Goal: Task Accomplishment & Management: Manage account settings

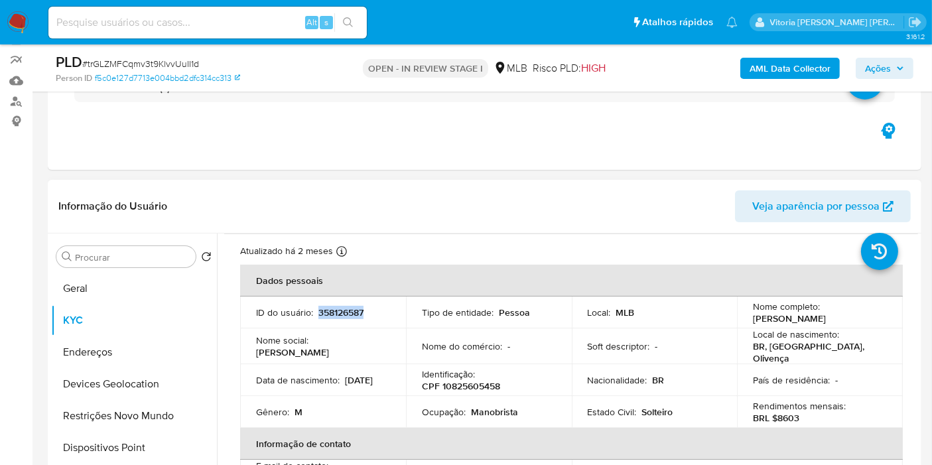
scroll to position [13, 0]
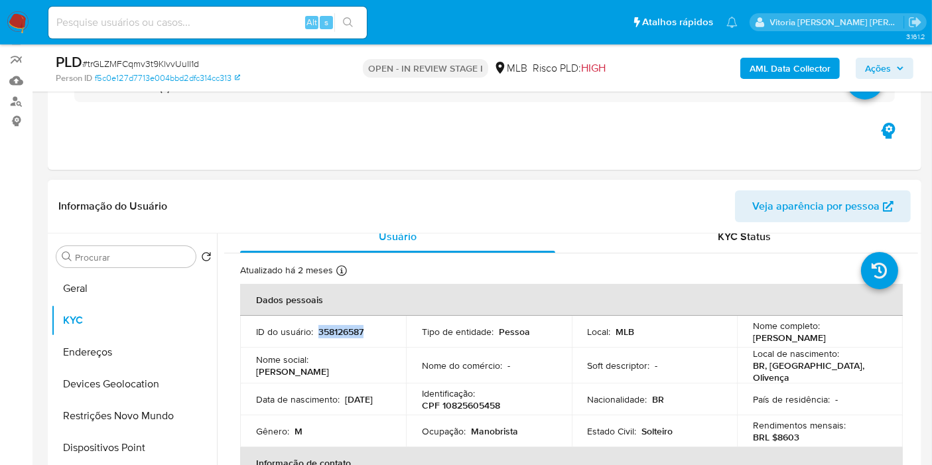
click at [356, 322] on td "ID do usuário : 358126587" at bounding box center [323, 332] width 166 height 32
click at [354, 326] on td "ID do usuário : 358126587" at bounding box center [323, 332] width 166 height 32
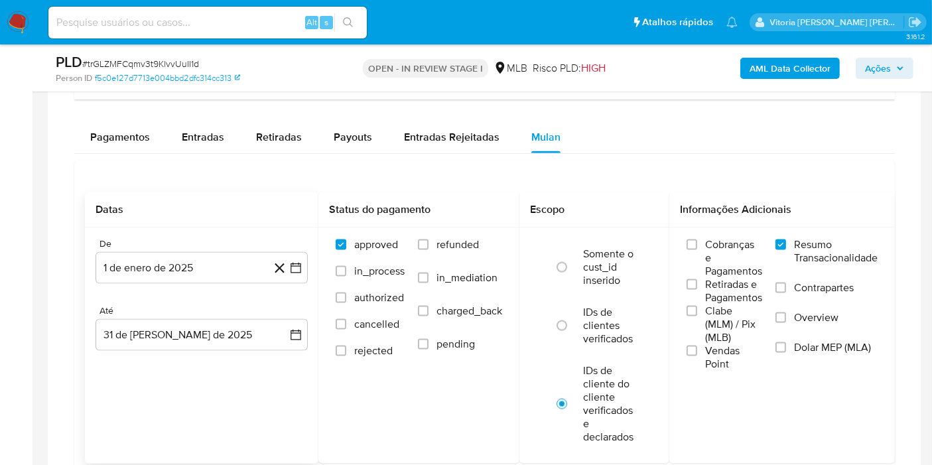
scroll to position [1806, 0]
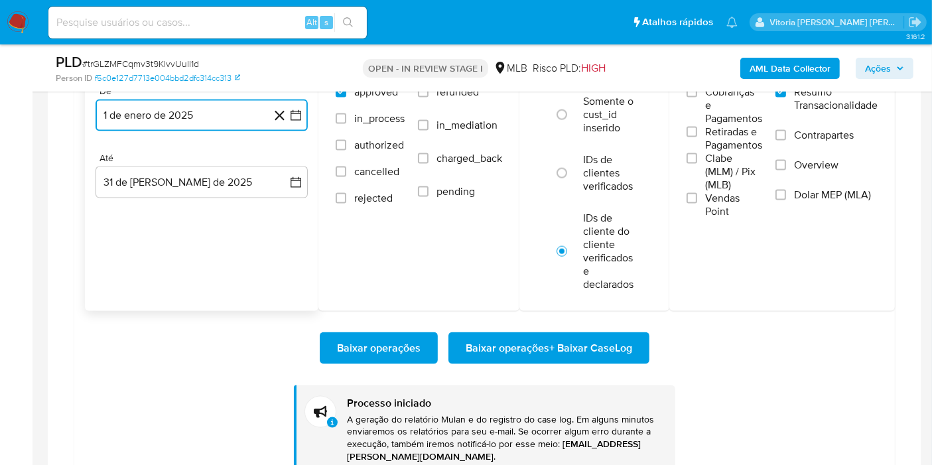
click at [146, 108] on button "1 de enero de 2025" at bounding box center [202, 116] width 212 height 32
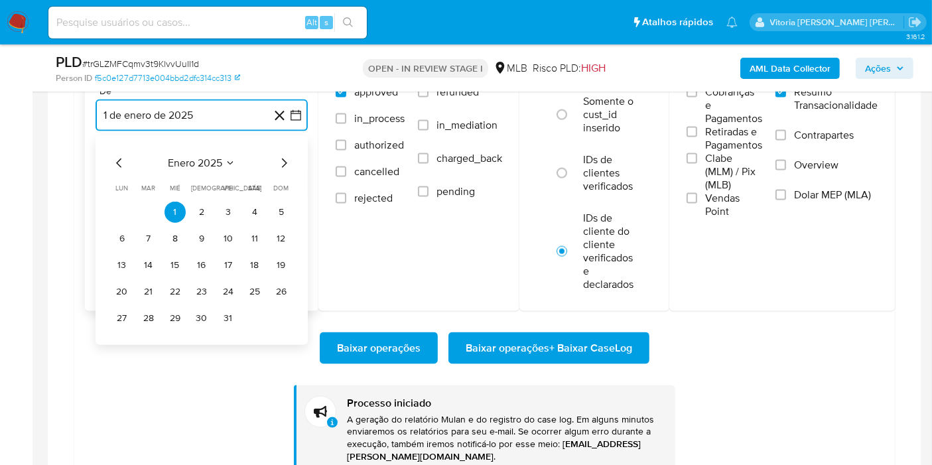
click at [198, 161] on span "enero 2025" at bounding box center [195, 163] width 54 height 13
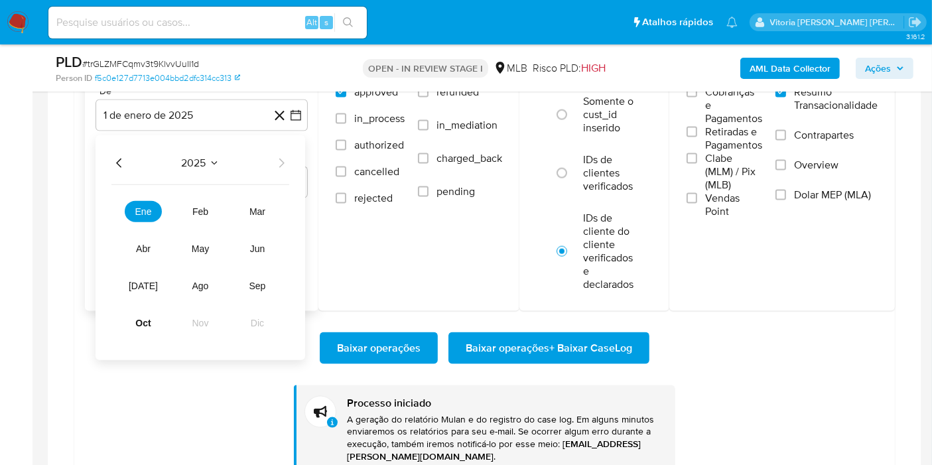
click at [206, 161] on button "2025" at bounding box center [201, 163] width 38 height 13
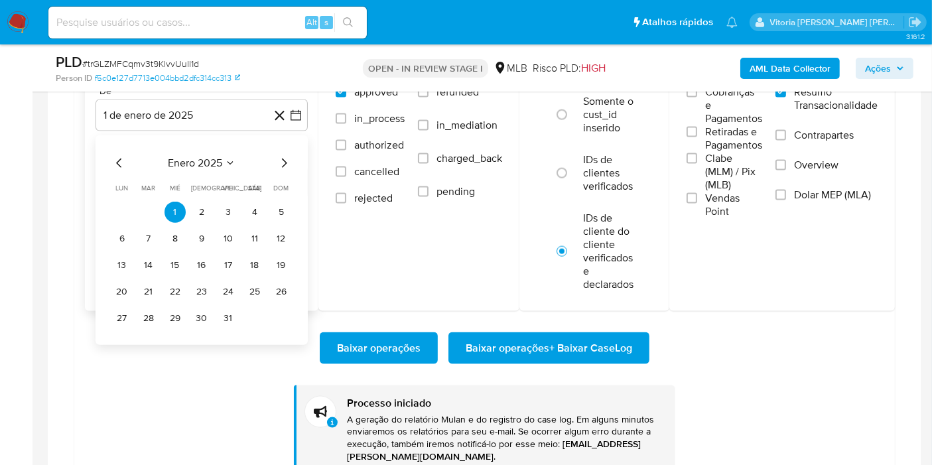
click at [121, 157] on icon "Mes anterior" at bounding box center [119, 163] width 16 height 16
click at [220, 162] on span "diciembre 2024" at bounding box center [195, 163] width 75 height 13
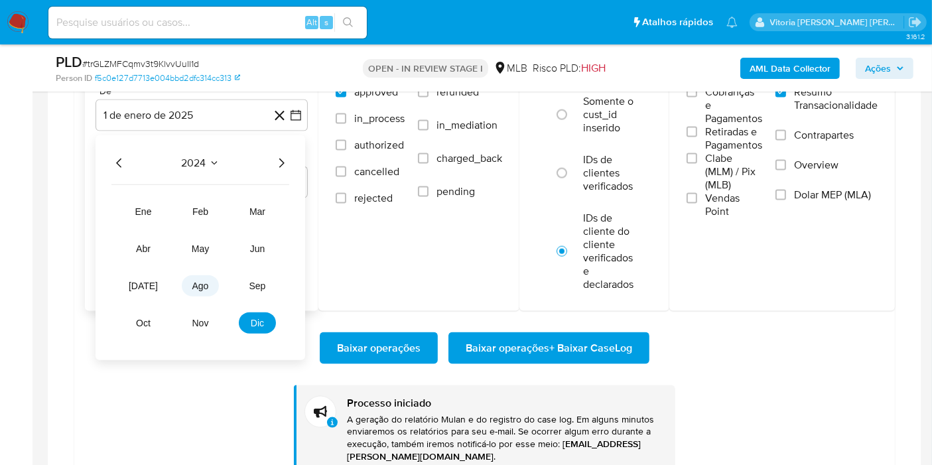
click at [199, 284] on span "ago" at bounding box center [200, 286] width 17 height 11
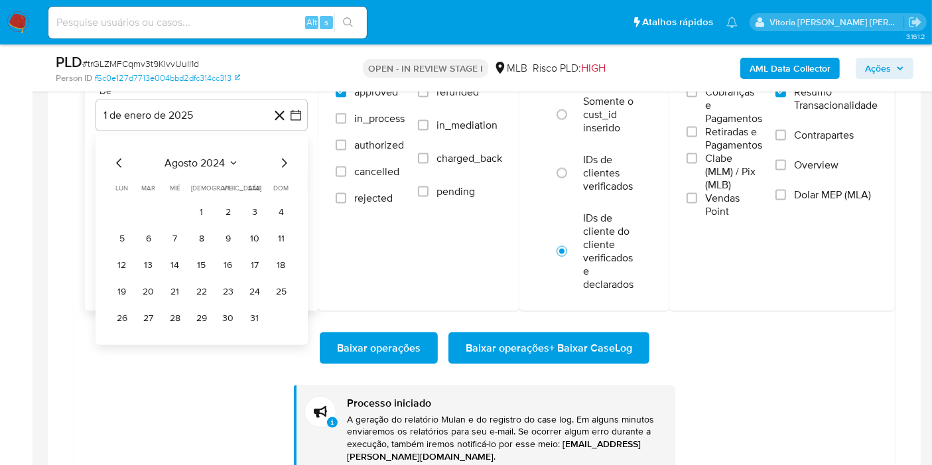
click at [204, 211] on button "1" at bounding box center [201, 212] width 21 height 21
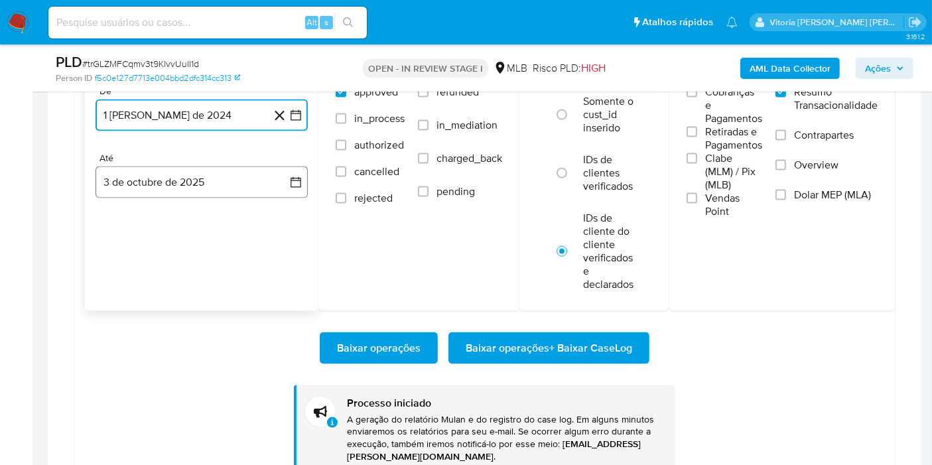
click at [140, 168] on button "3 de octubre de 2025" at bounding box center [202, 183] width 212 height 32
click at [237, 225] on icon "Seleccionar mes y año" at bounding box center [235, 230] width 11 height 11
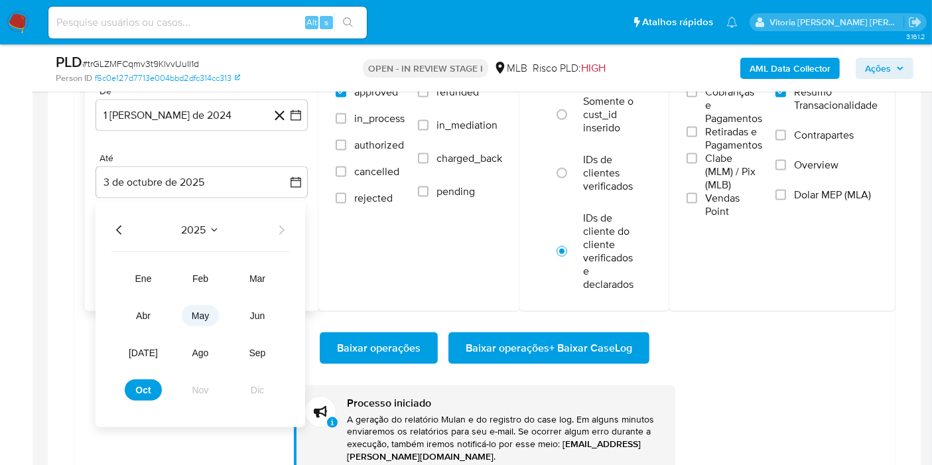
click at [204, 317] on span "may" at bounding box center [200, 316] width 17 height 11
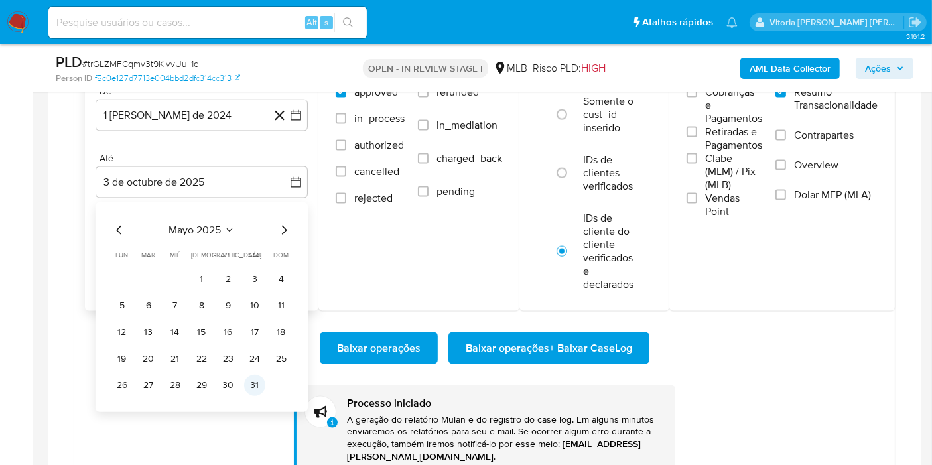
click at [257, 387] on button "31" at bounding box center [254, 385] width 21 height 21
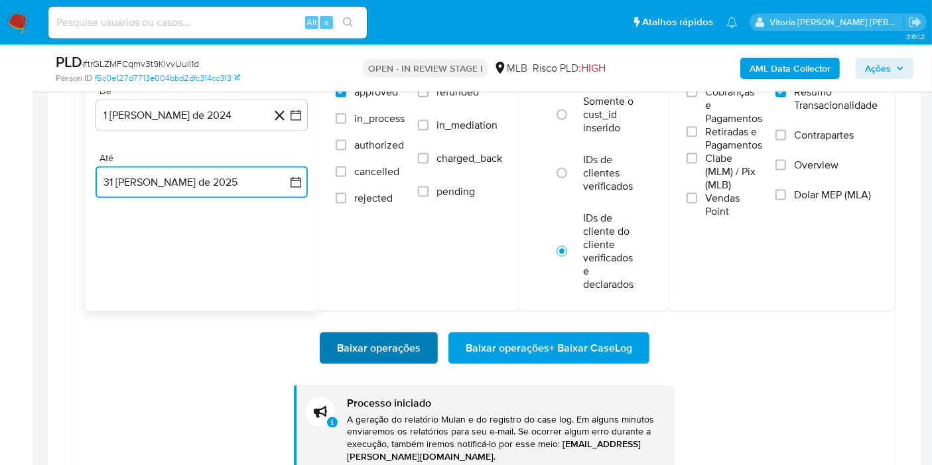
click at [361, 353] on span "Baixar operações" at bounding box center [379, 348] width 84 height 29
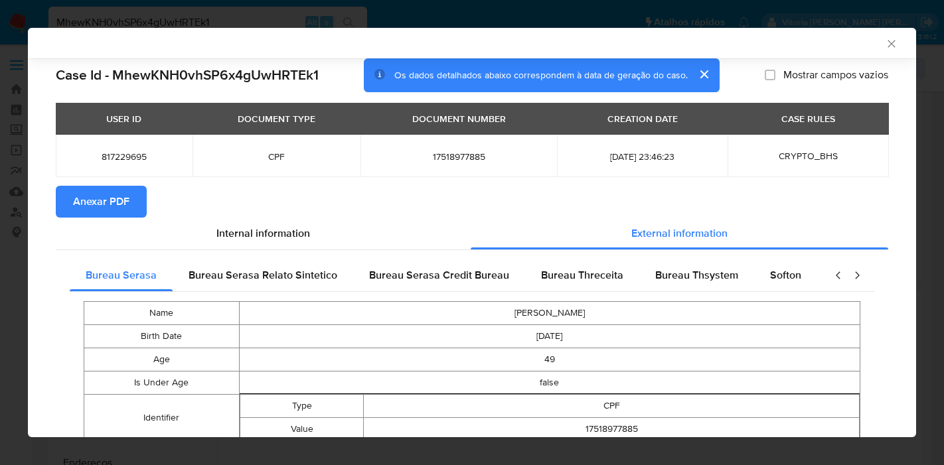
select select "10"
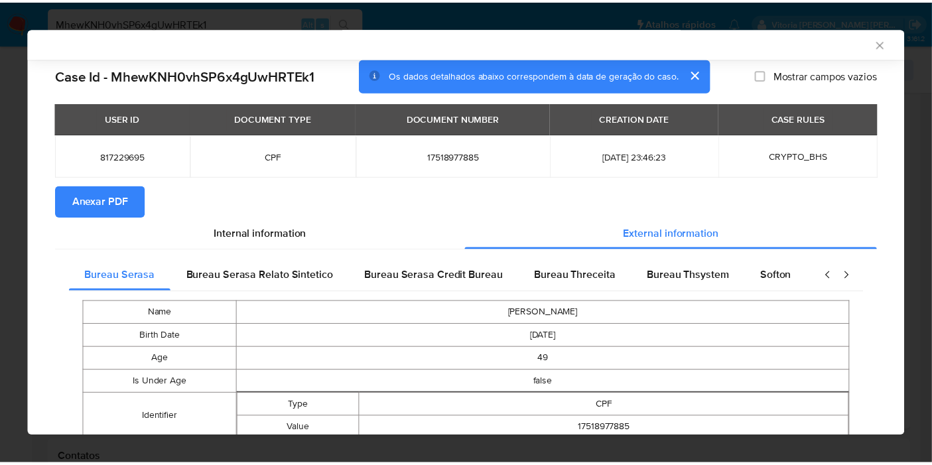
scroll to position [439, 0]
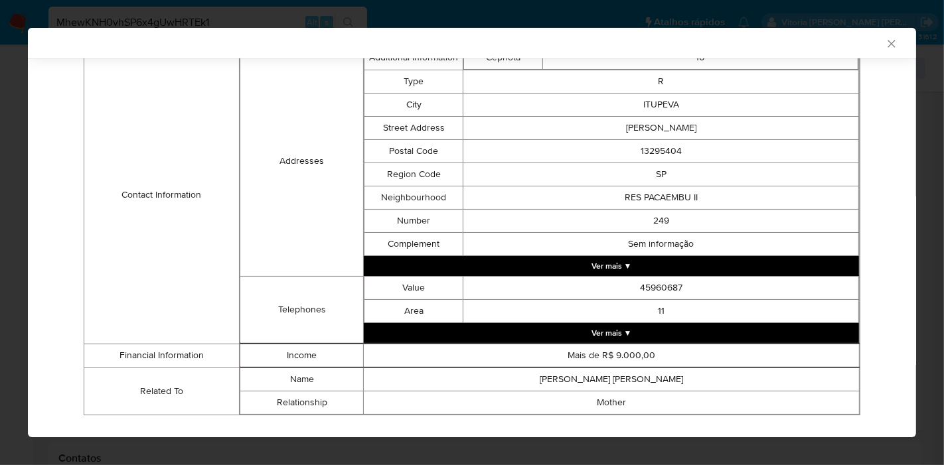
click at [885, 47] on icon "Fechar a janela" at bounding box center [891, 43] width 13 height 13
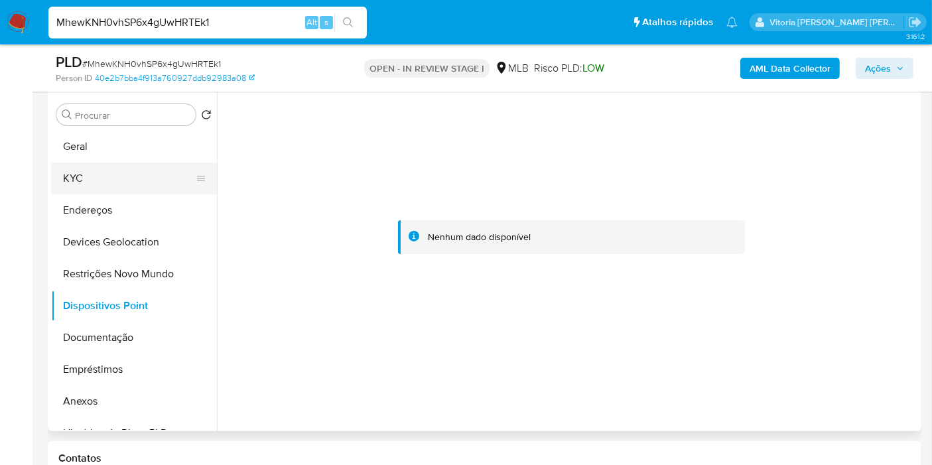
click at [119, 175] on button "KYC" at bounding box center [128, 179] width 155 height 32
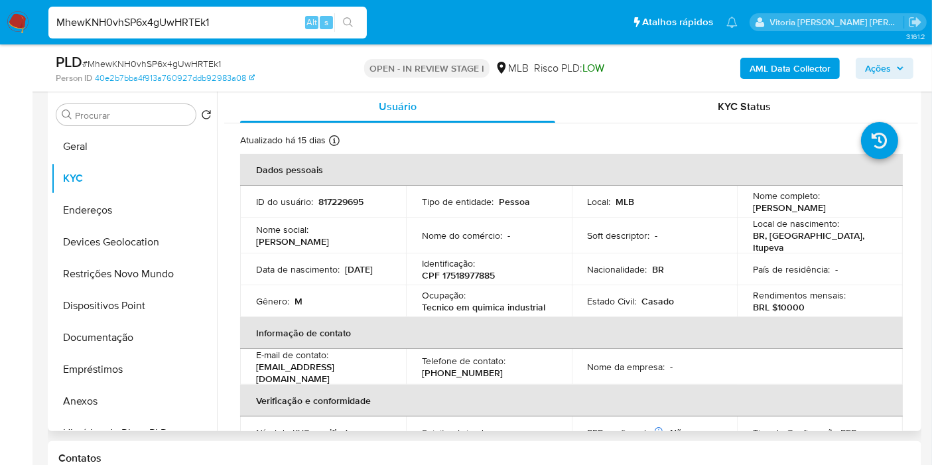
scroll to position [0, 0]
click at [64, 151] on button "Geral" at bounding box center [128, 147] width 155 height 32
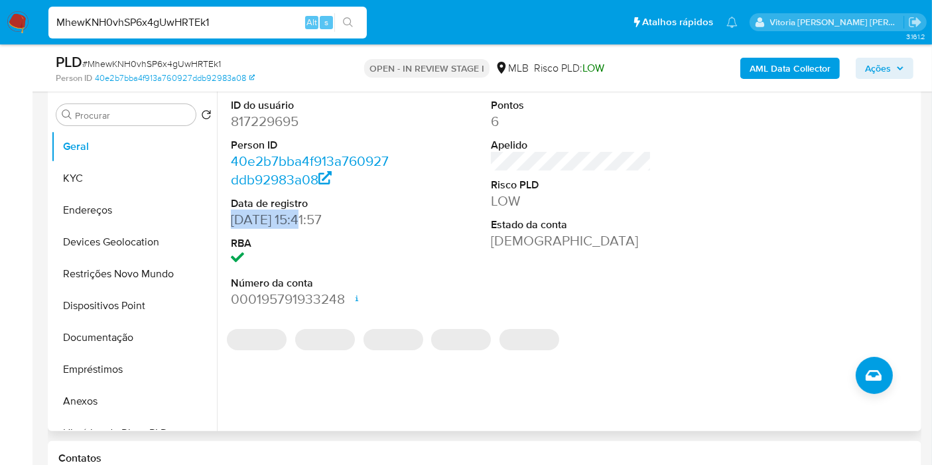
drag, startPoint x: 301, startPoint y: 216, endPoint x: 219, endPoint y: 222, distance: 82.5
click at [219, 222] on div "ID do usuário 817229695 Person ID 40e2b7bba4f913a760927ddb92983a08 Data de regi…" at bounding box center [567, 262] width 701 height 340
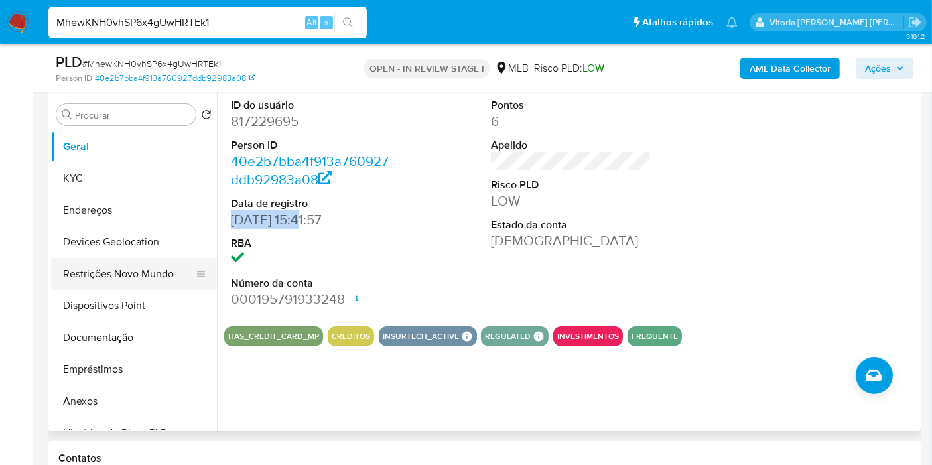
copy dd "01/09/2021"
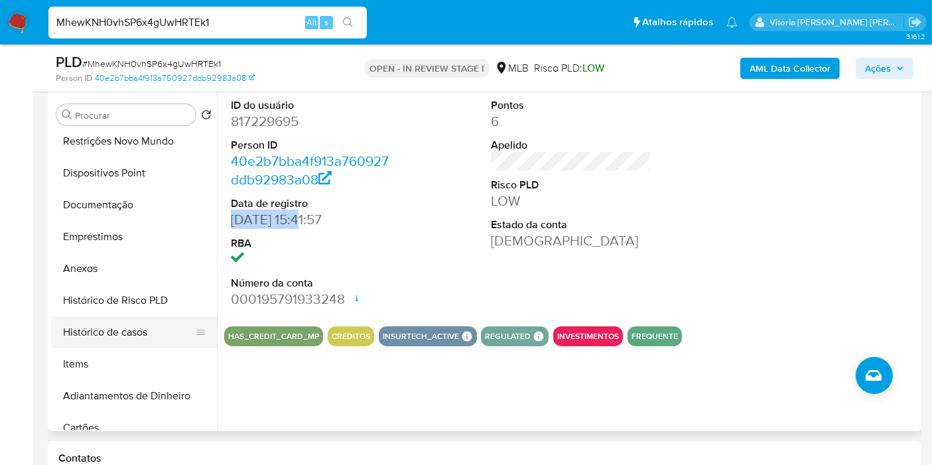
scroll to position [147, 0]
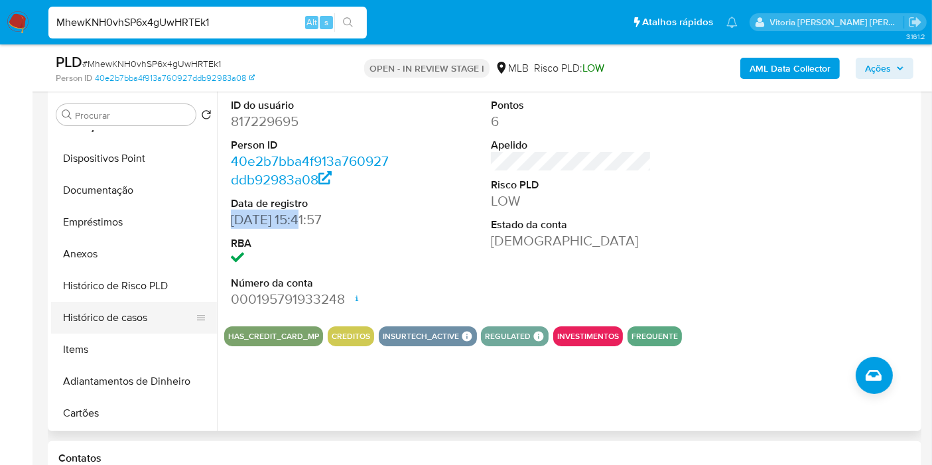
click at [123, 309] on button "Histórico de casos" at bounding box center [128, 318] width 155 height 32
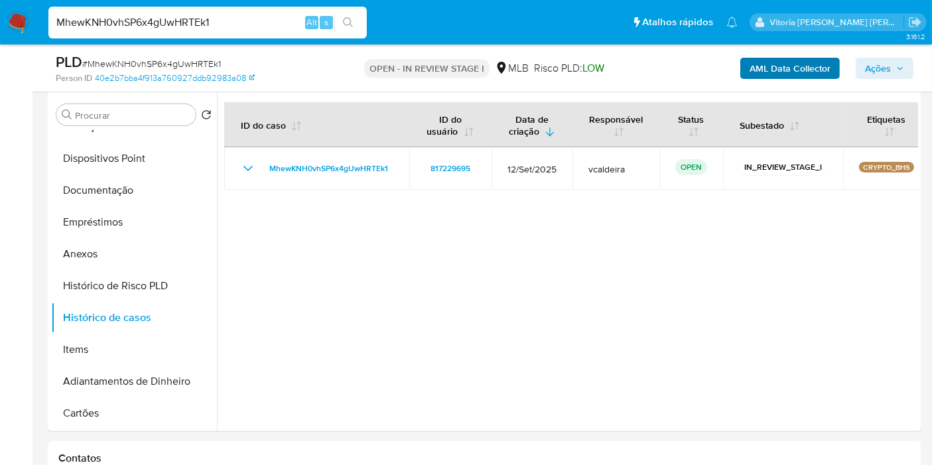
drag, startPoint x: 888, startPoint y: 67, endPoint x: 808, endPoint y: 60, distance: 80.0
click at [883, 65] on span "Ações" at bounding box center [878, 68] width 26 height 21
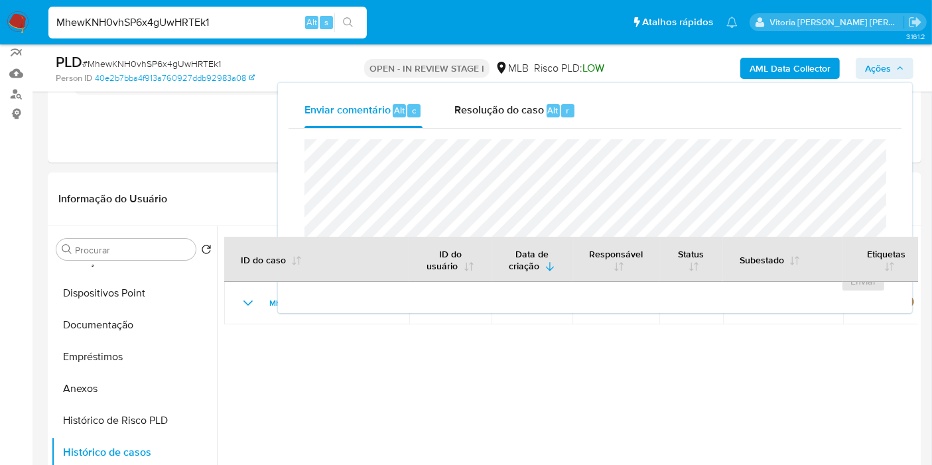
scroll to position [0, 0]
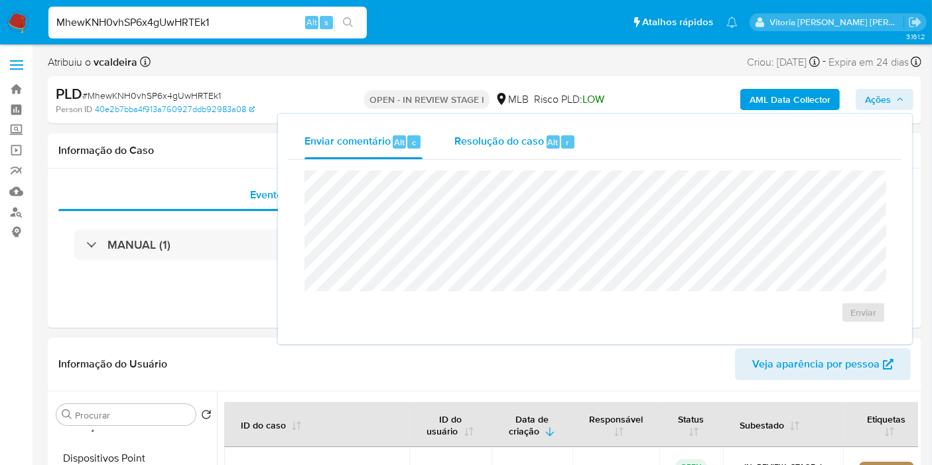
click at [492, 152] on div "Resolução do caso Alt r" at bounding box center [515, 142] width 121 height 35
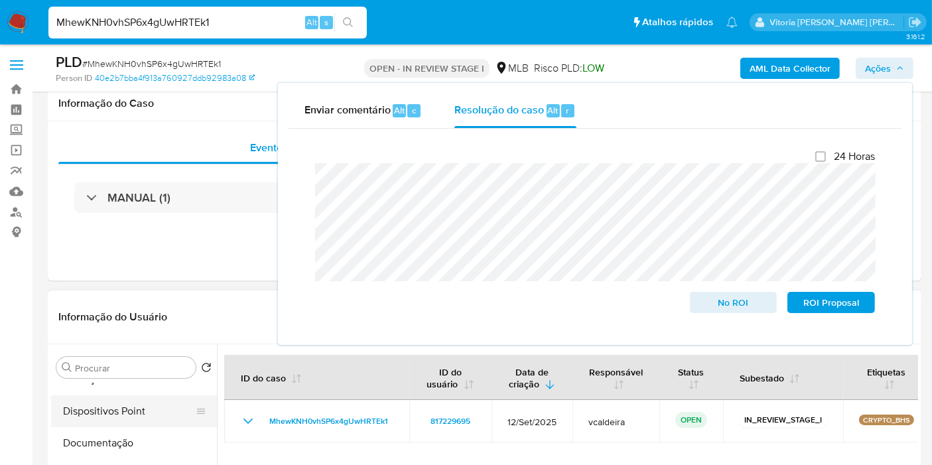
scroll to position [295, 0]
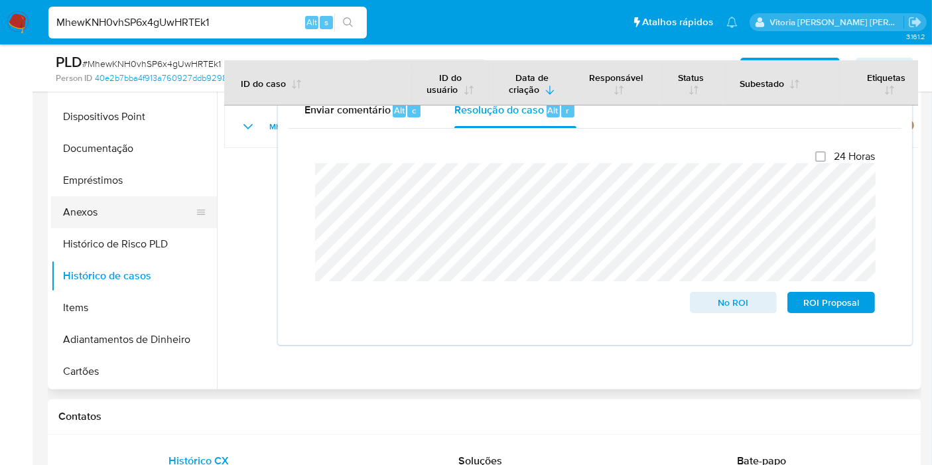
click at [94, 217] on button "Anexos" at bounding box center [128, 212] width 155 height 32
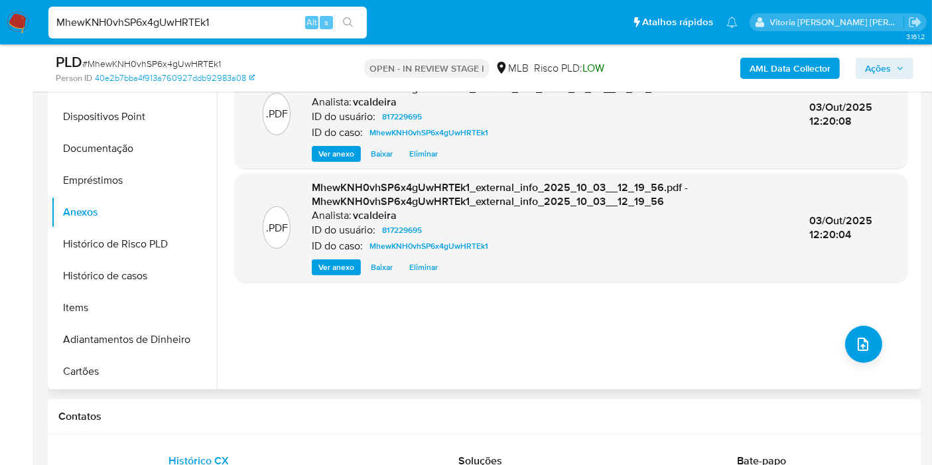
click at [308, 352] on div ".PDF MhewKNH0vhSP6x4gUwHRTEk1_internal_info_2025_10_03__12_20_04.pdf - MhewKNH0…" at bounding box center [571, 219] width 673 height 319
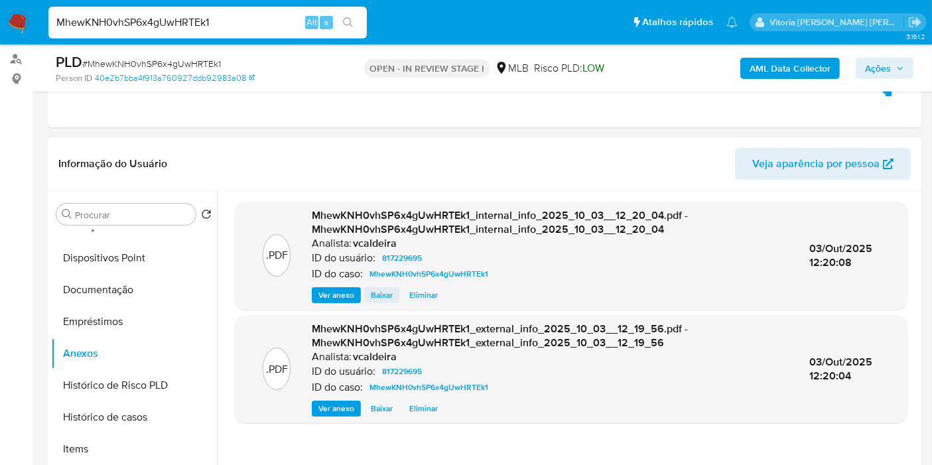
scroll to position [147, 0]
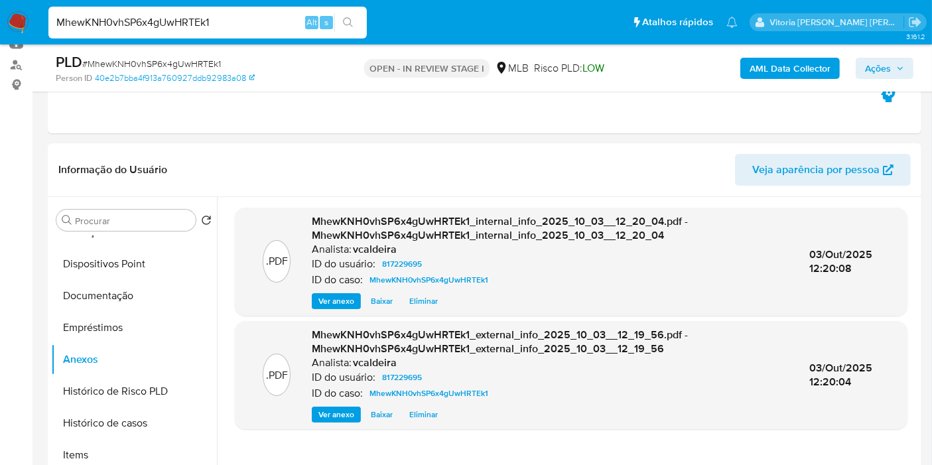
click at [872, 67] on span "Ações" at bounding box center [878, 68] width 26 height 21
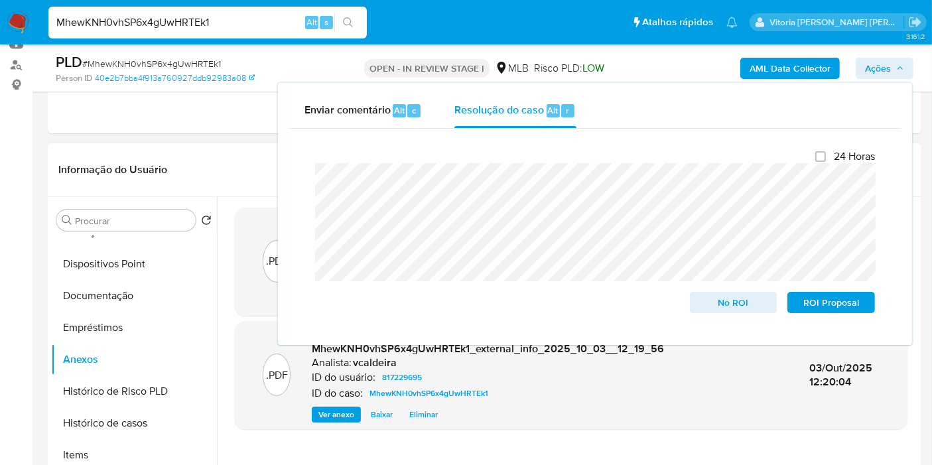
click at [551, 439] on div ".PDF MhewKNH0vhSP6x4gUwHRTEk1_internal_info_2025_10_03__12_20_04.pdf - MhewKNH0…" at bounding box center [571, 367] width 673 height 319
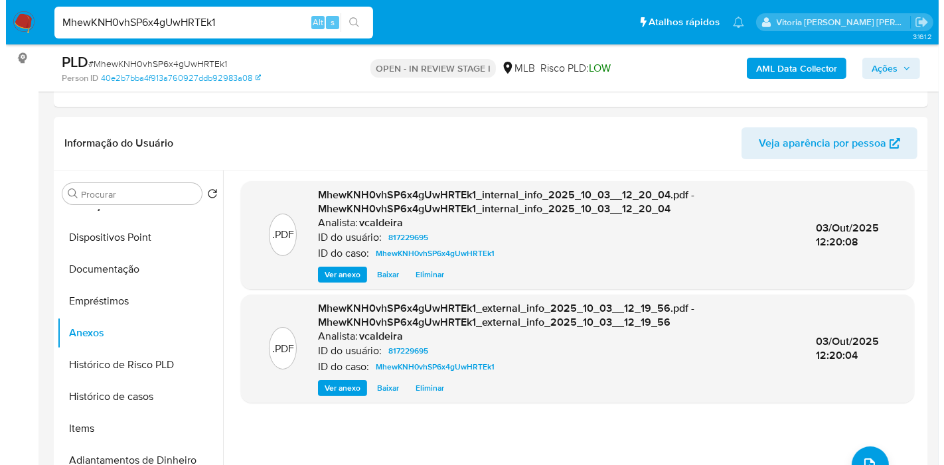
scroll to position [295, 0]
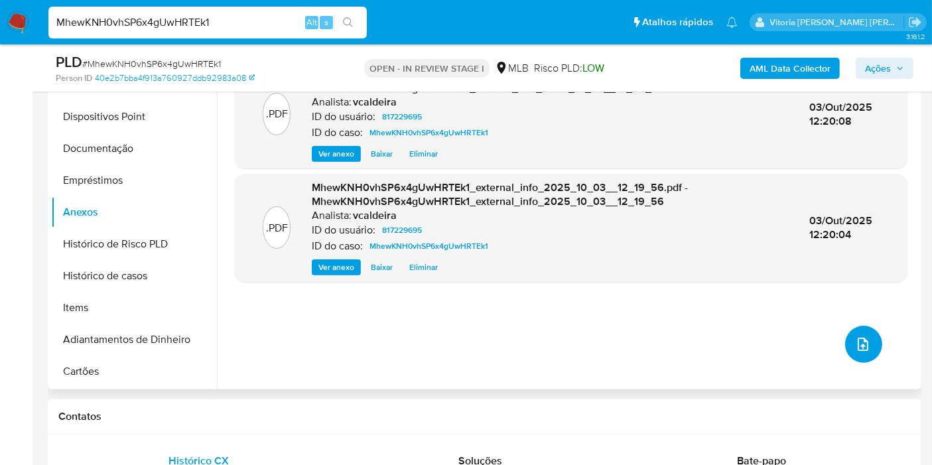
click at [861, 343] on icon "upload-file" at bounding box center [863, 344] width 16 height 16
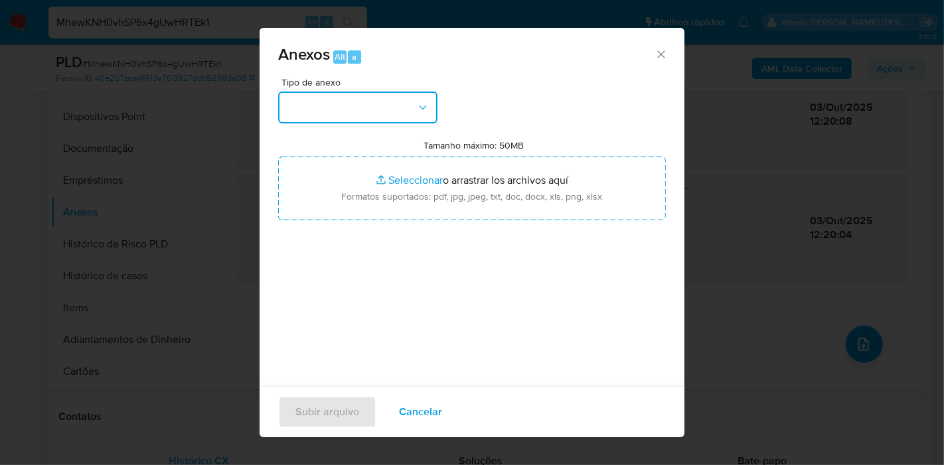
click at [379, 113] on button "button" at bounding box center [357, 108] width 159 height 32
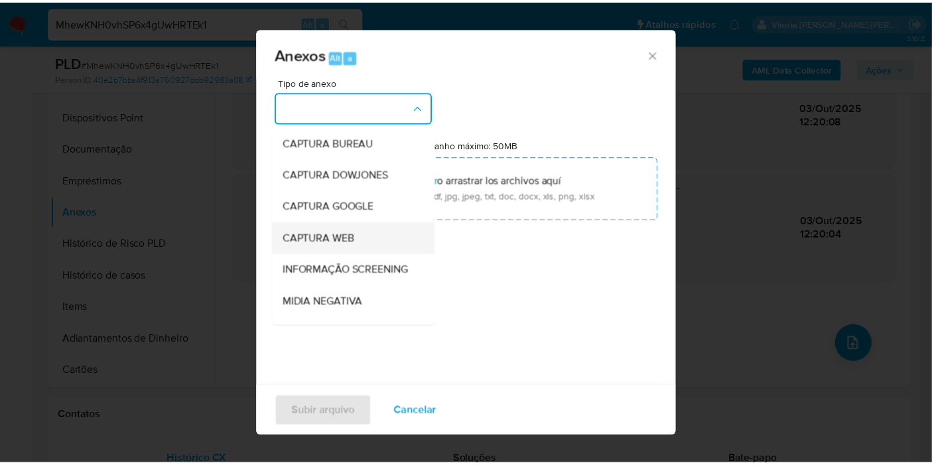
scroll to position [147, 0]
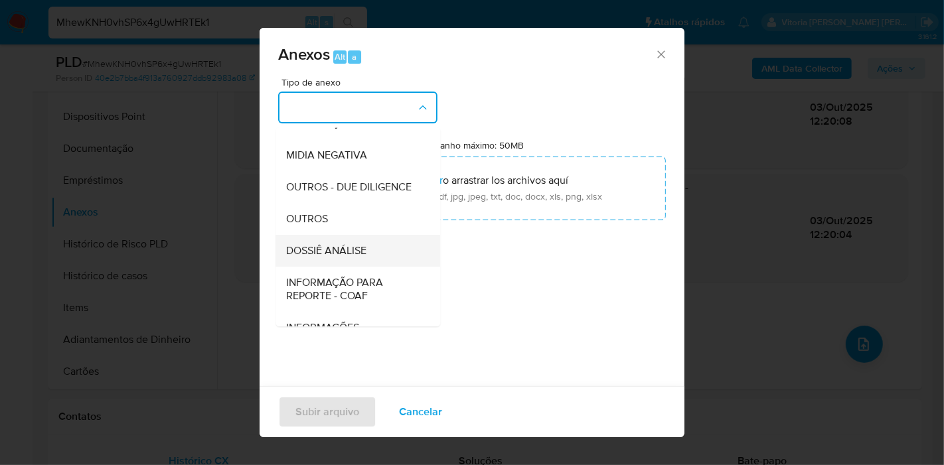
click at [324, 257] on span "DOSSIÊ ANÁLISE" at bounding box center [326, 250] width 80 height 13
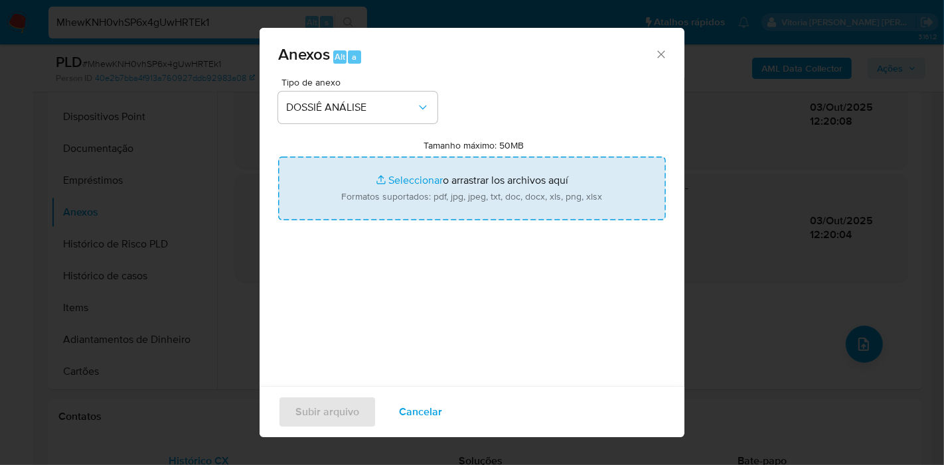
click at [330, 181] on input "Tamanho máximo: 50MB Seleccionar archivos" at bounding box center [472, 189] width 388 height 64
type input "C:\fakepath\DECLÍNIO - Caselog MhewKNH0vhSP6x4gUwHRTEk1_2025_10_03_07_57_01.pdf"
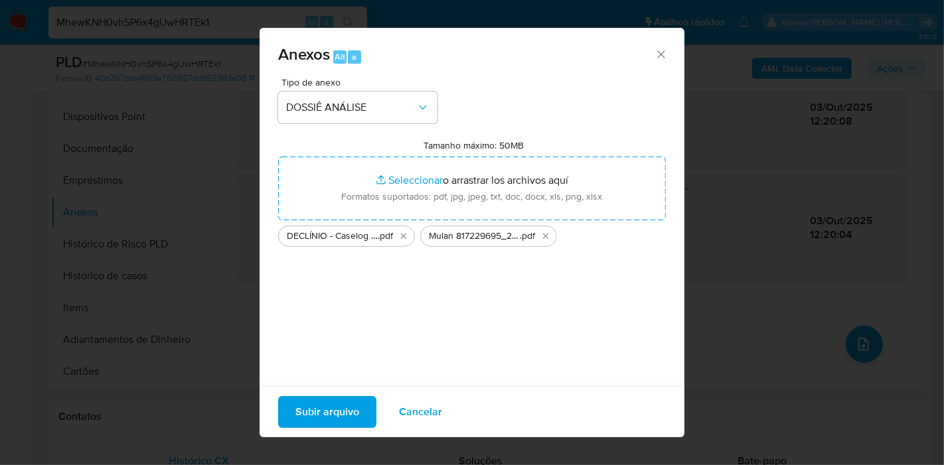
click at [307, 410] on span "Subir arquivo" at bounding box center [327, 411] width 64 height 29
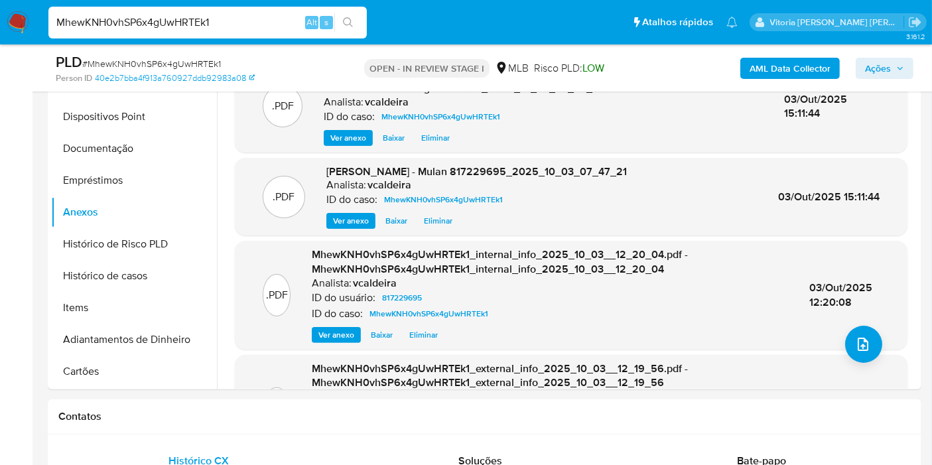
click at [891, 72] on span "Ações" at bounding box center [878, 68] width 26 height 21
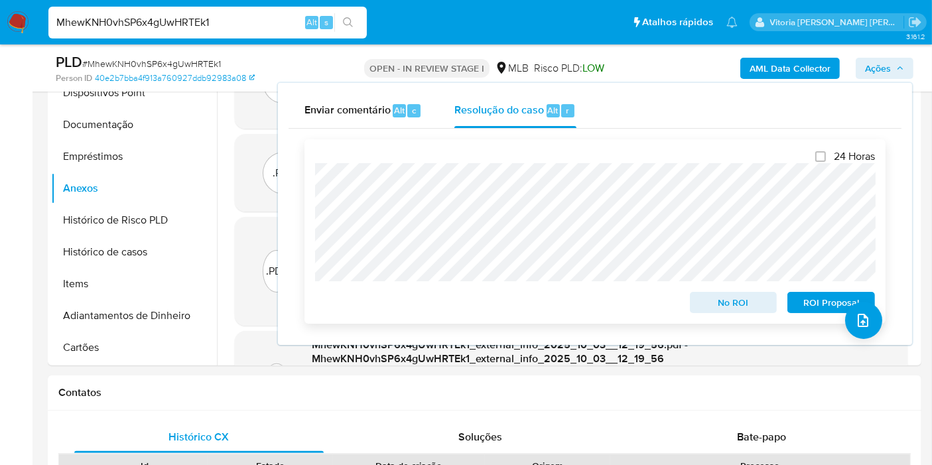
scroll to position [221, 0]
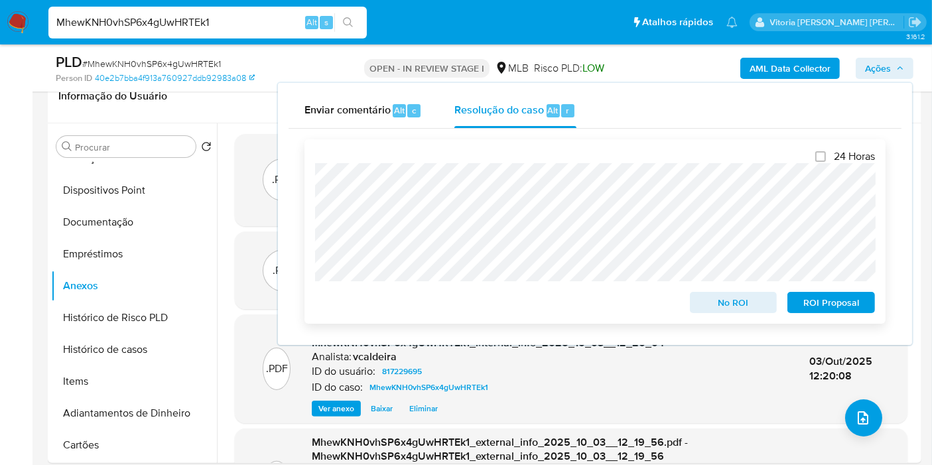
click at [747, 305] on span "No ROI" at bounding box center [733, 302] width 69 height 19
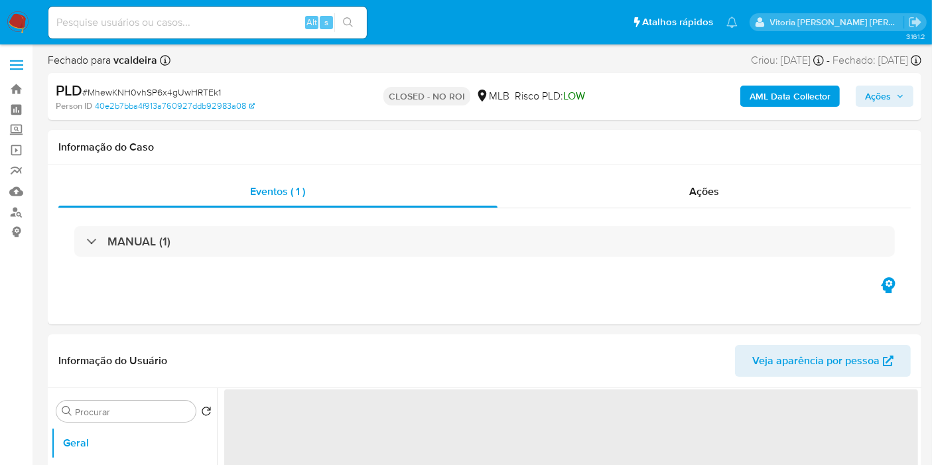
select select "10"
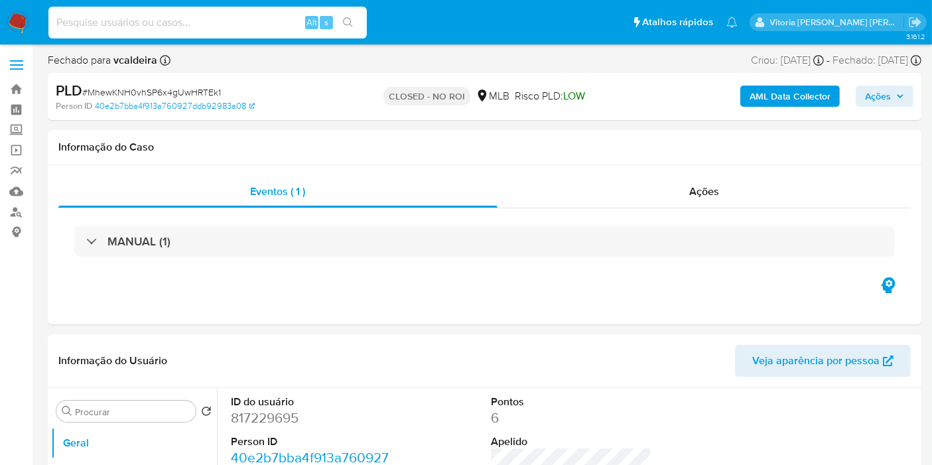
click at [199, 23] on input at bounding box center [207, 22] width 319 height 17
paste input "v1vcT5kjHC1wsb0VN5VZ8Nzf"
type input "v1vcT5kjHC1wsb0VN5VZ8Nzf"
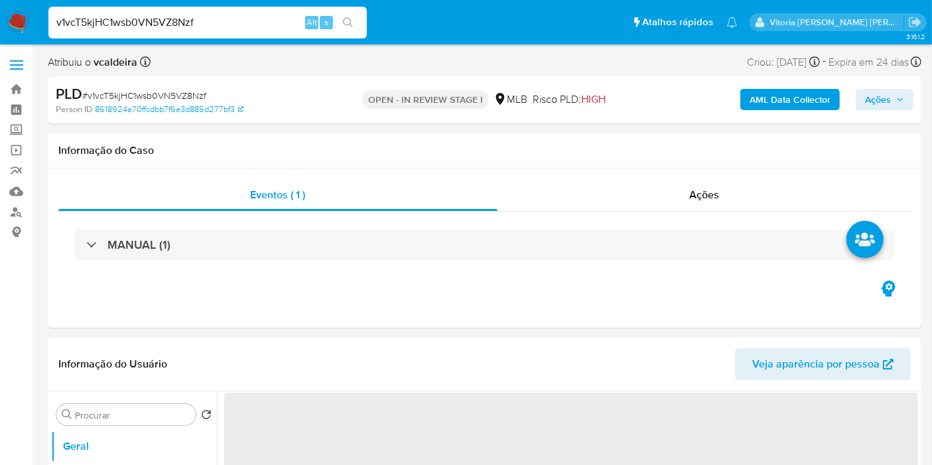
select select "10"
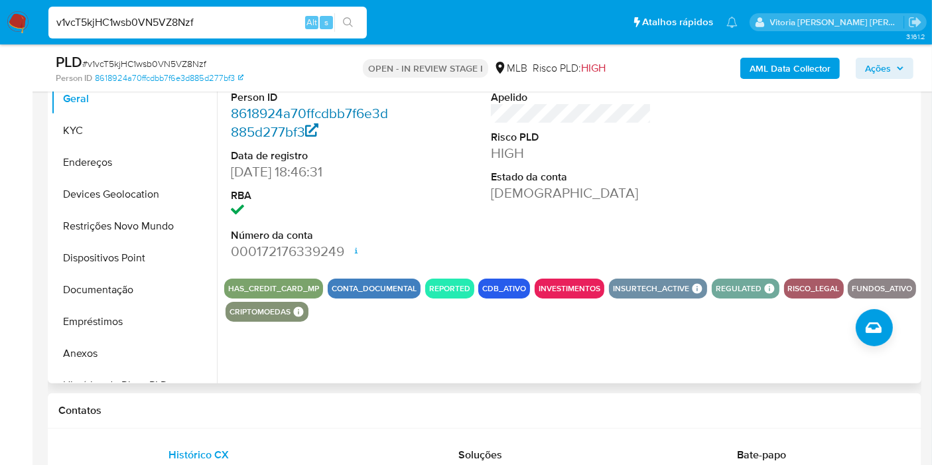
scroll to position [221, 0]
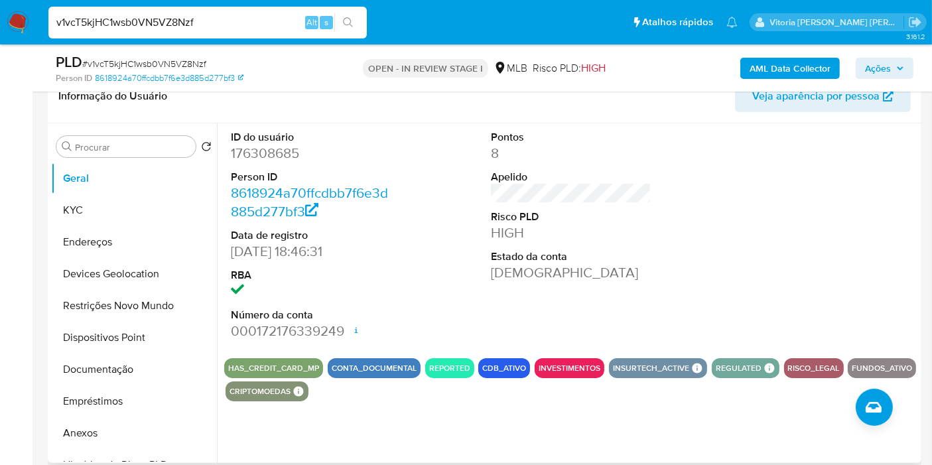
click at [257, 152] on dd "176308685" at bounding box center [311, 153] width 161 height 19
click at [257, 151] on dd "176308685" at bounding box center [311, 153] width 161 height 19
copy dd "176308685"
click at [248, 151] on dd "176308685" at bounding box center [311, 153] width 161 height 19
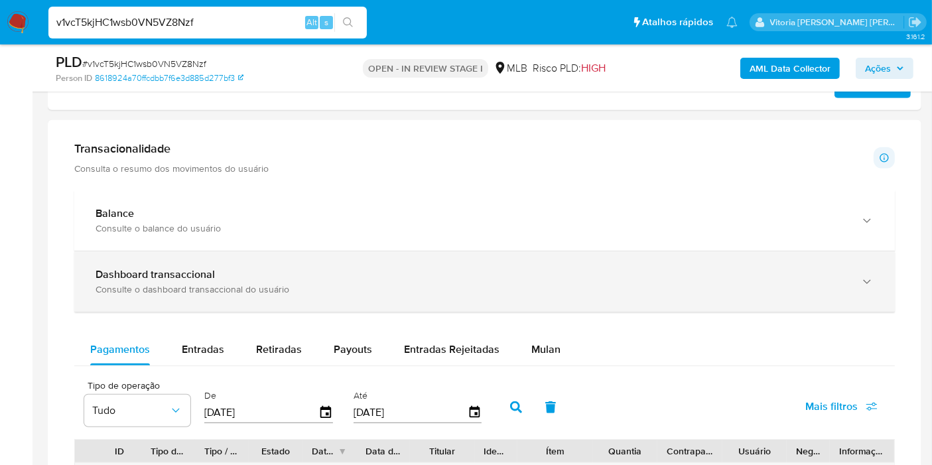
scroll to position [737, 0]
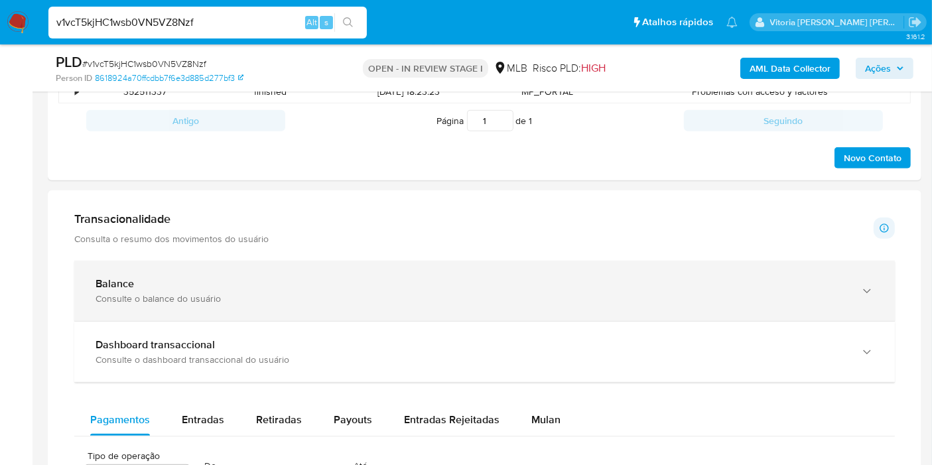
click at [224, 279] on div "Balance" at bounding box center [472, 283] width 752 height 13
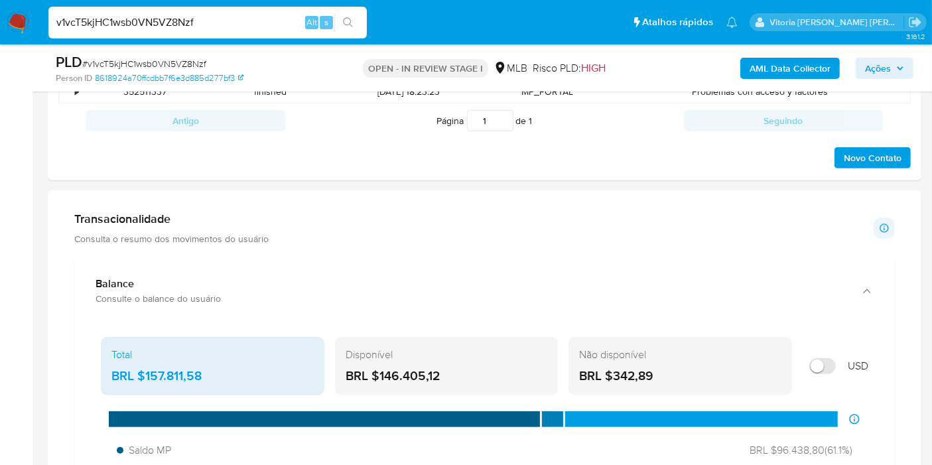
click at [122, 19] on input "v1vcT5kjHC1wsb0VN5VZ8Nzf" at bounding box center [207, 22] width 319 height 17
paste input "455036081"
type input "455036081"
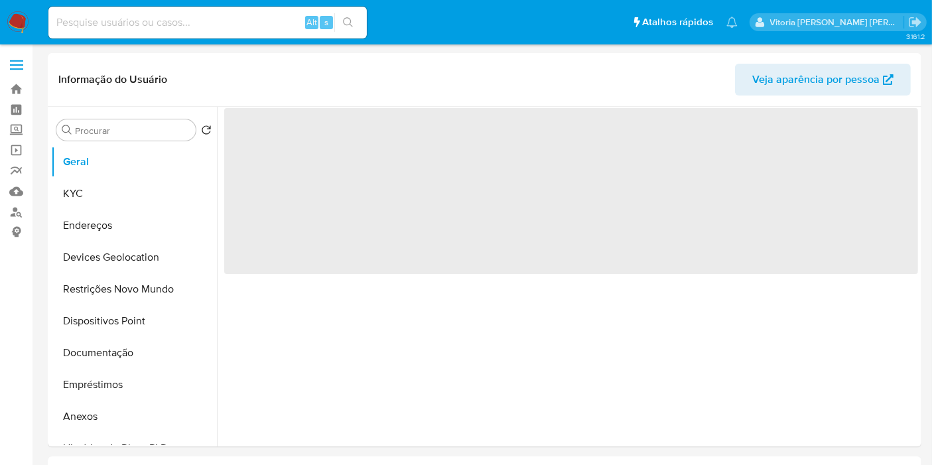
select select "10"
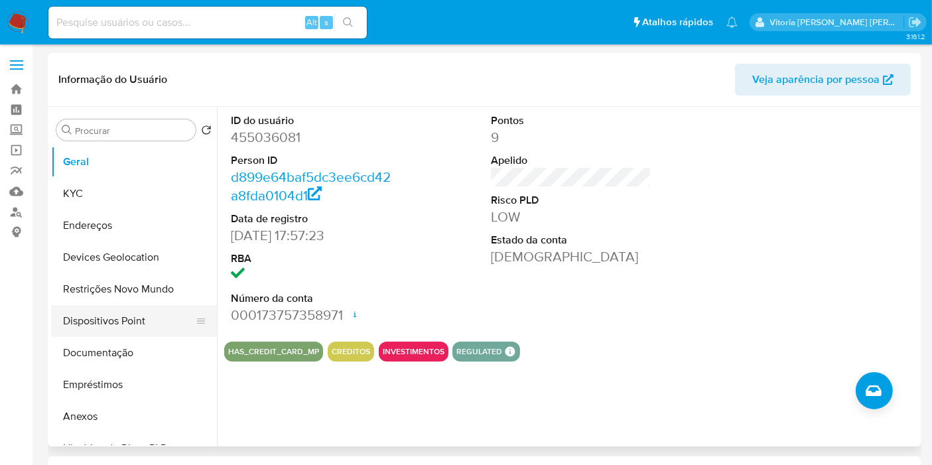
scroll to position [221, 0]
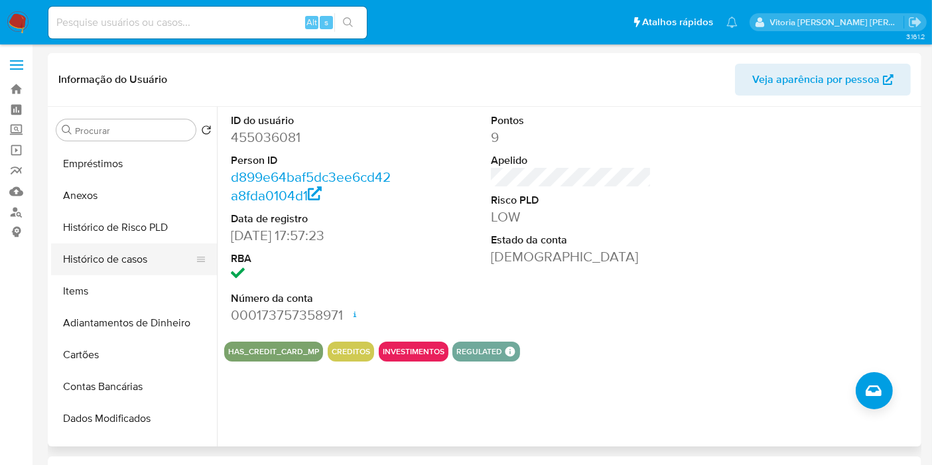
click at [102, 264] on button "Histórico de casos" at bounding box center [128, 260] width 155 height 32
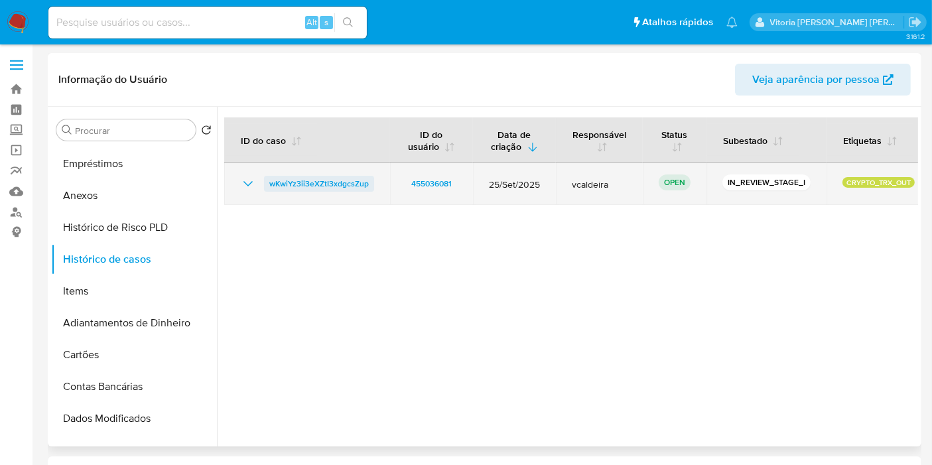
click at [315, 186] on span "wKwiYz3ii3eXZtI3xdgcsZup" at bounding box center [319, 184] width 100 height 16
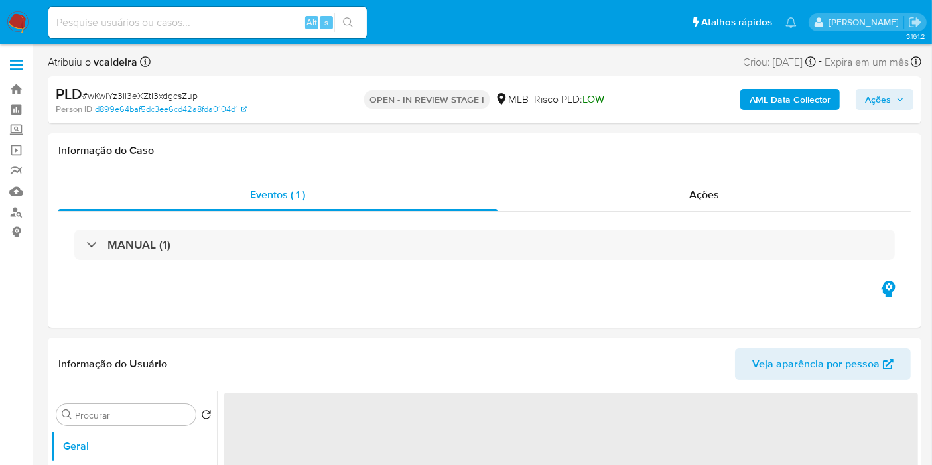
select select "10"
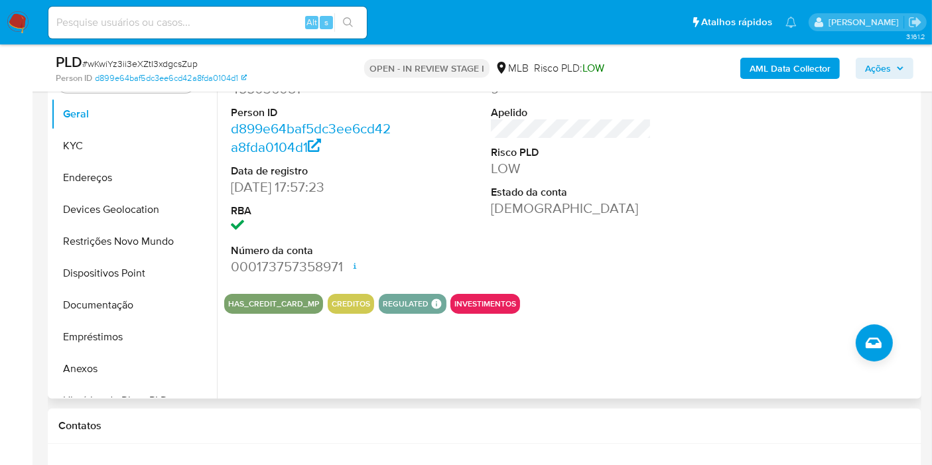
scroll to position [295, 0]
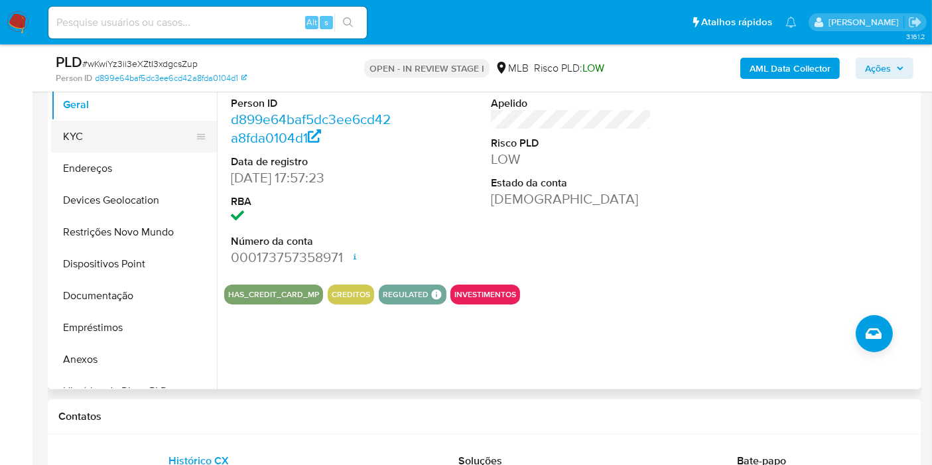
click at [94, 135] on button "KYC" at bounding box center [128, 137] width 155 height 32
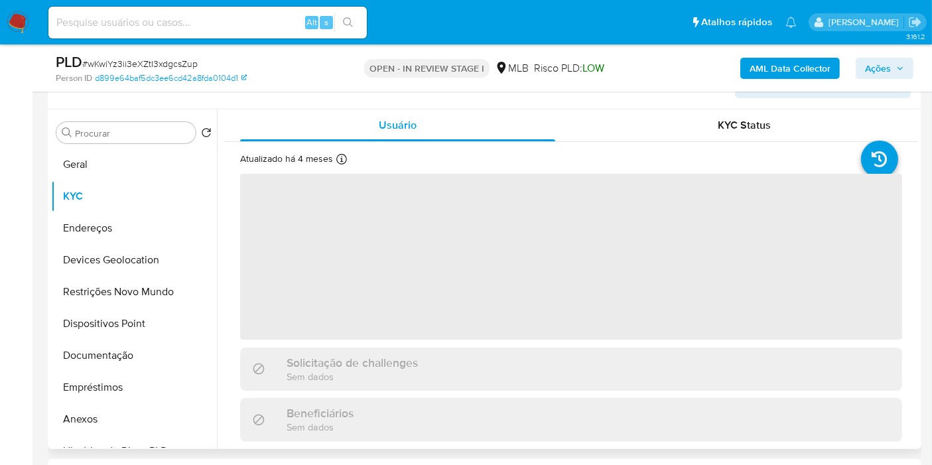
scroll to position [221, 0]
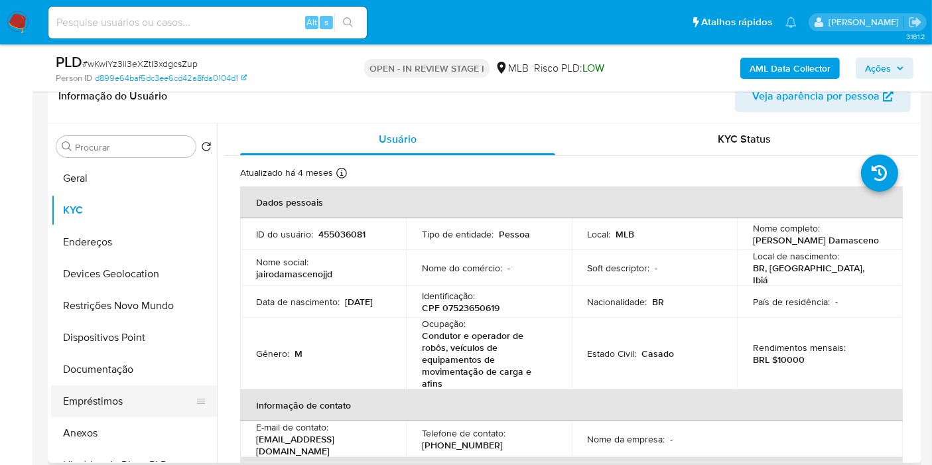
click at [108, 392] on button "Empréstimos" at bounding box center [128, 402] width 155 height 32
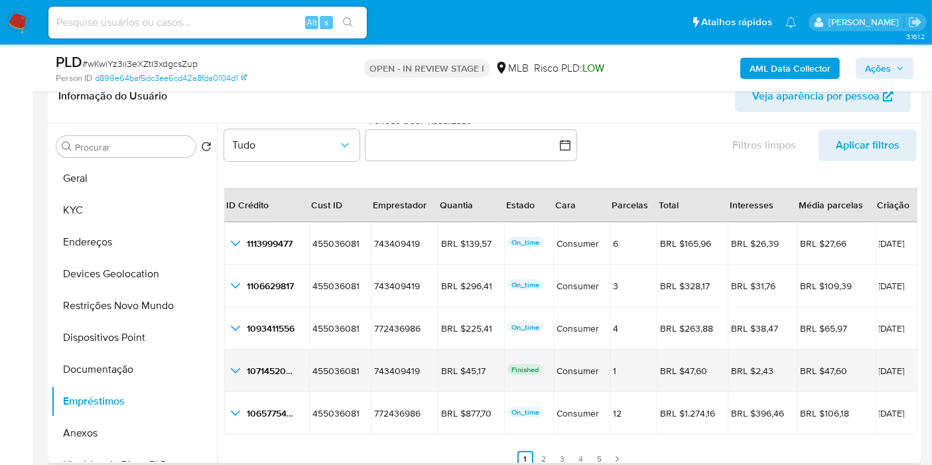
scroll to position [30, 0]
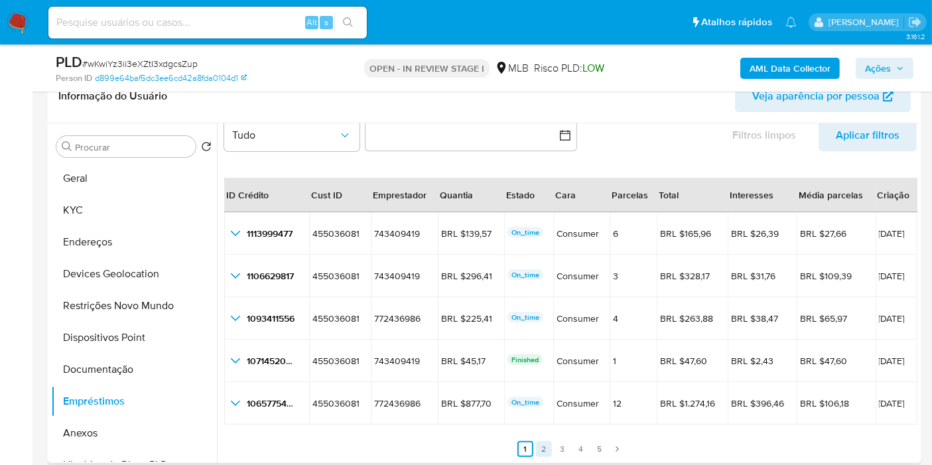
click at [536, 441] on link "2" at bounding box center [544, 449] width 16 height 16
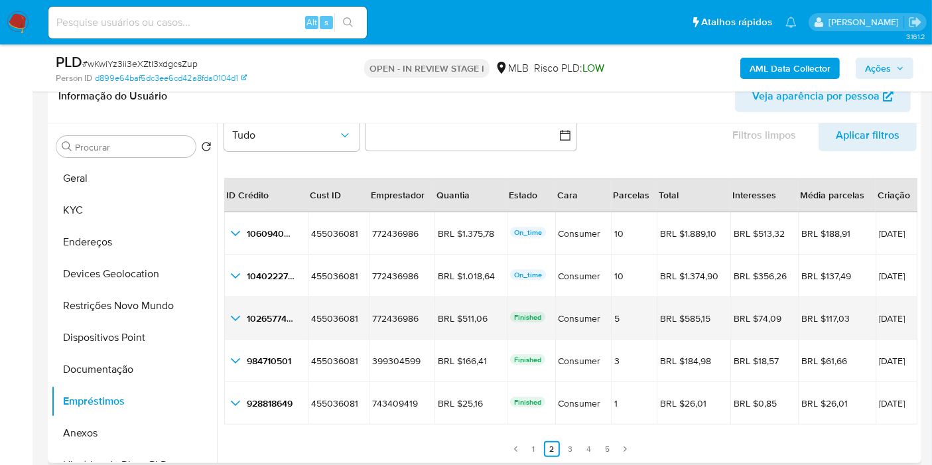
click at [224, 319] on td "1026577429 1026577429" at bounding box center [266, 318] width 84 height 42
click at [236, 321] on icon "button_show_hidden_detail_by_id_2" at bounding box center [236, 319] width 16 height 16
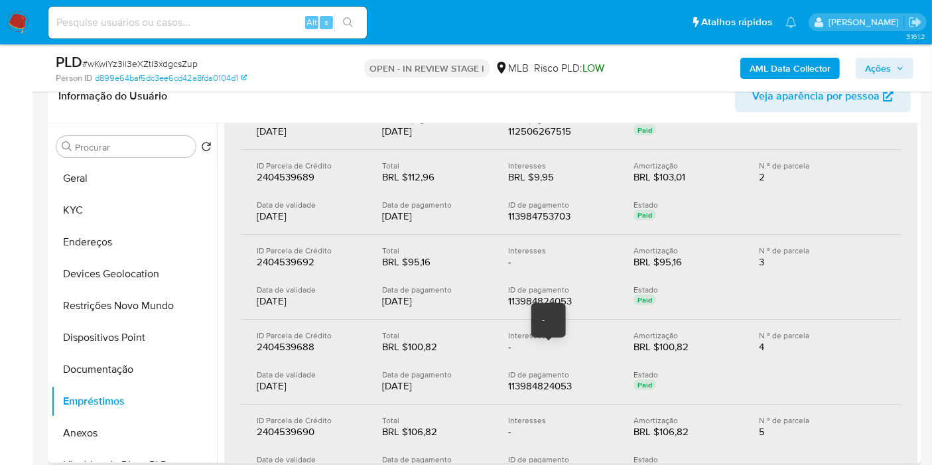
scroll to position [178, 0]
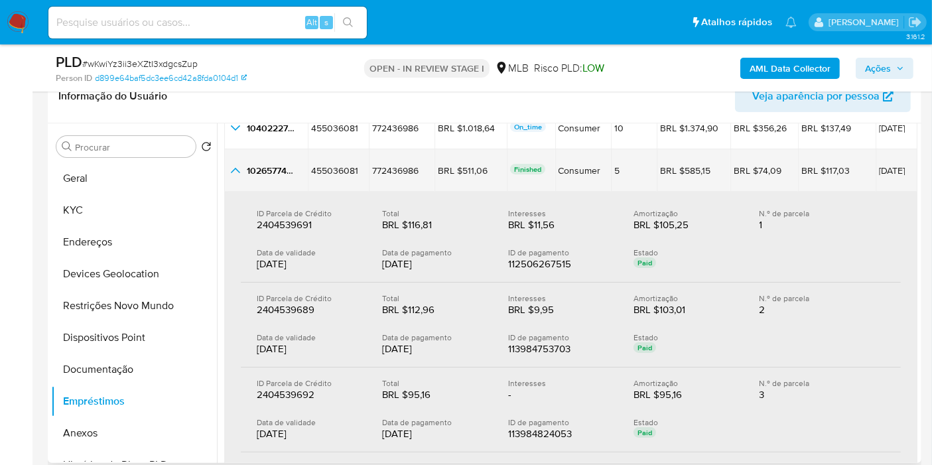
click at [232, 175] on icon "button_show_hidden_detail_by_id_2" at bounding box center [236, 171] width 16 height 16
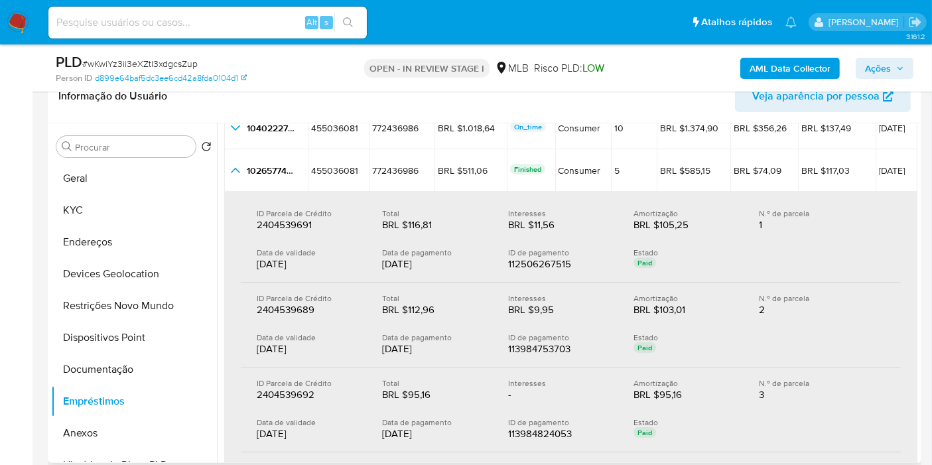
scroll to position [30, 0]
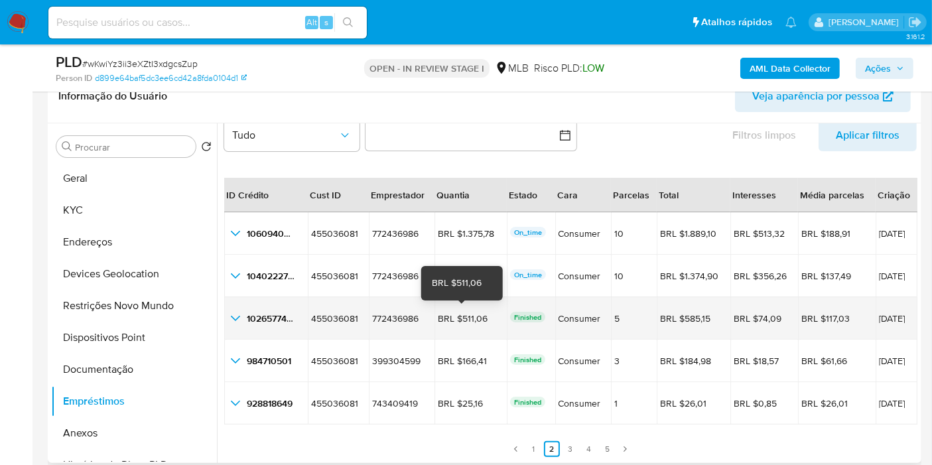
drag, startPoint x: 481, startPoint y: 315, endPoint x: 455, endPoint y: 322, distance: 27.7
click at [455, 322] on div "BRL $511,06" at bounding box center [471, 319] width 66 height 12
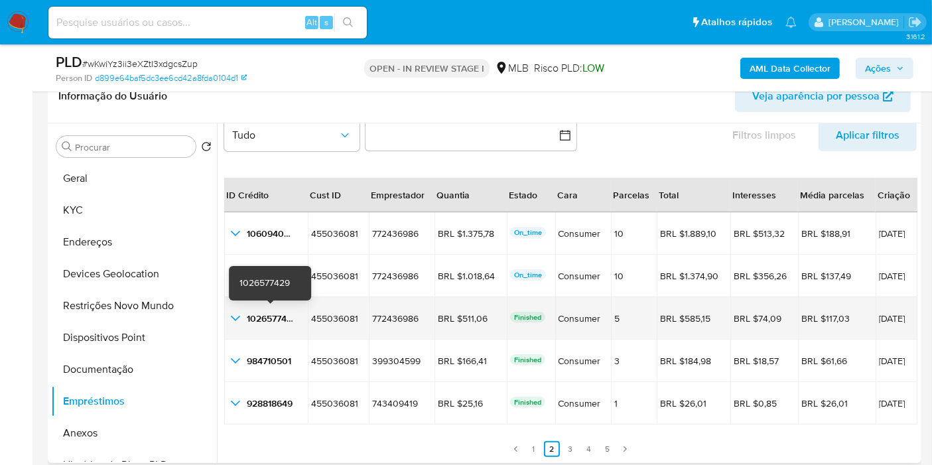
click at [261, 319] on span "1026577429" at bounding box center [272, 318] width 50 height 13
drag, startPoint x: 905, startPoint y: 317, endPoint x: 855, endPoint y: 317, distance: 50.4
click at [879, 317] on span "15/05/2025" at bounding box center [896, 318] width 35 height 9
click at [238, 319] on icon "button_show_hidden_detail_by_id_2" at bounding box center [236, 319] width 16 height 16
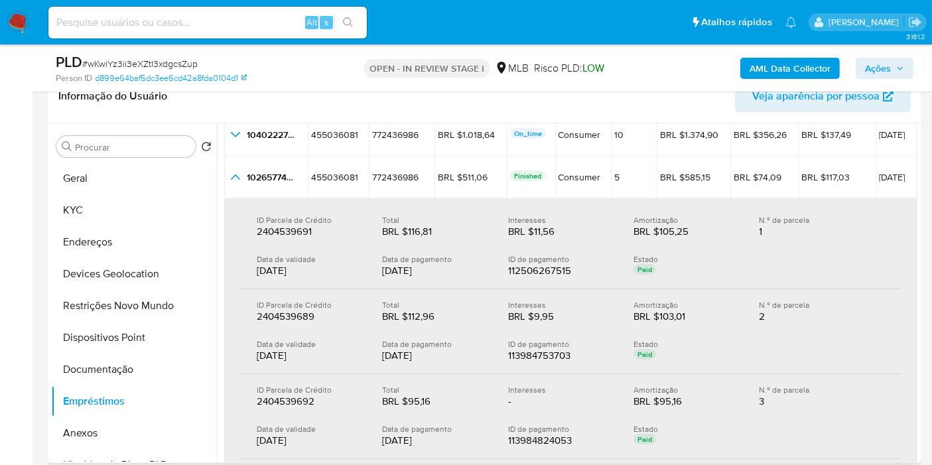
scroll to position [178, 0]
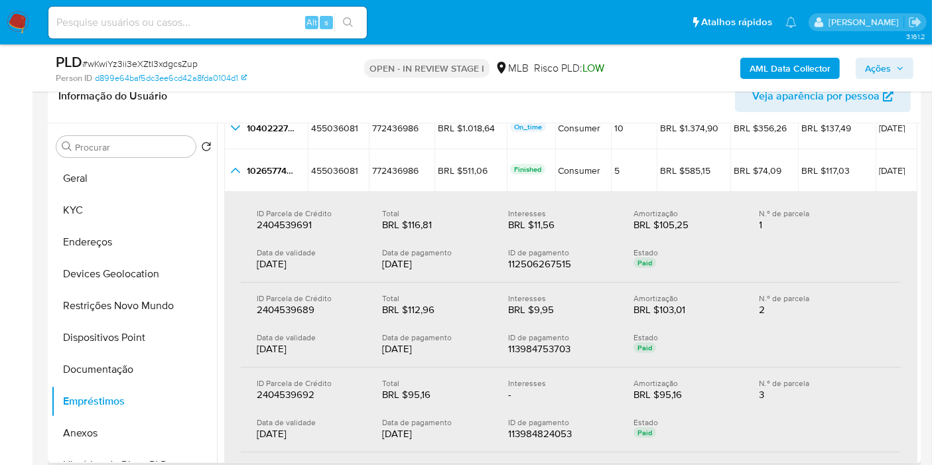
drag, startPoint x: 436, startPoint y: 350, endPoint x: 382, endPoint y: 350, distance: 54.4
click at [382, 350] on div "09/06/2025" at bounding box center [434, 348] width 104 height 13
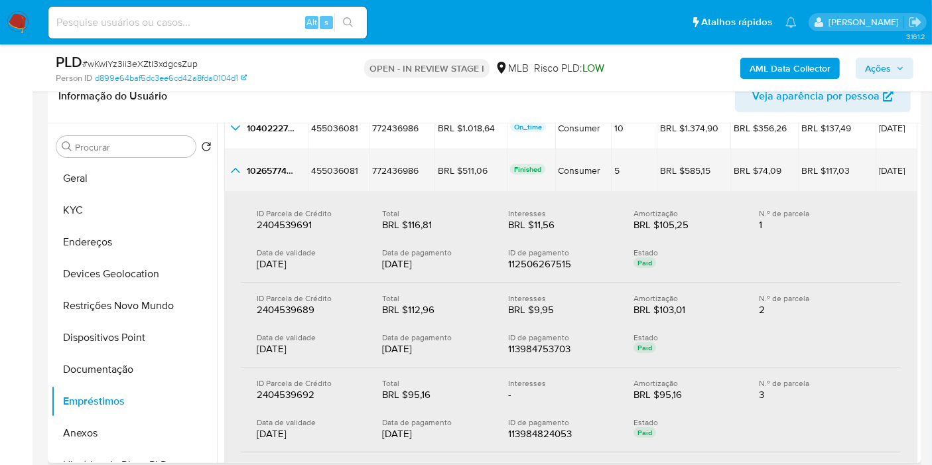
click at [234, 175] on icon "button_show_hidden_detail_by_id_2" at bounding box center [236, 171] width 16 height 16
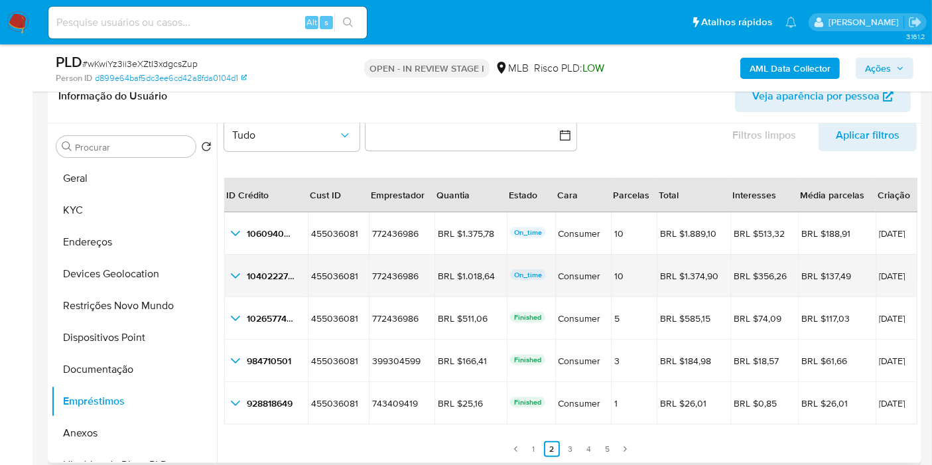
click at [239, 270] on icon "button_show_hidden_detail_by_id_1" at bounding box center [236, 276] width 16 height 16
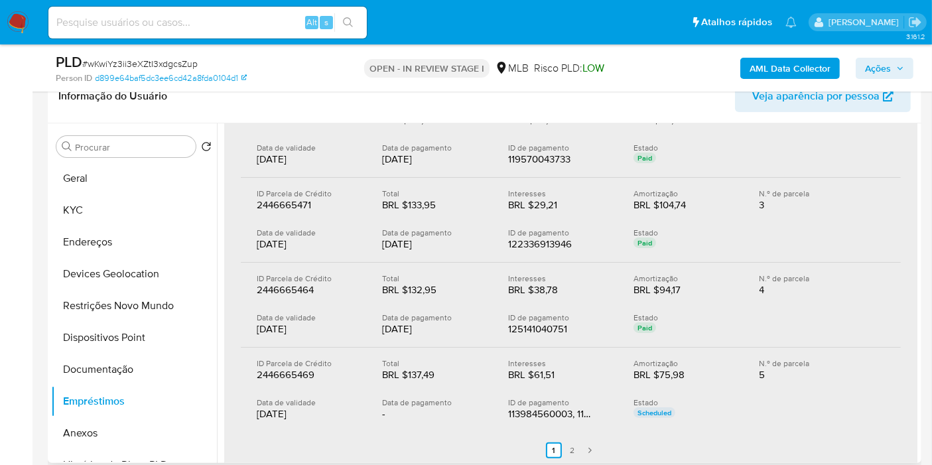
scroll to position [104, 0]
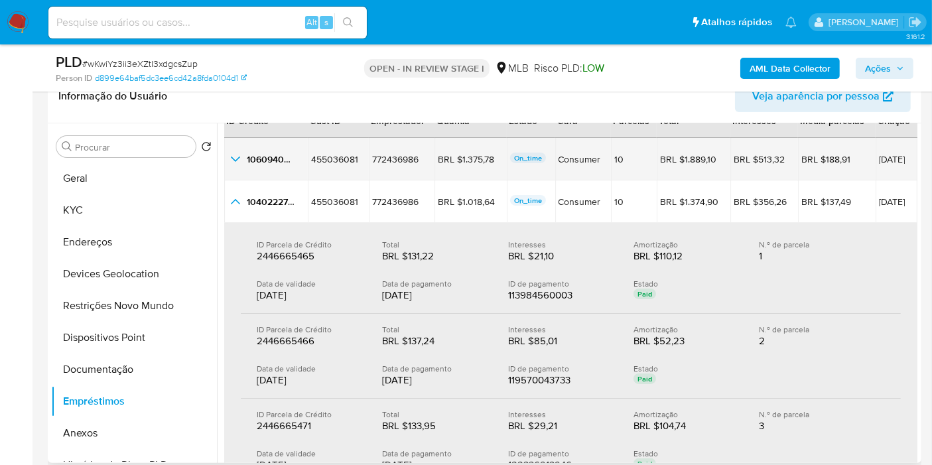
click at [237, 155] on icon "button_show_hidden_detail_by_id_0" at bounding box center [236, 159] width 16 height 16
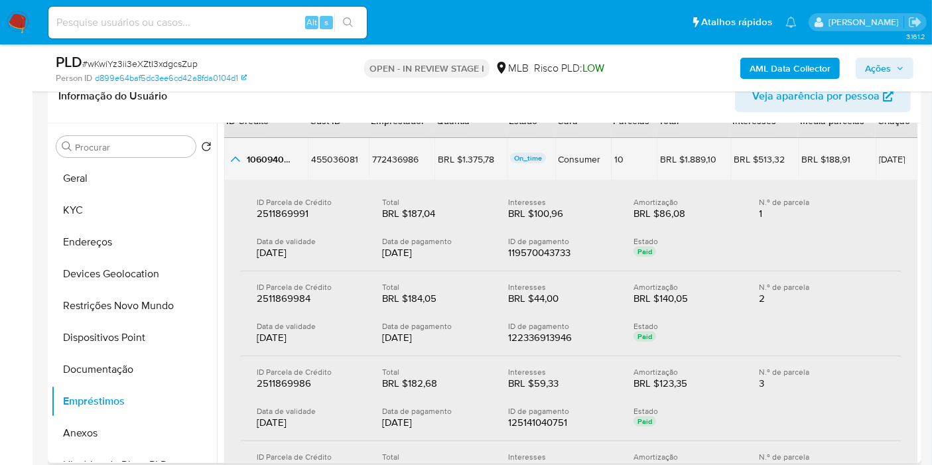
click at [236, 160] on icon "button_show_hidden_detail_by_id_0" at bounding box center [236, 159] width 16 height 16
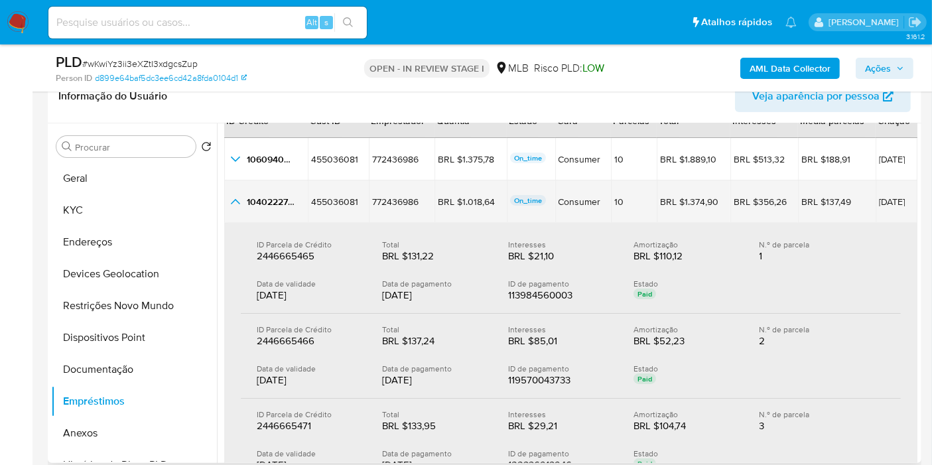
click at [239, 202] on icon "button_show_hidden_detail_by_id_1" at bounding box center [236, 202] width 16 height 16
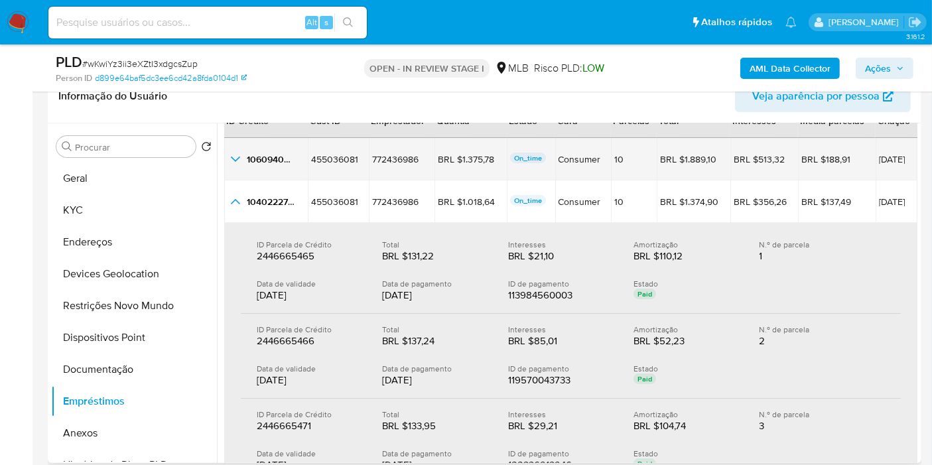
scroll to position [30, 0]
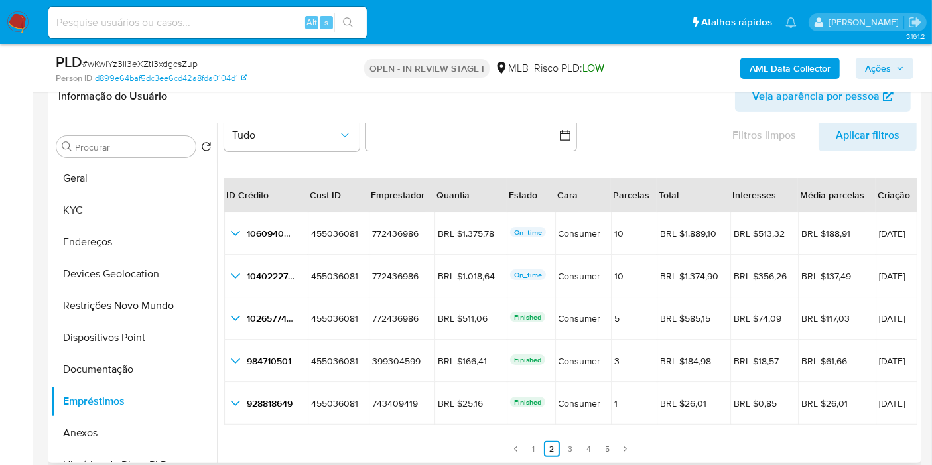
click at [532, 443] on link "1" at bounding box center [534, 449] width 16 height 16
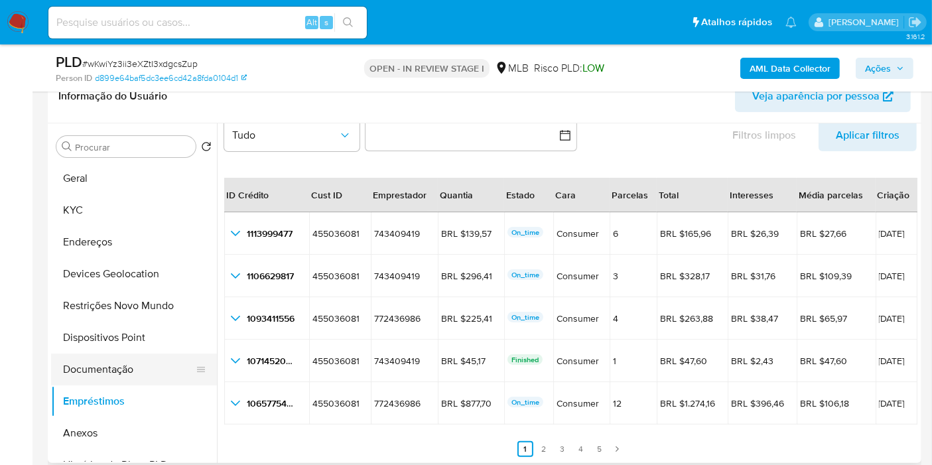
click at [111, 375] on button "Documentação" at bounding box center [128, 370] width 155 height 32
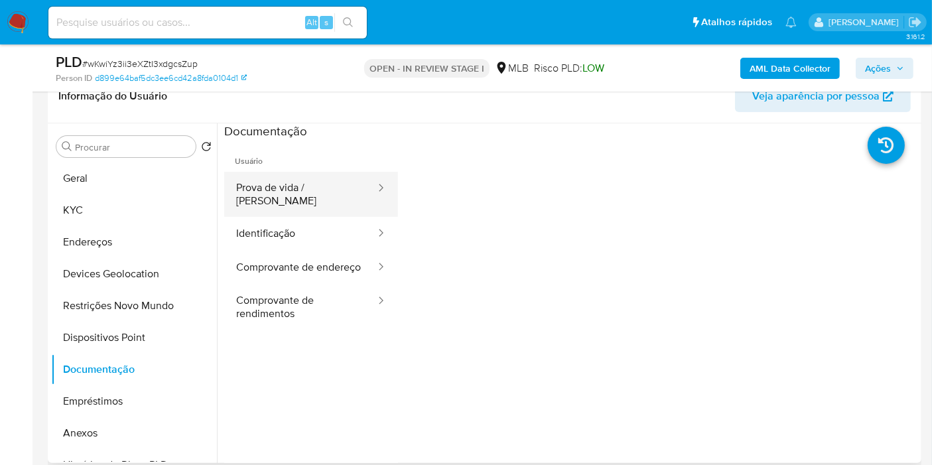
click at [328, 190] on button "Prova de vida / [PERSON_NAME]" at bounding box center [300, 194] width 153 height 45
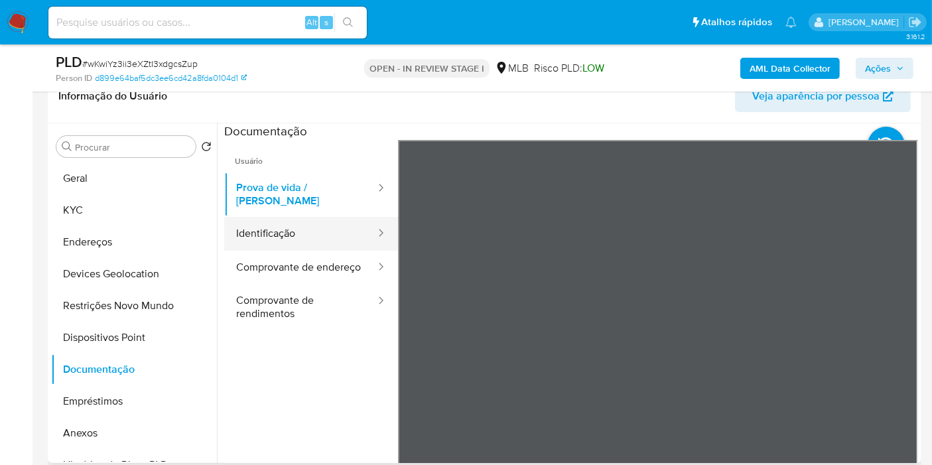
click at [269, 223] on button "Identificação" at bounding box center [300, 234] width 153 height 34
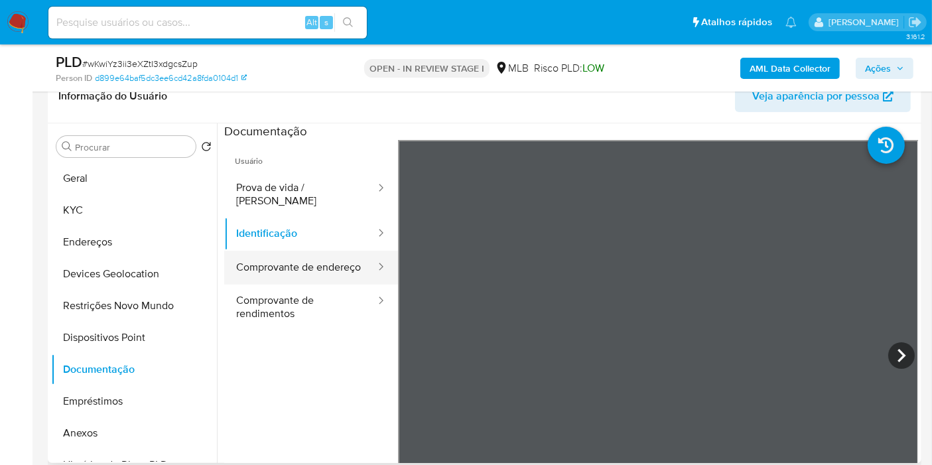
click at [296, 251] on button "Comprovante de endereço" at bounding box center [300, 268] width 153 height 34
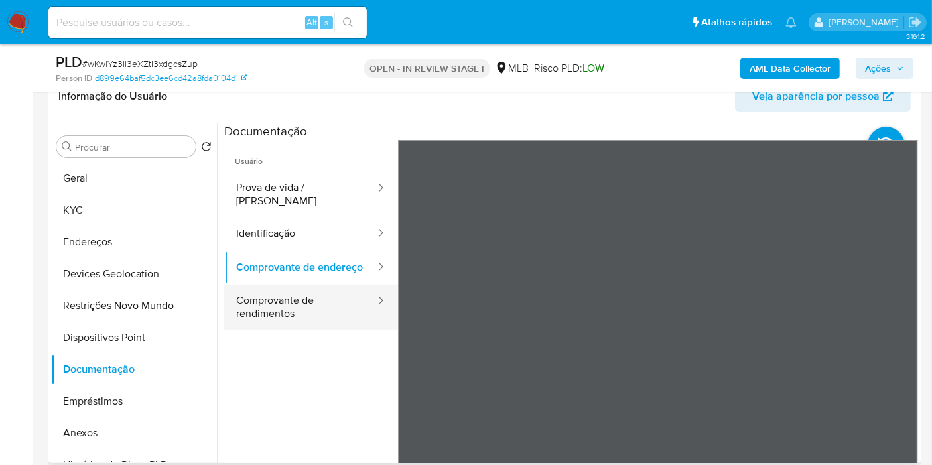
click at [295, 303] on button "Comprovante de rendimentos" at bounding box center [300, 307] width 153 height 45
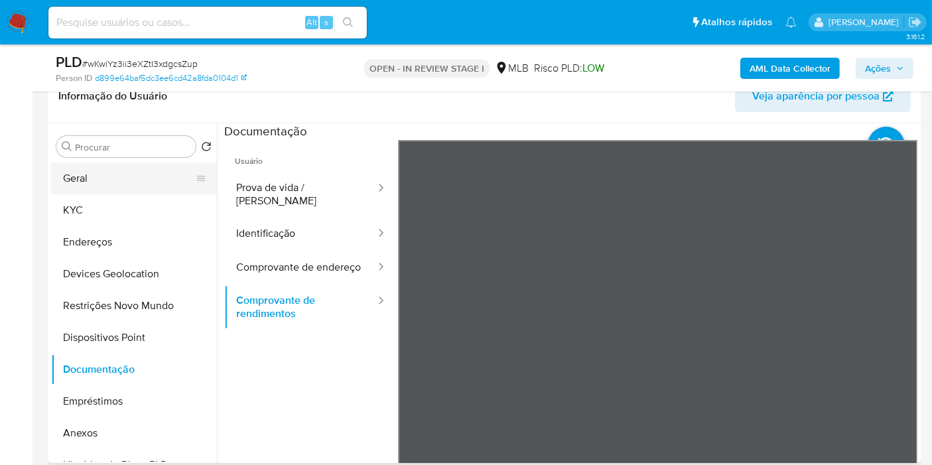
click at [92, 186] on button "Geral" at bounding box center [128, 179] width 155 height 32
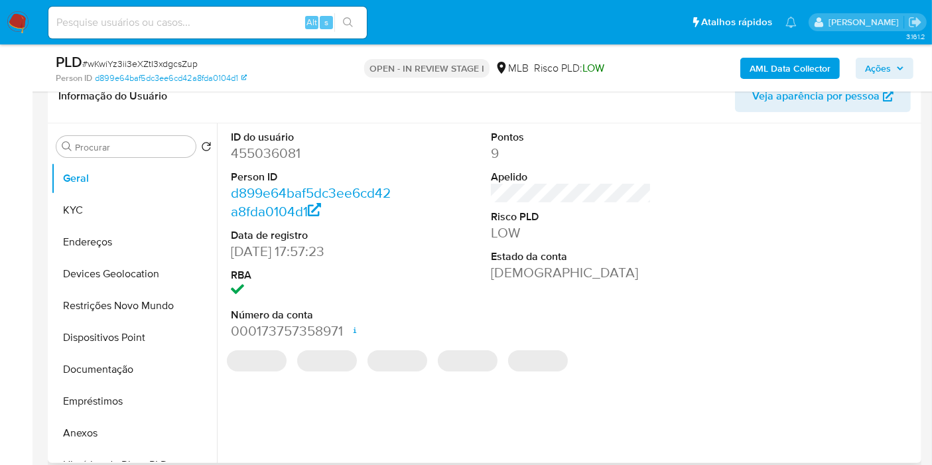
click at [257, 158] on dd "455036081" at bounding box center [311, 153] width 161 height 19
copy dd "455036081"
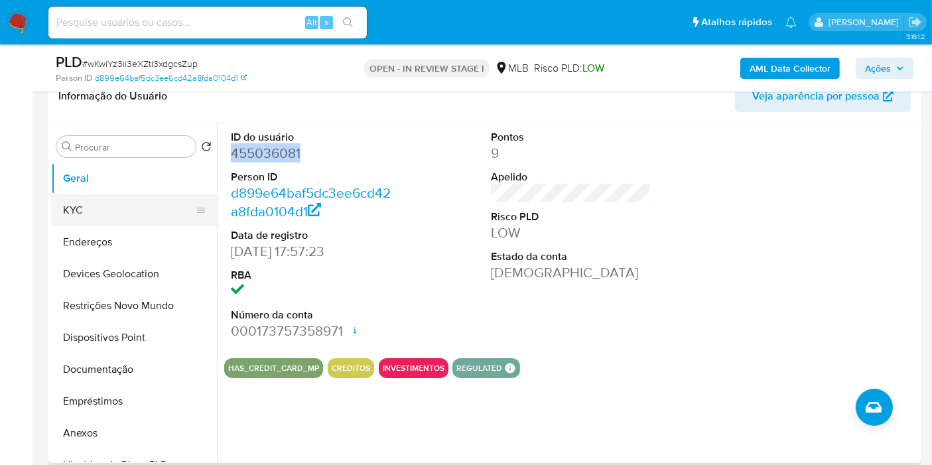
click at [70, 215] on button "KYC" at bounding box center [128, 210] width 155 height 32
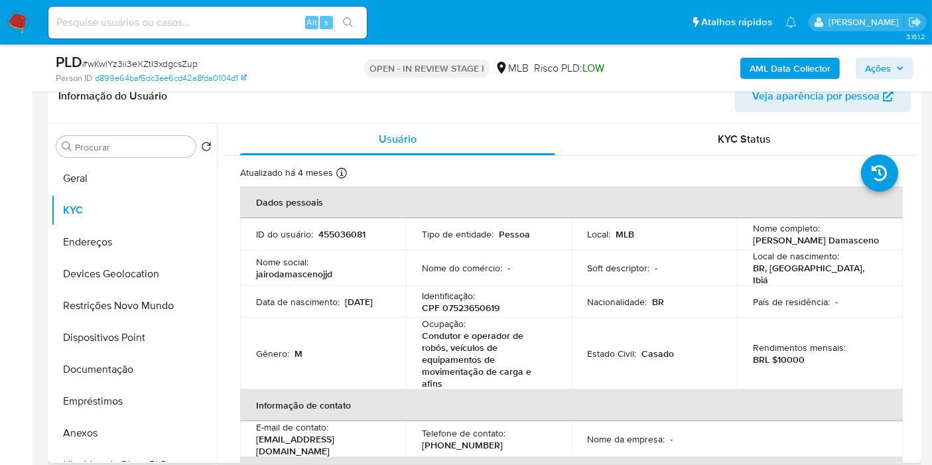
click at [498, 313] on div "Identificação : CPF 07523650619" at bounding box center [489, 302] width 134 height 24
click at [491, 313] on p "CPF 07523650619" at bounding box center [461, 308] width 78 height 12
copy p "07523650619"
click at [474, 303] on p "CPF 07523650619" at bounding box center [461, 308] width 78 height 12
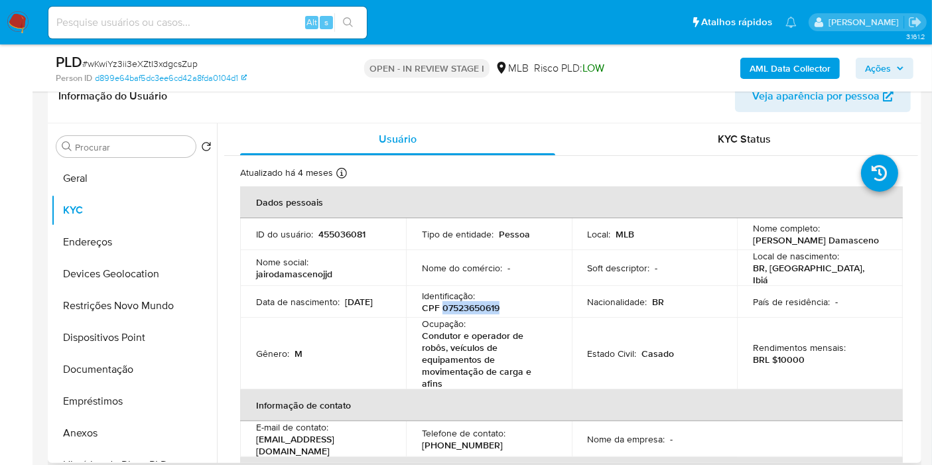
click at [474, 303] on p "CPF 07523650619" at bounding box center [461, 308] width 78 height 12
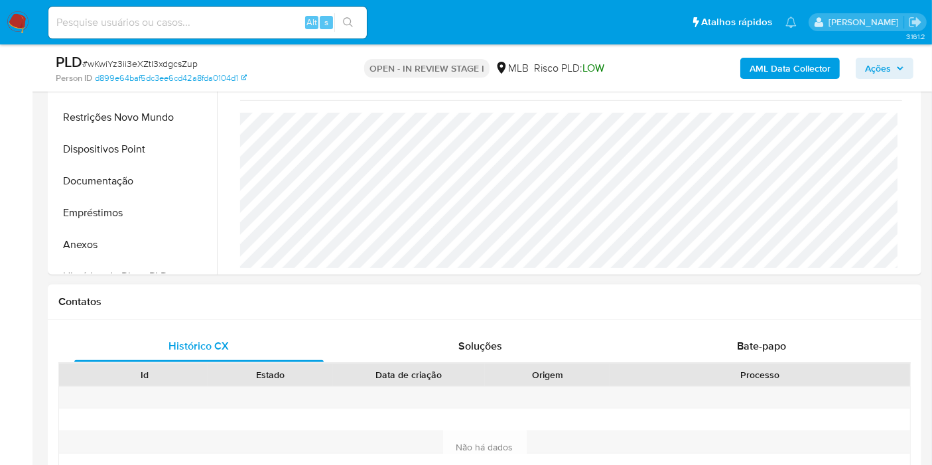
scroll to position [737, 0]
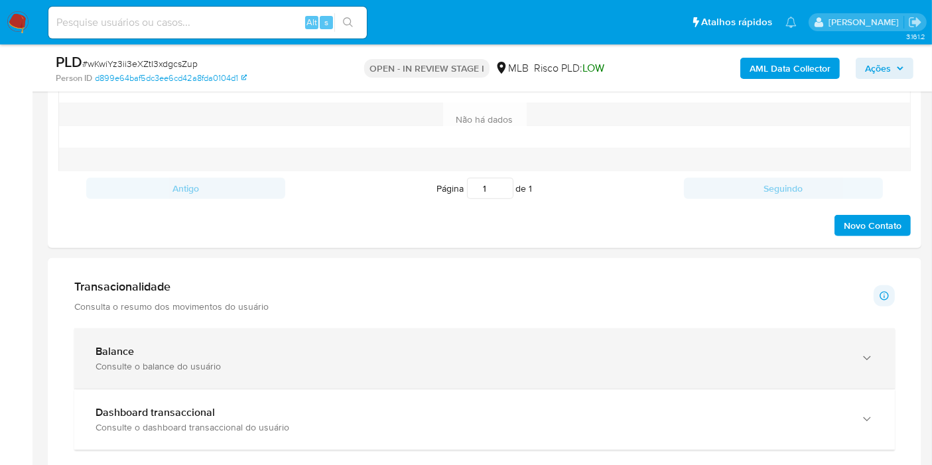
click at [165, 356] on div "Balance Consulte o balance do usuário" at bounding box center [472, 358] width 752 height 27
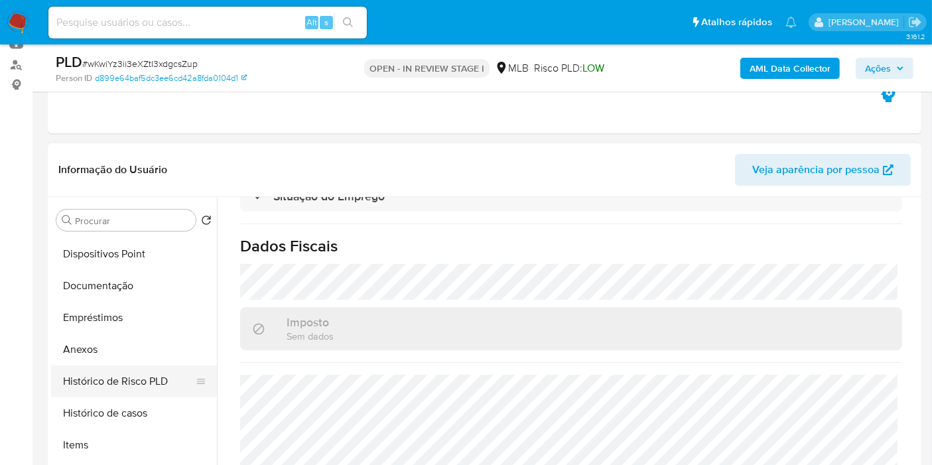
scroll to position [221, 0]
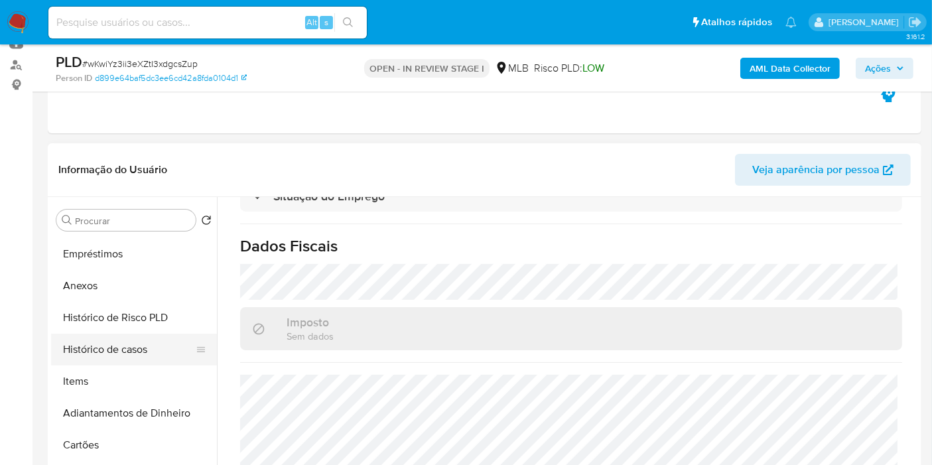
click at [118, 354] on button "Histórico de casos" at bounding box center [128, 350] width 155 height 32
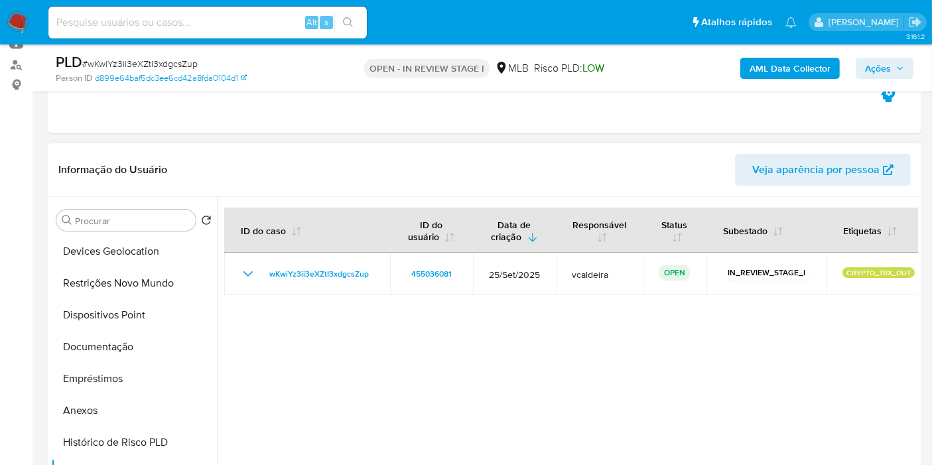
scroll to position [0, 0]
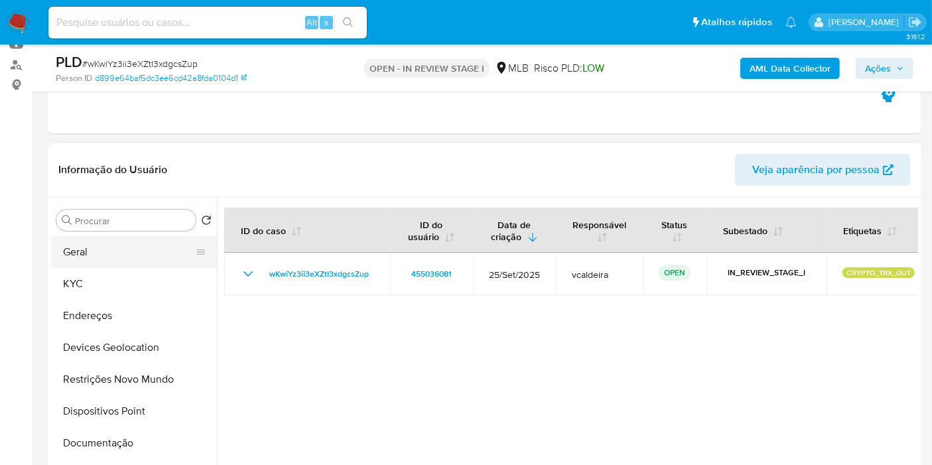
click at [101, 253] on button "Geral" at bounding box center [128, 252] width 155 height 32
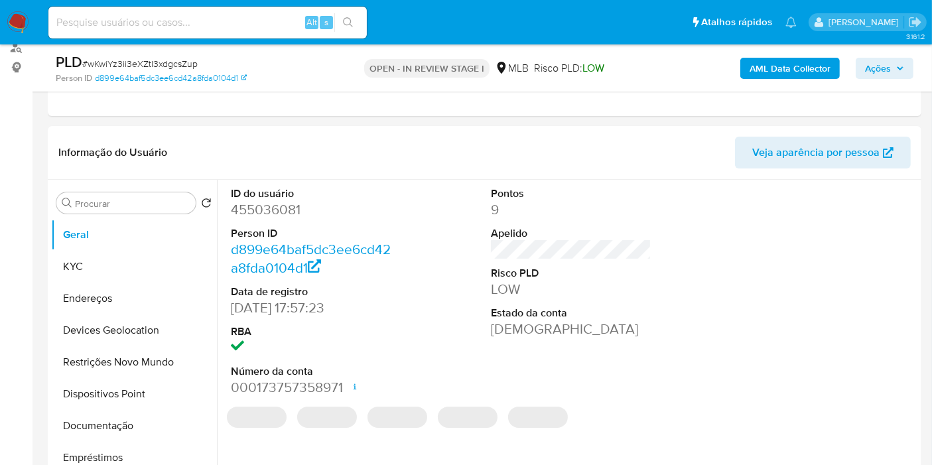
scroll to position [193, 0]
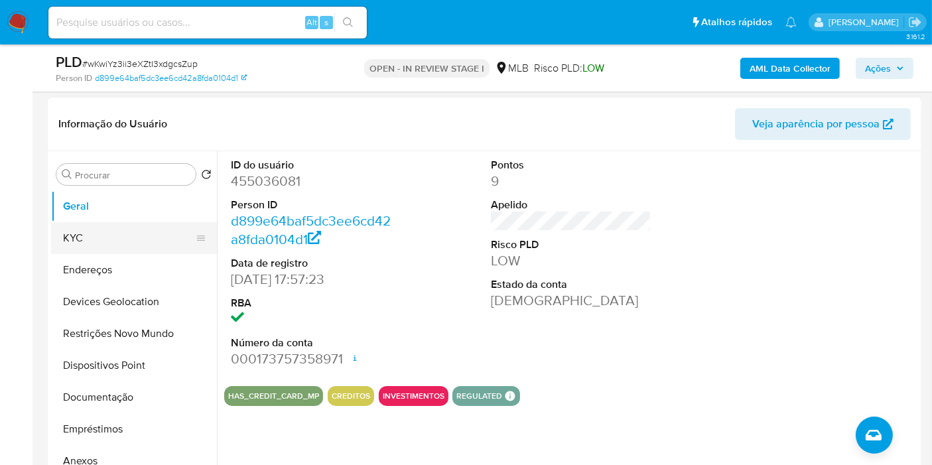
click at [151, 224] on button "KYC" at bounding box center [128, 238] width 155 height 32
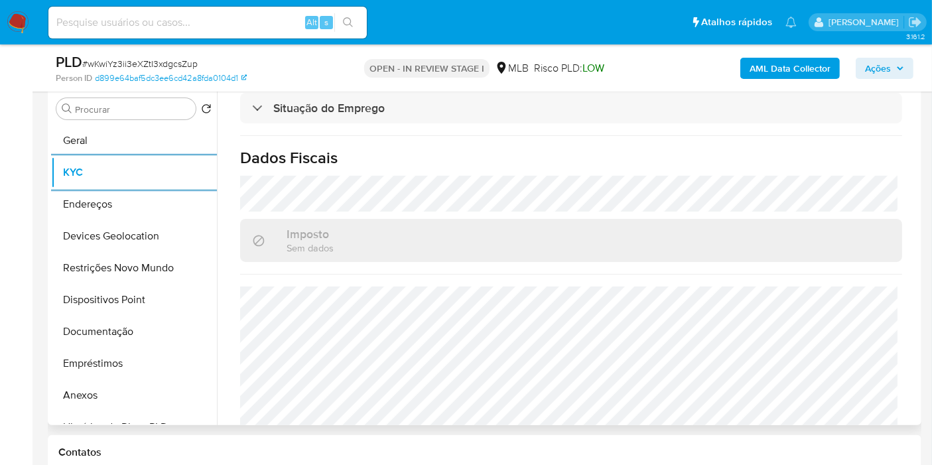
scroll to position [660, 0]
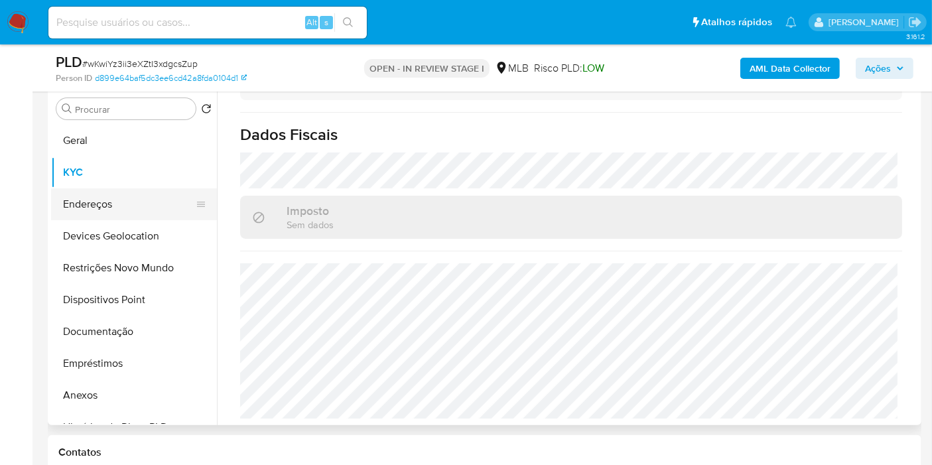
click at [80, 197] on button "Endereços" at bounding box center [128, 204] width 155 height 32
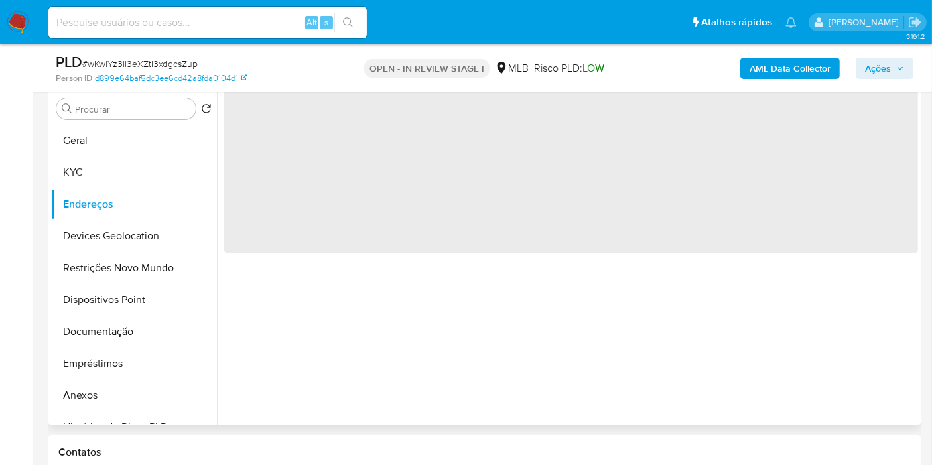
scroll to position [111, 0]
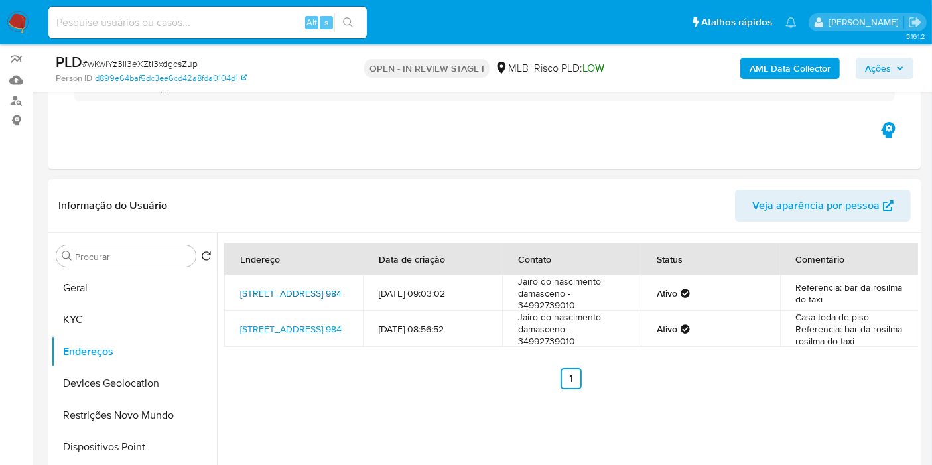
click at [265, 287] on link "Rua Duzentos E Seis 984, Ibiá, Minas Gerais, 38950000, Brasil 984" at bounding box center [291, 293] width 102 height 13
click at [124, 376] on button "Devices Geolocation" at bounding box center [128, 384] width 155 height 32
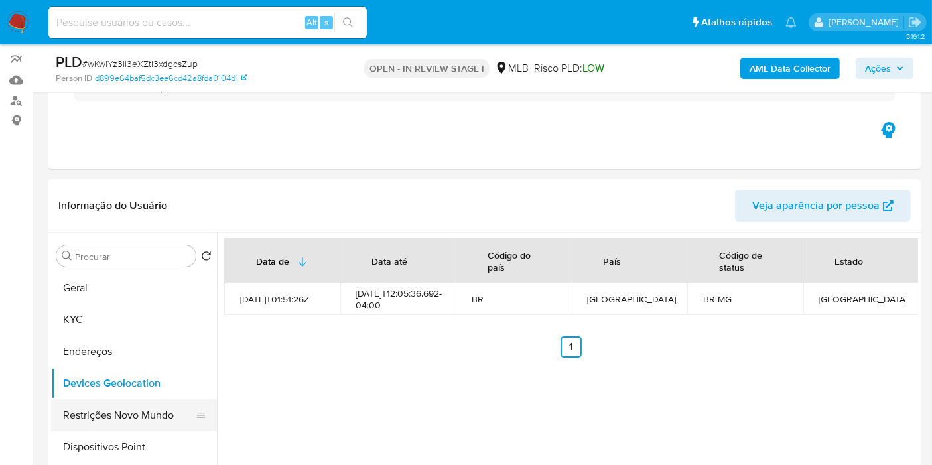
click at [139, 414] on button "Restrições Novo Mundo" at bounding box center [128, 415] width 155 height 32
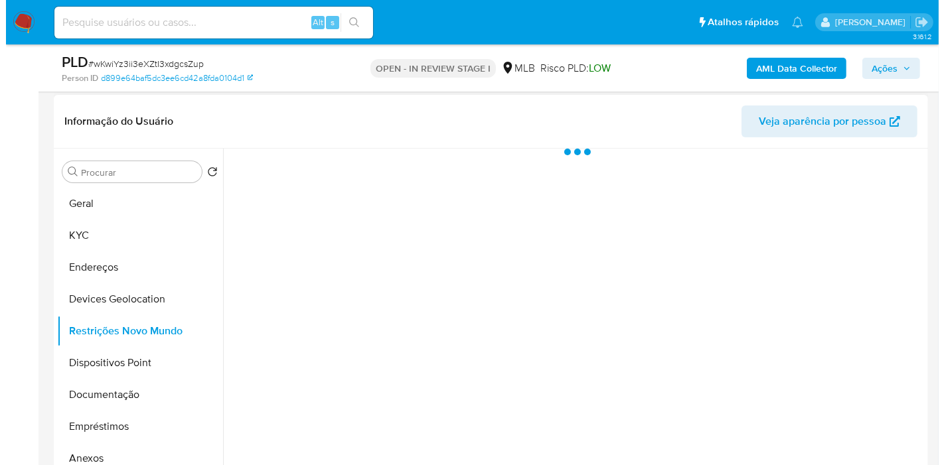
scroll to position [259, 0]
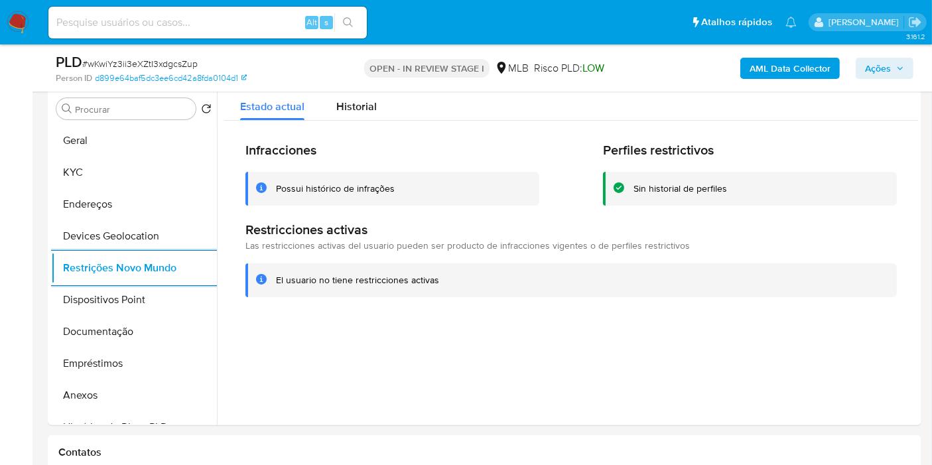
click at [821, 70] on b "AML Data Collector" at bounding box center [790, 68] width 81 height 21
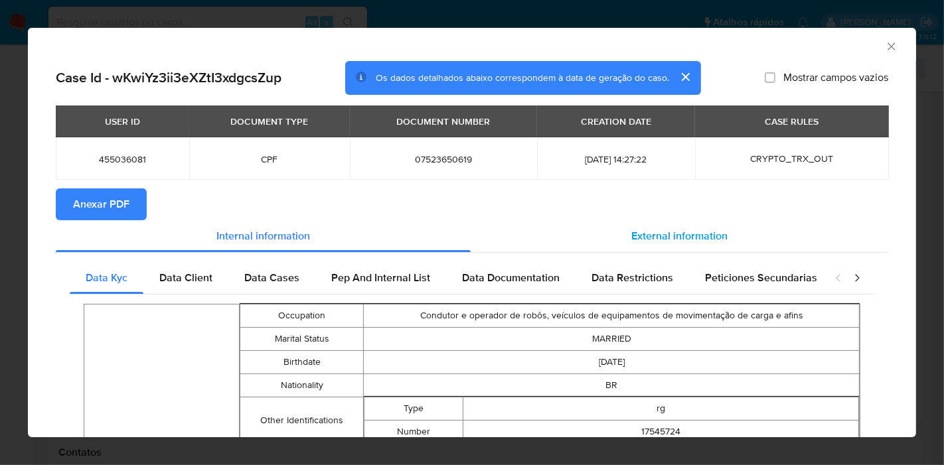
click at [646, 240] on span "External information" at bounding box center [679, 235] width 96 height 15
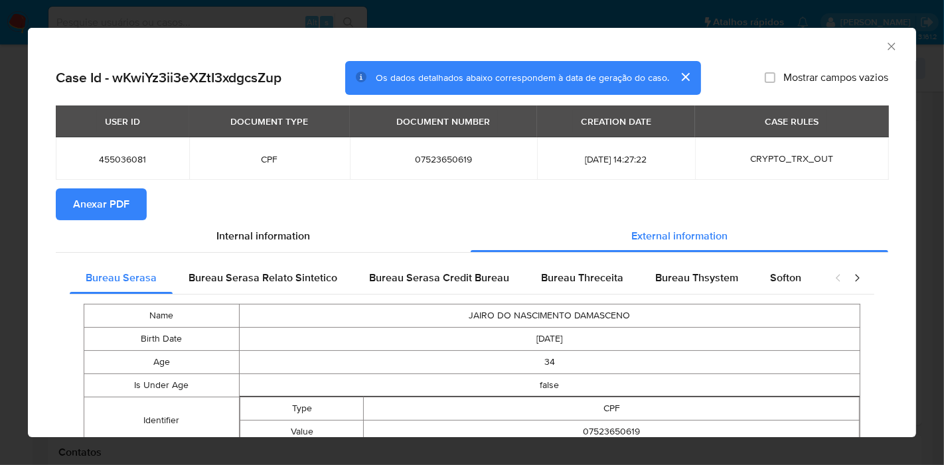
click at [113, 205] on span "Anexar PDF" at bounding box center [101, 204] width 56 height 29
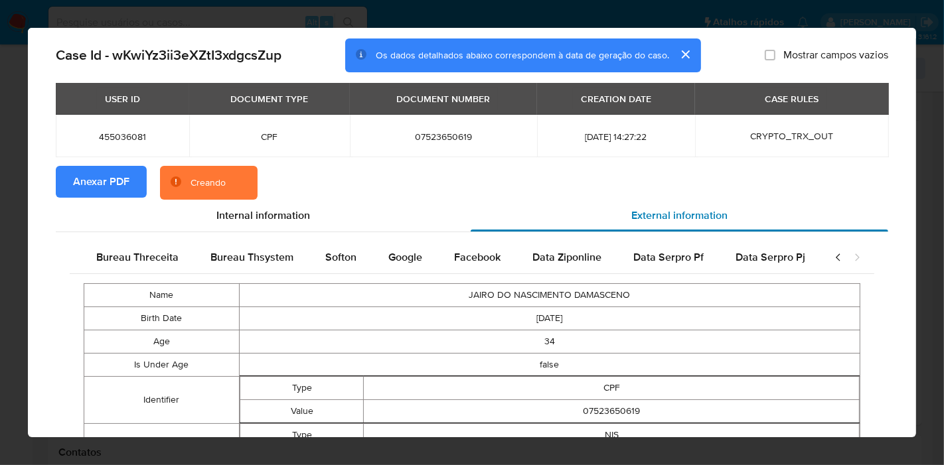
scroll to position [0, 0]
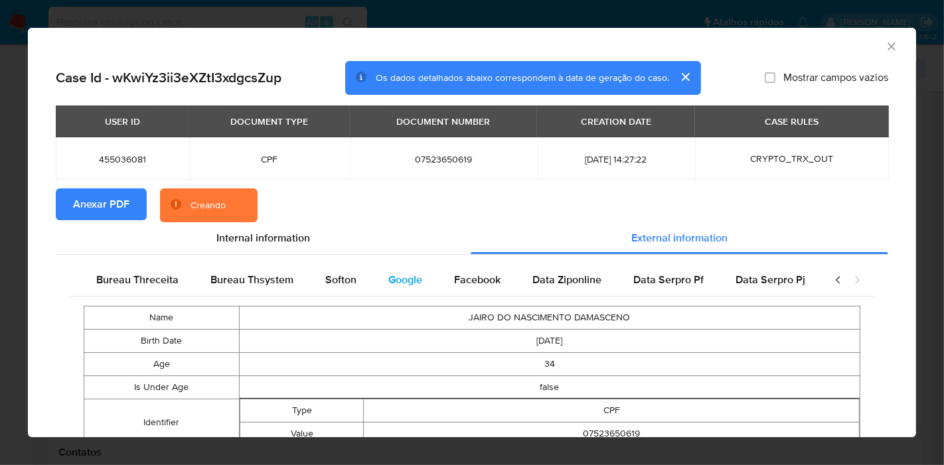
click at [398, 289] on div "Google" at bounding box center [405, 280] width 66 height 32
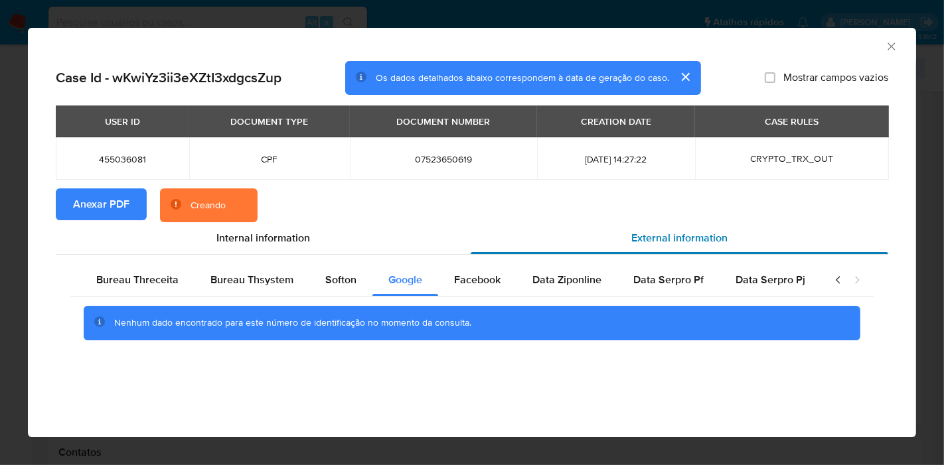
scroll to position [0, 435]
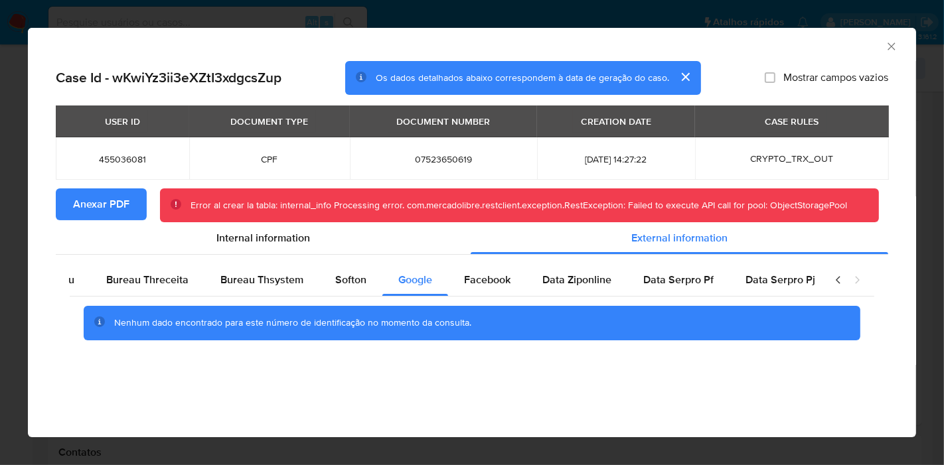
click at [401, 391] on div "AML Data Collector Case Id - wKwiYz3ii3eXZtI3xdgcsZup Os dados detalhados abaix…" at bounding box center [472, 232] width 888 height 409
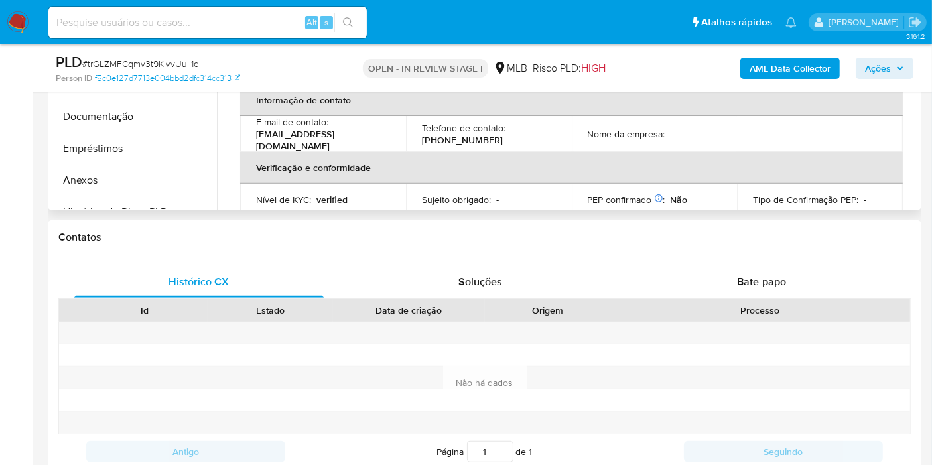
scroll to position [258, 0]
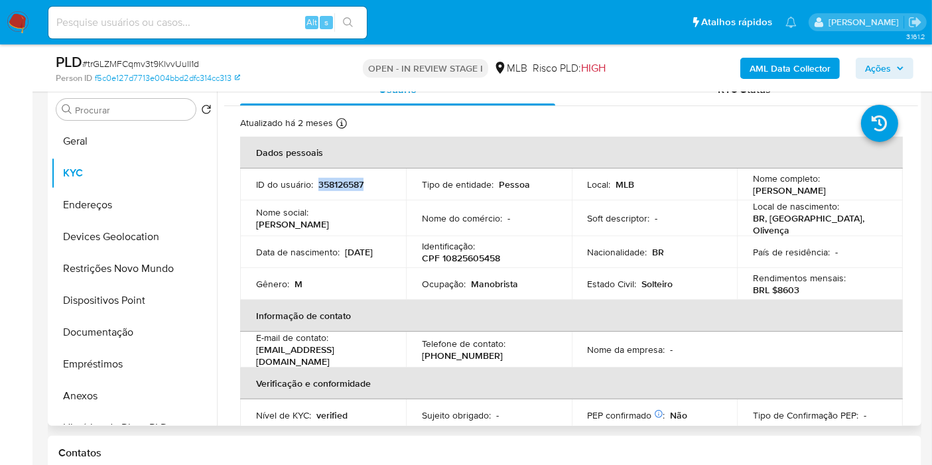
click at [336, 188] on p "358126587" at bounding box center [341, 184] width 45 height 12
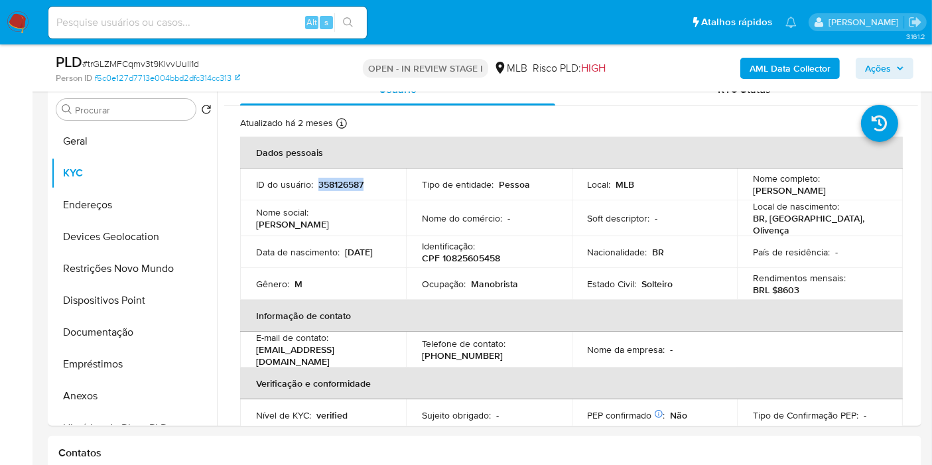
click at [871, 62] on span "Ações" at bounding box center [878, 68] width 26 height 21
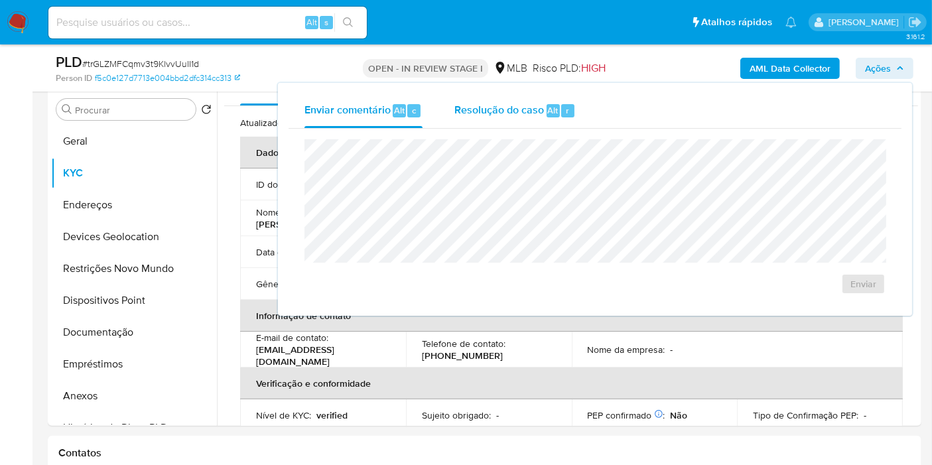
click at [485, 96] on div "Resolução do caso Alt r" at bounding box center [515, 111] width 121 height 35
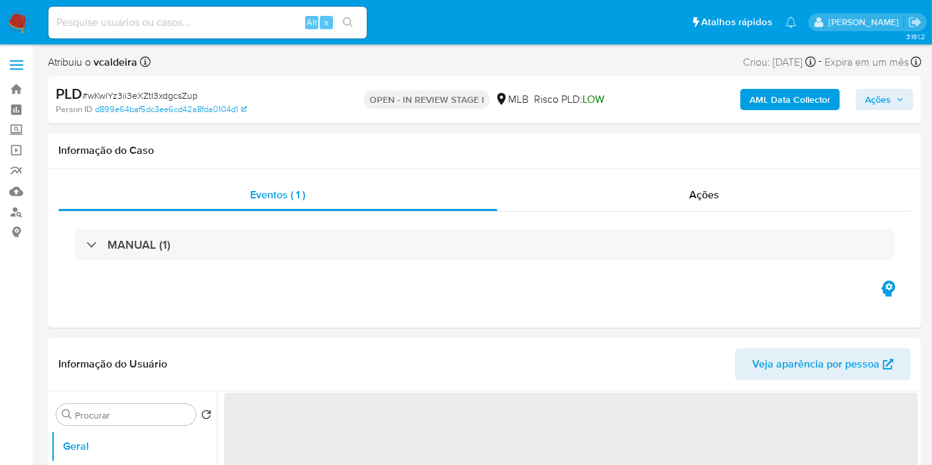
select select "10"
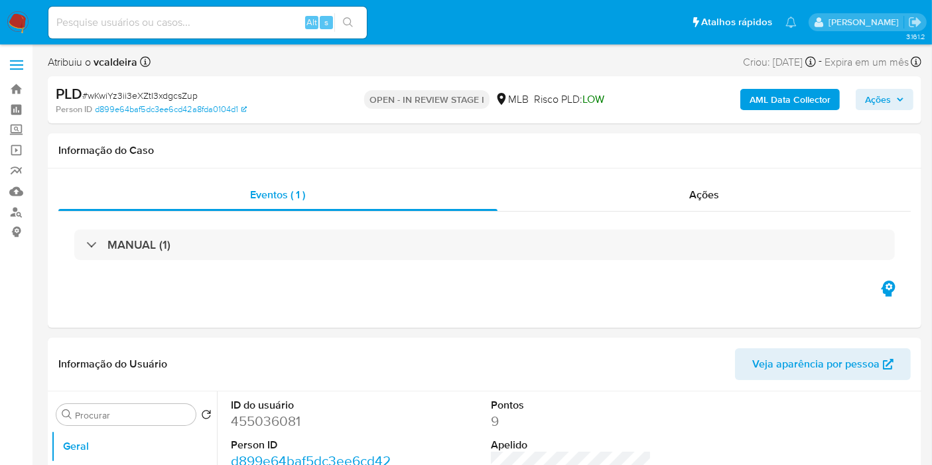
click at [809, 100] on b "AML Data Collector" at bounding box center [790, 99] width 81 height 21
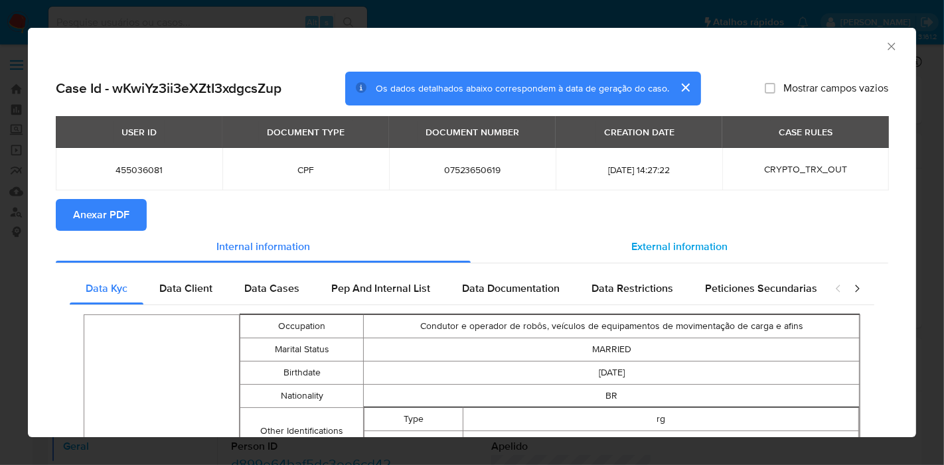
click at [634, 243] on span "External information" at bounding box center [679, 246] width 96 height 15
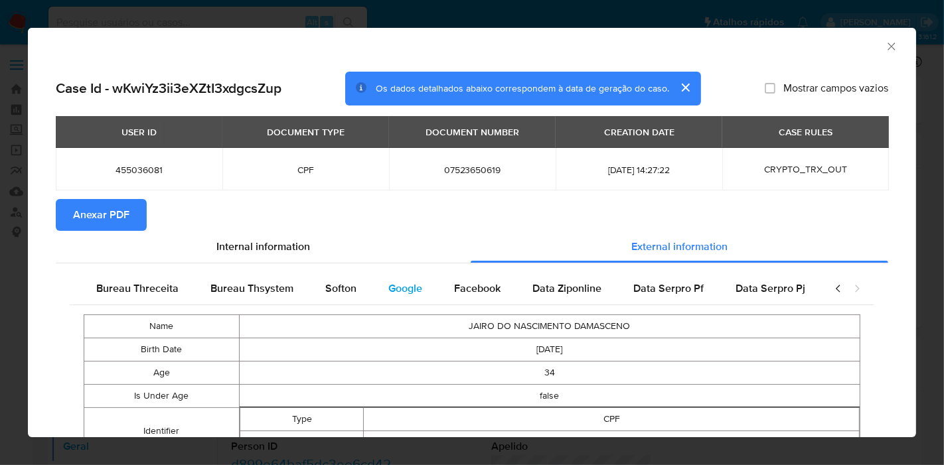
click at [410, 293] on span "Google" at bounding box center [405, 288] width 34 height 15
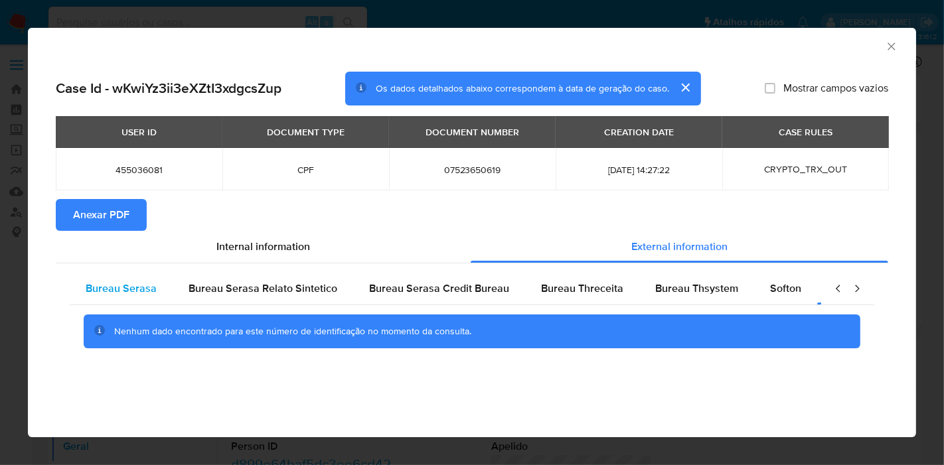
click at [145, 289] on span "Bureau Serasa" at bounding box center [121, 288] width 71 height 15
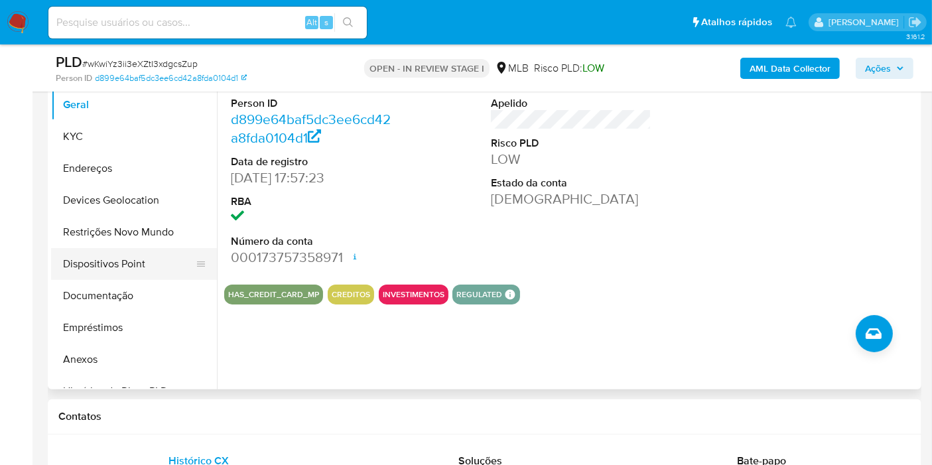
scroll to position [74, 0]
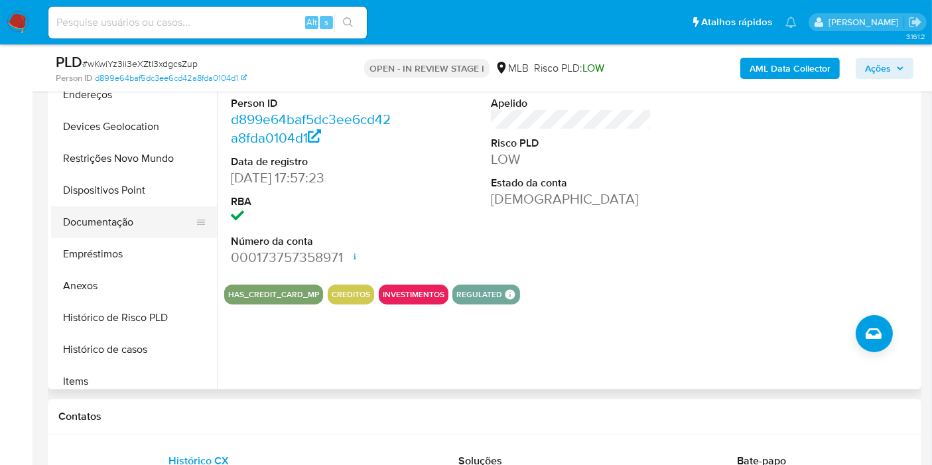
click at [117, 224] on button "Documentação" at bounding box center [128, 222] width 155 height 32
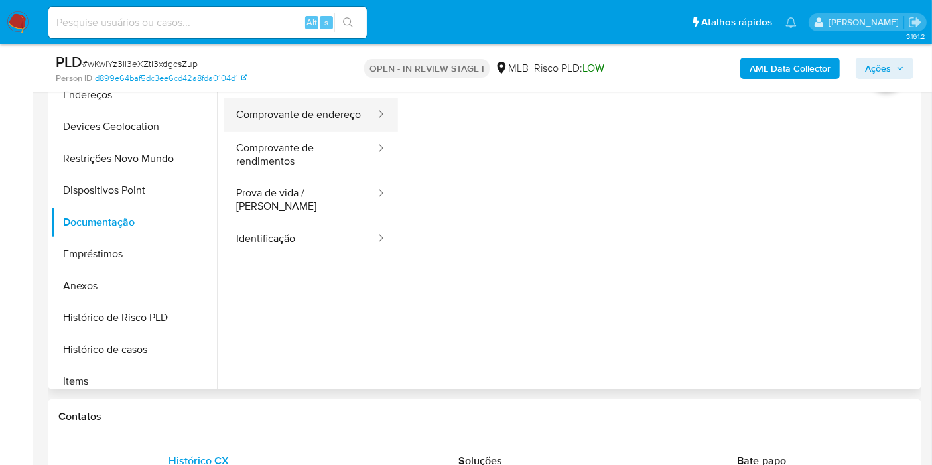
scroll to position [221, 0]
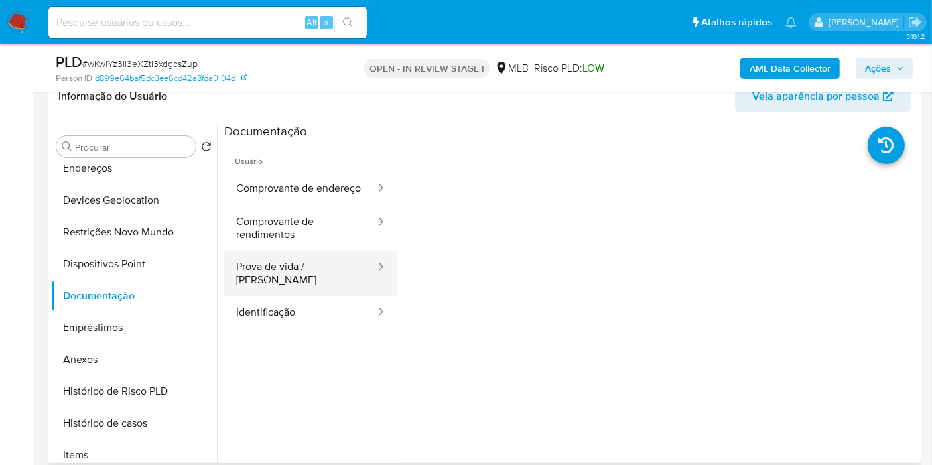
click at [289, 271] on button "Prova de vida / Selfie" at bounding box center [300, 273] width 153 height 45
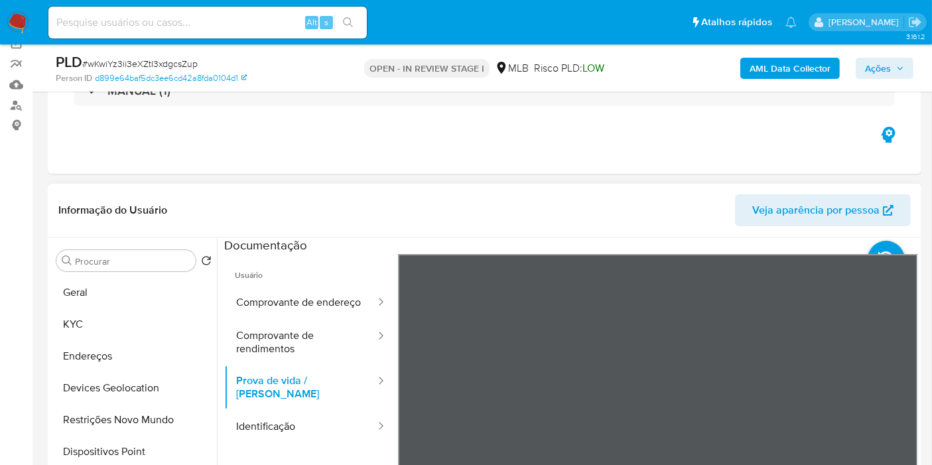
scroll to position [74, 0]
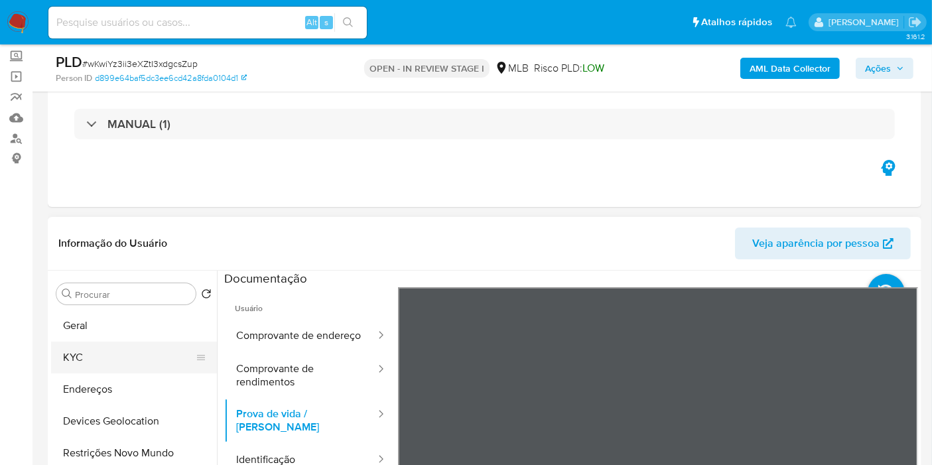
click at [107, 360] on button "KYC" at bounding box center [128, 358] width 155 height 32
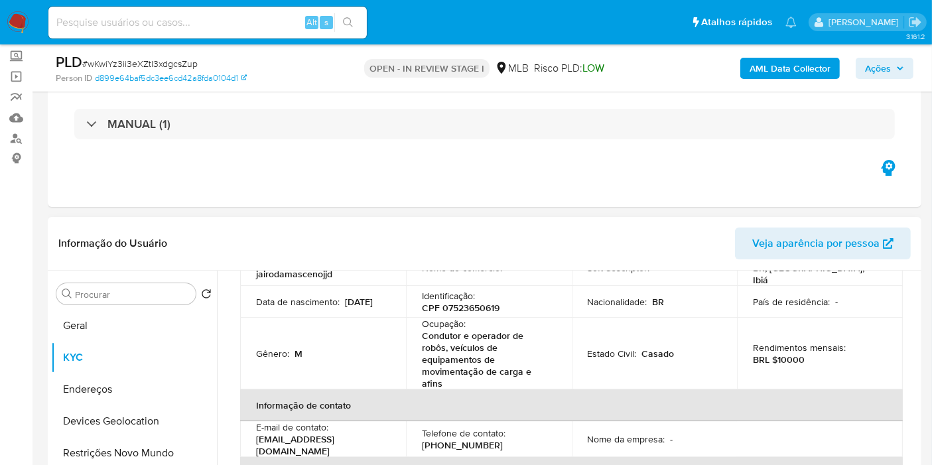
scroll to position [0, 0]
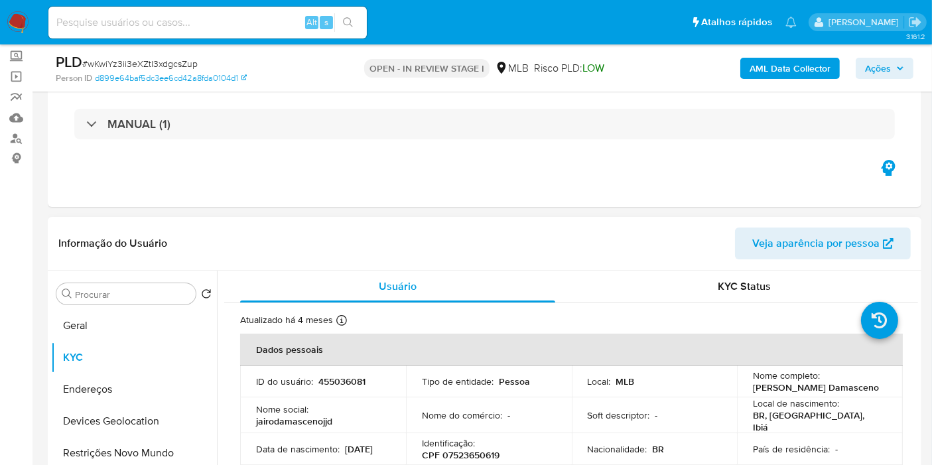
drag, startPoint x: 807, startPoint y: 393, endPoint x: 741, endPoint y: 382, distance: 66.7
click at [741, 382] on td "Nome completo : Jairo Do Nascimento Damasceno" at bounding box center [820, 382] width 166 height 32
copy p "Jairo Do Nascimento Damasceno"
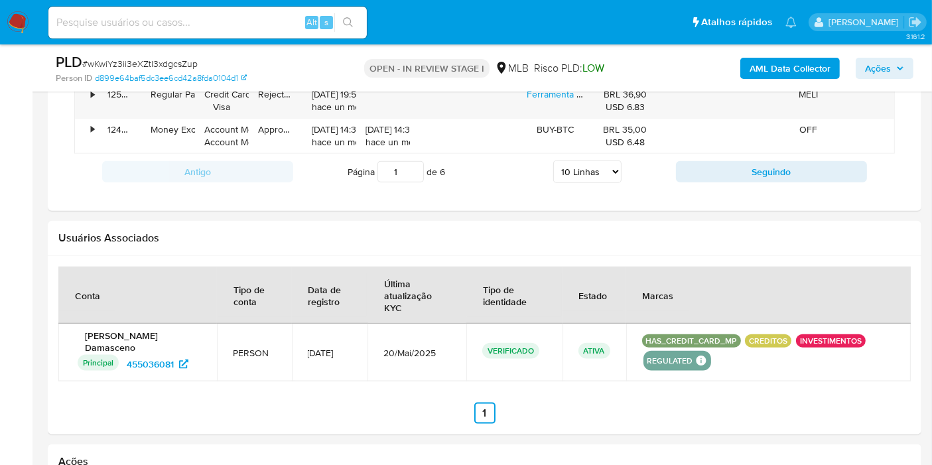
scroll to position [1533, 0]
click at [872, 70] on span "Ações" at bounding box center [878, 68] width 26 height 21
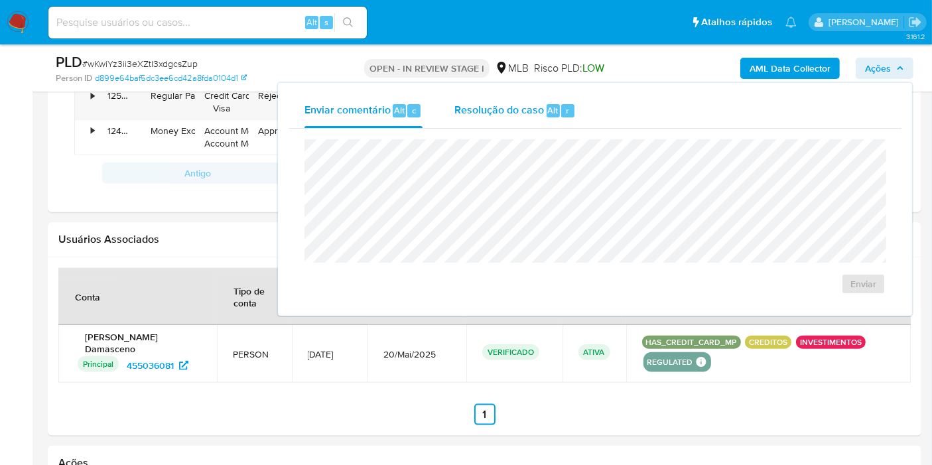
click at [523, 117] on div "Resolução do caso Alt r" at bounding box center [515, 111] width 121 height 35
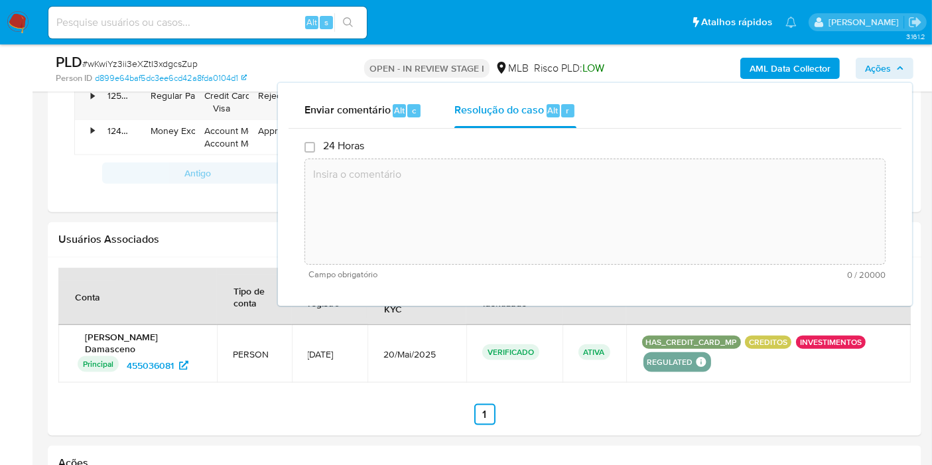
click at [504, 202] on textarea at bounding box center [595, 212] width 580 height 106
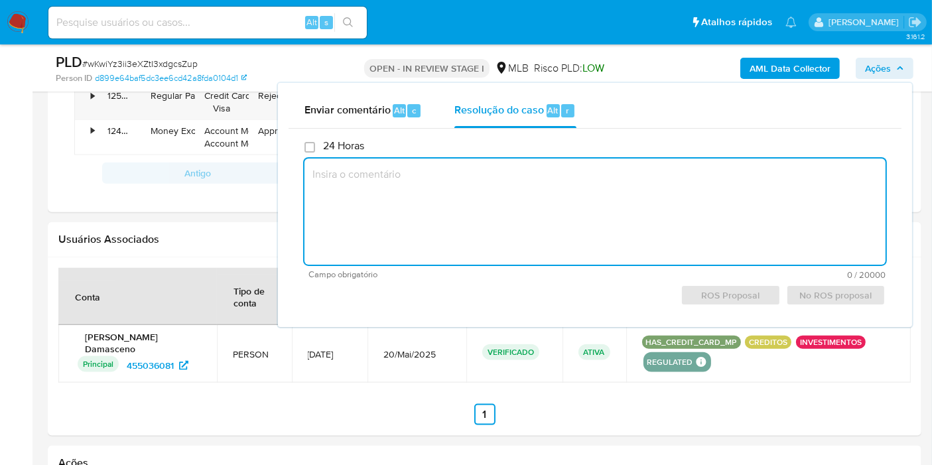
click at [366, 196] on textarea at bounding box center [595, 212] width 581 height 106
paste textarea "Fatos relevantes concluídos pelo analista: A conta recebe recursos por meio de …"
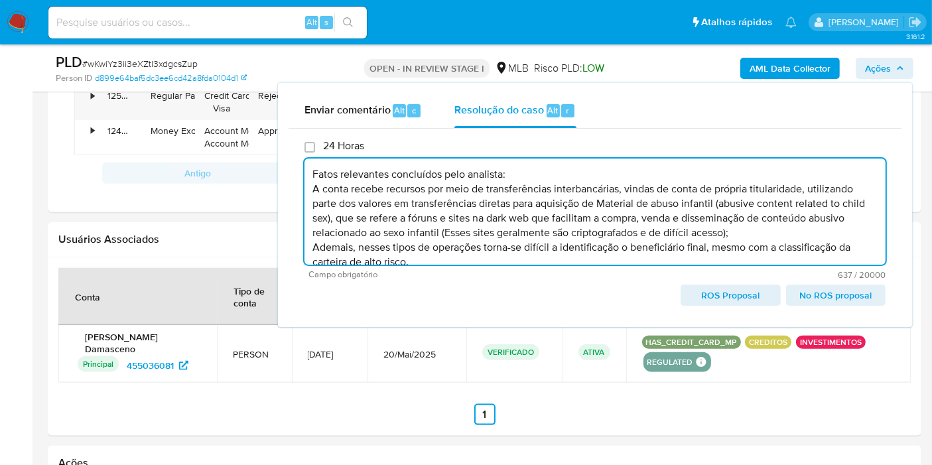
scroll to position [19, 0]
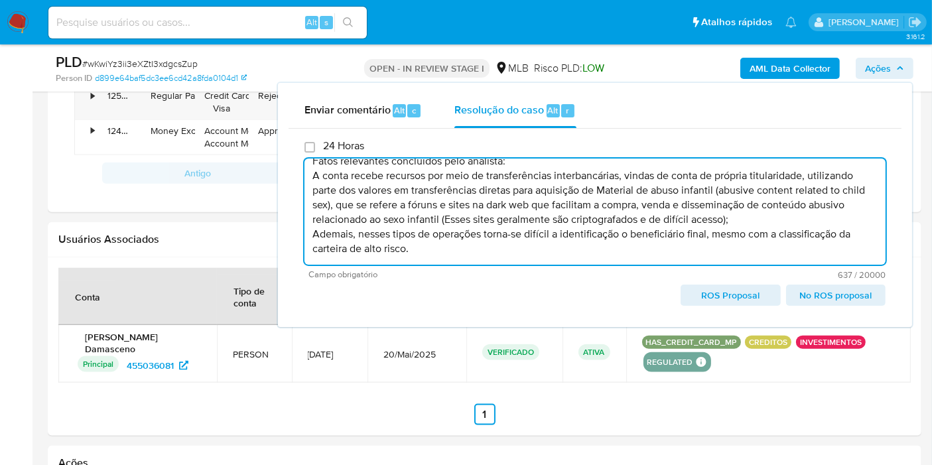
type textarea "Fatos relevantes concluídos pelo analista: A conta recebe recursos por meio de …"
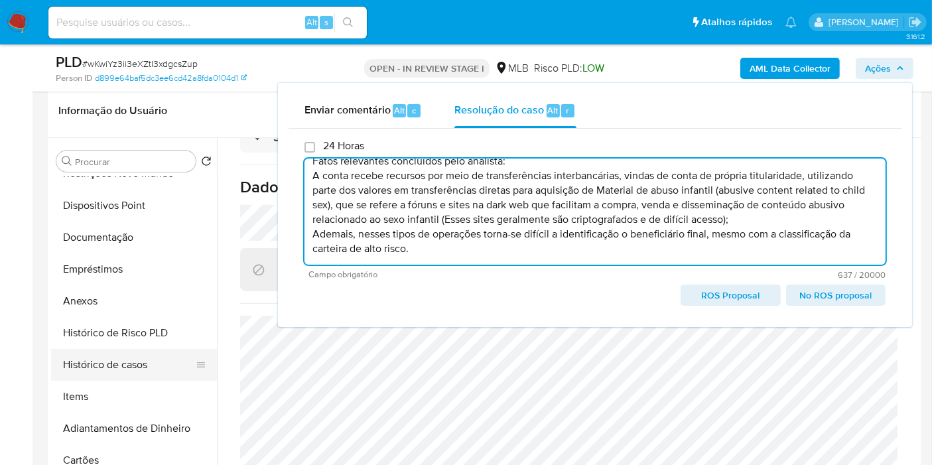
scroll to position [147, 0]
click at [117, 362] on button "Histórico de casos" at bounding box center [128, 364] width 155 height 32
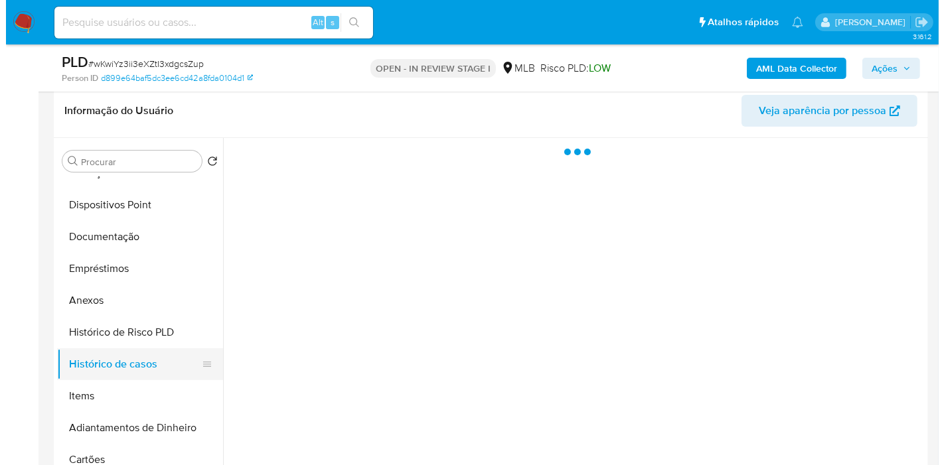
scroll to position [0, 0]
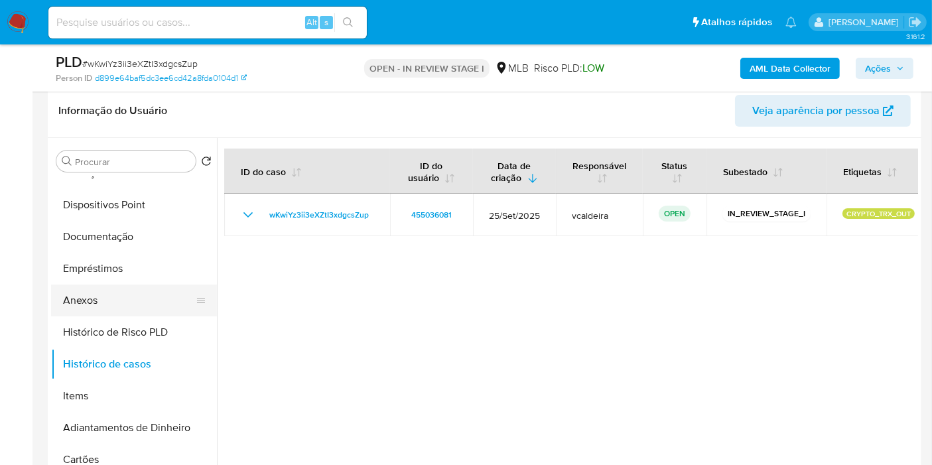
click at [97, 303] on button "Anexos" at bounding box center [128, 301] width 155 height 32
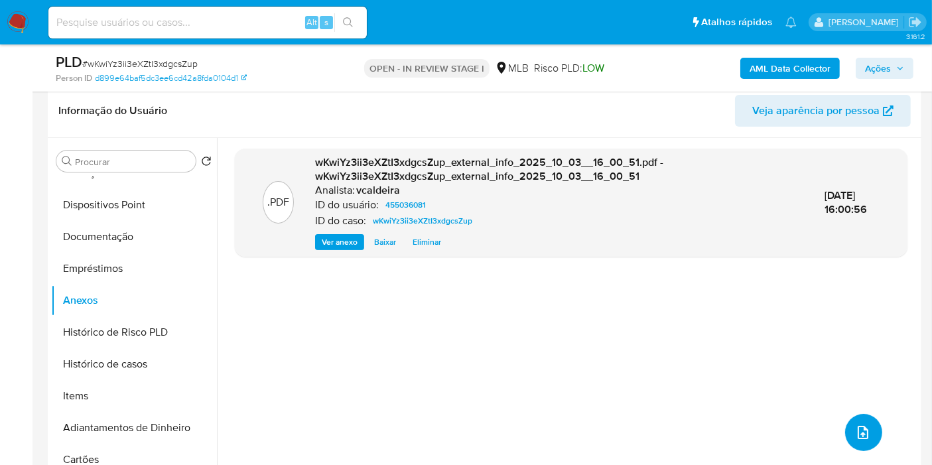
click at [845, 427] on button "upload-file" at bounding box center [863, 432] width 37 height 37
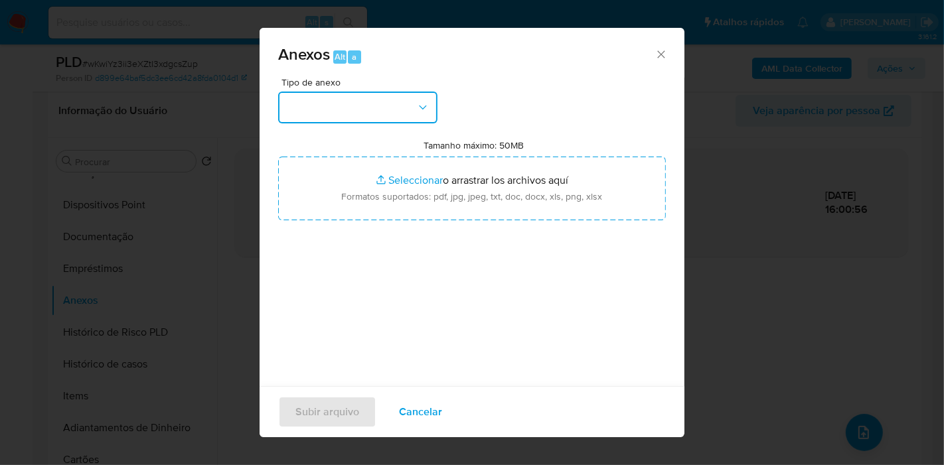
click at [372, 118] on button "button" at bounding box center [357, 108] width 159 height 32
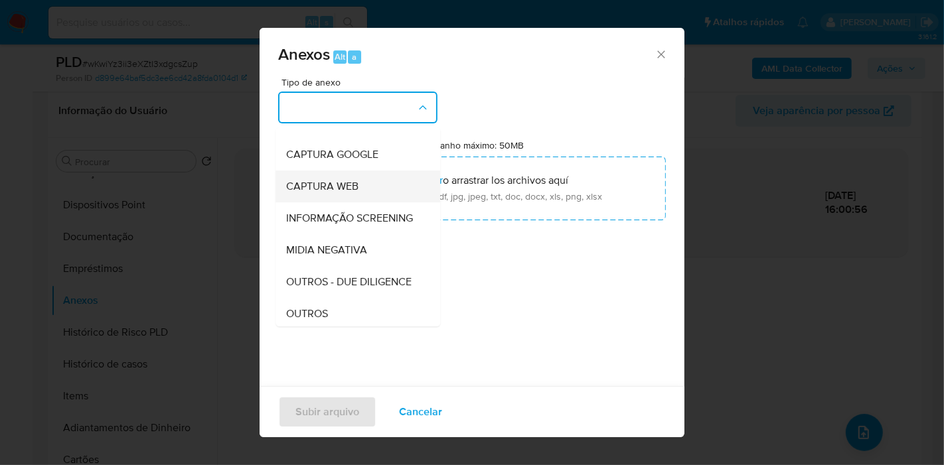
scroll to position [147, 0]
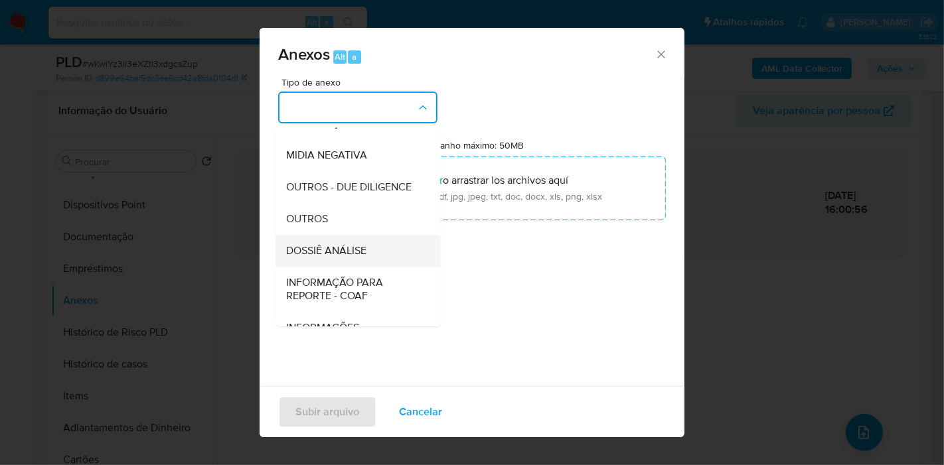
click at [350, 257] on span "DOSSIÊ ANÁLISE" at bounding box center [326, 250] width 80 height 13
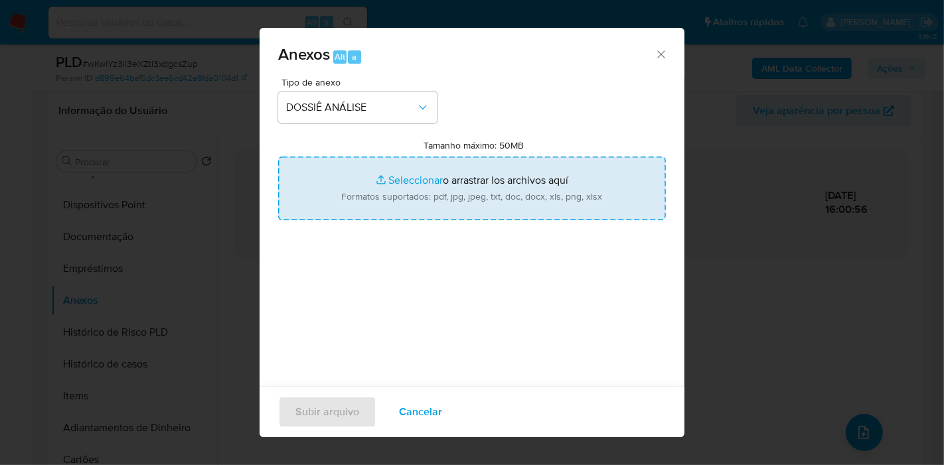
click at [407, 200] on input "Tamanho máximo: 50MB Seleccionar archivos" at bounding box center [472, 189] width 388 height 64
type input "C:\fakepath\SAR - (XXX) - CPF 07523650619 - JAIRO DO NASCIMENTO DAMASCENO.pdf"
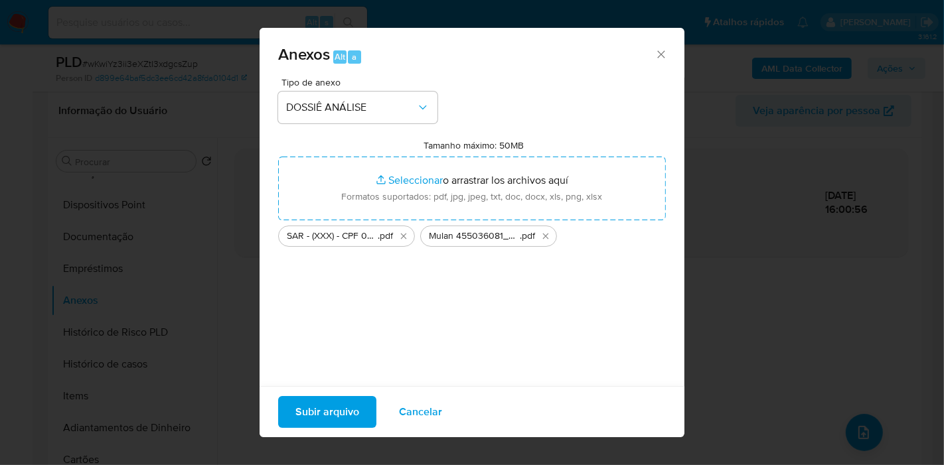
click at [318, 418] on span "Subir arquivo" at bounding box center [327, 411] width 64 height 29
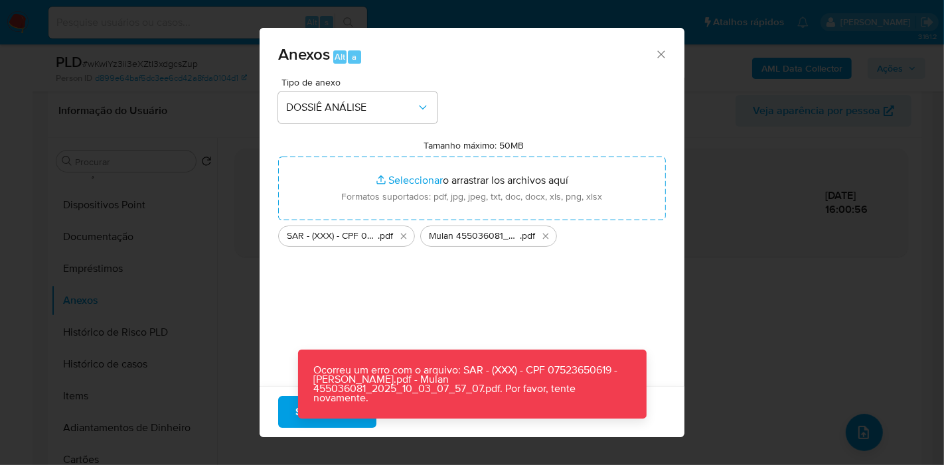
click at [294, 418] on button "Subir arquivo" at bounding box center [327, 412] width 98 height 32
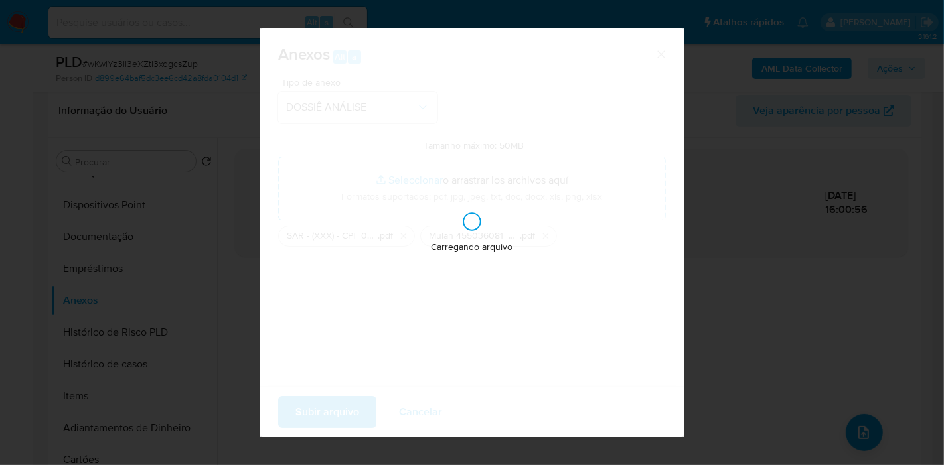
drag, startPoint x: 725, startPoint y: 377, endPoint x: 649, endPoint y: 406, distance: 81.1
drag, startPoint x: 649, startPoint y: 406, endPoint x: 493, endPoint y: 345, distance: 167.5
click at [493, 348] on div "Carregando arquivo" at bounding box center [471, 232] width 425 height 409
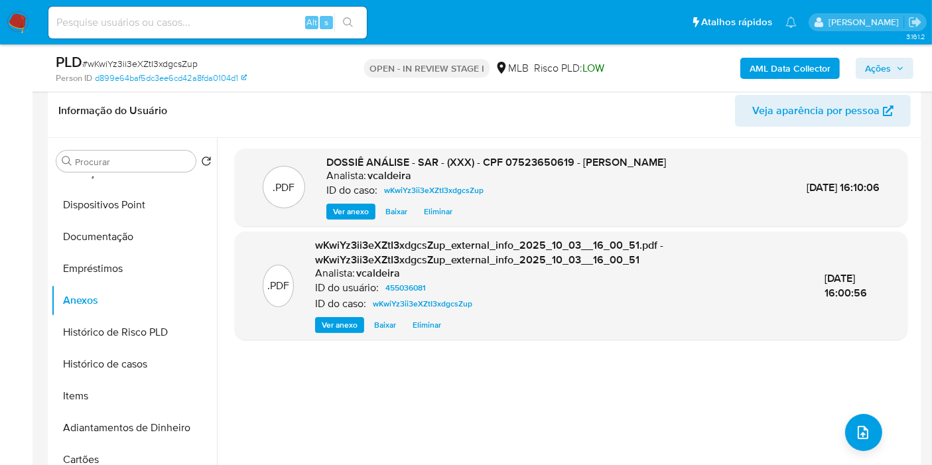
click at [877, 439] on div ".PDF DOSSIÊ ANÁLISE - SAR - (XXX) - CPF 07523650619 - JAIRO DO NASCIMENTO DAMAS…" at bounding box center [571, 308] width 673 height 319
click at [862, 416] on button "upload-file" at bounding box center [863, 432] width 37 height 37
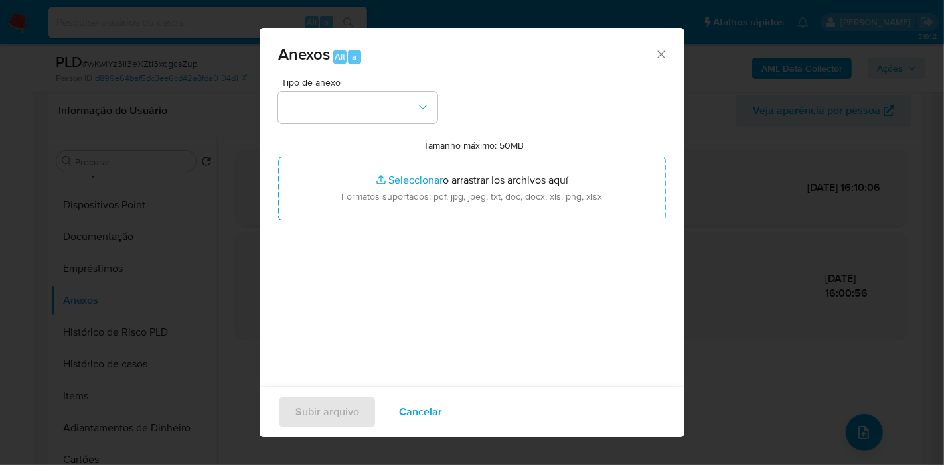
click at [356, 90] on div "Tipo de anexo" at bounding box center [357, 101] width 159 height 46
click at [340, 104] on button "button" at bounding box center [357, 108] width 159 height 32
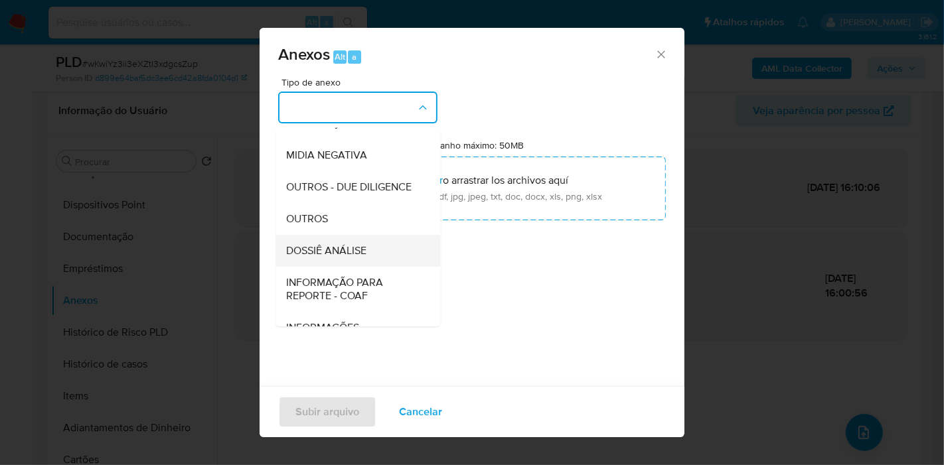
click at [341, 257] on span "DOSSIÊ ANÁLISE" at bounding box center [326, 250] width 80 height 13
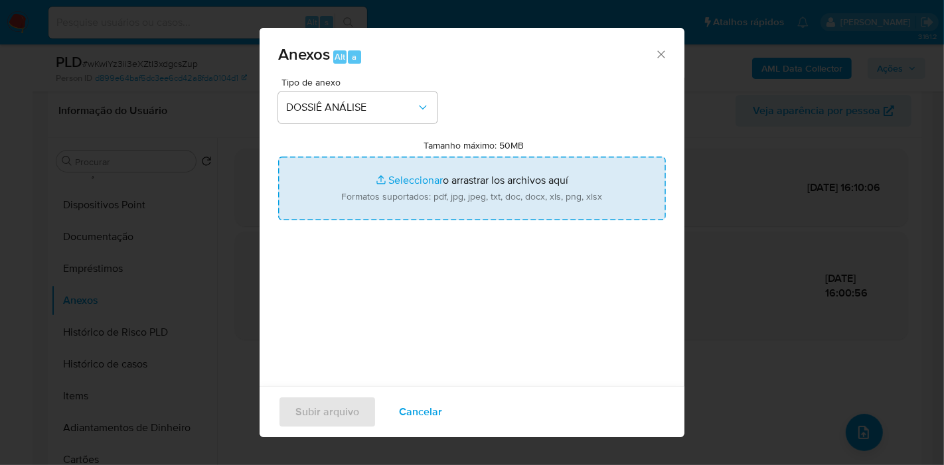
click at [423, 210] on input "Tamanho máximo: 50MB Seleccionar archivos" at bounding box center [472, 189] width 388 height 64
type input "C:\fakepath\Mulan 455036081_2025_10_03_07_57_07.pdf"
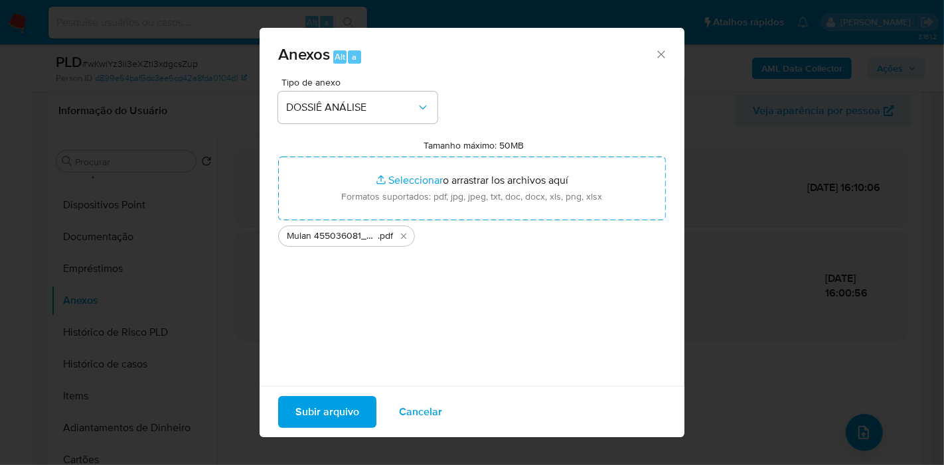
click at [318, 418] on span "Subir arquivo" at bounding box center [327, 411] width 64 height 29
click at [321, 408] on span "Subir arquivo" at bounding box center [327, 411] width 64 height 29
click at [350, 415] on span "Subir arquivo" at bounding box center [327, 411] width 64 height 29
click at [432, 415] on span "Cancelar" at bounding box center [420, 411] width 43 height 29
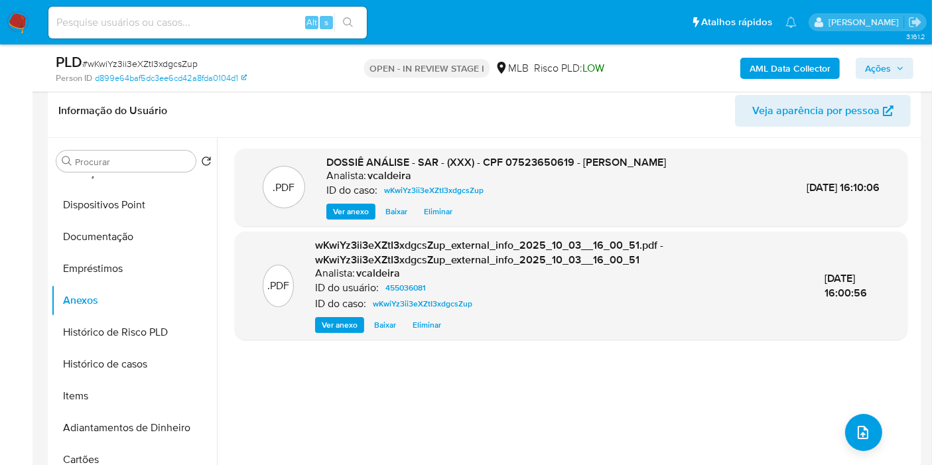
click at [879, 63] on span "Ações" at bounding box center [878, 68] width 26 height 21
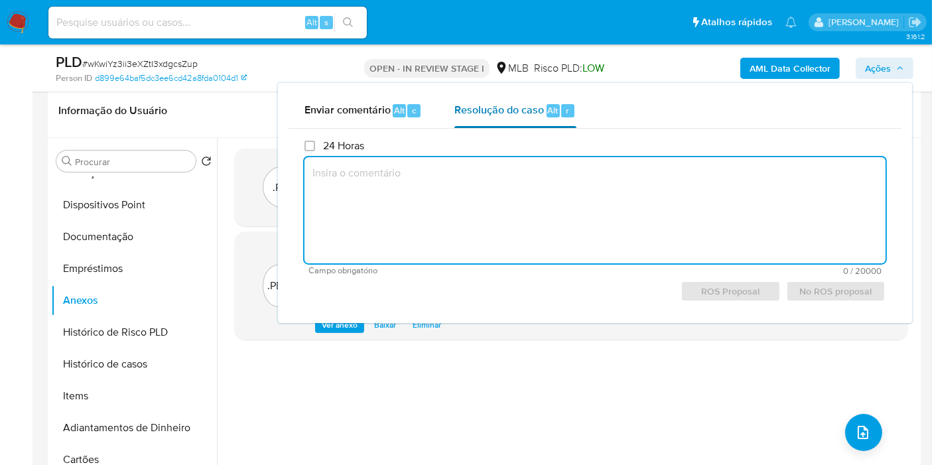
click at [507, 122] on div "Resolução do caso Alt r" at bounding box center [515, 111] width 121 height 35
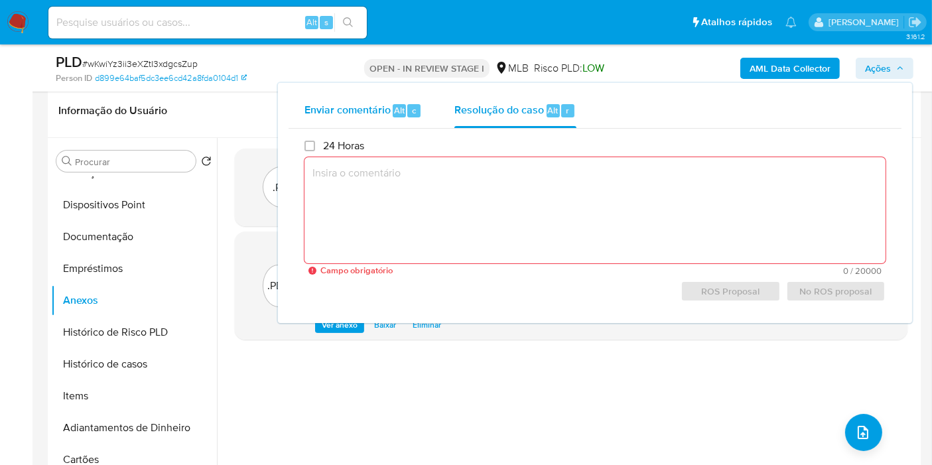
click at [383, 117] on div "Enviar comentário Alt c" at bounding box center [364, 111] width 118 height 35
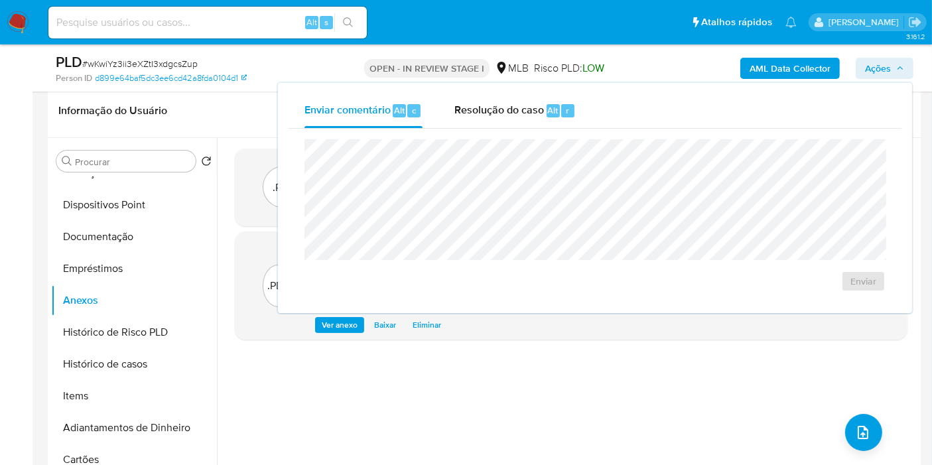
click at [858, 102] on div "Enviar comentário Alt c Resolução do caso Alt r" at bounding box center [595, 111] width 613 height 35
click at [859, 285] on span "Enviar" at bounding box center [864, 281] width 26 height 19
click at [519, 117] on div "Resolução do caso Alt r" at bounding box center [515, 111] width 121 height 35
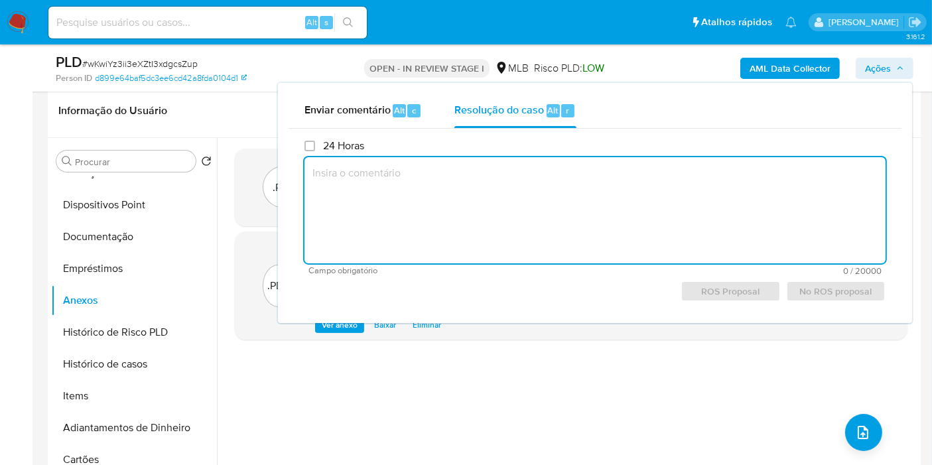
click at [517, 194] on textarea at bounding box center [595, 210] width 581 height 106
paste textarea "Fatos relevantes concluídos pelo analista: A conta recebe recursos por meio de …"
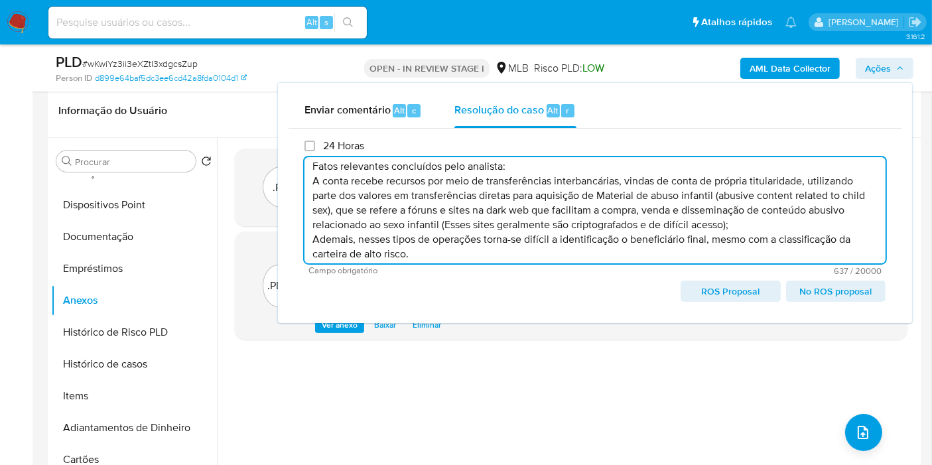
scroll to position [0, 0]
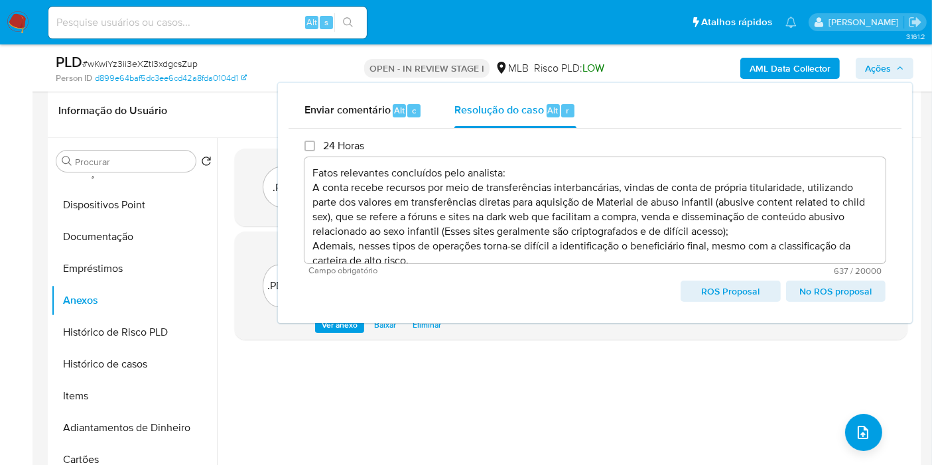
click at [701, 291] on span "ROS Proposal" at bounding box center [730, 291] width 81 height 19
type textarea "Fatos relevantes concluídos pelo analista: A conta recebe recursos por meio de …"
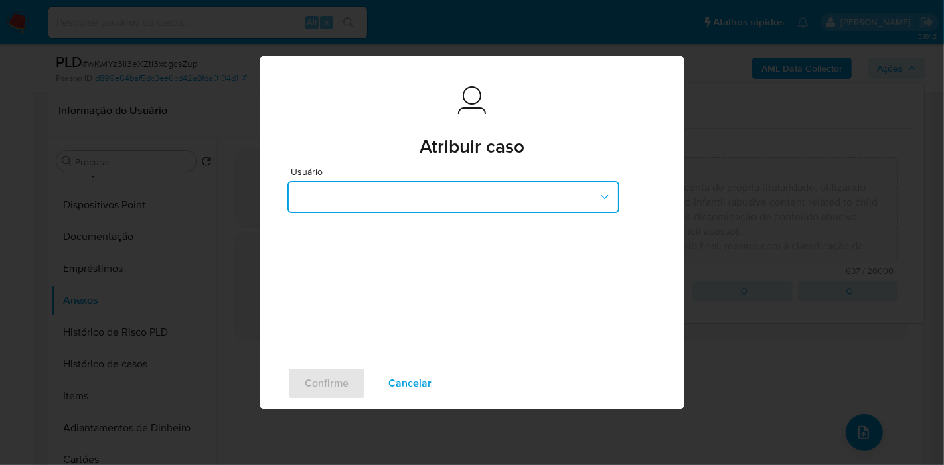
click at [399, 195] on button "button" at bounding box center [453, 197] width 332 height 32
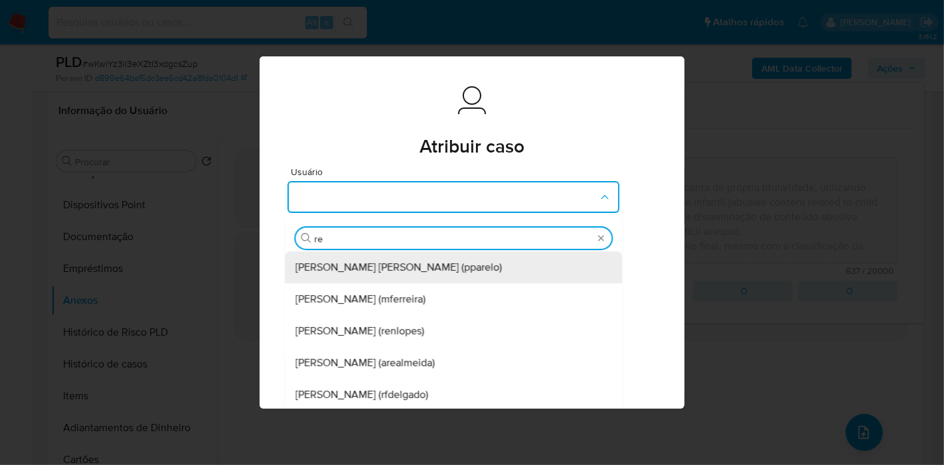
type input "ren"
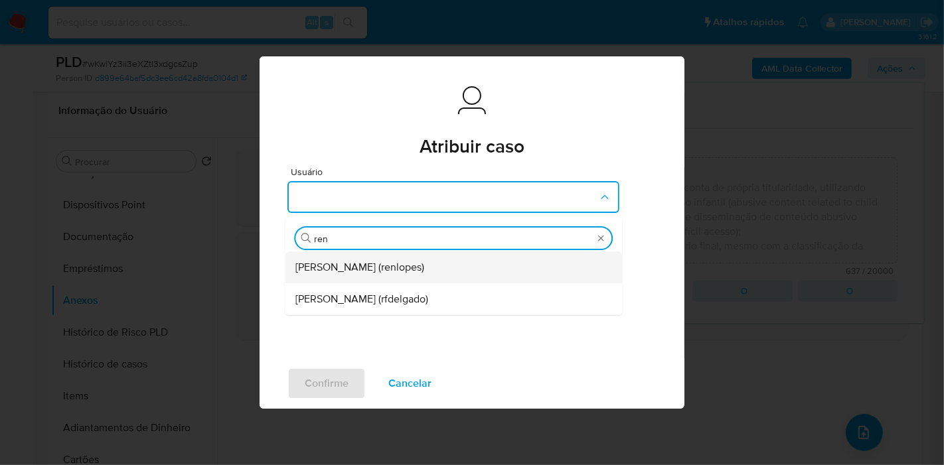
click at [340, 269] on span "Renato Lopes Dos Santos (renlopes)" at bounding box center [359, 267] width 129 height 13
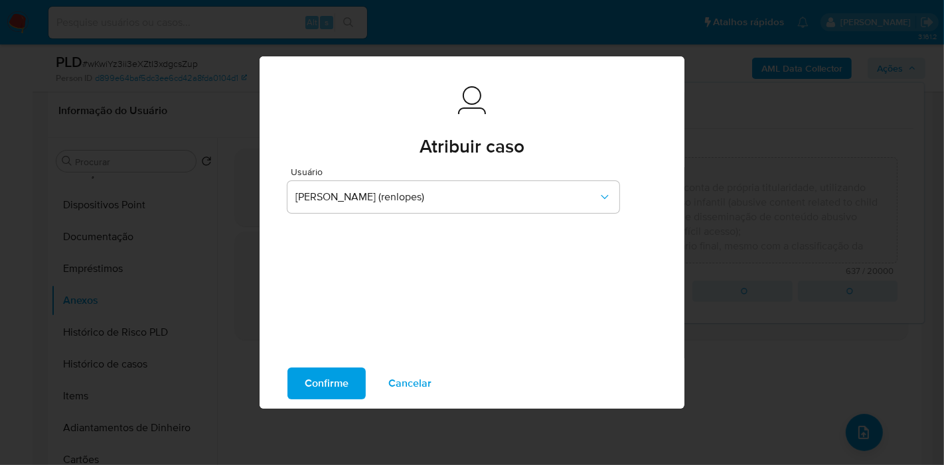
click at [346, 380] on span "Confirme" at bounding box center [327, 383] width 44 height 29
type textarea "Fatos relevantes concluídos pelo analista: A conta recebe recursos por meio de …"
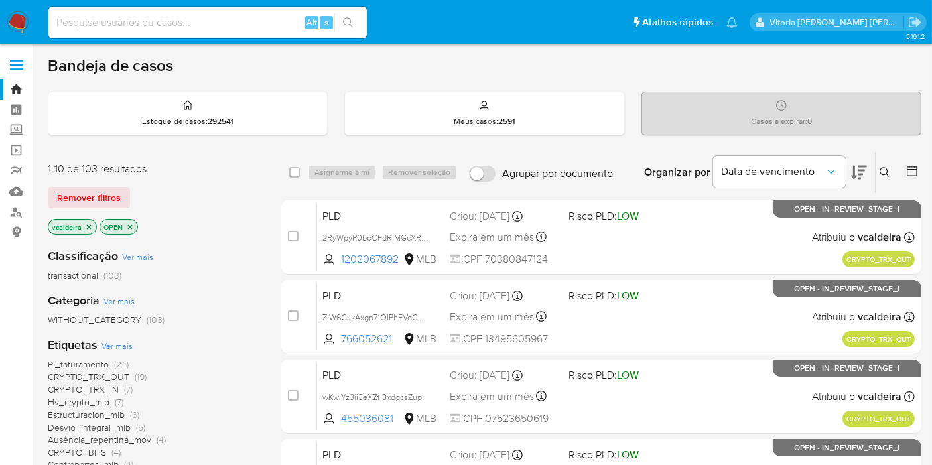
click at [119, 21] on input at bounding box center [207, 22] width 319 height 17
paste input "BLatUf8q6DimntHgnZYh09Qb"
type input "BLatUf8q6DimntHgnZYh09Qb"
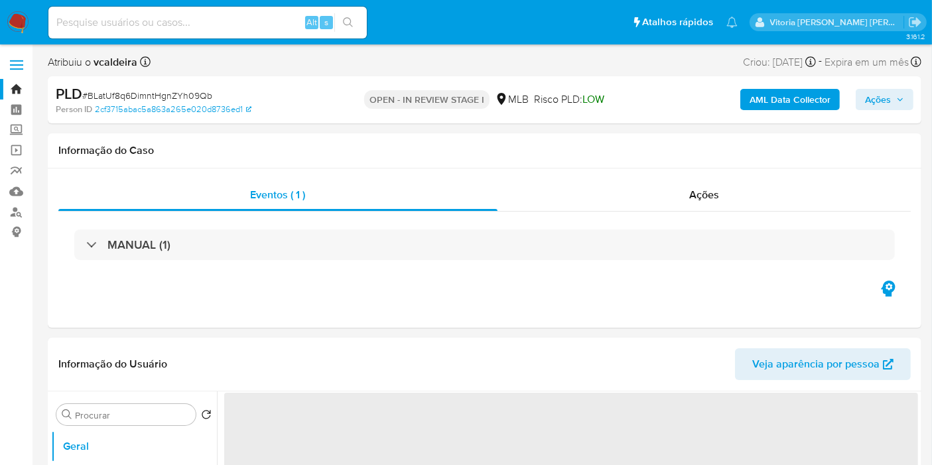
select select "10"
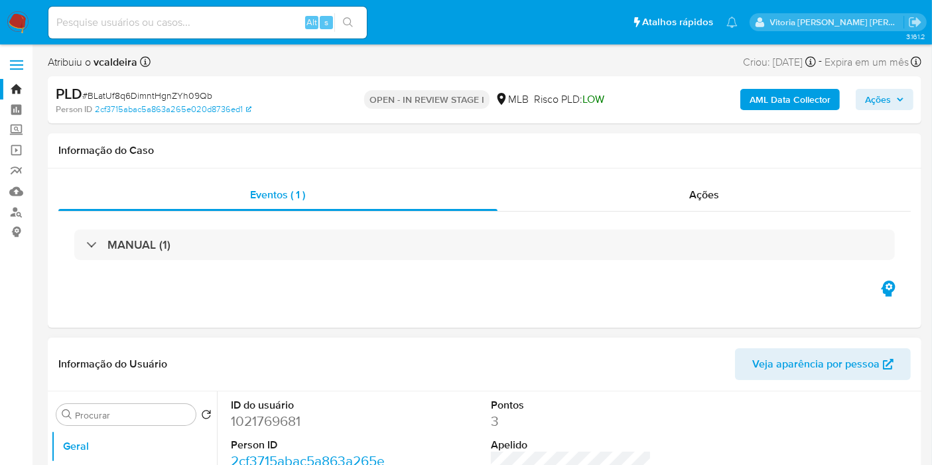
click at [260, 427] on dd "1021769681" at bounding box center [311, 421] width 161 height 19
click at [260, 429] on dd "1021769681" at bounding box center [311, 421] width 161 height 19
click at [258, 429] on dd "1021769681" at bounding box center [311, 421] width 161 height 19
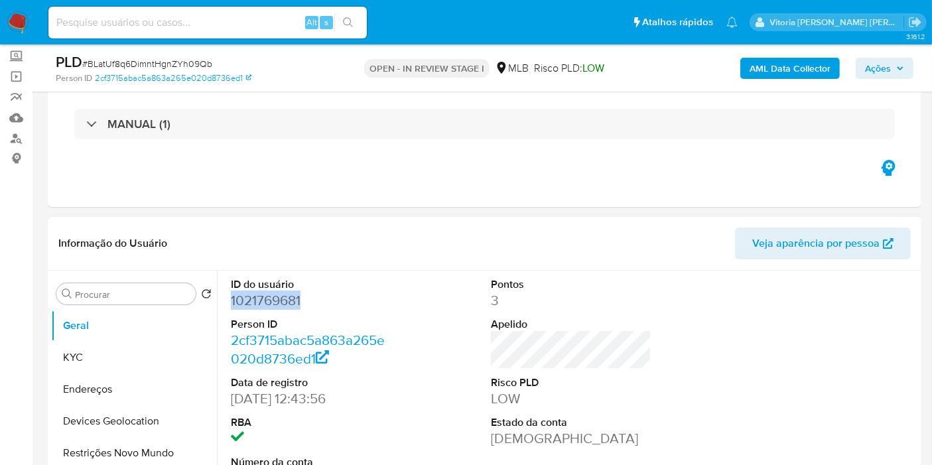
scroll to position [221, 0]
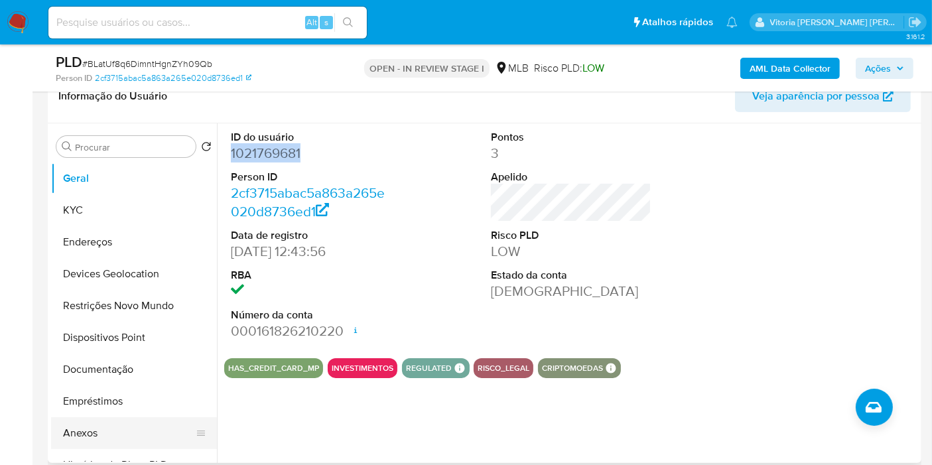
click at [107, 421] on button "Anexos" at bounding box center [128, 433] width 155 height 32
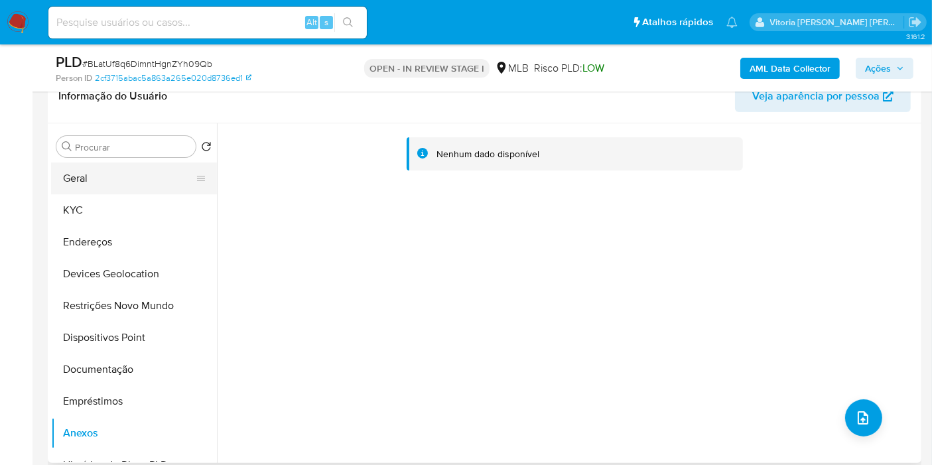
click at [107, 188] on button "Geral" at bounding box center [128, 179] width 155 height 32
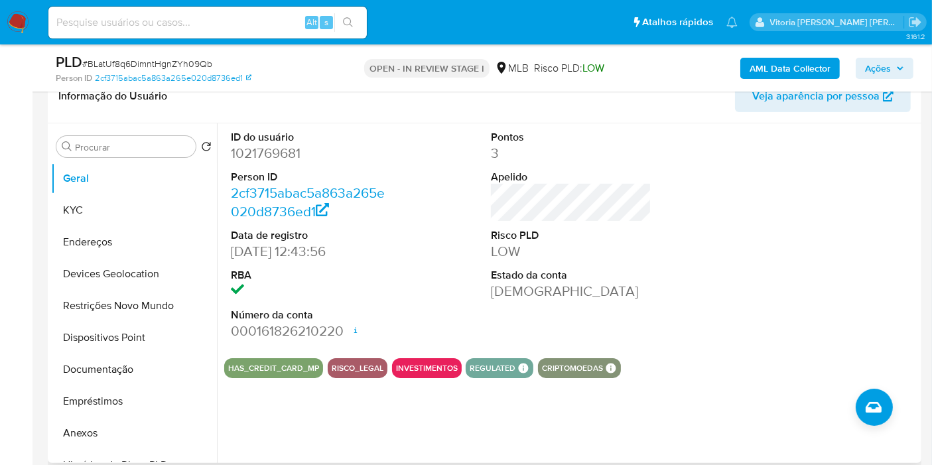
click at [285, 157] on dd "1021769681" at bounding box center [311, 153] width 161 height 19
copy dd "1021769681"
click at [86, 208] on button "KYC" at bounding box center [128, 210] width 155 height 32
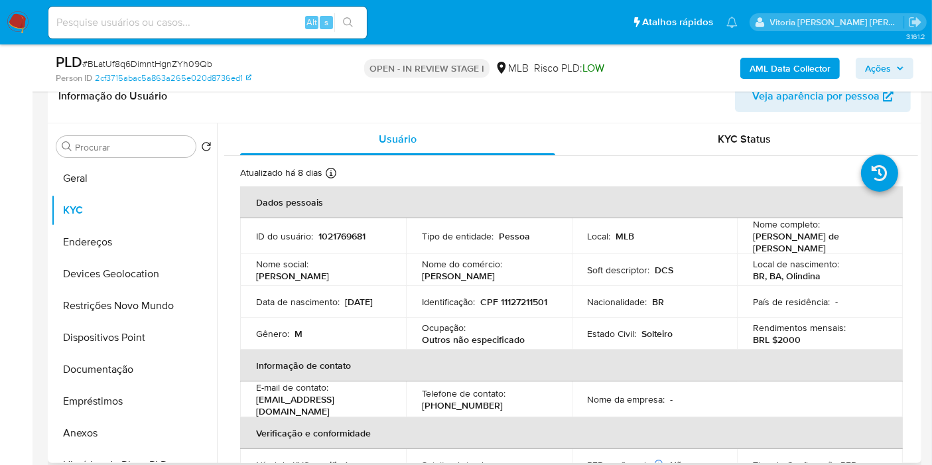
click at [516, 297] on p "CPF 11127211501" at bounding box center [513, 302] width 67 height 12
copy p "11127211501"
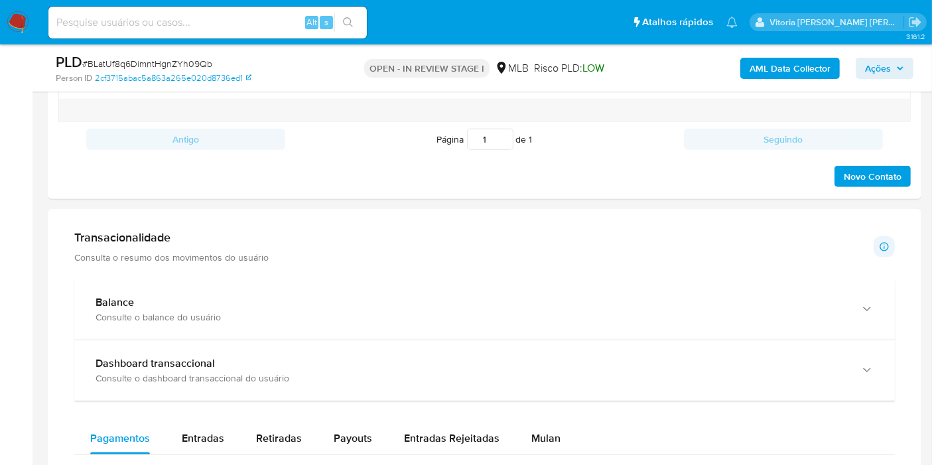
scroll to position [811, 0]
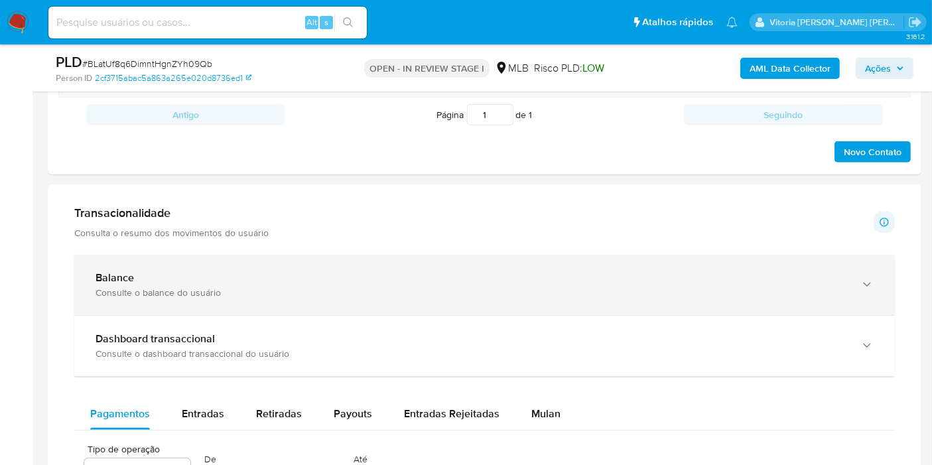
click at [272, 277] on div "Balance" at bounding box center [472, 277] width 752 height 13
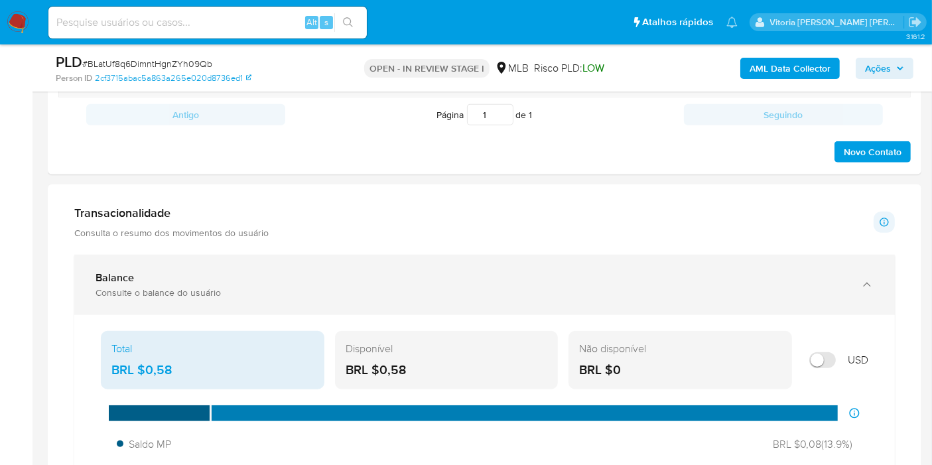
click at [421, 263] on div "Balance Consulte o balance do usuário" at bounding box center [484, 285] width 821 height 60
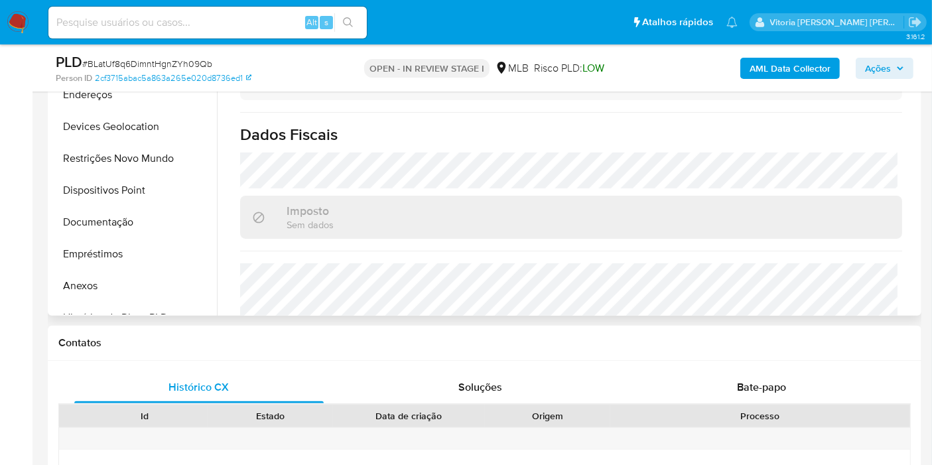
scroll to position [616, 0]
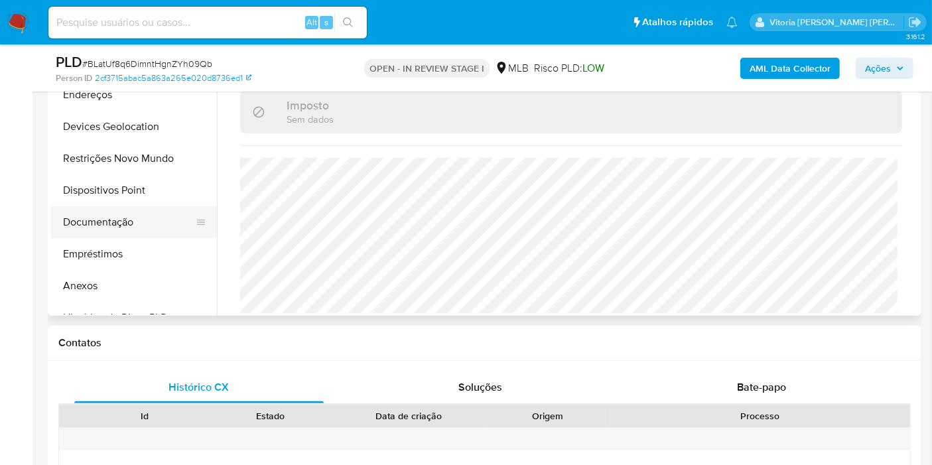
click at [73, 224] on button "Documentação" at bounding box center [128, 222] width 155 height 32
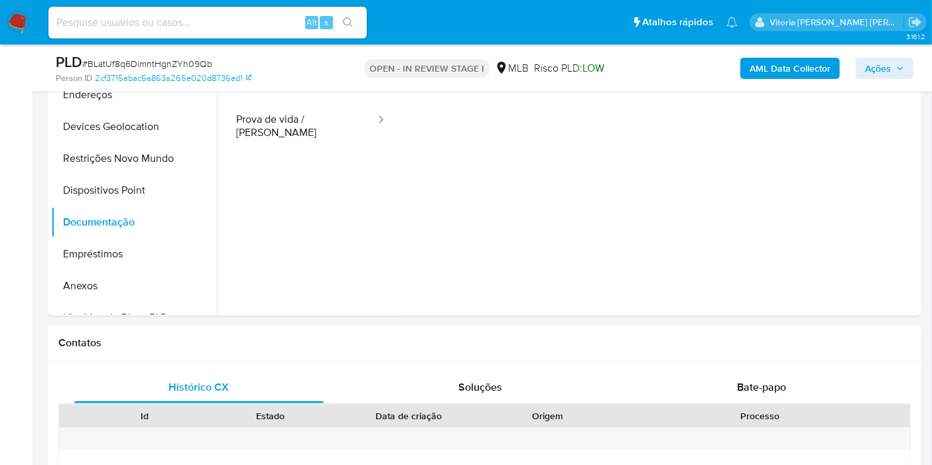
scroll to position [221, 0]
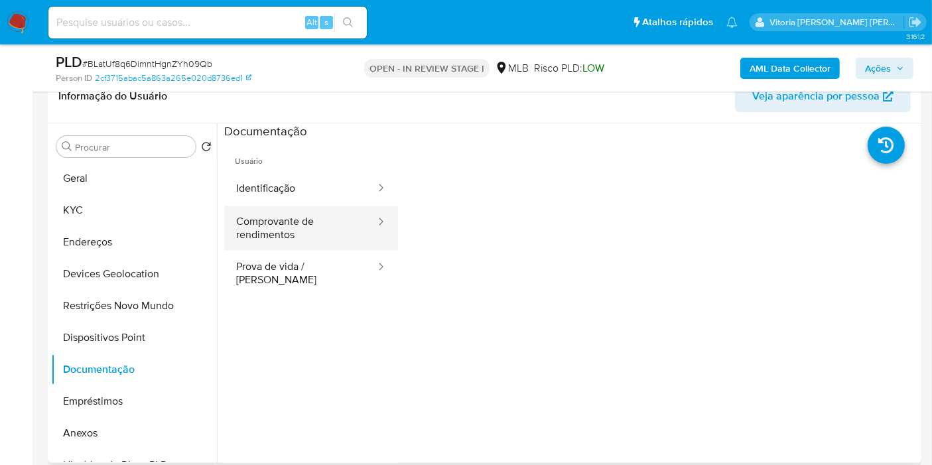
click at [317, 232] on button "Comprovante de rendimentos" at bounding box center [300, 228] width 153 height 45
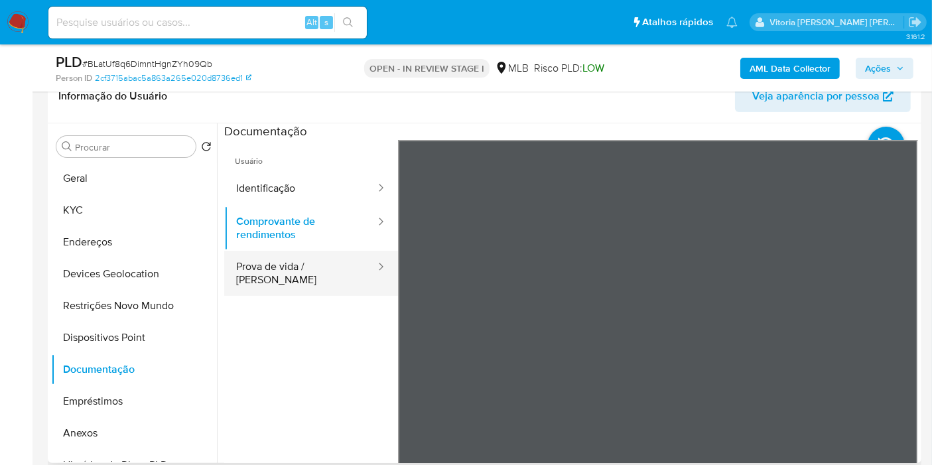
click at [295, 275] on button "Prova de vida / [PERSON_NAME]" at bounding box center [300, 273] width 153 height 45
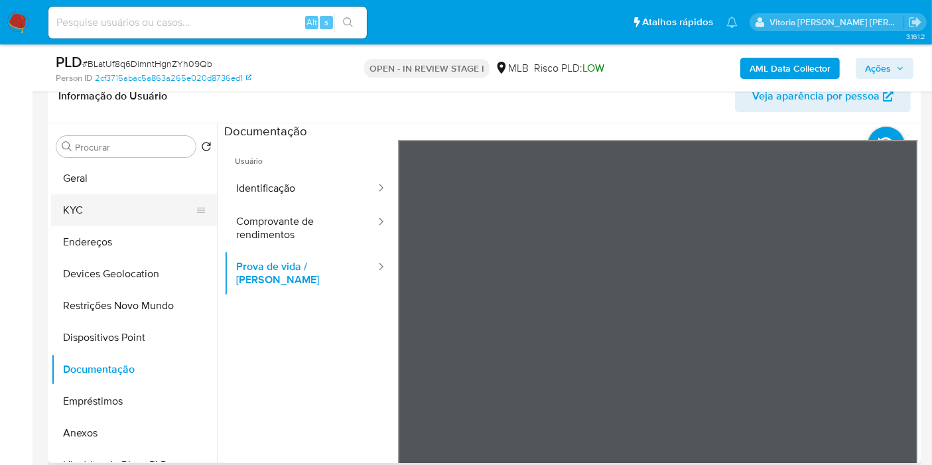
click at [94, 209] on button "KYC" at bounding box center [128, 210] width 155 height 32
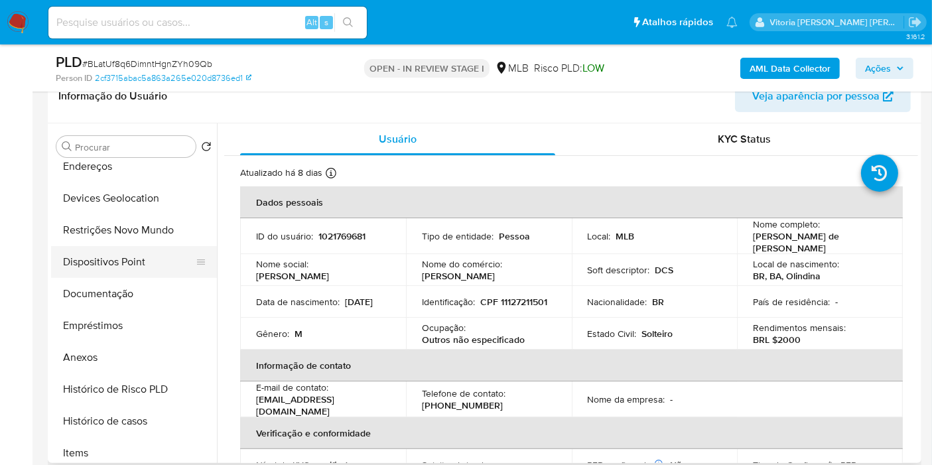
scroll to position [147, 0]
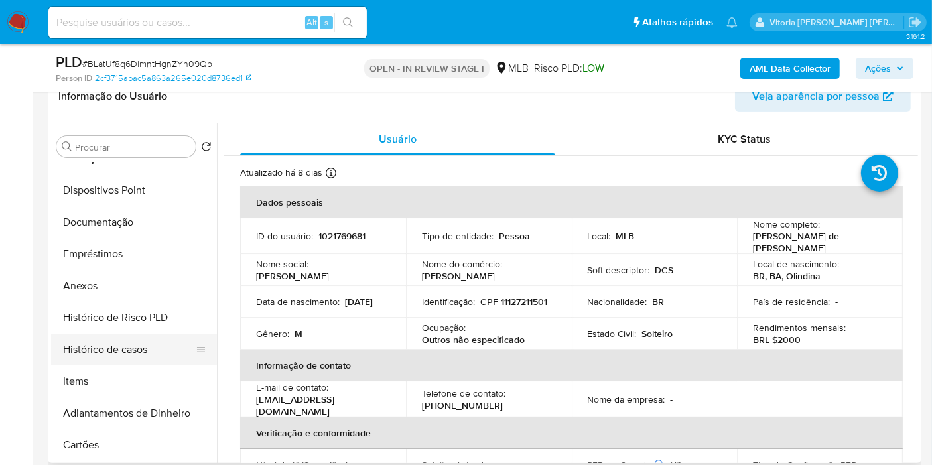
click at [100, 344] on button "Histórico de casos" at bounding box center [128, 350] width 155 height 32
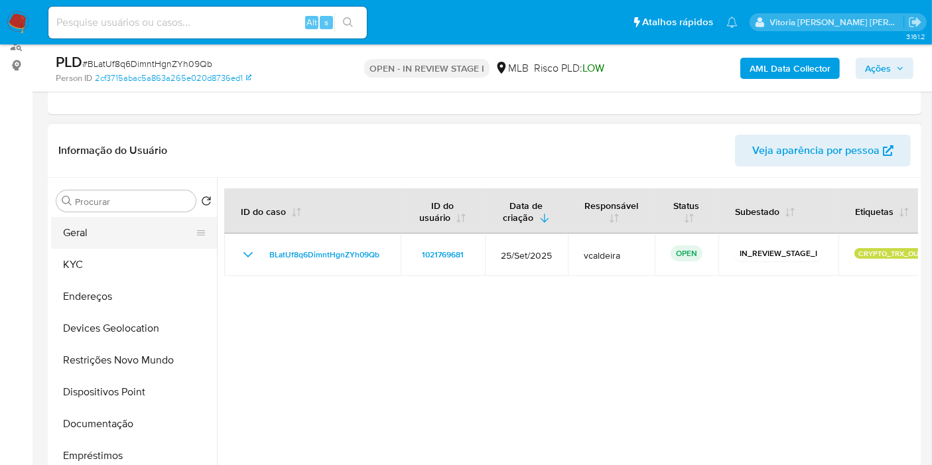
scroll to position [221, 0]
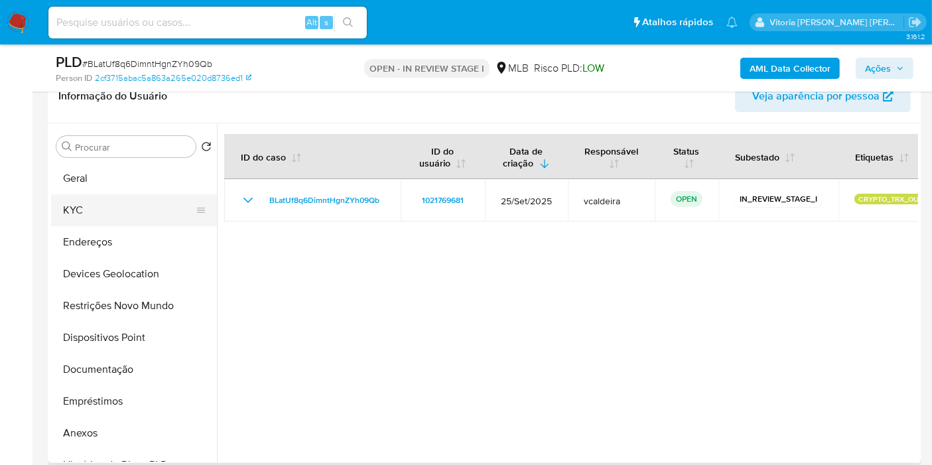
click at [100, 203] on button "KYC" at bounding box center [128, 210] width 155 height 32
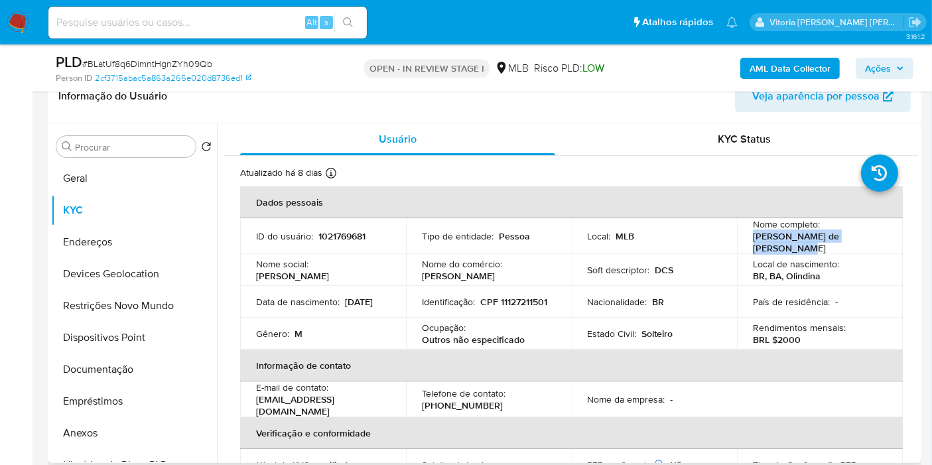
drag, startPoint x: 879, startPoint y: 240, endPoint x: 750, endPoint y: 242, distance: 129.4
click at [753, 242] on div "Nome completo : Daniel Cesar de Jesus Santos" at bounding box center [820, 236] width 134 height 36
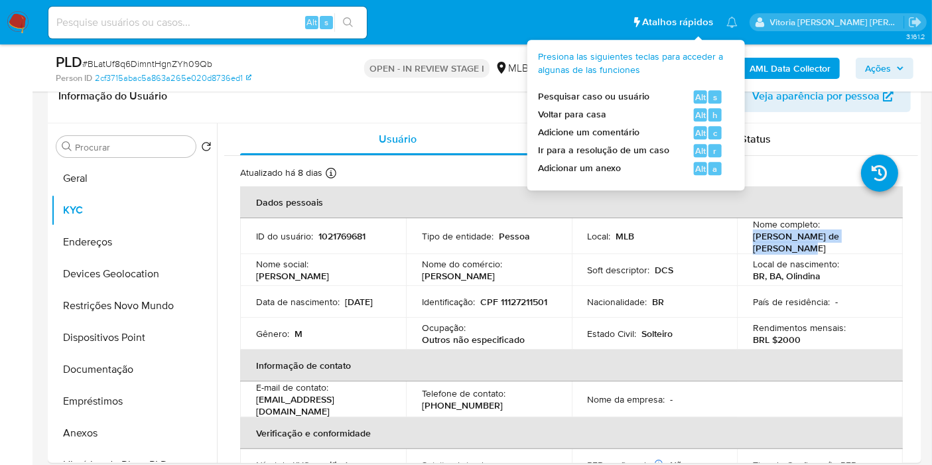
copy p "Daniel Cesar de Jesus Santos"
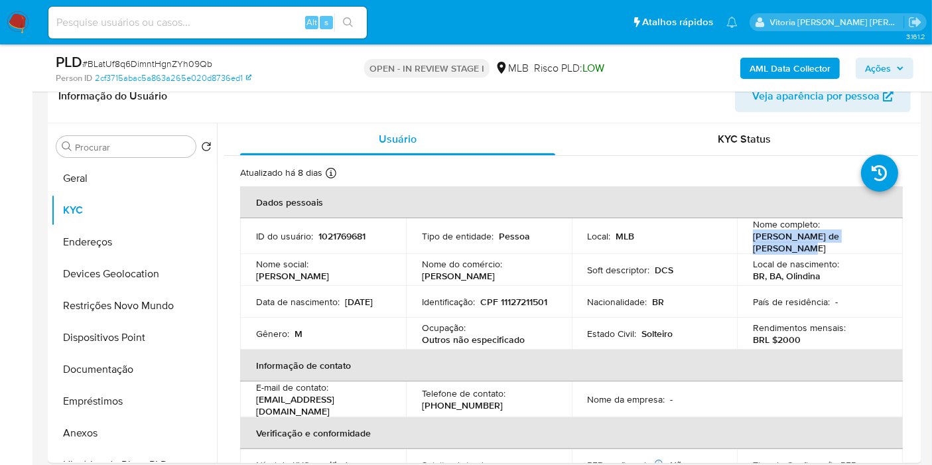
click at [783, 60] on b "AML Data Collector" at bounding box center [790, 68] width 81 height 21
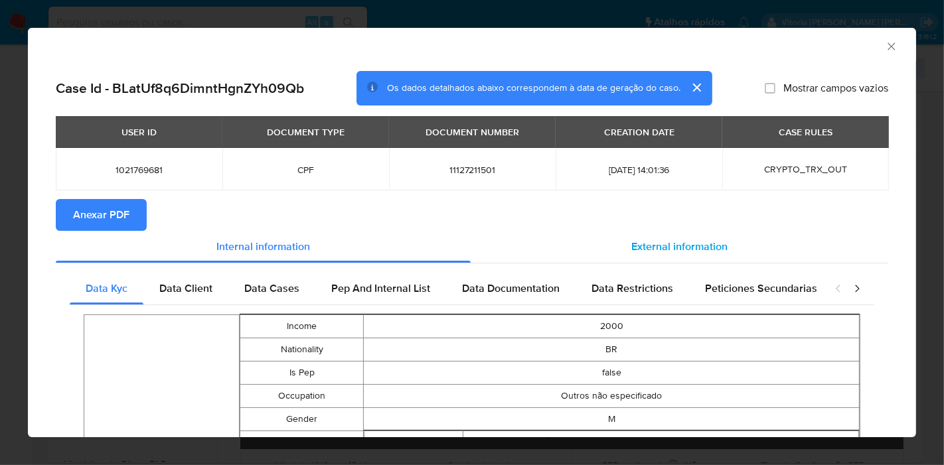
click at [650, 255] on div "External information" at bounding box center [678, 247] width 417 height 32
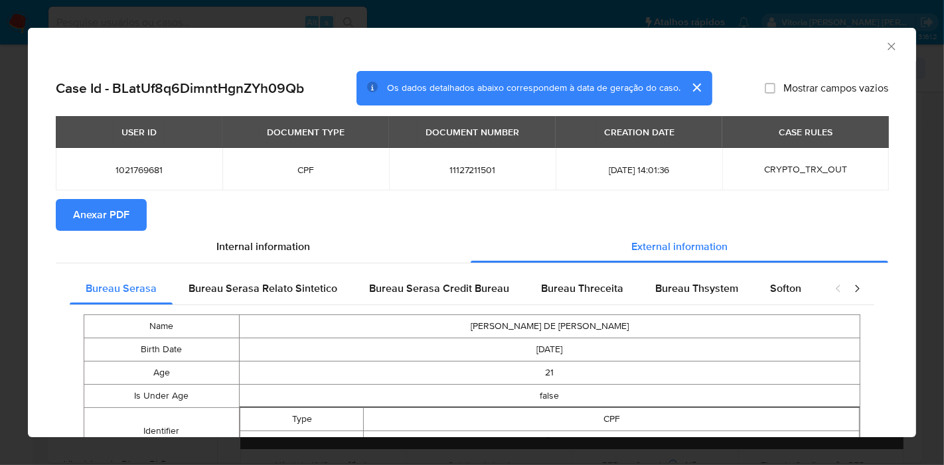
drag, startPoint x: 115, startPoint y: 217, endPoint x: 125, endPoint y: 230, distance: 16.1
click at [115, 216] on span "Anexar PDF" at bounding box center [101, 214] width 56 height 29
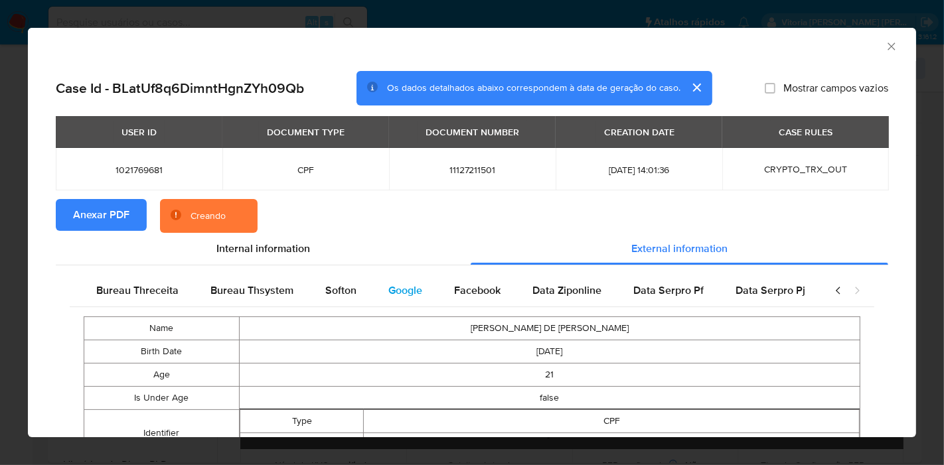
click at [372, 297] on div "Google" at bounding box center [405, 291] width 66 height 32
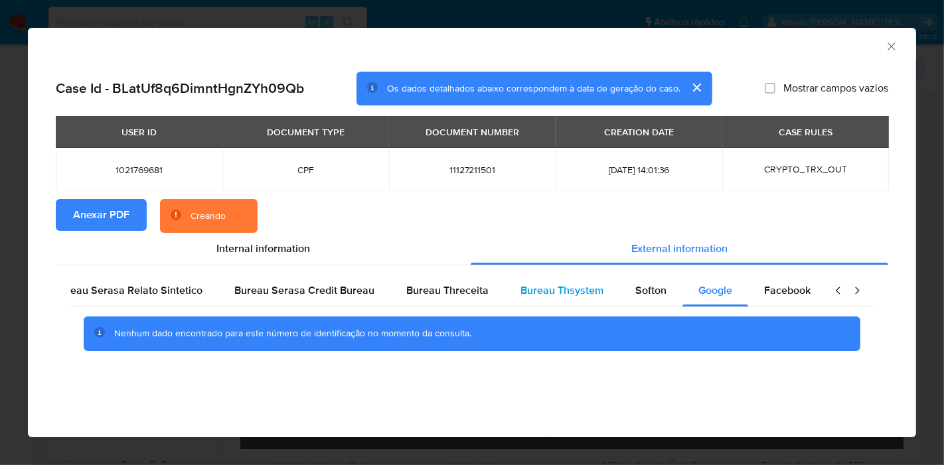
scroll to position [0, 101]
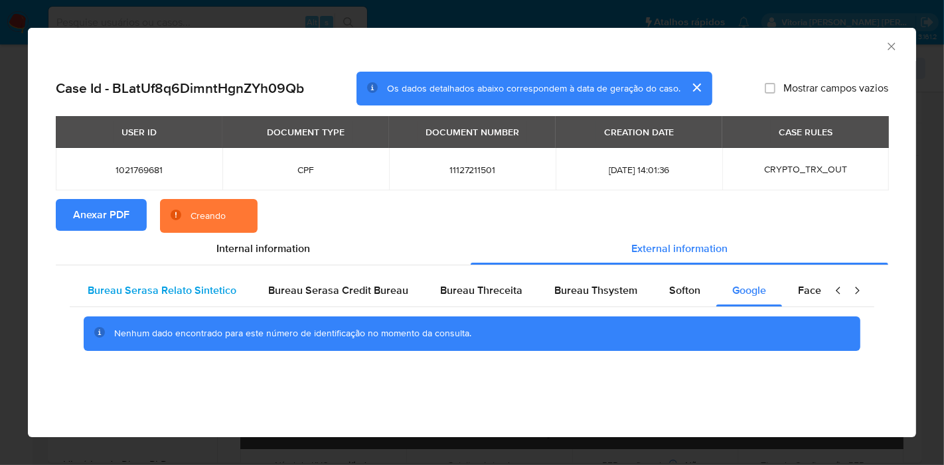
click at [157, 293] on span "Bureau Serasa Relato Sintetico" at bounding box center [162, 290] width 149 height 15
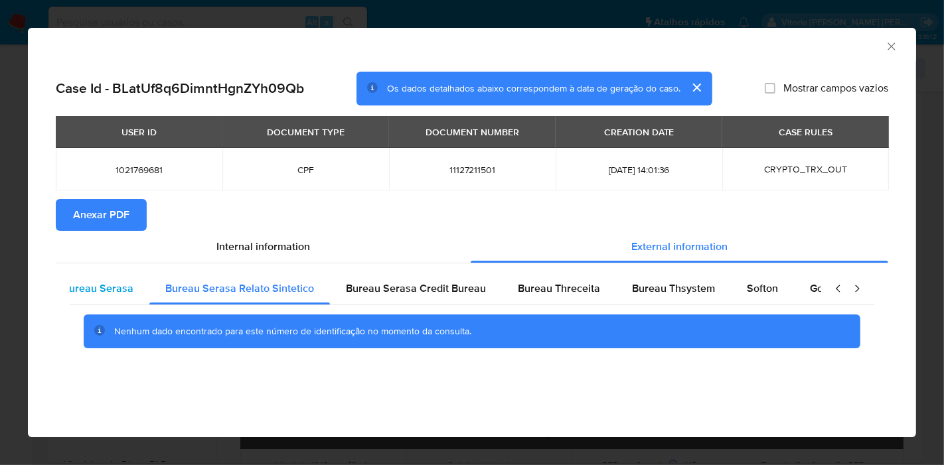
scroll to position [0, 0]
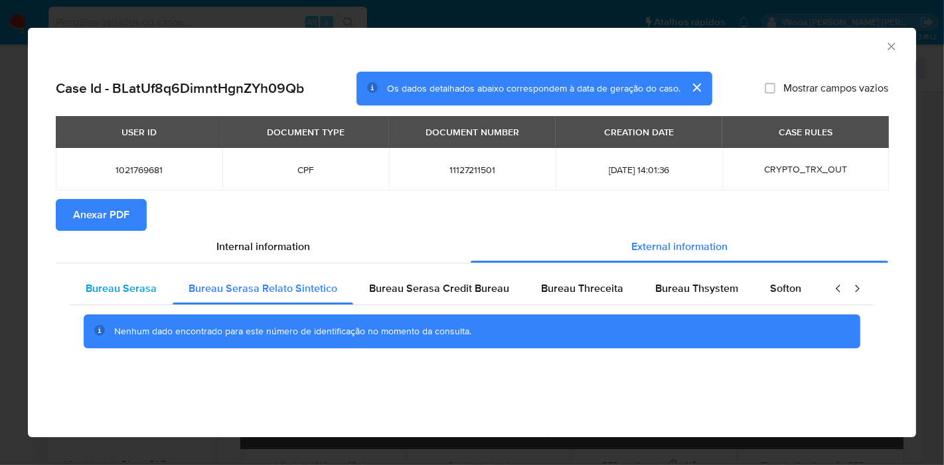
click at [146, 283] on span "Bureau Serasa" at bounding box center [121, 288] width 71 height 15
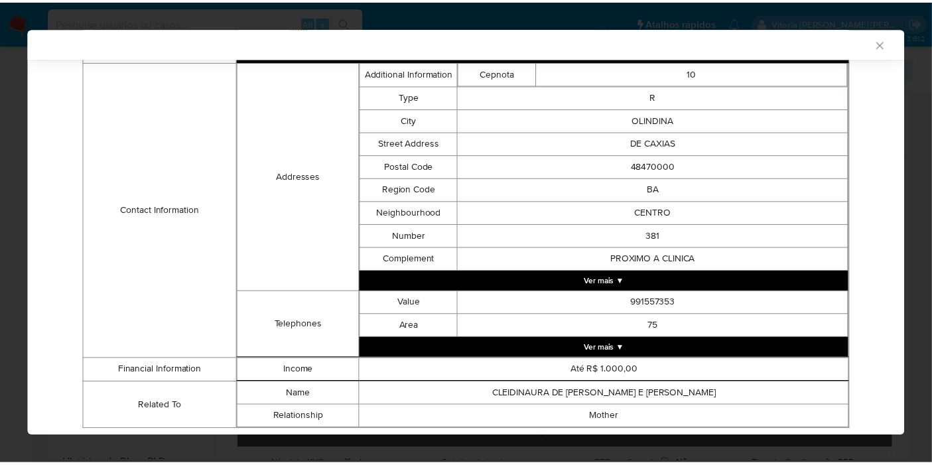
scroll to position [439, 0]
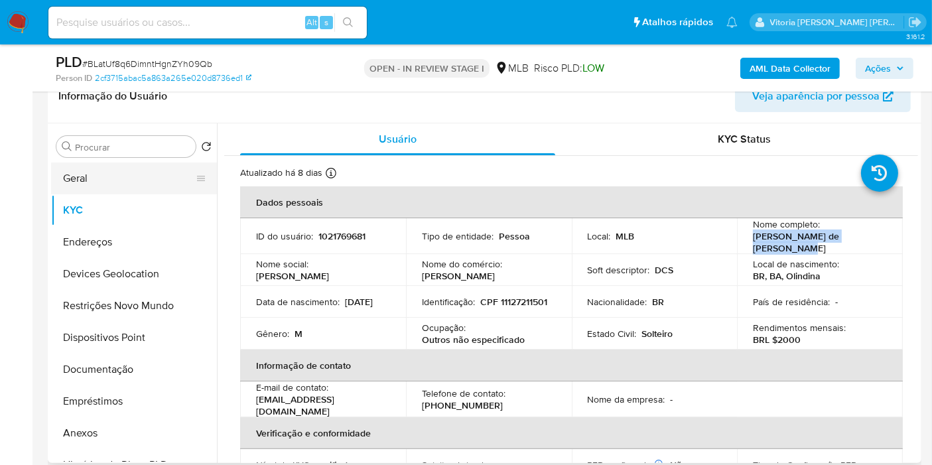
click at [85, 175] on button "Geral" at bounding box center [128, 179] width 155 height 32
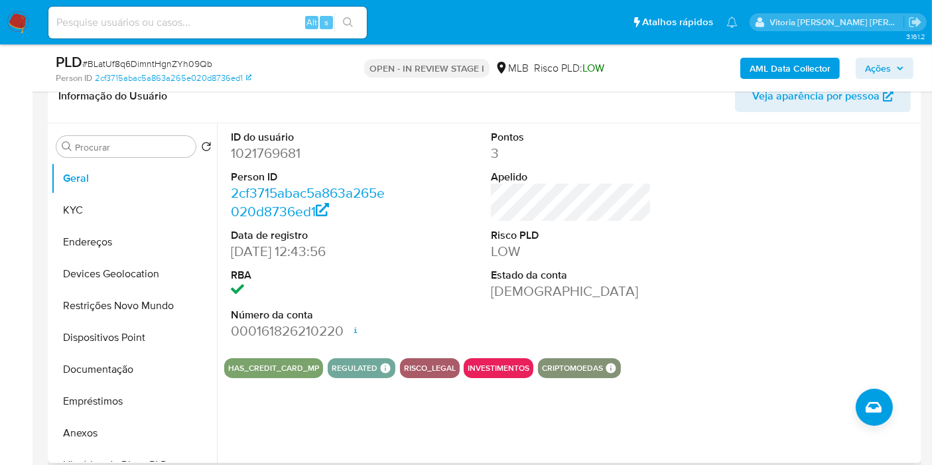
click at [691, 253] on div "ID do usuário 1021769681 Person ID 2cf3715abac5a863a265e020d8736ed1 Data de reg…" at bounding box center [571, 235] width 694 height 224
click at [93, 215] on button "KYC" at bounding box center [128, 210] width 155 height 32
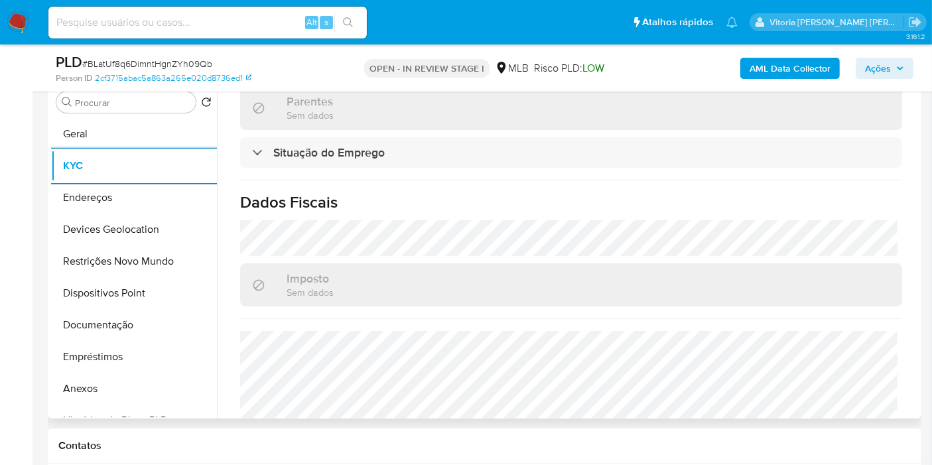
scroll to position [589, 0]
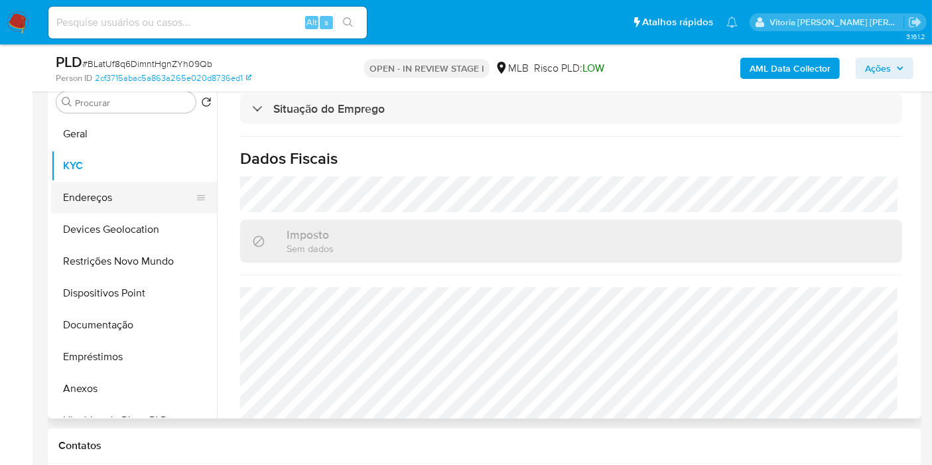
click at [126, 196] on button "Endereços" at bounding box center [128, 198] width 155 height 32
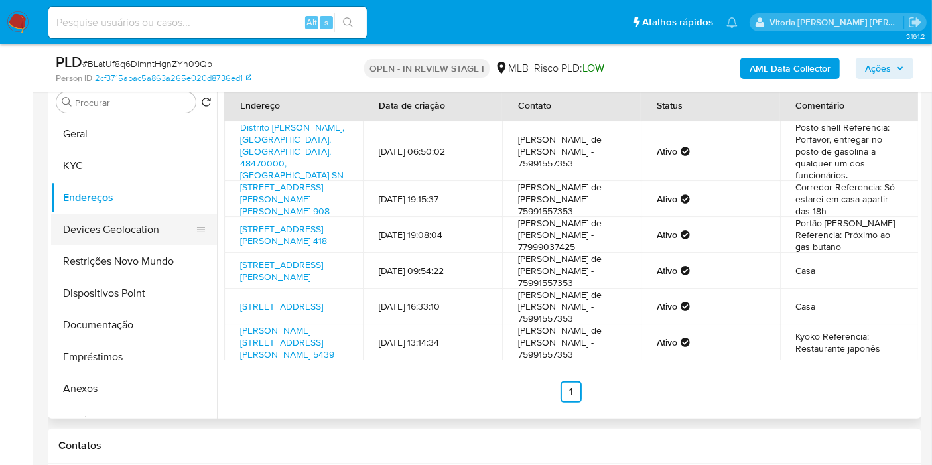
click at [126, 240] on button "Devices Geolocation" at bounding box center [128, 230] width 155 height 32
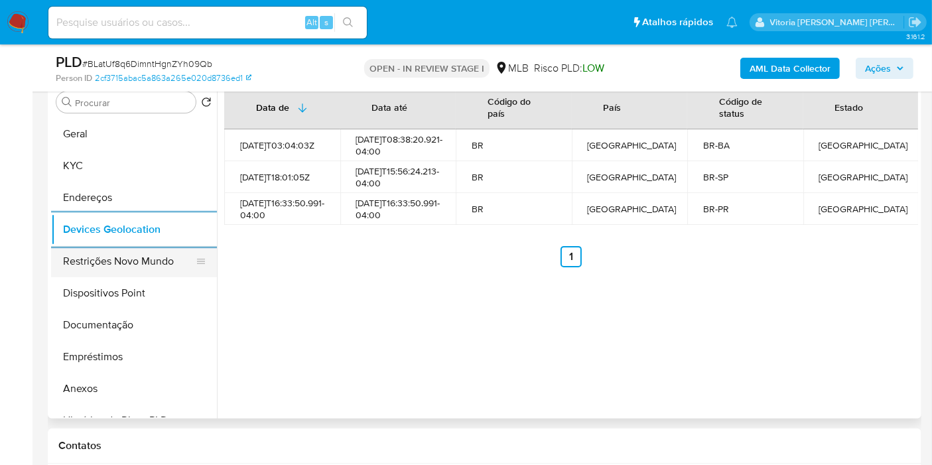
click at [104, 263] on button "Restrições Novo Mundo" at bounding box center [128, 262] width 155 height 32
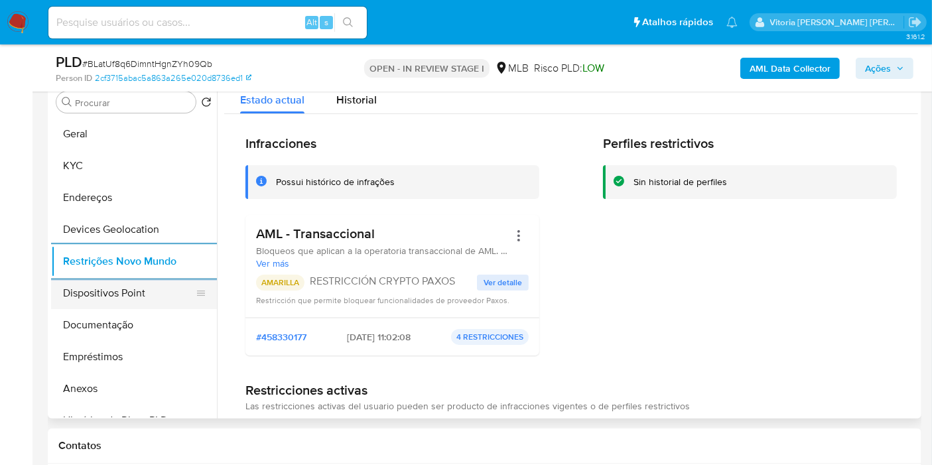
click at [115, 297] on button "Dispositivos Point" at bounding box center [128, 293] width 155 height 32
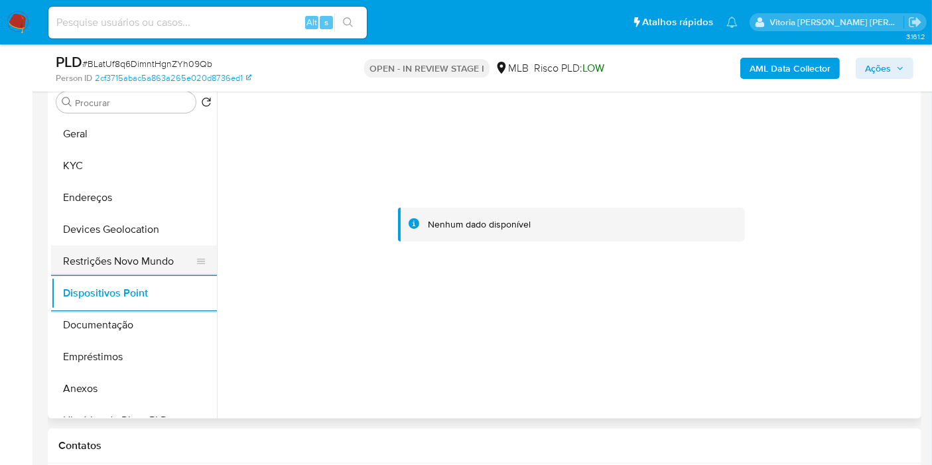
click at [143, 252] on button "Restrições Novo Mundo" at bounding box center [128, 262] width 155 height 32
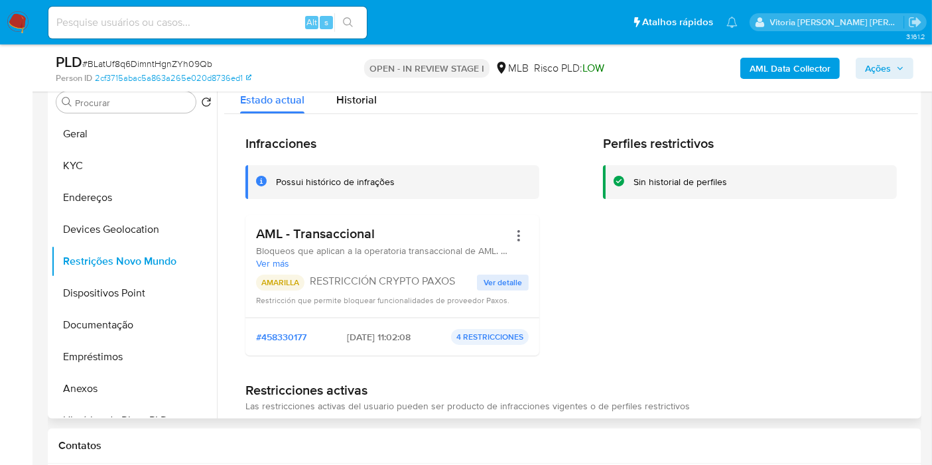
click at [334, 236] on h3 "AML - Transaccional" at bounding box center [382, 234] width 253 height 17
click at [95, 341] on button "Empréstimos" at bounding box center [128, 357] width 155 height 32
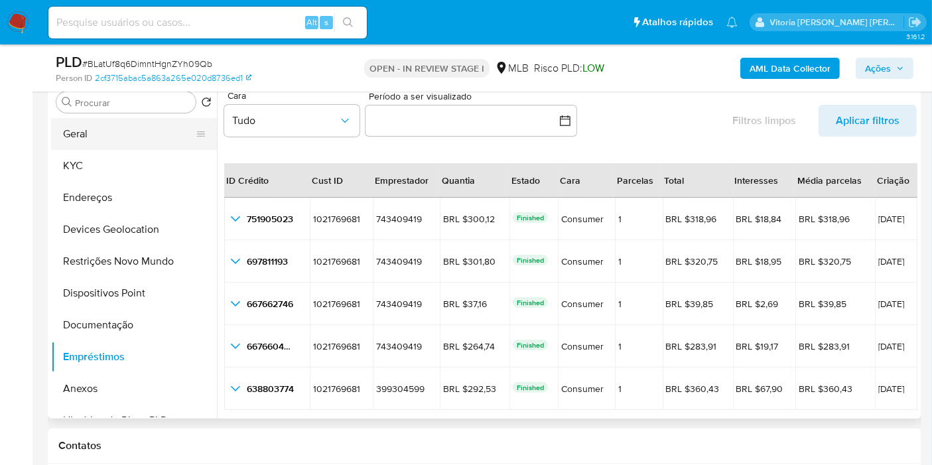
click at [86, 128] on button "Geral" at bounding box center [128, 134] width 155 height 32
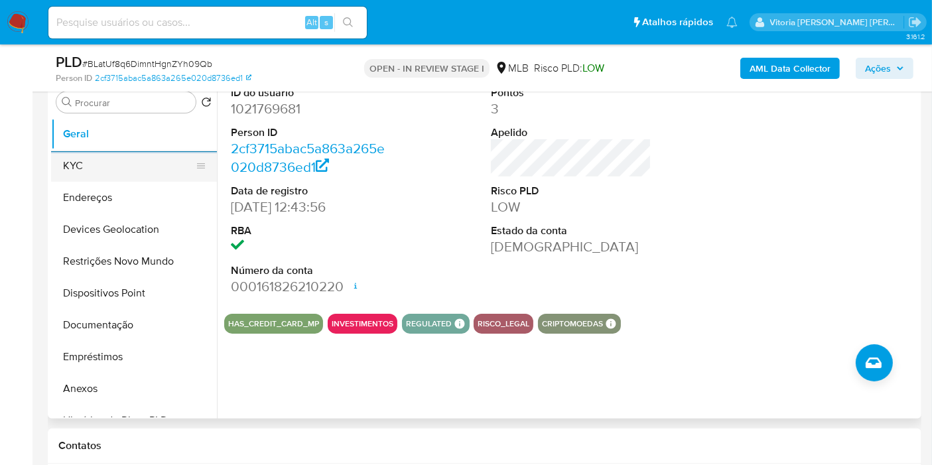
click at [102, 158] on button "KYC" at bounding box center [128, 166] width 155 height 32
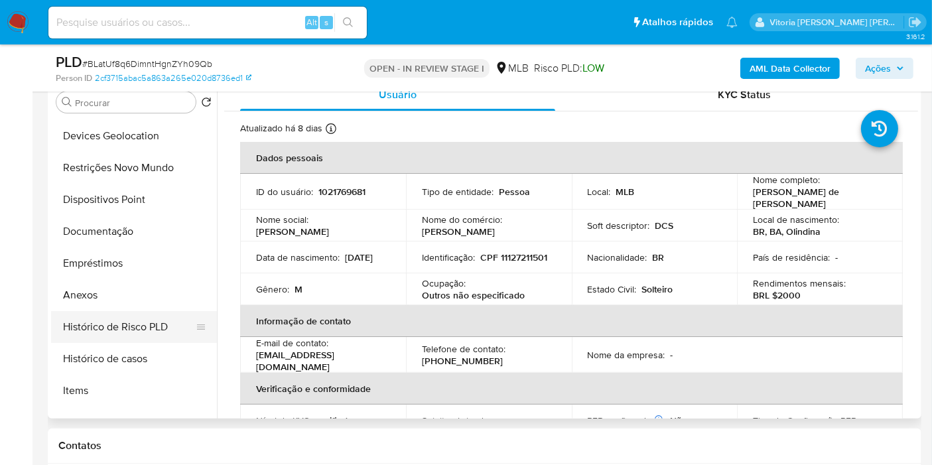
scroll to position [147, 0]
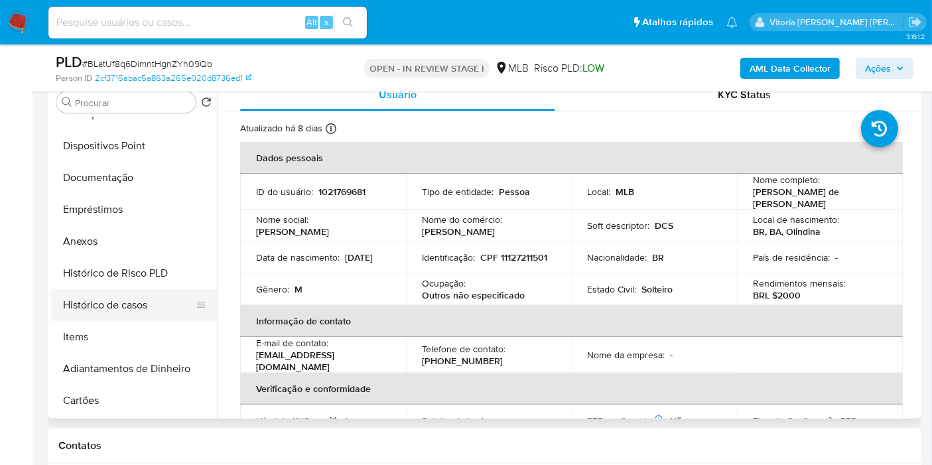
click at [113, 306] on button "Histórico de casos" at bounding box center [128, 305] width 155 height 32
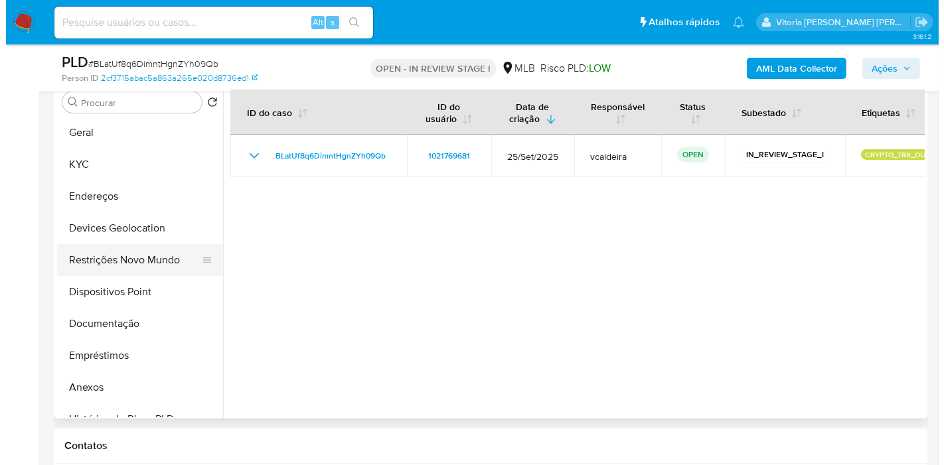
scroll to position [0, 0]
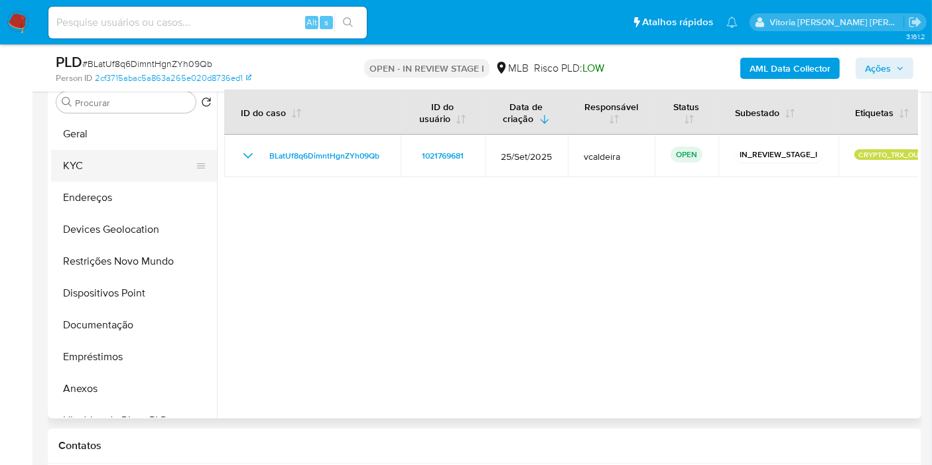
click at [77, 172] on button "KYC" at bounding box center [128, 166] width 155 height 32
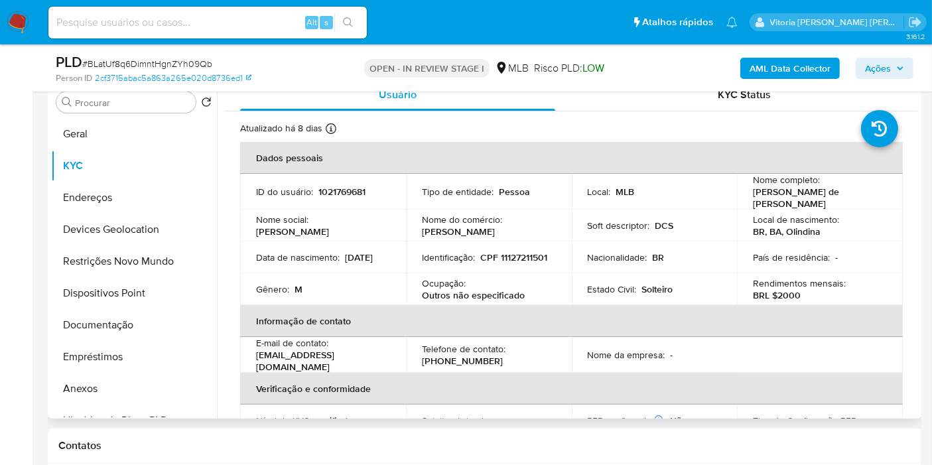
click at [532, 253] on p "CPF 11127211501" at bounding box center [513, 257] width 67 height 12
copy p "11127211501"
click at [874, 72] on span "Ações" at bounding box center [878, 68] width 26 height 21
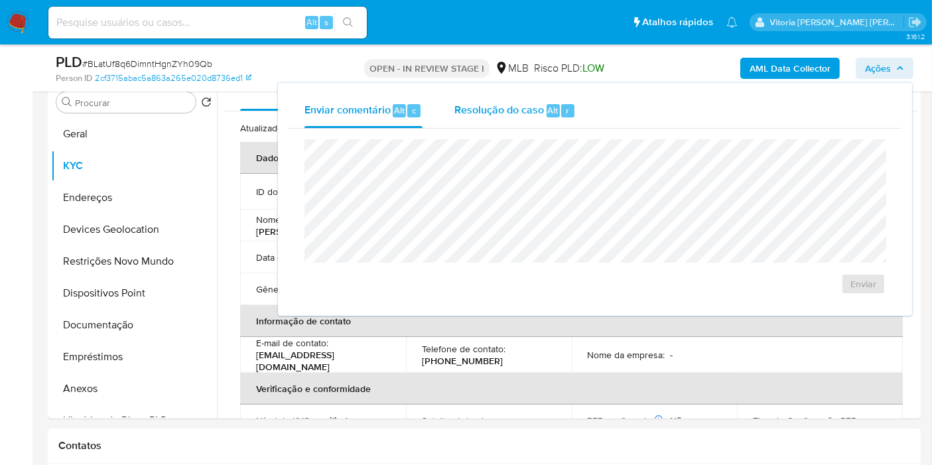
drag, startPoint x: 519, startPoint y: 124, endPoint x: 514, endPoint y: 119, distance: 7.5
click at [516, 124] on div "Resolução do caso Alt r" at bounding box center [515, 111] width 121 height 35
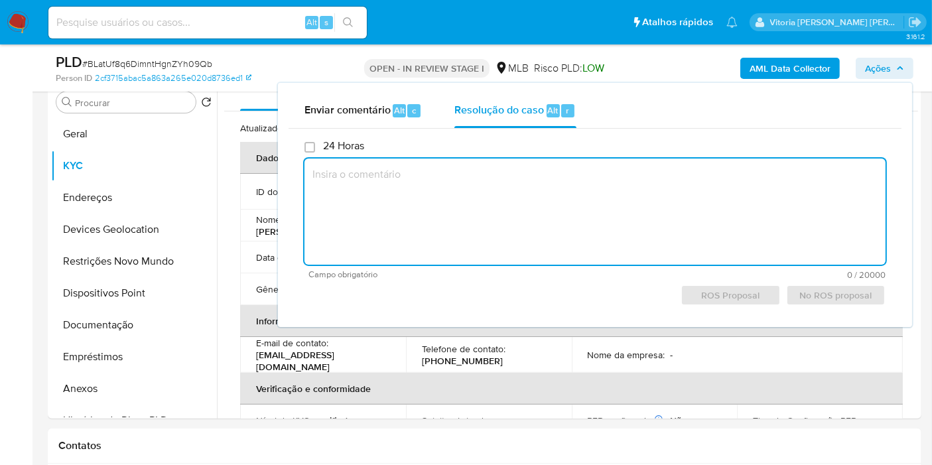
paste textarea "Fatos relevantes concluídos pelo analista: A conta recebe recursos por meio de …"
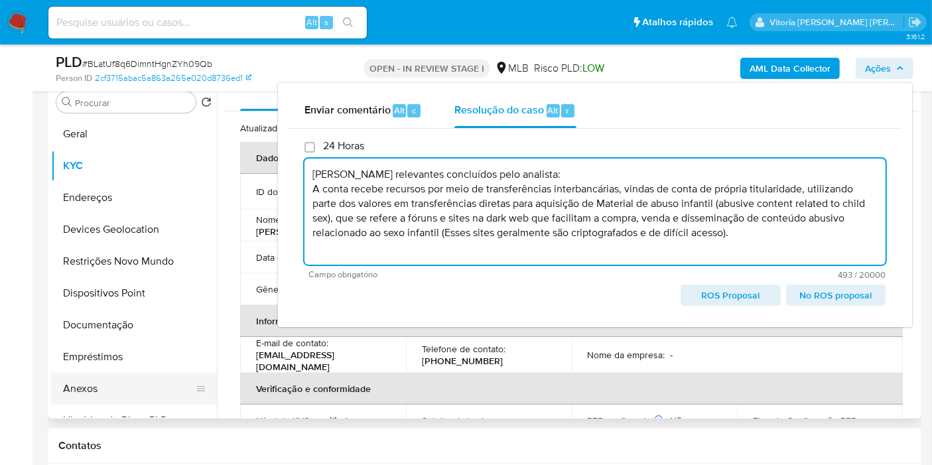
type textarea "Fatos relevantes concluídos pelo analista: A conta recebe recursos por meio de …"
click at [107, 381] on button "Anexos" at bounding box center [128, 389] width 155 height 32
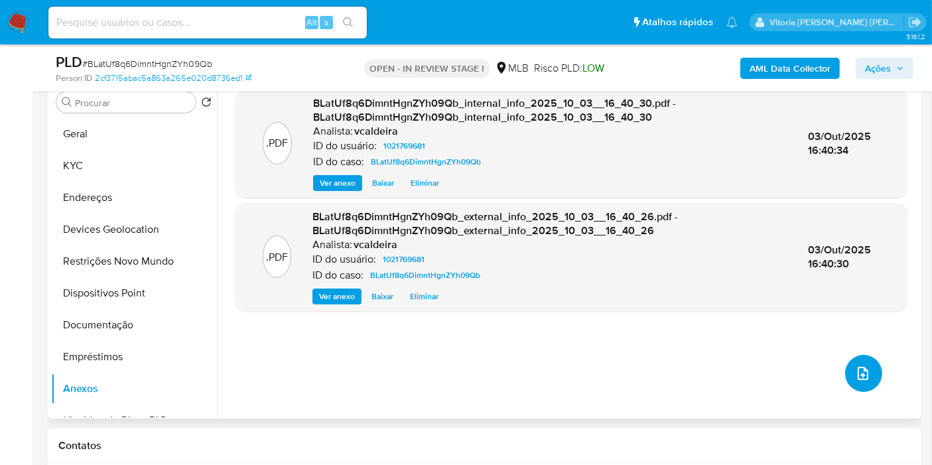
click at [848, 367] on button "upload-file" at bounding box center [863, 373] width 37 height 37
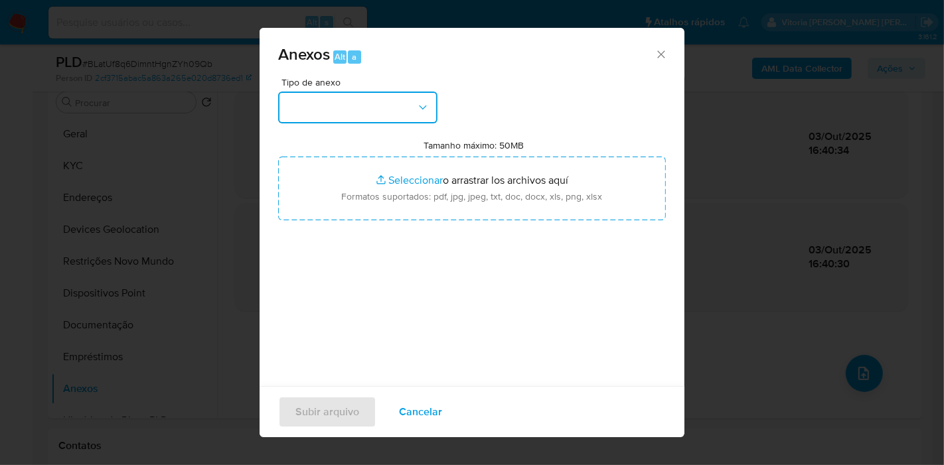
click at [399, 113] on button "button" at bounding box center [357, 108] width 159 height 32
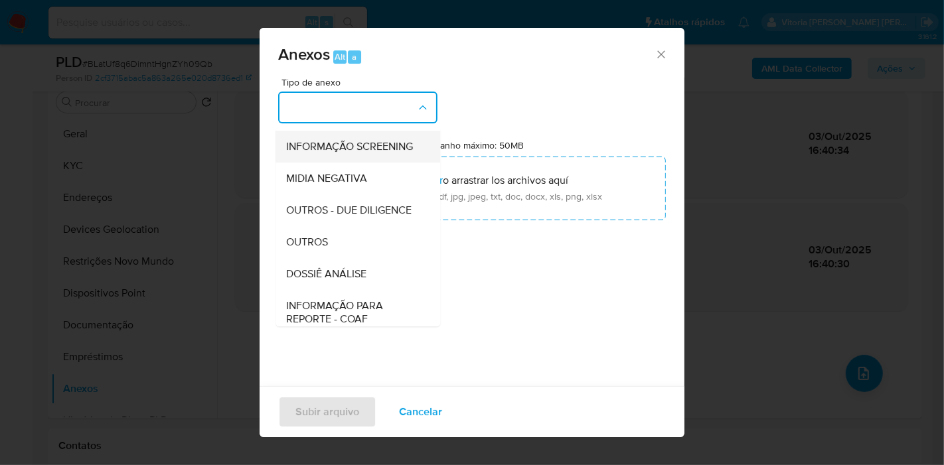
scroll to position [147, 0]
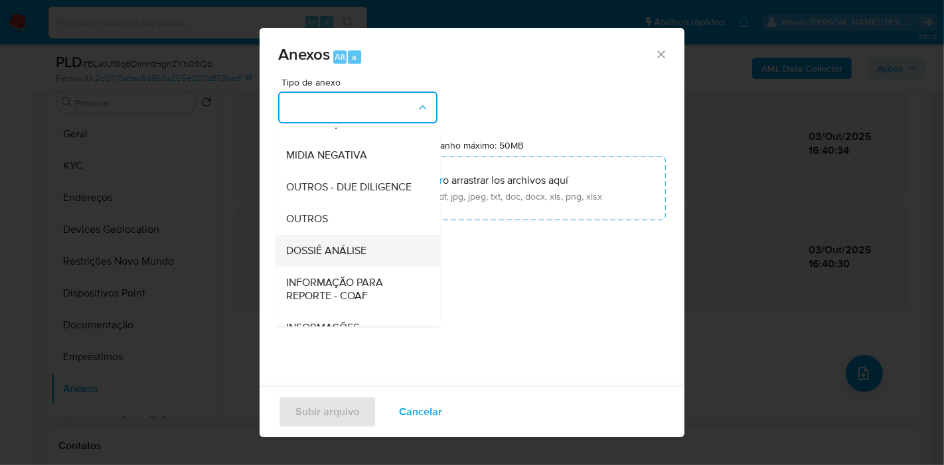
click at [353, 257] on span "DOSSIÊ ANÁLISE" at bounding box center [326, 250] width 80 height 13
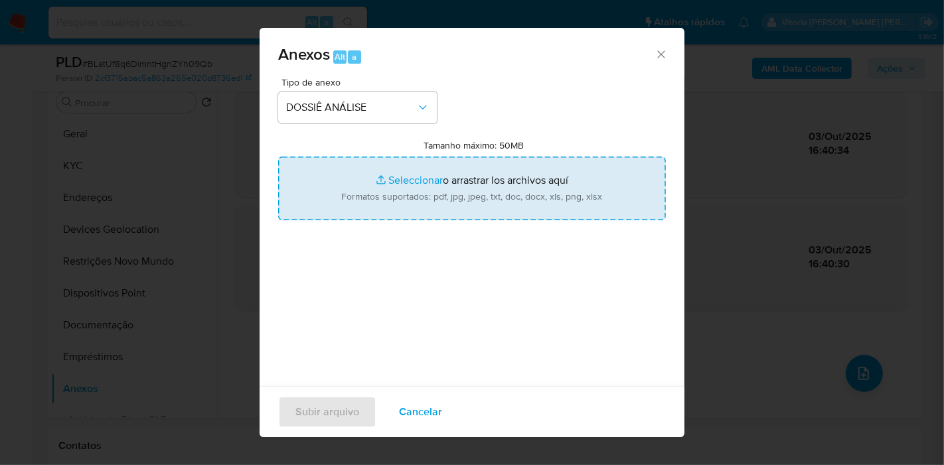
click at [402, 200] on input "Tamanho máximo: 50MB Seleccionar archivos" at bounding box center [472, 189] width 388 height 64
type input "C:\fakepath\Mulan 1021769681_2025_10_03_07_50_23.pdf"
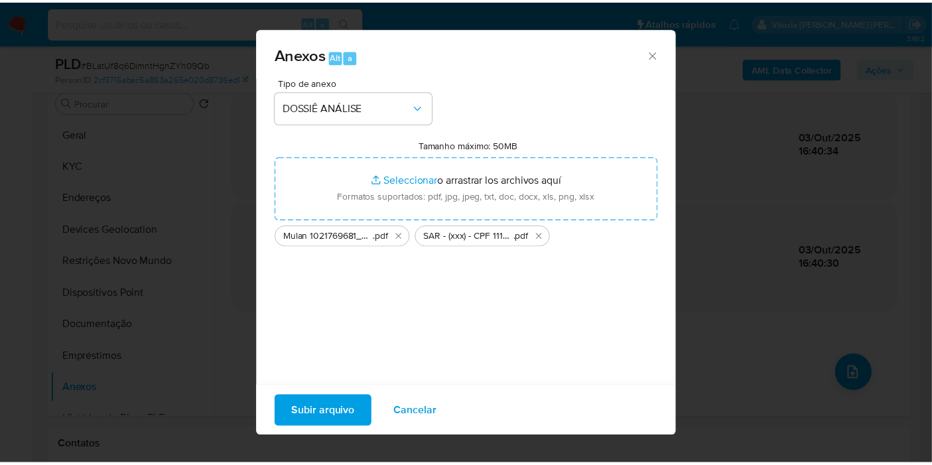
scroll to position [13, 0]
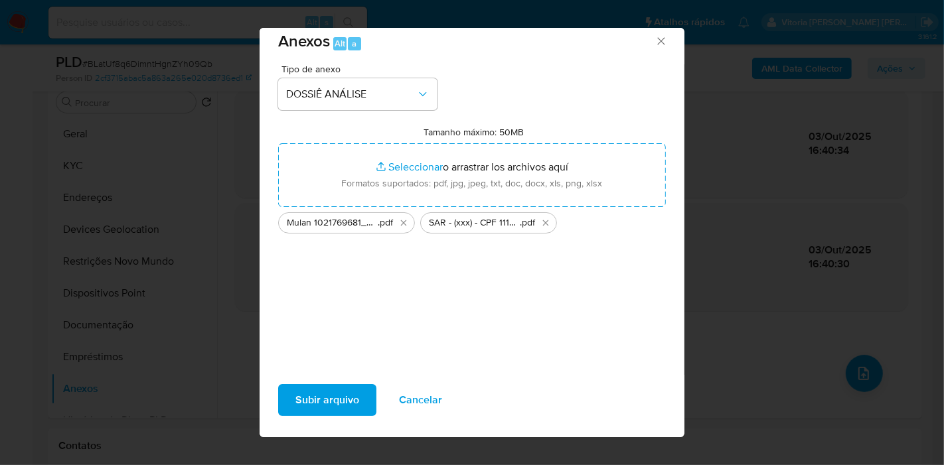
click at [324, 408] on span "Subir arquivo" at bounding box center [327, 400] width 64 height 29
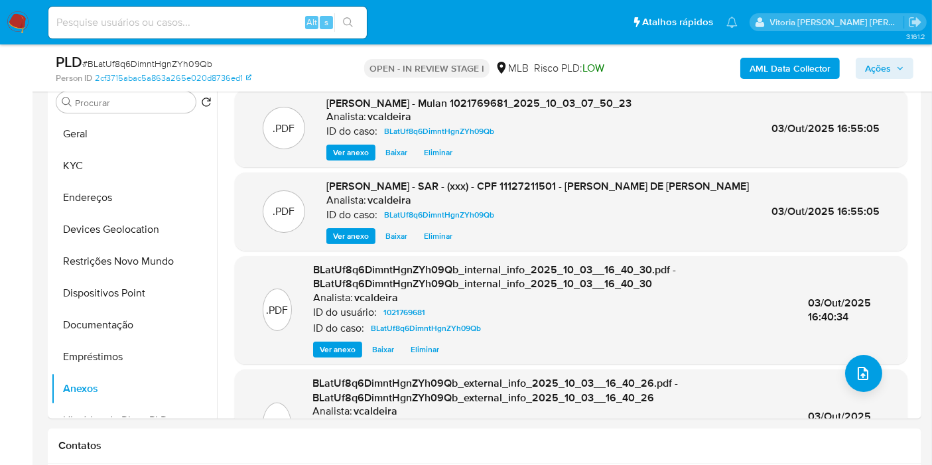
click at [872, 76] on span "Ações" at bounding box center [878, 68] width 26 height 21
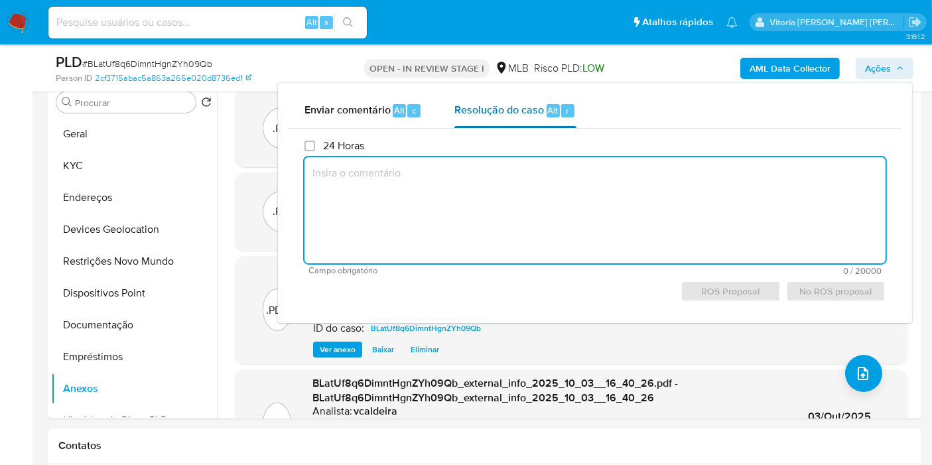
click at [498, 117] on div "Resolução do caso Alt r" at bounding box center [515, 111] width 121 height 35
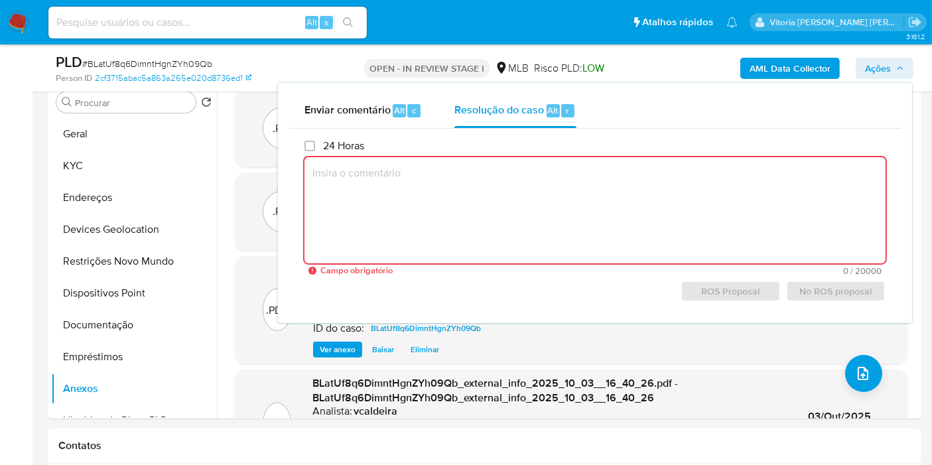
click at [553, 215] on textarea at bounding box center [595, 210] width 581 height 106
paste textarea "Fatos relevantes concluídos pelo analista: A conta recebe recursos por meio de …"
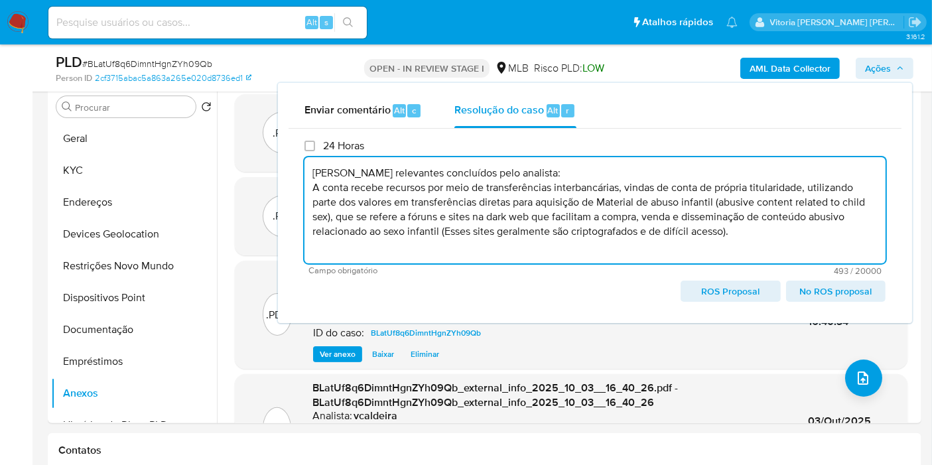
scroll to position [44, 0]
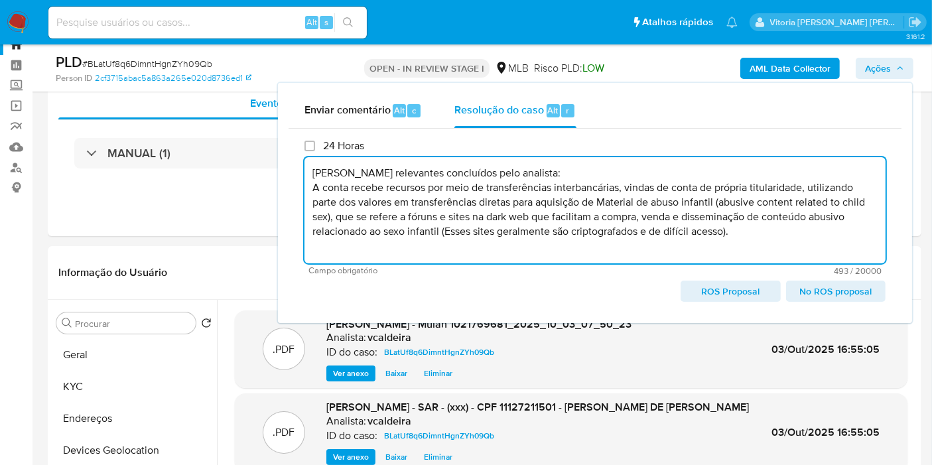
click at [724, 293] on span "ROS Proposal" at bounding box center [730, 291] width 81 height 19
type textarea "Fatos relevantes concluídos pelo analista: A conta recebe recursos por meio de …"
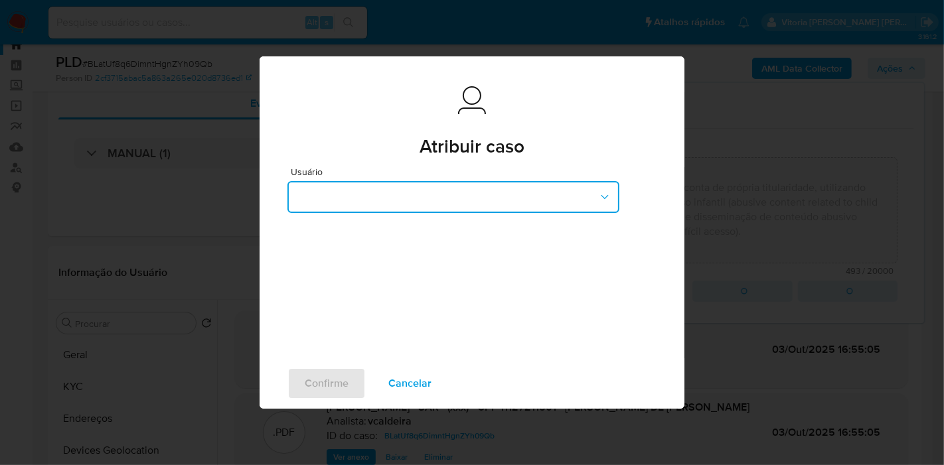
click at [408, 196] on button "button" at bounding box center [453, 197] width 332 height 32
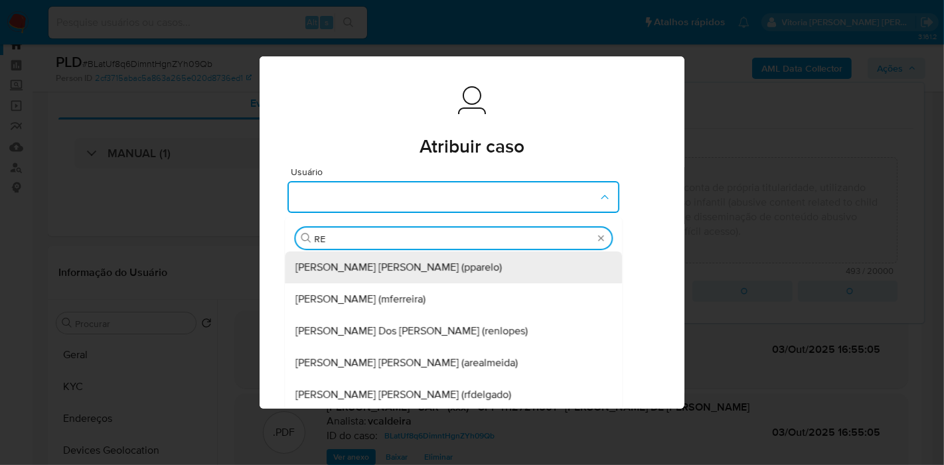
type input "REN"
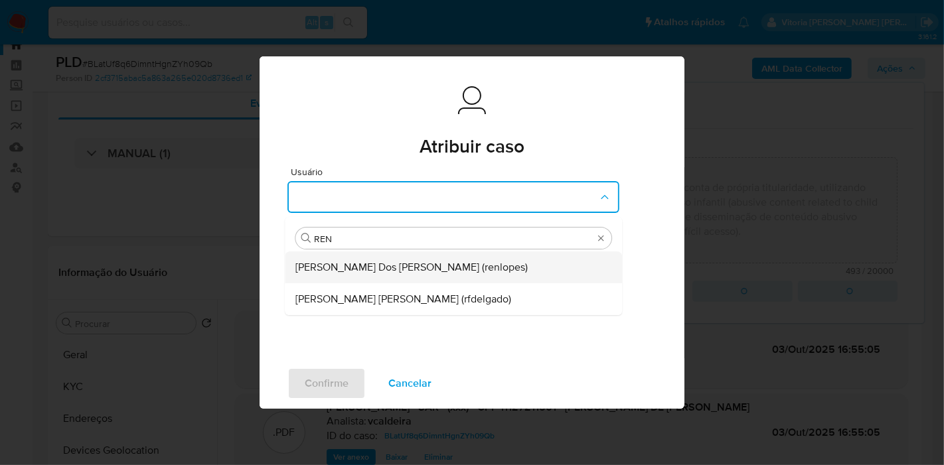
click at [362, 269] on span "[PERSON_NAME] Dos [PERSON_NAME] (renlopes)" at bounding box center [411, 267] width 232 height 13
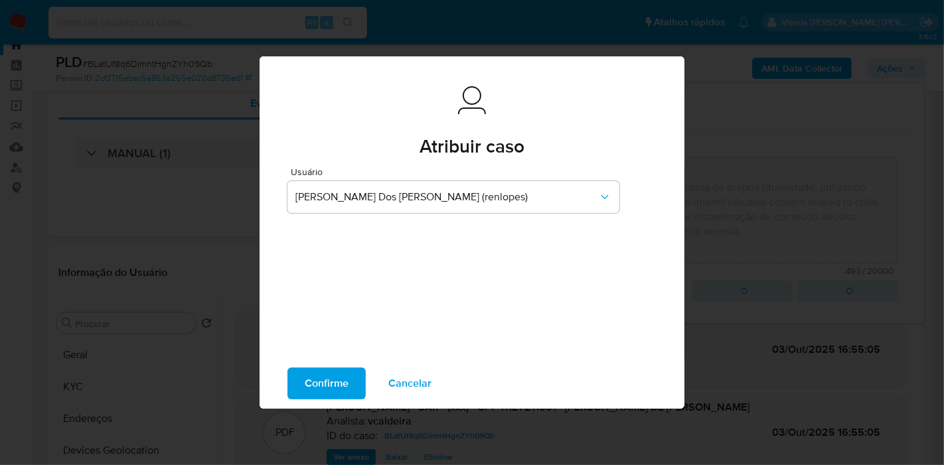
click at [343, 383] on span "Confirme" at bounding box center [327, 383] width 44 height 29
type textarea "Fatos relevantes concluídos pelo analista: A conta recebe recursos por meio de …"
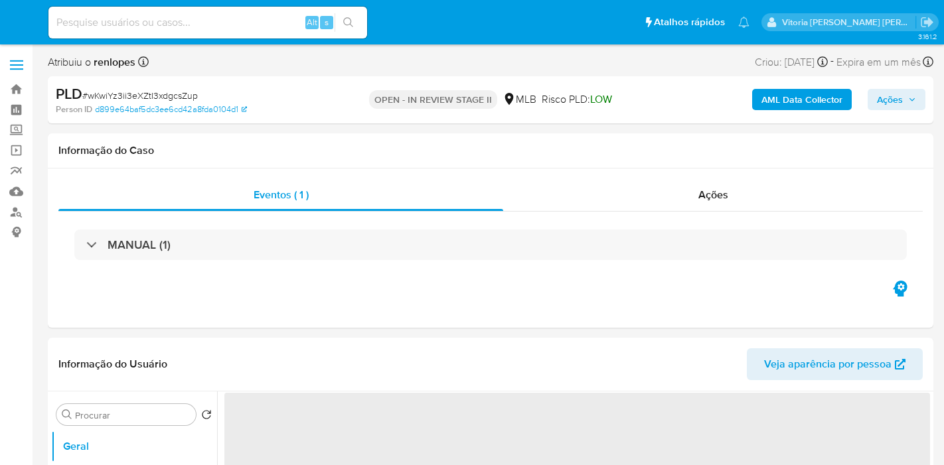
select select "10"
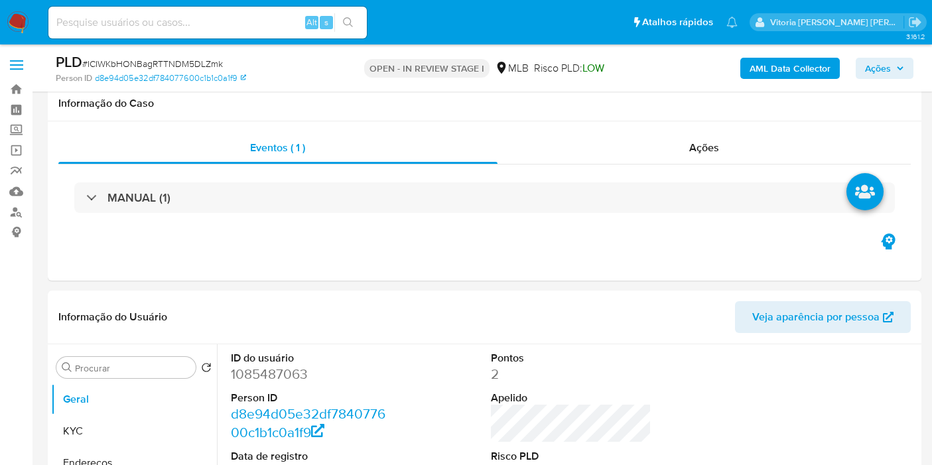
scroll to position [1253, 0]
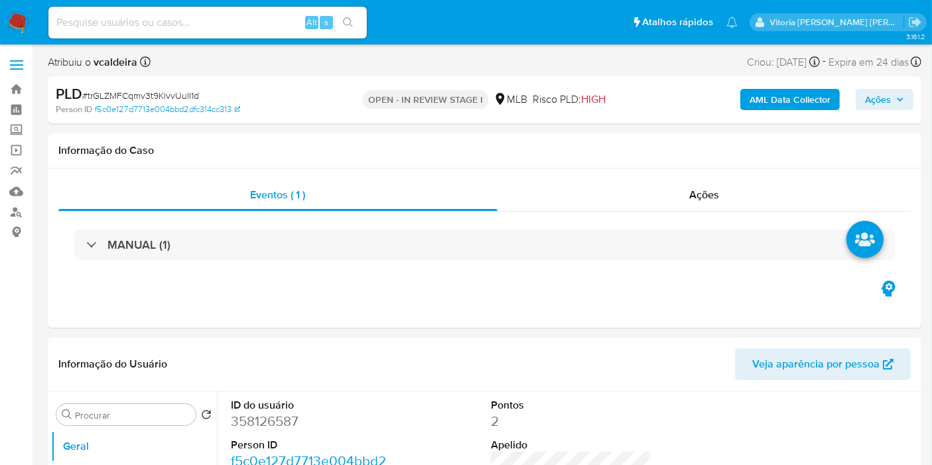
select select "10"
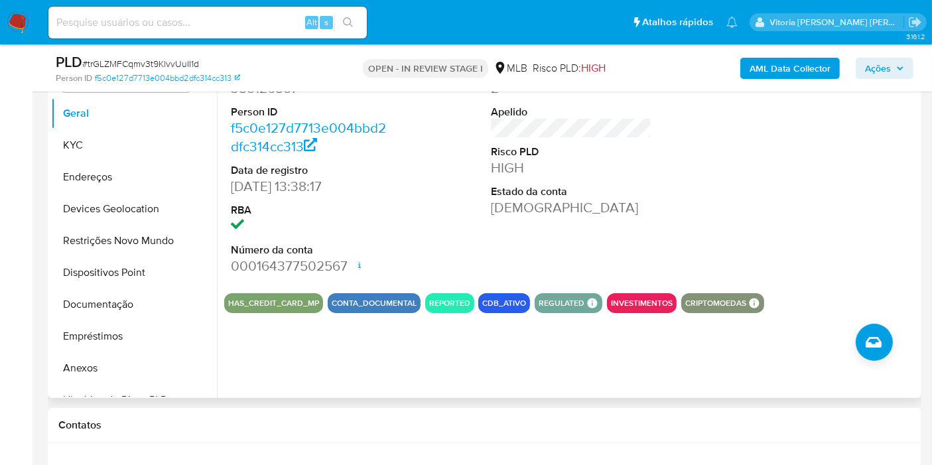
scroll to position [295, 0]
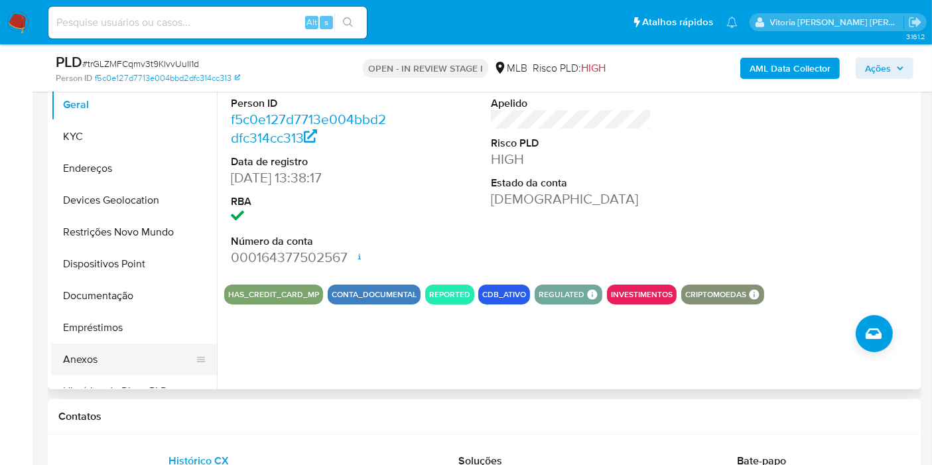
click at [111, 347] on button "Anexos" at bounding box center [128, 360] width 155 height 32
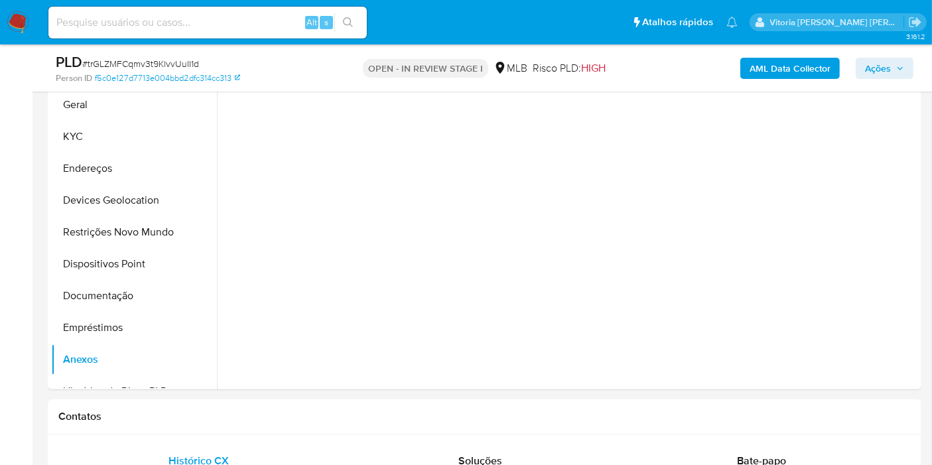
click at [867, 68] on span "Ações" at bounding box center [878, 68] width 26 height 21
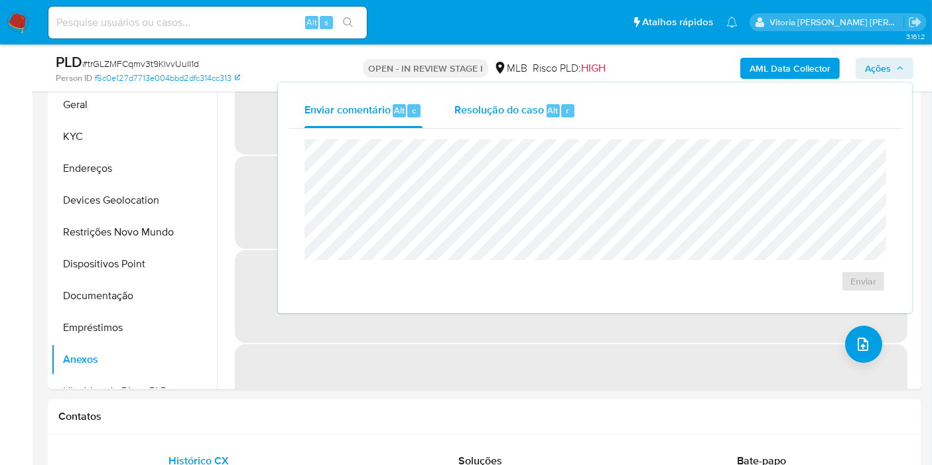
click at [510, 103] on span "Resolução do caso" at bounding box center [500, 109] width 90 height 15
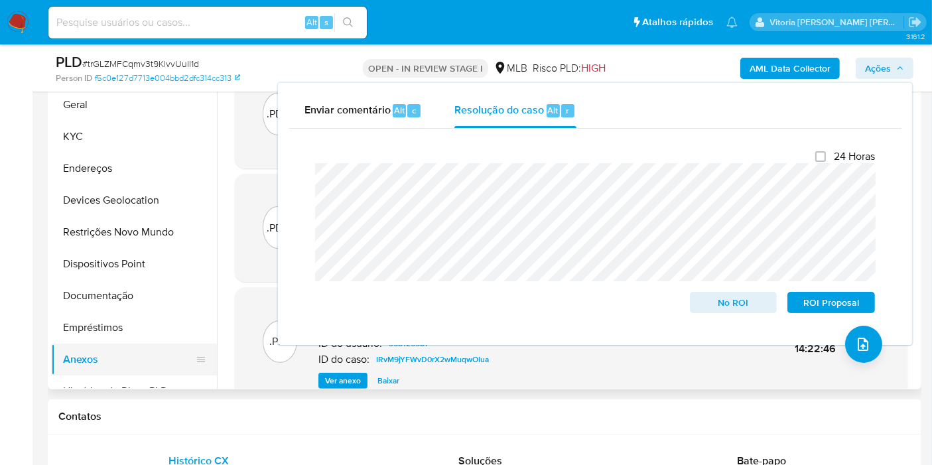
click at [134, 366] on button "Anexos" at bounding box center [128, 360] width 155 height 32
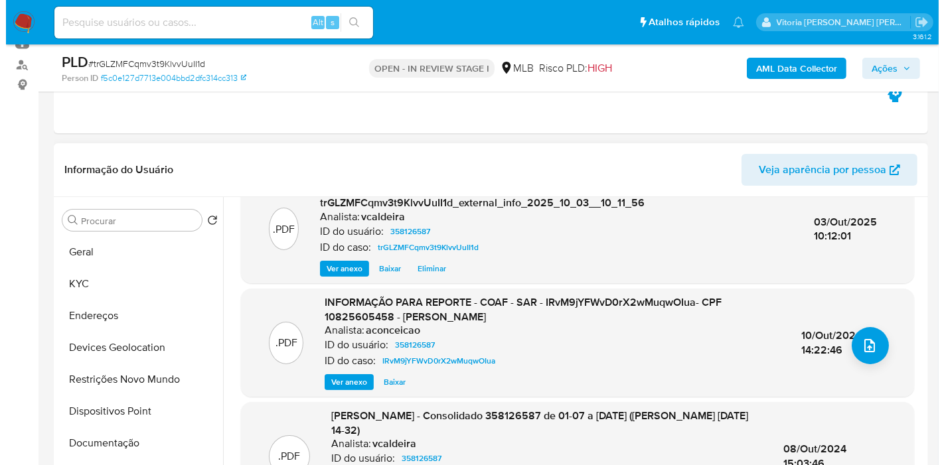
scroll to position [147, 0]
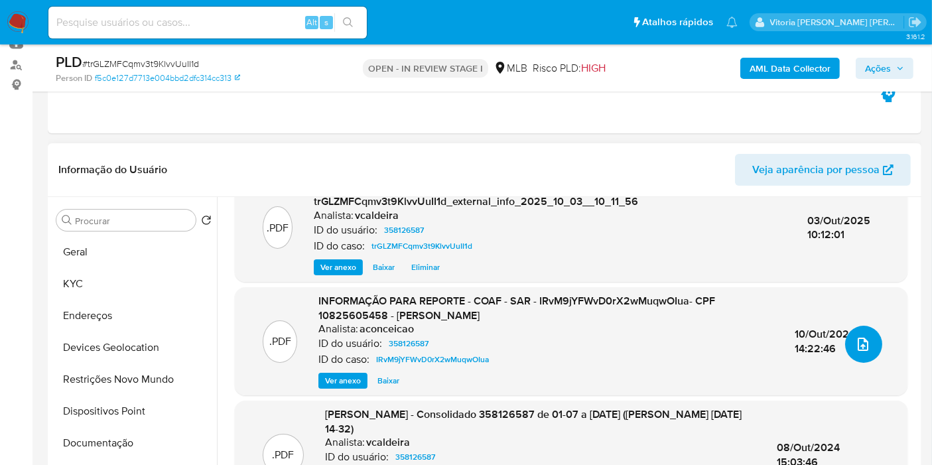
click at [855, 336] on icon "upload-file" at bounding box center [863, 344] width 16 height 16
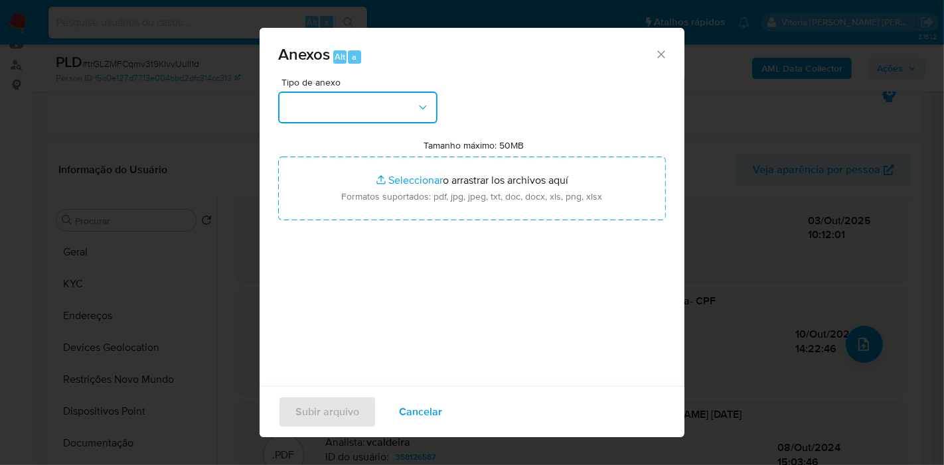
click at [413, 120] on button "button" at bounding box center [357, 108] width 159 height 32
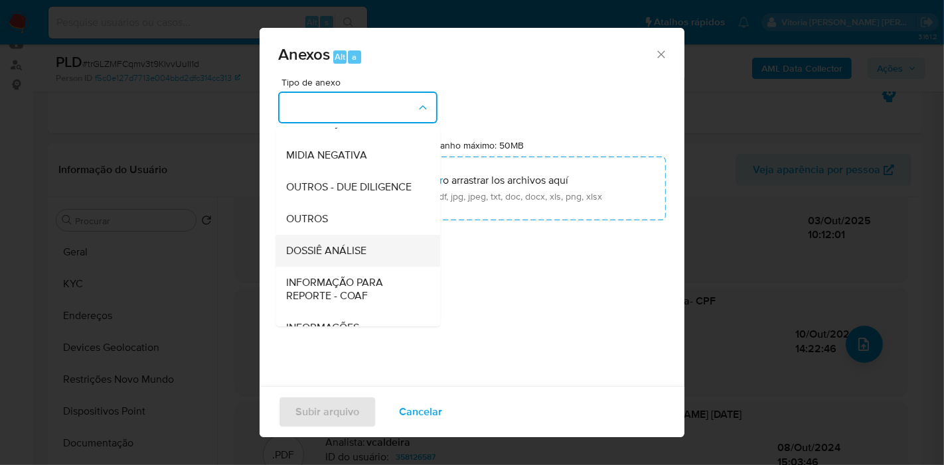
click at [330, 267] on div "DOSSIÊ ANÁLISE" at bounding box center [353, 251] width 135 height 32
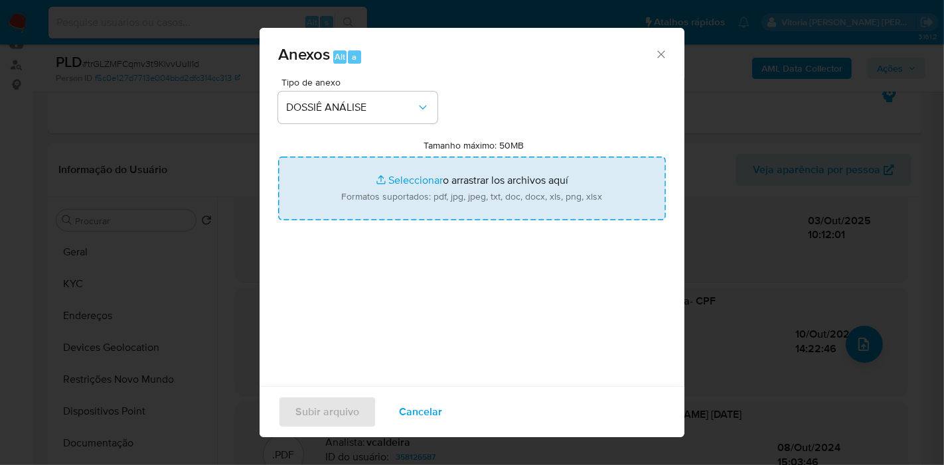
click at [415, 189] on input "Tamanho máximo: 50MB Seleccionar archivos" at bounding box center [472, 189] width 388 height 64
type input "C:\fakepath\Mulan 358126587_2025_10_03_07_47_11.pdf"
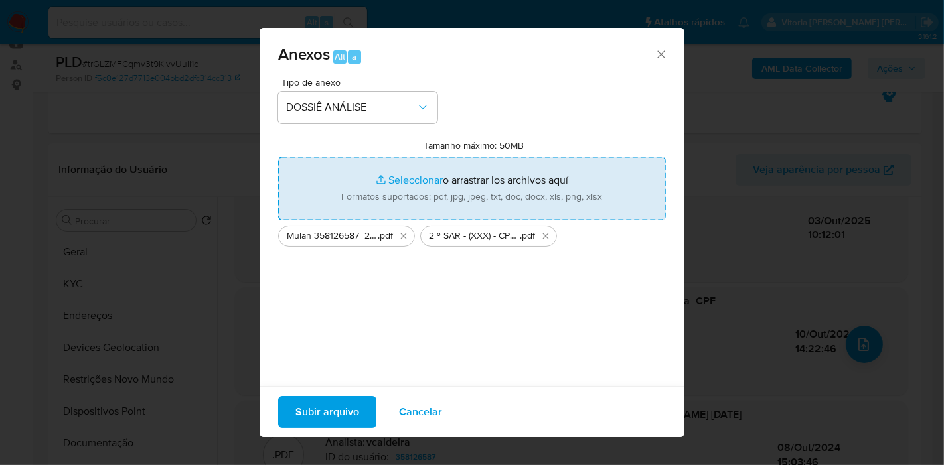
click at [348, 414] on span "Subir arquivo" at bounding box center [327, 411] width 64 height 29
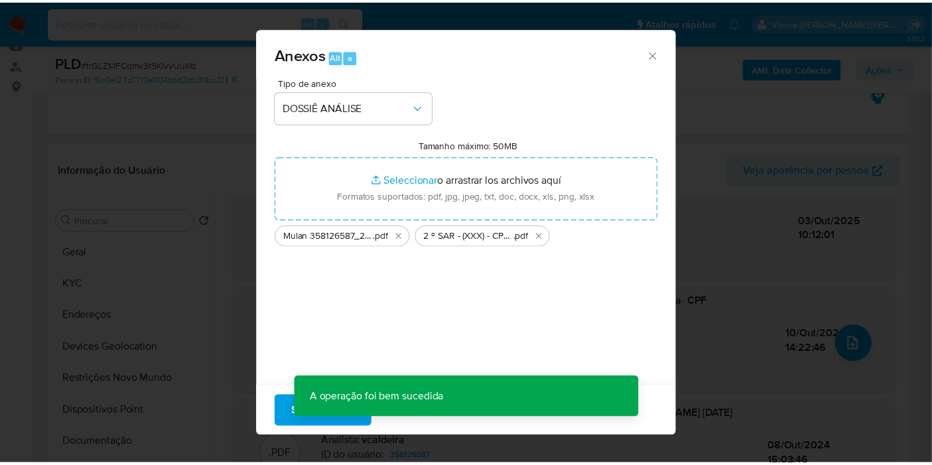
scroll to position [108, 0]
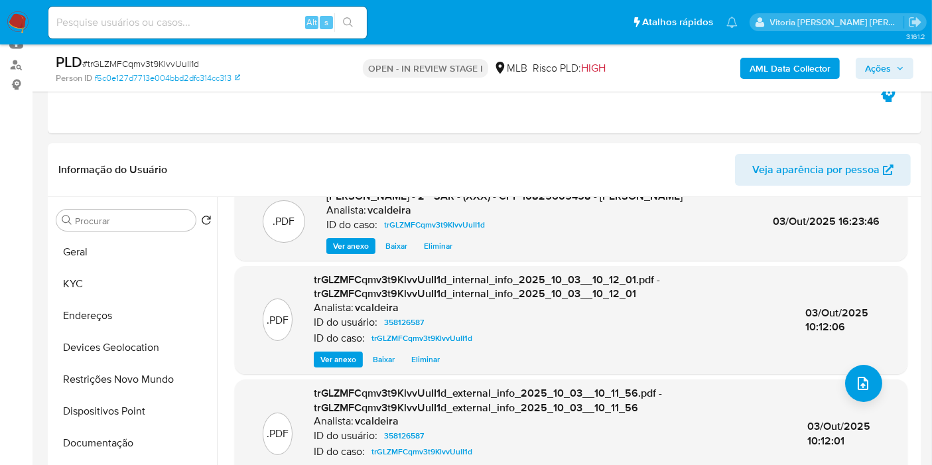
click at [874, 60] on span "Ações" at bounding box center [878, 68] width 26 height 21
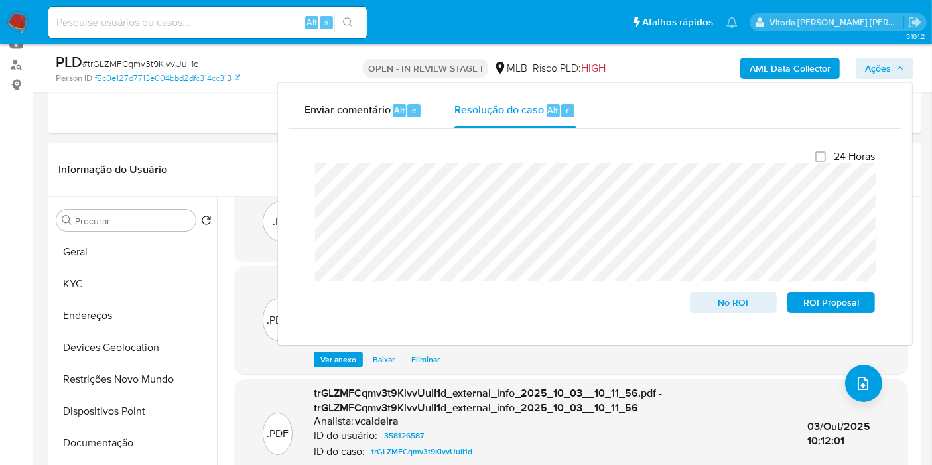
click at [864, 66] on button "Ações" at bounding box center [885, 68] width 58 height 21
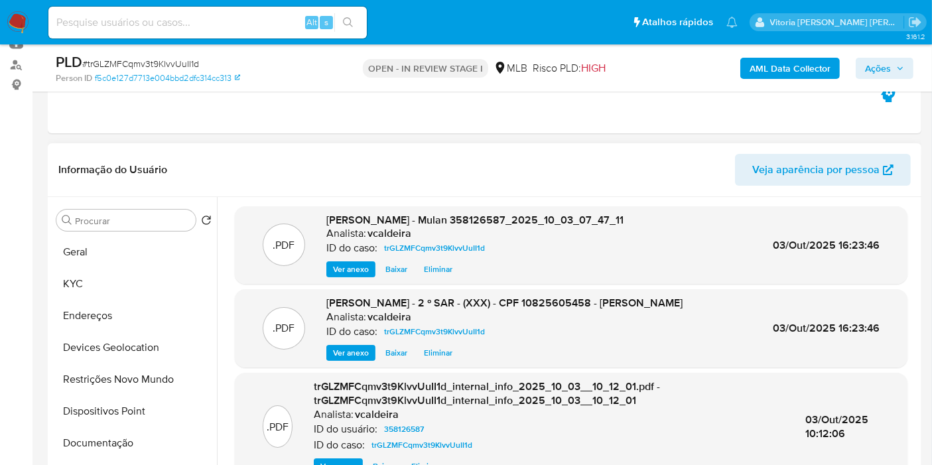
scroll to position [0, 0]
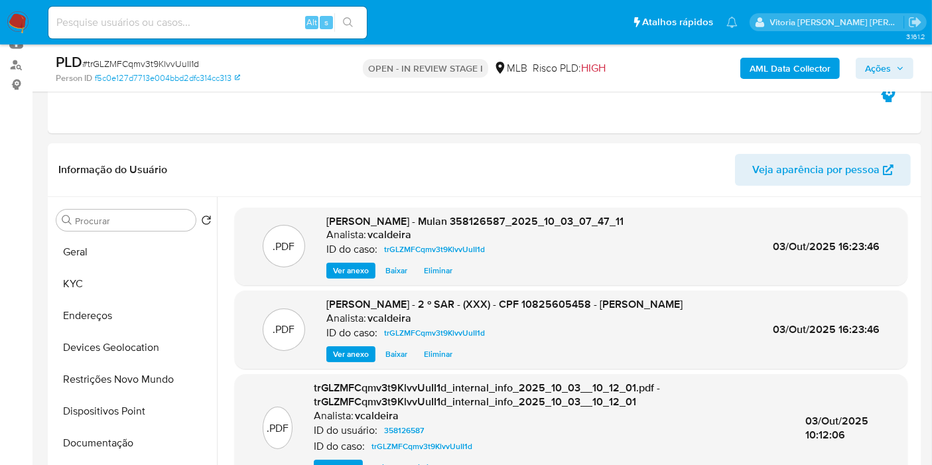
click at [889, 76] on span "Ações" at bounding box center [878, 68] width 26 height 21
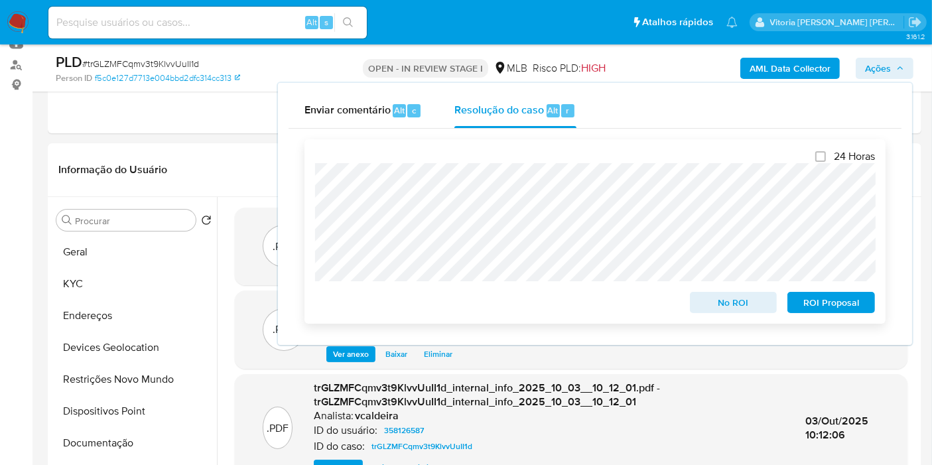
click at [846, 305] on span "ROI Proposal" at bounding box center [831, 302] width 69 height 19
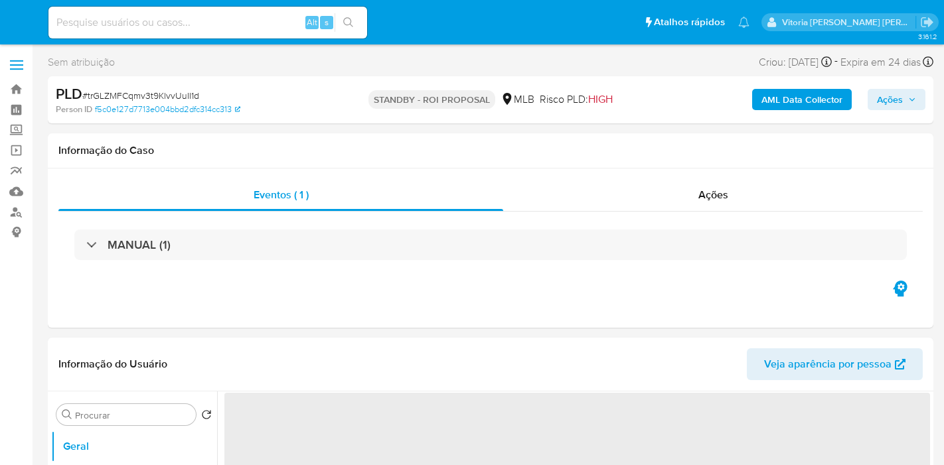
select select "10"
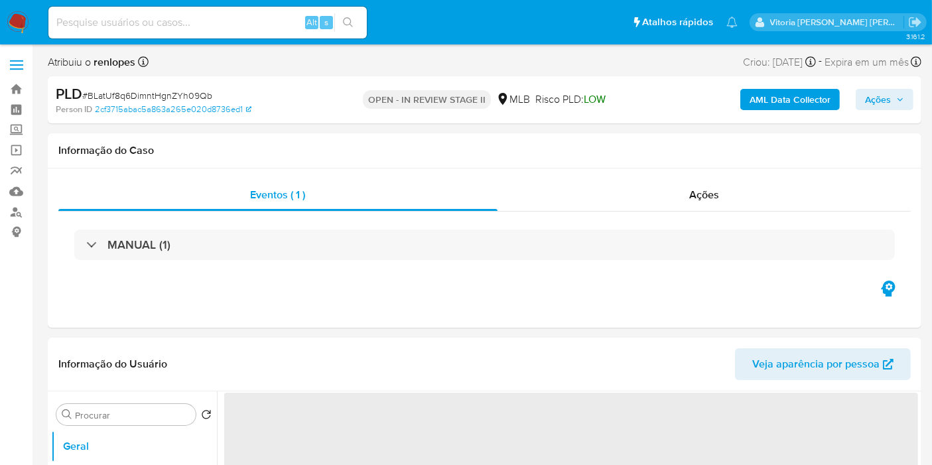
select select "10"
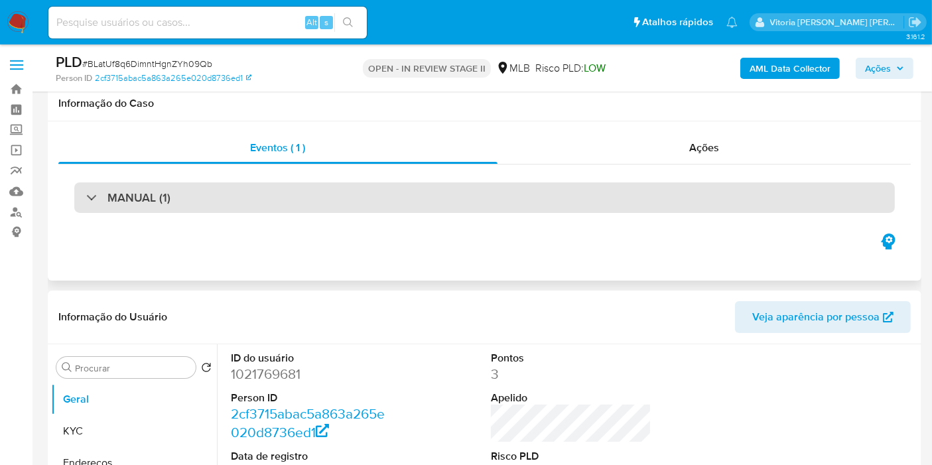
scroll to position [221, 0]
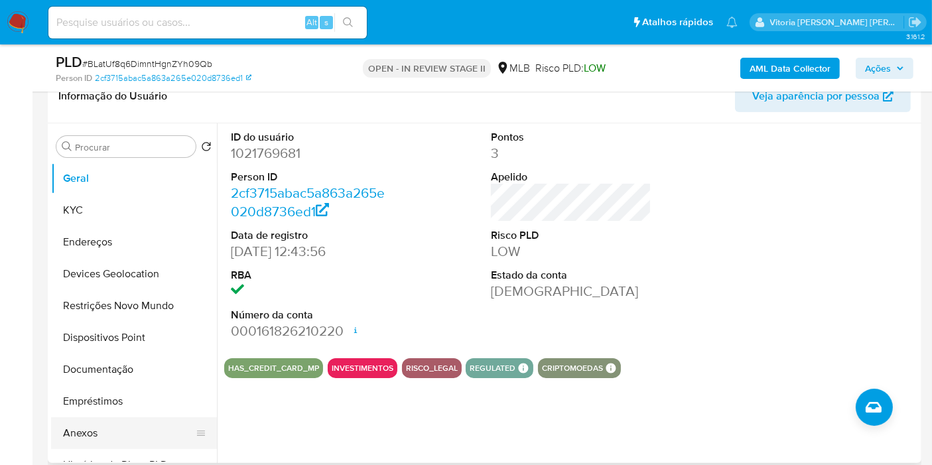
click at [74, 431] on button "Anexos" at bounding box center [128, 433] width 155 height 32
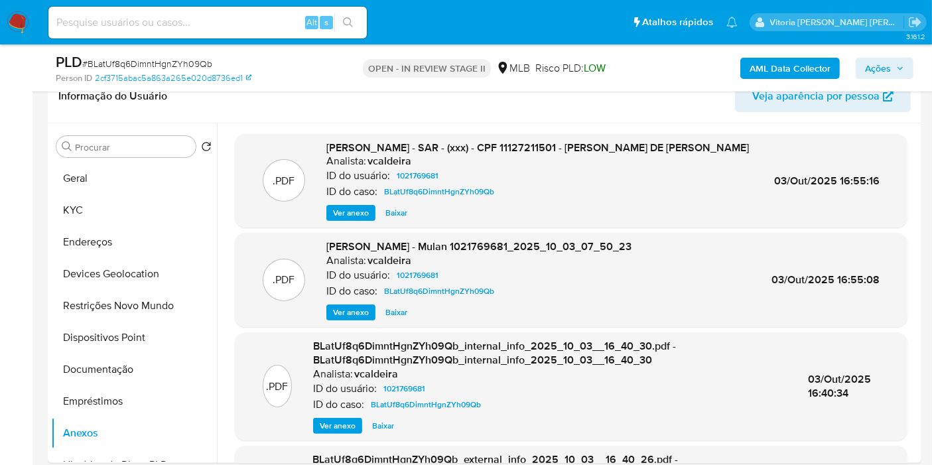
click at [184, 12] on div "Alt s" at bounding box center [207, 23] width 319 height 32
click at [177, 25] on input at bounding box center [207, 22] width 319 height 17
paste input "dtYlpmUR5XwX0RdVk1SBe3Fw"
type input "dtYlpmUR5XwX0RdVk1SBe3Fw"
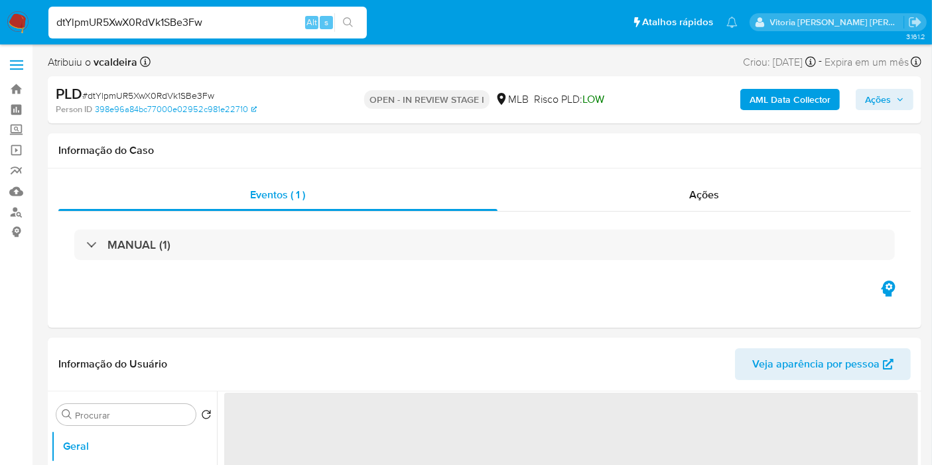
select select "10"
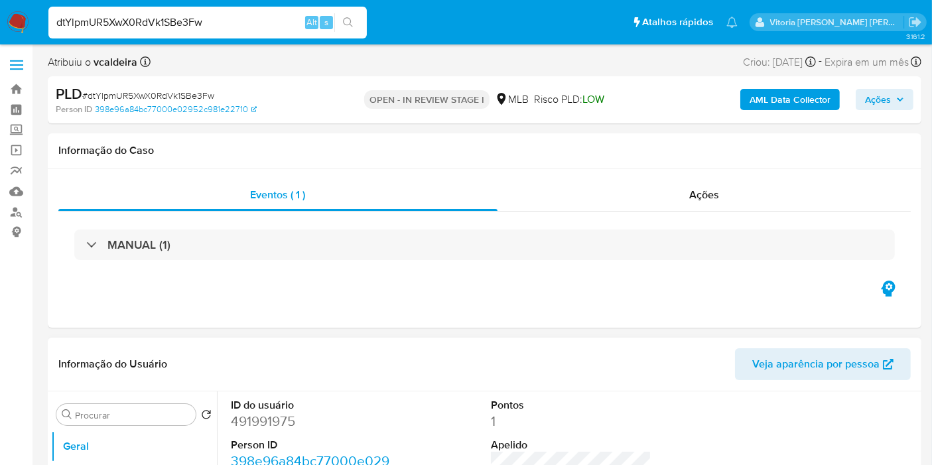
click at [275, 425] on dd "491991975" at bounding box center [311, 421] width 161 height 19
copy dd "491991975"
click at [191, 29] on input "dtYlpmUR5XwX0RdVk1SBe3Fw" at bounding box center [207, 22] width 319 height 17
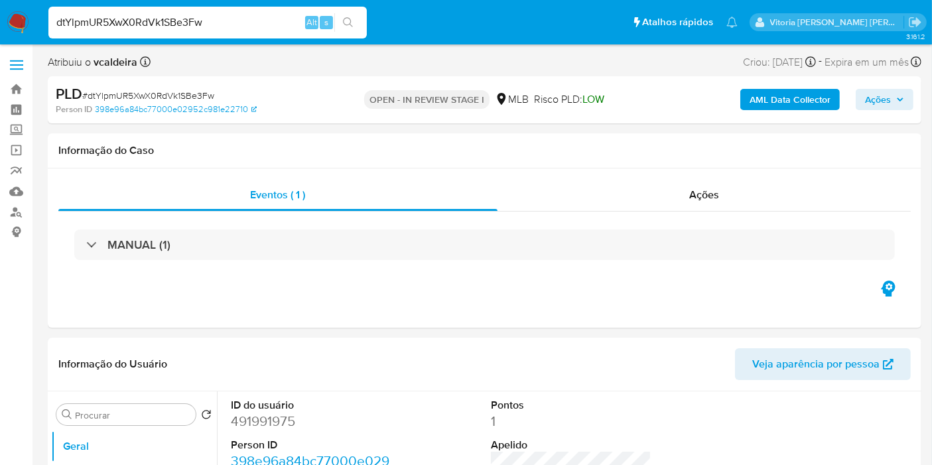
paste input "UY4X6UQo1xanrKe1RQEotQl3"
type input "UY4X6UQo1xanrKe1RQEotQl3"
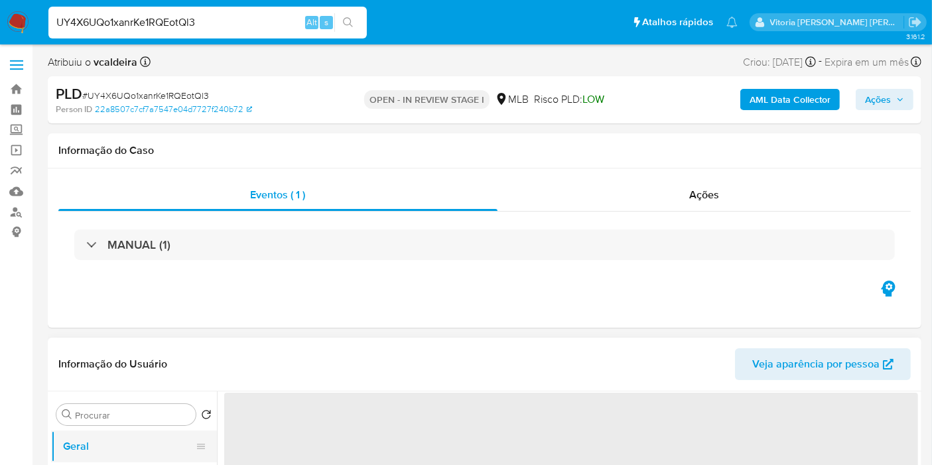
select select "10"
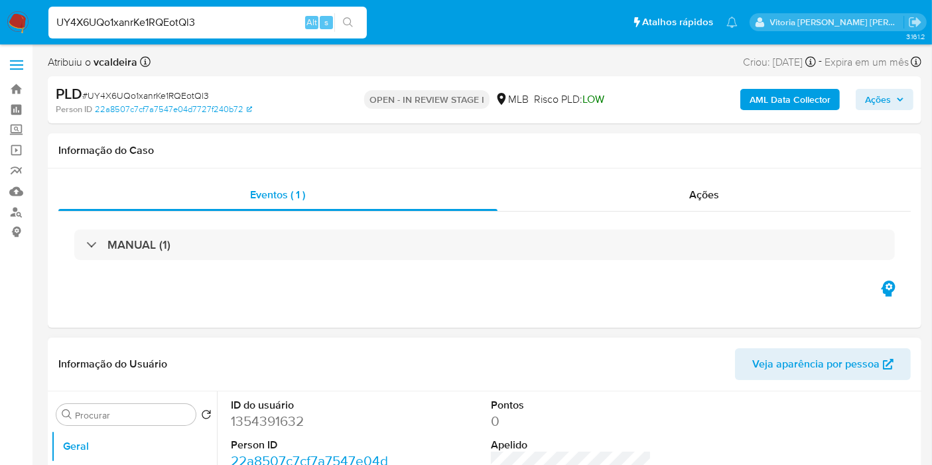
click at [261, 429] on dd "1354391632" at bounding box center [311, 421] width 161 height 19
copy dd "1354391632"
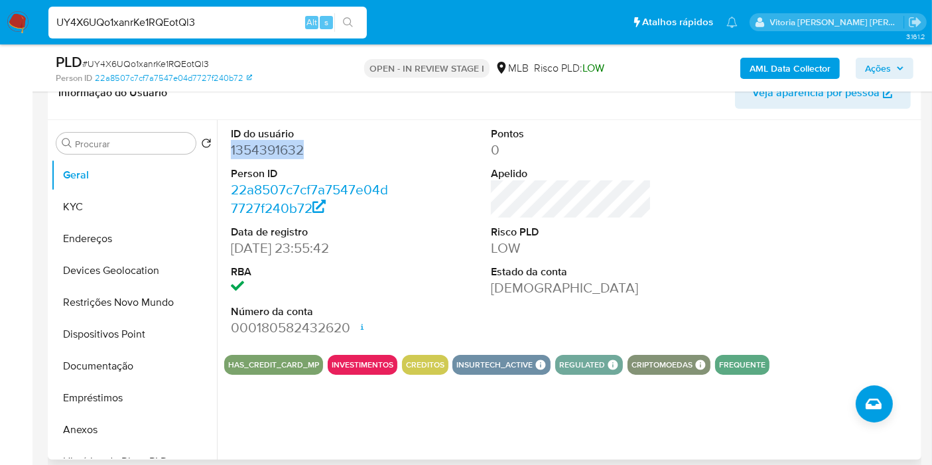
scroll to position [295, 0]
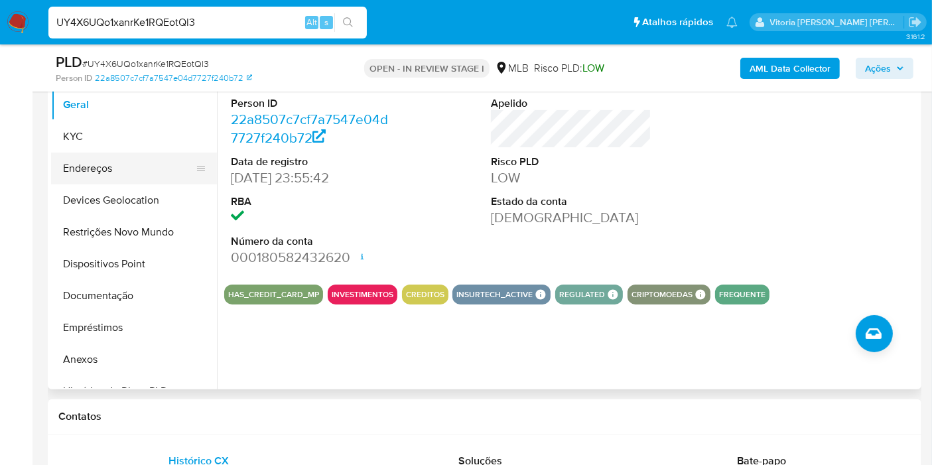
drag, startPoint x: 80, startPoint y: 141, endPoint x: 178, endPoint y: 165, distance: 100.4
click at [80, 141] on button "KYC" at bounding box center [134, 137] width 166 height 32
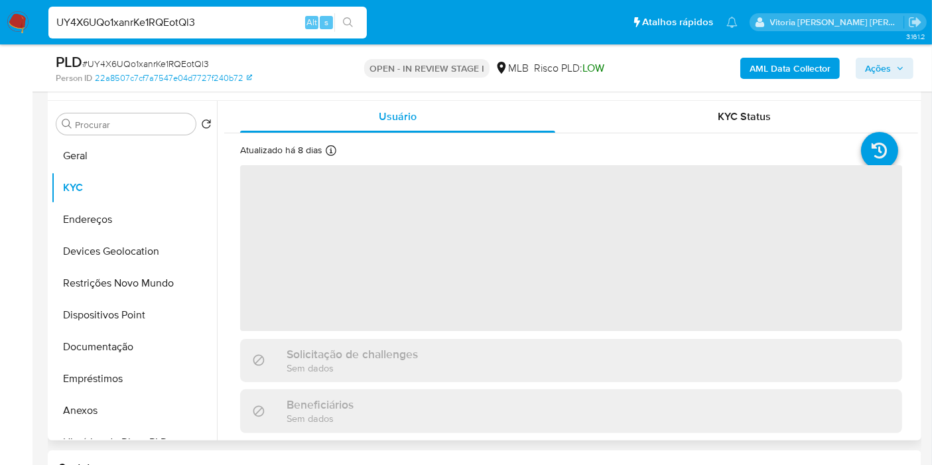
scroll to position [221, 0]
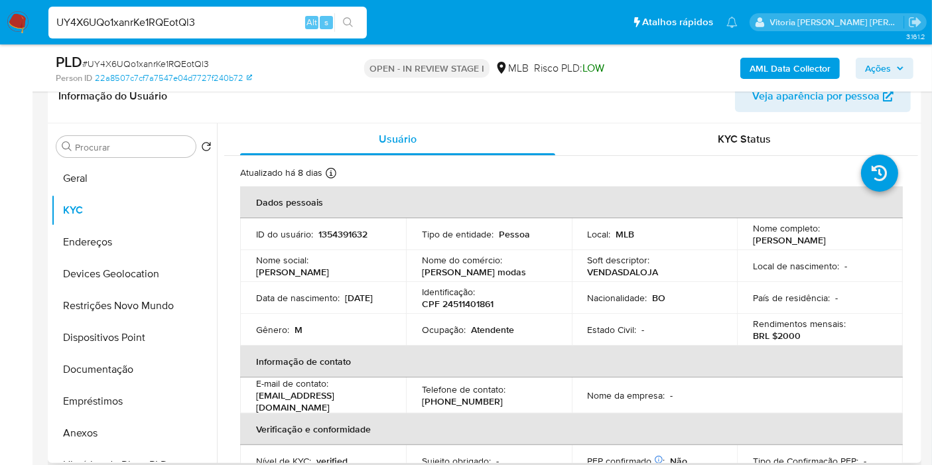
click at [479, 298] on p "CPF 24511401861" at bounding box center [458, 304] width 72 height 12
click at [476, 298] on p "CPF 24511401861" at bounding box center [458, 304] width 72 height 12
copy p "24511401861"
click at [117, 359] on button "Documentação" at bounding box center [128, 370] width 155 height 32
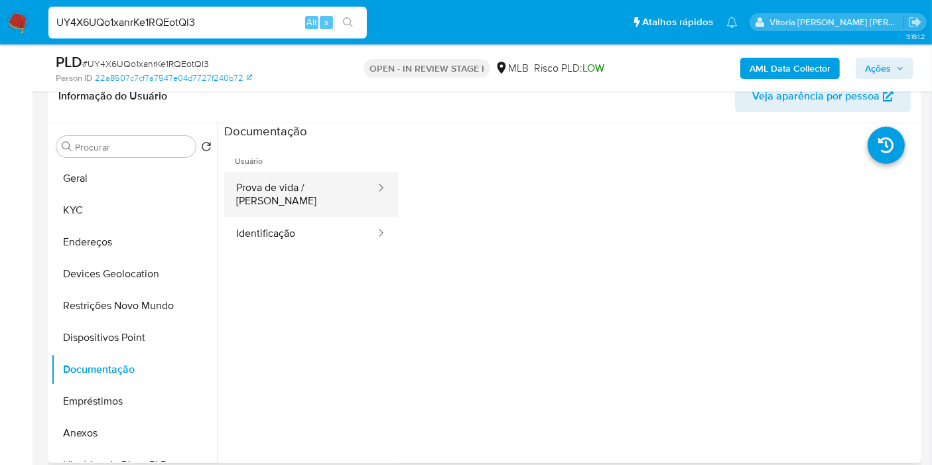
click at [299, 186] on button "Prova de vida / [PERSON_NAME]" at bounding box center [300, 194] width 153 height 45
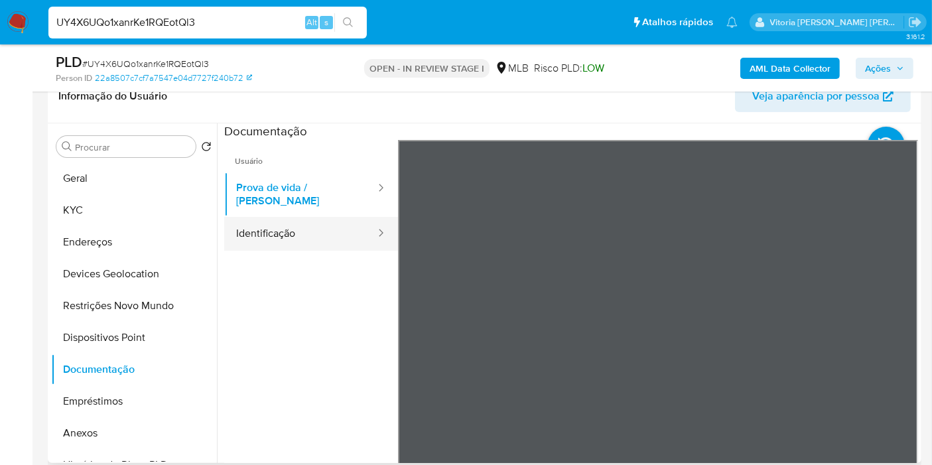
click at [255, 225] on button "Identificação" at bounding box center [300, 234] width 153 height 34
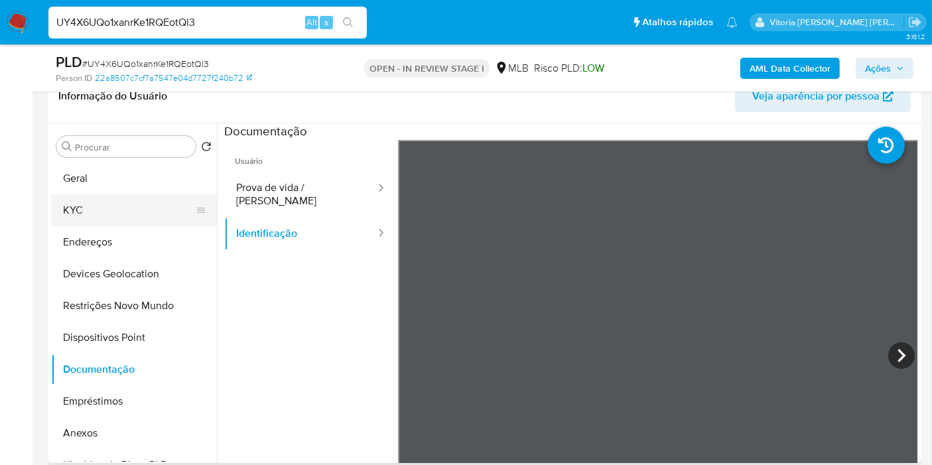
click at [103, 204] on button "KYC" at bounding box center [128, 210] width 155 height 32
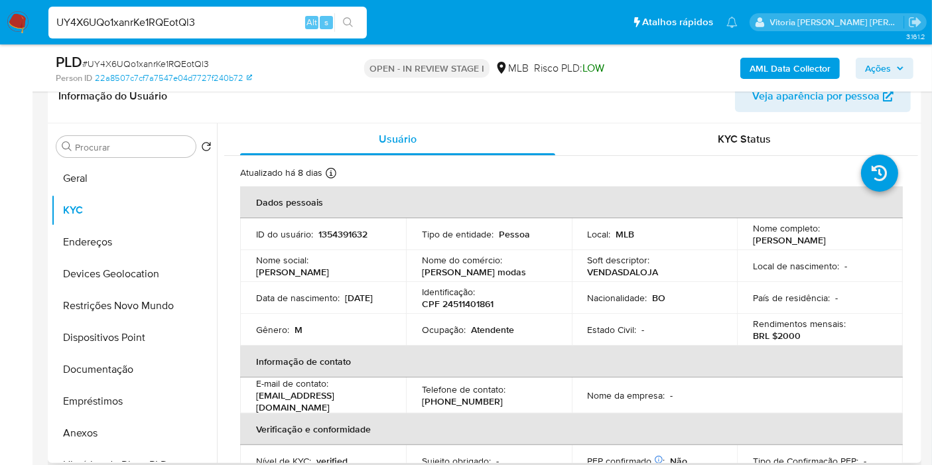
click at [465, 305] on p "CPF 24511401861" at bounding box center [458, 304] width 72 height 12
copy p "24511401861"
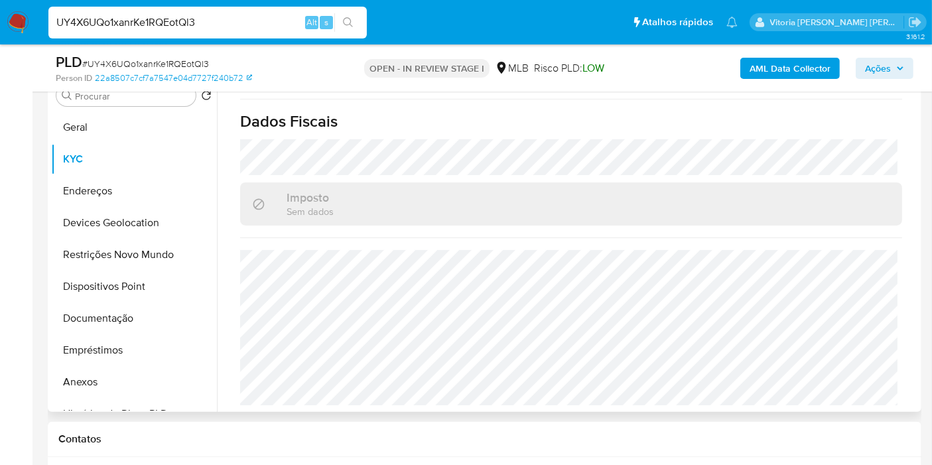
scroll to position [295, 0]
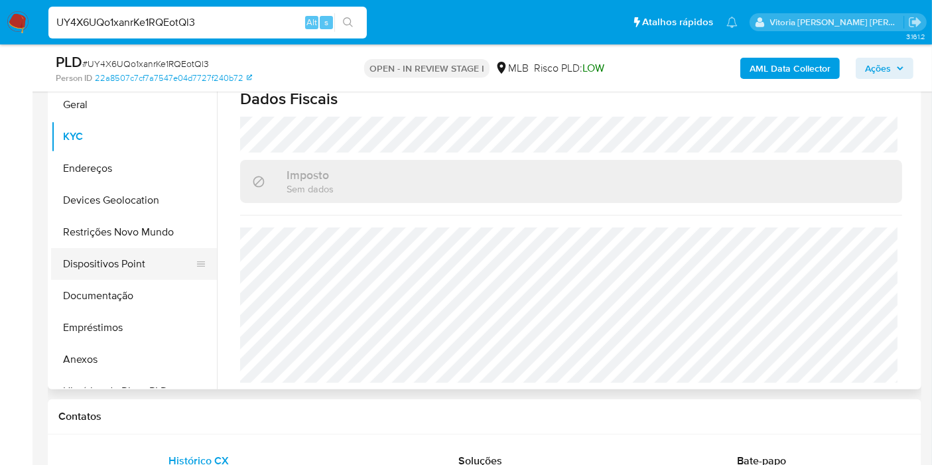
click at [119, 249] on button "Dispositivos Point" at bounding box center [128, 264] width 155 height 32
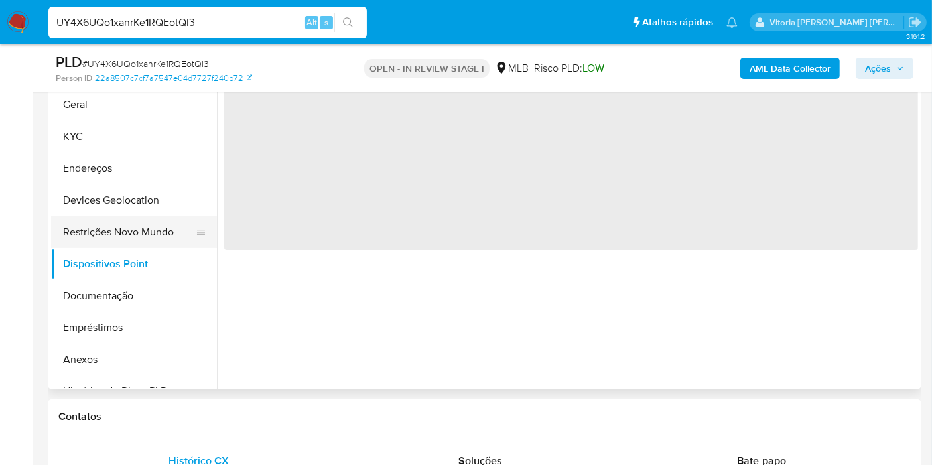
scroll to position [0, 0]
click at [121, 228] on button "Restrições Novo Mundo" at bounding box center [128, 232] width 155 height 32
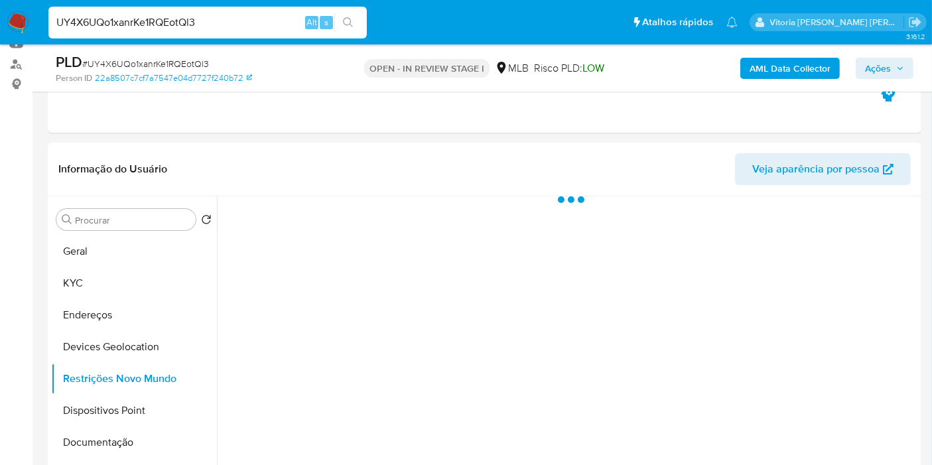
scroll to position [147, 0]
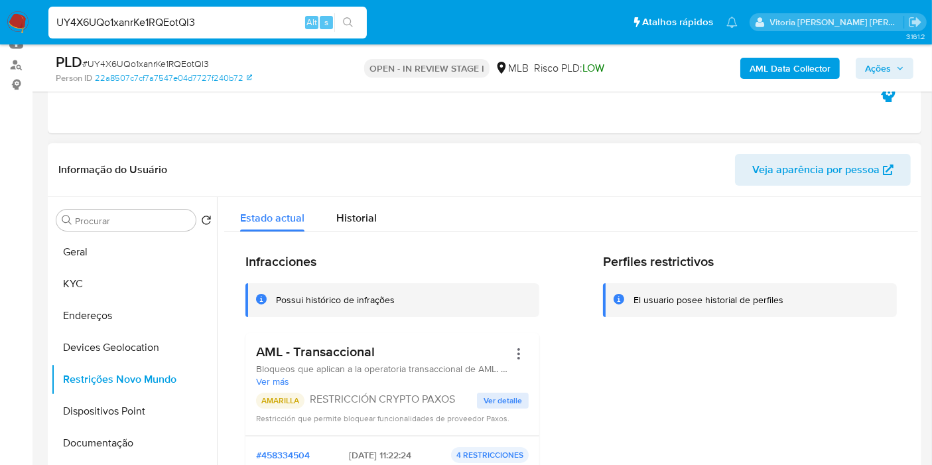
click at [294, 349] on h3 "AML - Transaccional" at bounding box center [382, 352] width 253 height 17
click at [119, 433] on button "Documentação" at bounding box center [128, 443] width 155 height 32
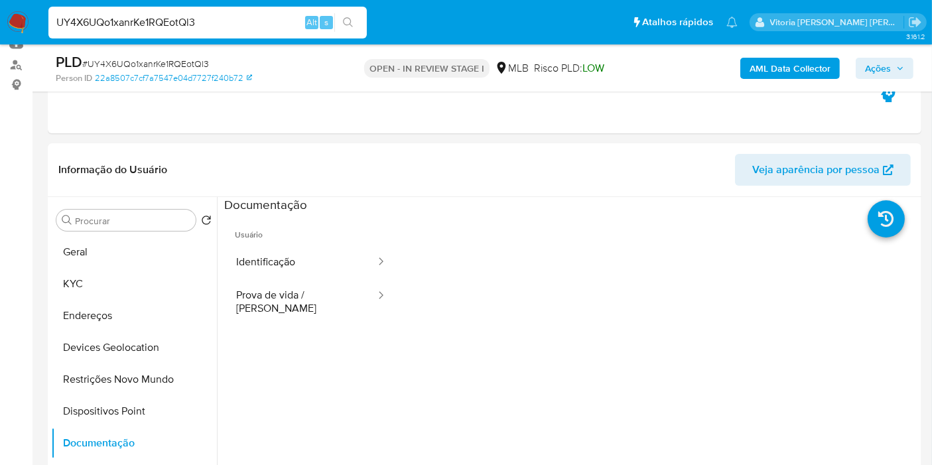
click at [161, 25] on input "UY4X6UQo1xanrKe1RQEotQl3" at bounding box center [207, 22] width 319 height 17
click at [83, 283] on button "KYC" at bounding box center [128, 284] width 155 height 32
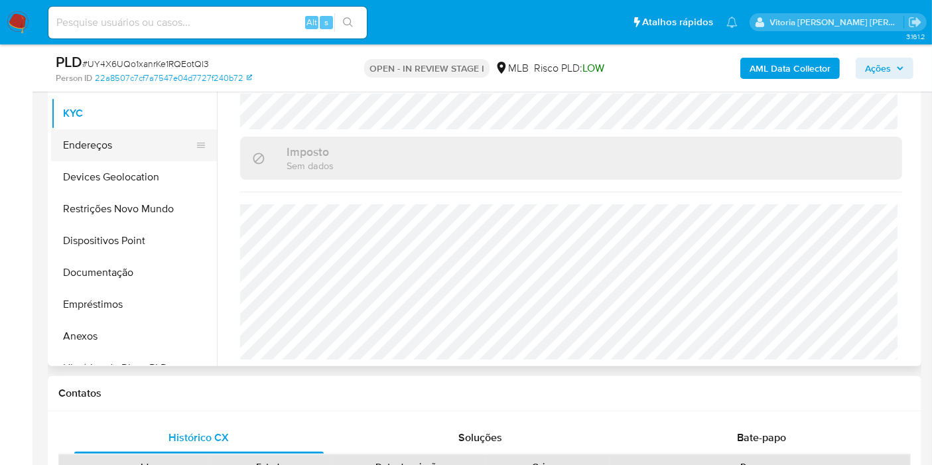
scroll to position [295, 0]
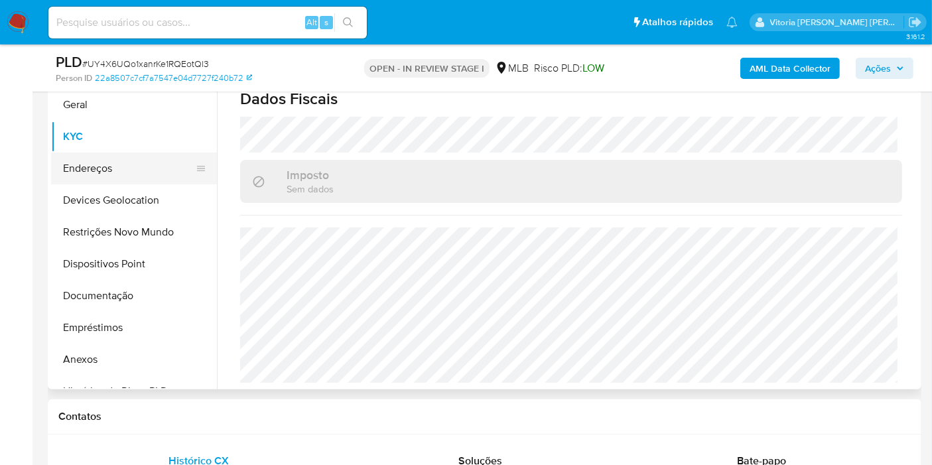
click at [102, 158] on button "Endereços" at bounding box center [128, 169] width 155 height 32
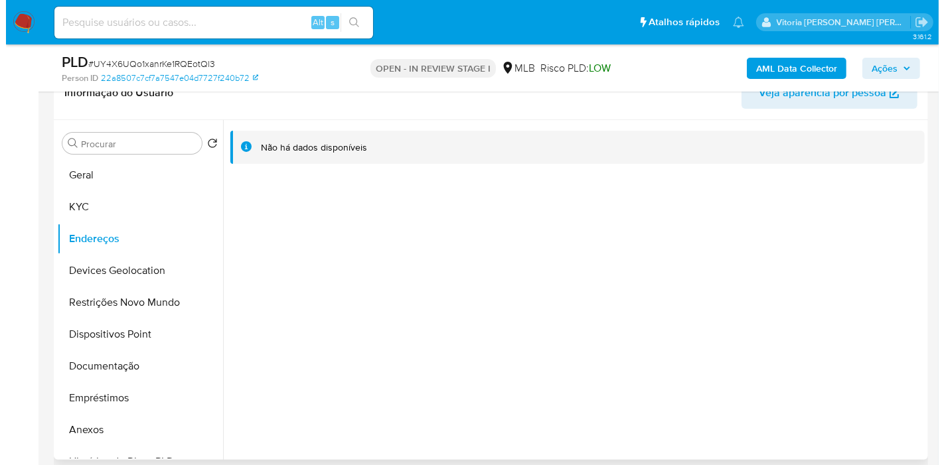
scroll to position [147, 0]
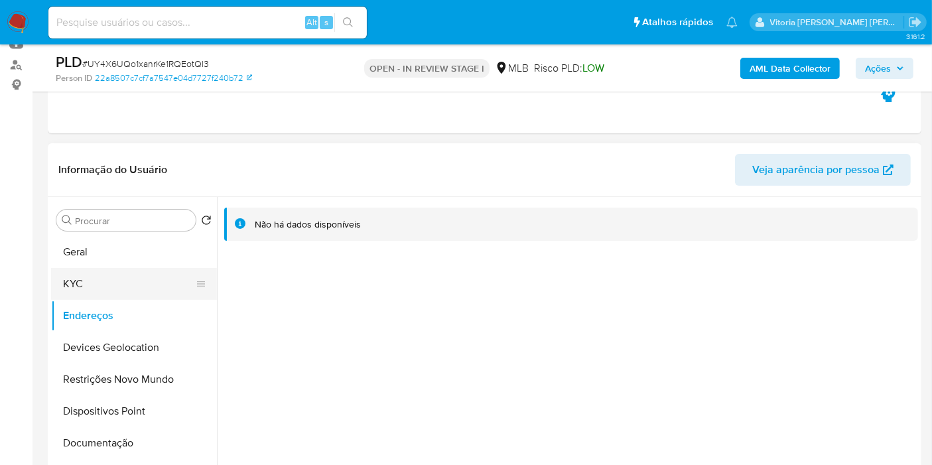
click at [127, 289] on button "KYC" at bounding box center [128, 284] width 155 height 32
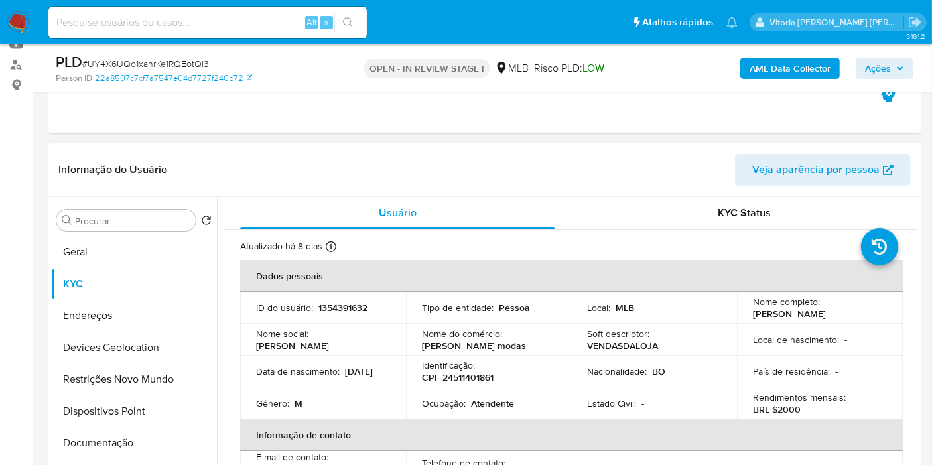
click at [460, 376] on p "CPF 24511401861" at bounding box center [458, 378] width 72 height 12
copy p "24511401861"
click at [775, 321] on td "Nome completo : Arnold Alvaro" at bounding box center [820, 308] width 166 height 32
click at [777, 319] on p "[PERSON_NAME]" at bounding box center [789, 314] width 73 height 12
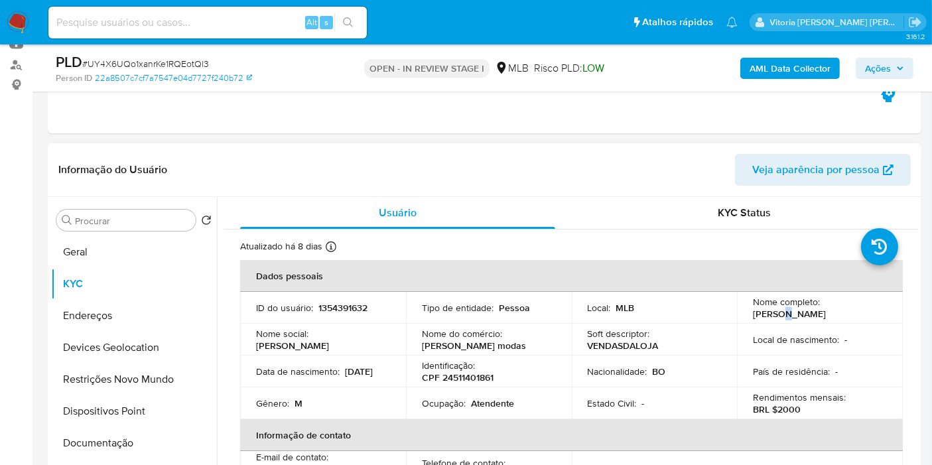
click at [777, 319] on p "[PERSON_NAME]" at bounding box center [789, 314] width 73 height 12
click at [788, 324] on td "Local de nascimento : -" at bounding box center [820, 340] width 166 height 32
copy p "[PERSON_NAME]"
drag, startPoint x: 818, startPoint y: 313, endPoint x: 745, endPoint y: 317, distance: 73.8
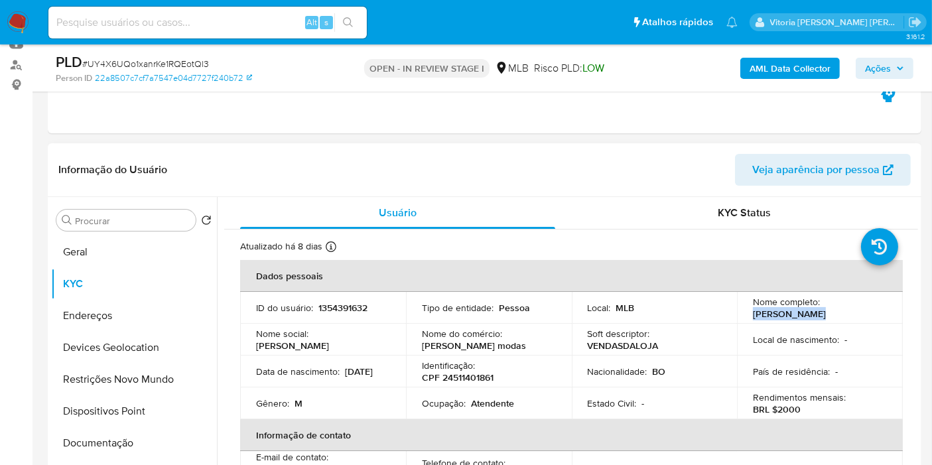
click at [745, 317] on td "Nome completo : Arnold Alvaro" at bounding box center [820, 308] width 166 height 32
click at [466, 376] on p "CPF 24511401861" at bounding box center [458, 378] width 72 height 12
copy p "24511401861"
click at [808, 69] on b "AML Data Collector" at bounding box center [790, 68] width 81 height 21
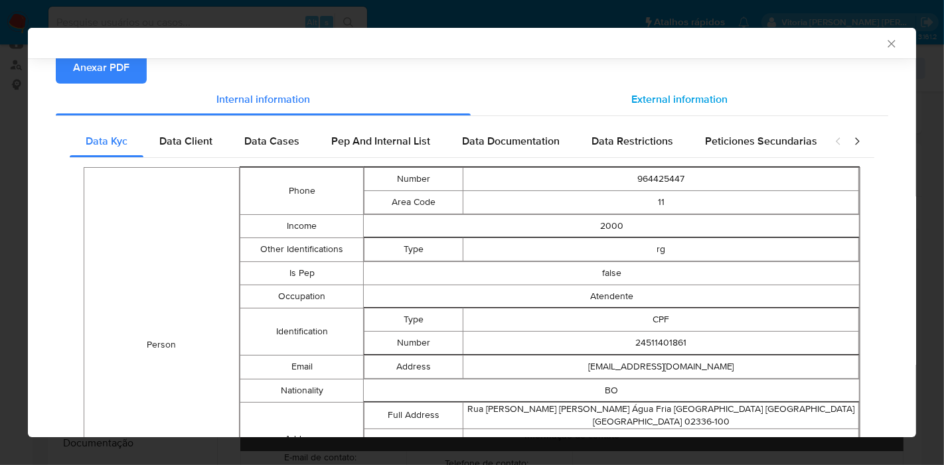
click at [658, 96] on span "External information" at bounding box center [679, 99] width 96 height 15
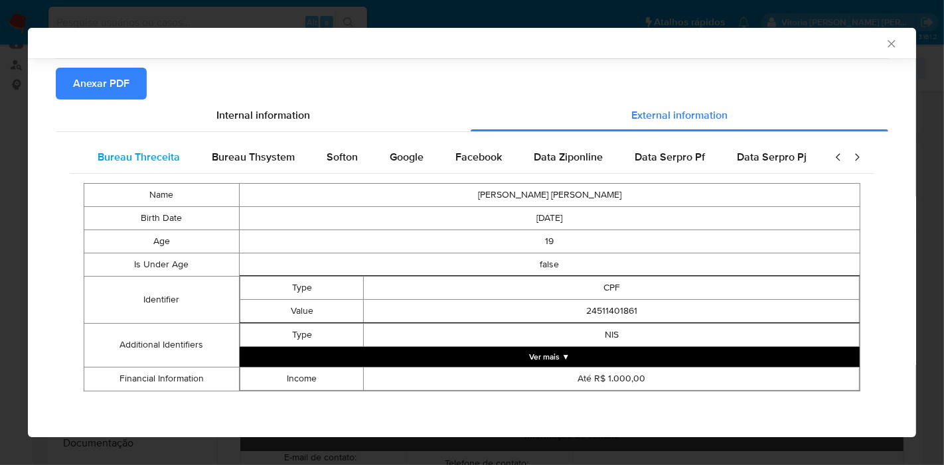
scroll to position [0, 446]
click at [399, 163] on span "Google" at bounding box center [405, 156] width 34 height 15
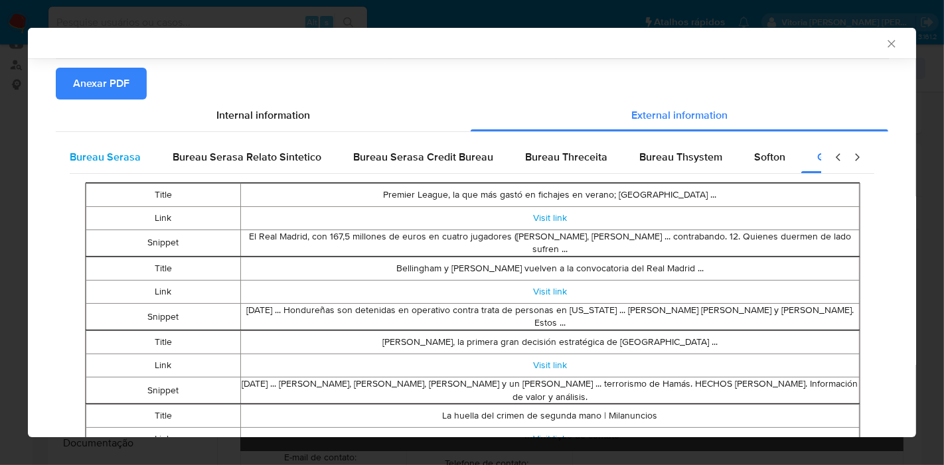
scroll to position [0, 0]
click at [124, 153] on span "Bureau Serasa" at bounding box center [121, 156] width 71 height 15
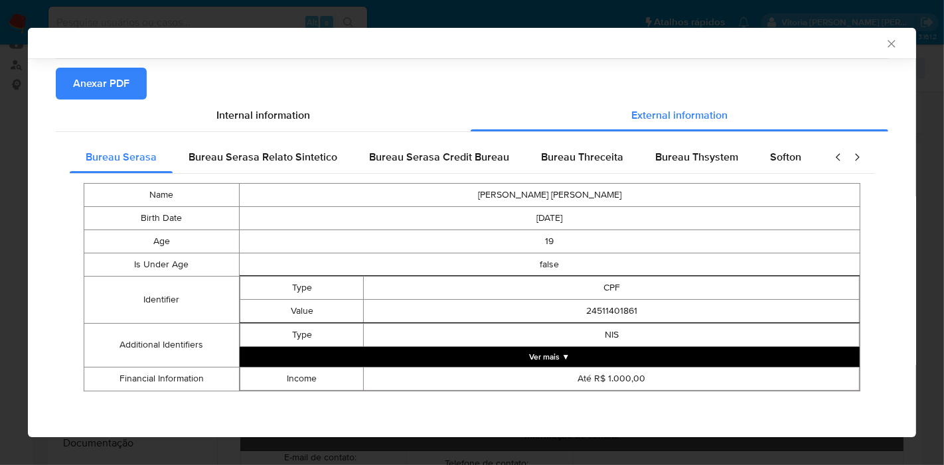
drag, startPoint x: 102, startPoint y: 94, endPoint x: 309, endPoint y: 69, distance: 207.8
click at [102, 93] on span "Anexar PDF" at bounding box center [101, 83] width 56 height 29
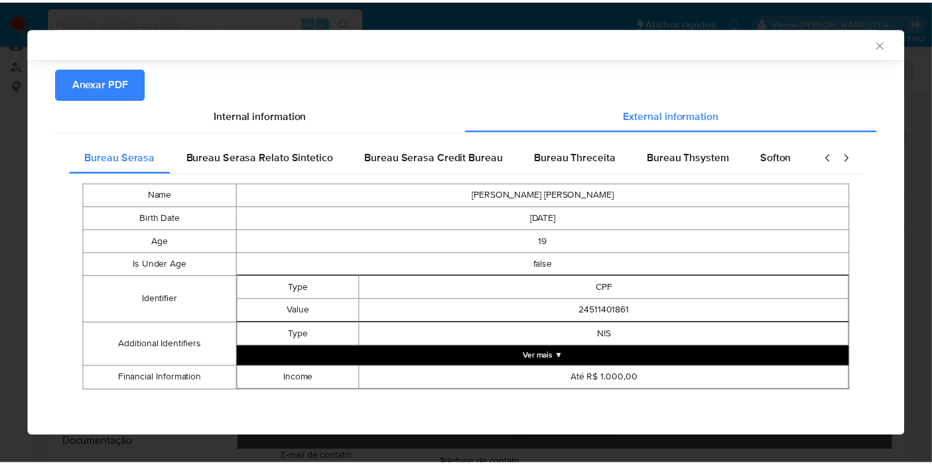
scroll to position [54, 0]
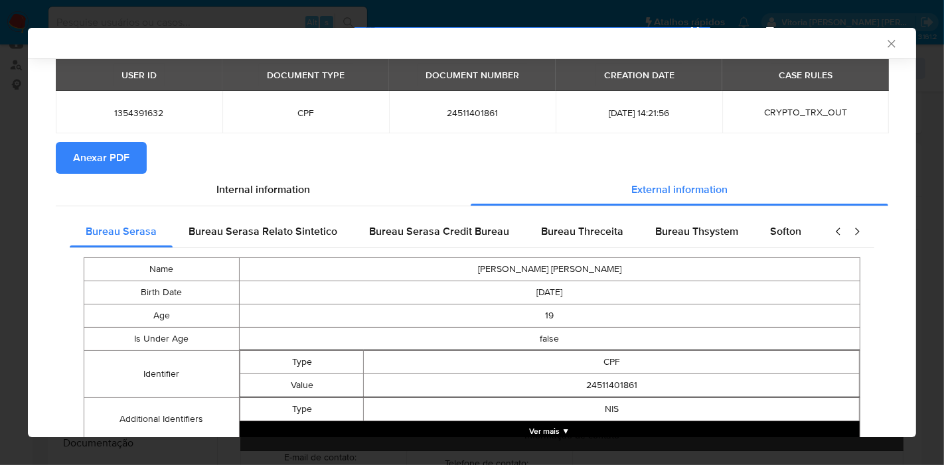
click at [479, 108] on span "24511401861" at bounding box center [472, 113] width 135 height 12
copy span "24511401861"
click at [885, 43] on icon "Fechar a janela" at bounding box center [891, 43] width 13 height 13
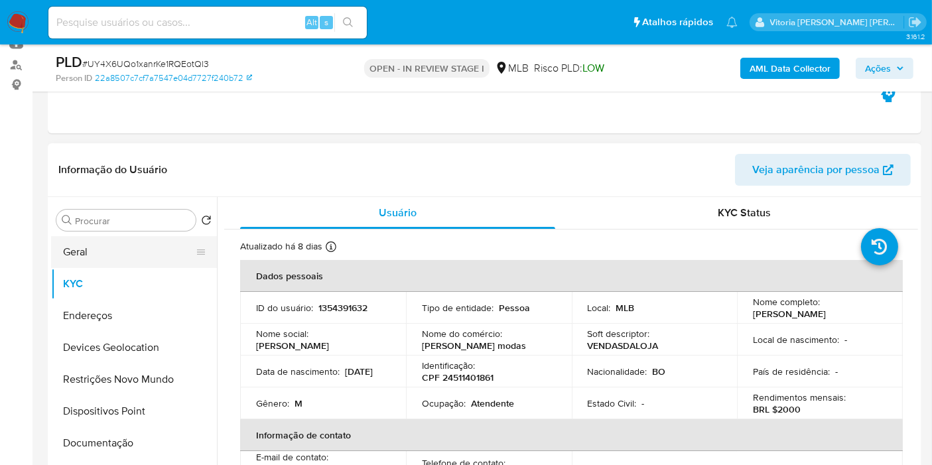
click at [75, 257] on button "Geral" at bounding box center [128, 252] width 155 height 32
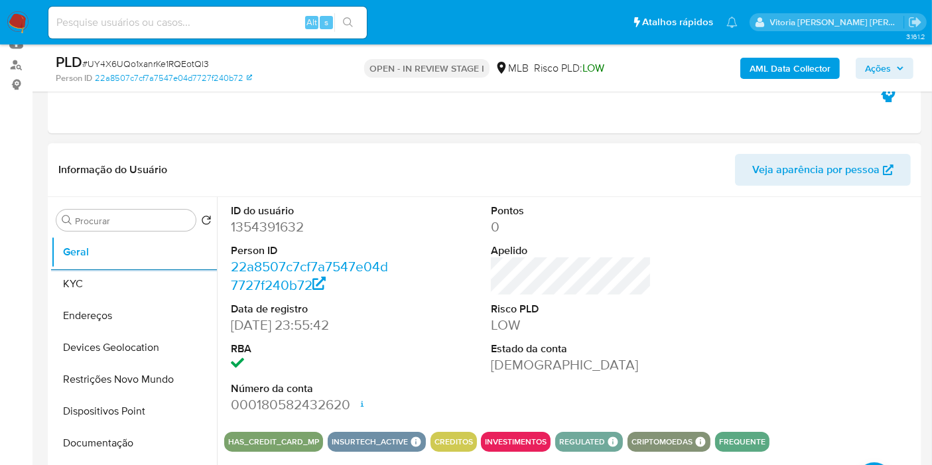
click at [678, 354] on div "ID do usuário 1354391632 Person ID 22a8507c7cf7a7547e04d7727f240b72 Data de reg…" at bounding box center [571, 309] width 694 height 224
click at [74, 288] on button "KYC" at bounding box center [128, 284] width 155 height 32
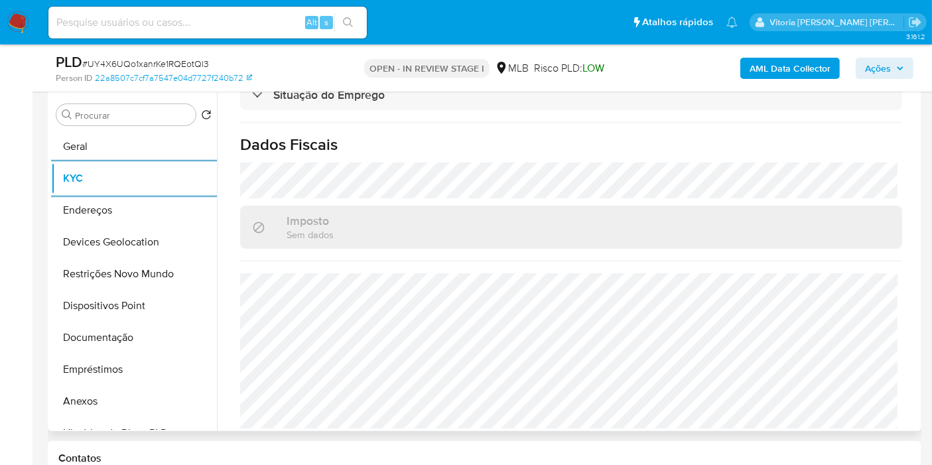
scroll to position [616, 0]
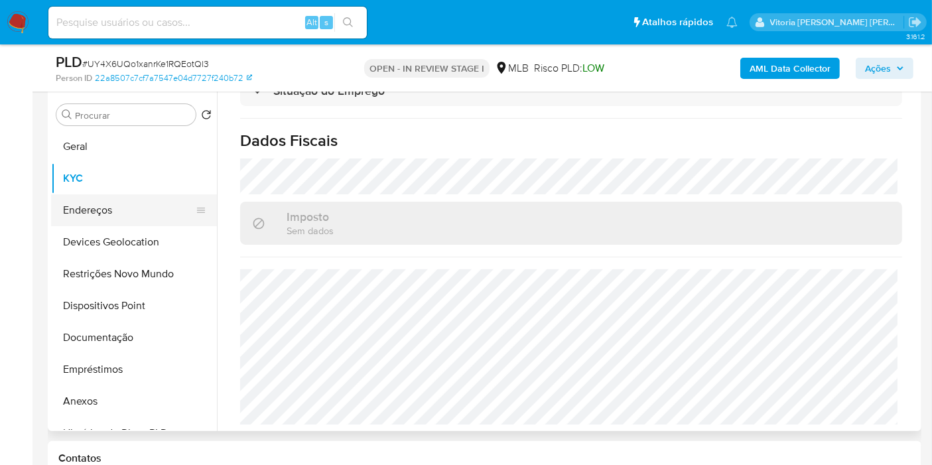
click at [102, 213] on button "Endereços" at bounding box center [128, 210] width 155 height 32
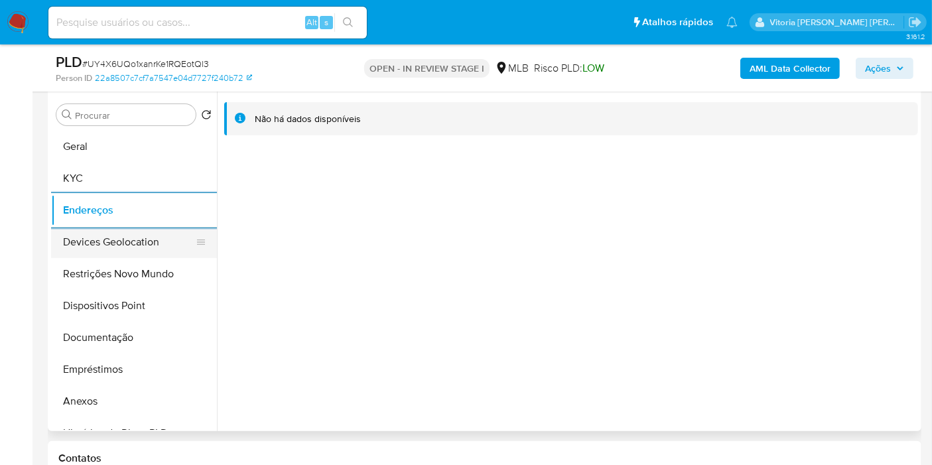
click at [78, 237] on button "Devices Geolocation" at bounding box center [128, 242] width 155 height 32
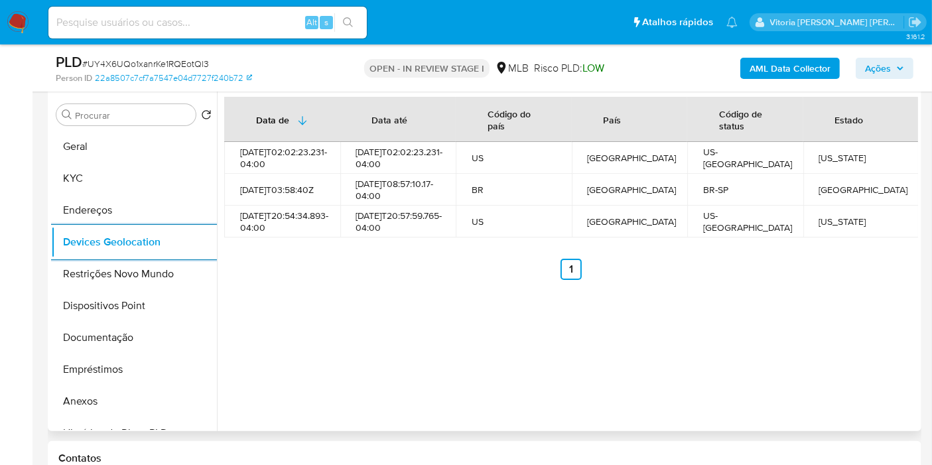
click at [425, 266] on div "Data de Data até Código do país País Código de status Estado 2025-09-12T02:02:2…" at bounding box center [571, 188] width 694 height 183
click at [147, 283] on button "Restrições Novo Mundo" at bounding box center [128, 274] width 155 height 32
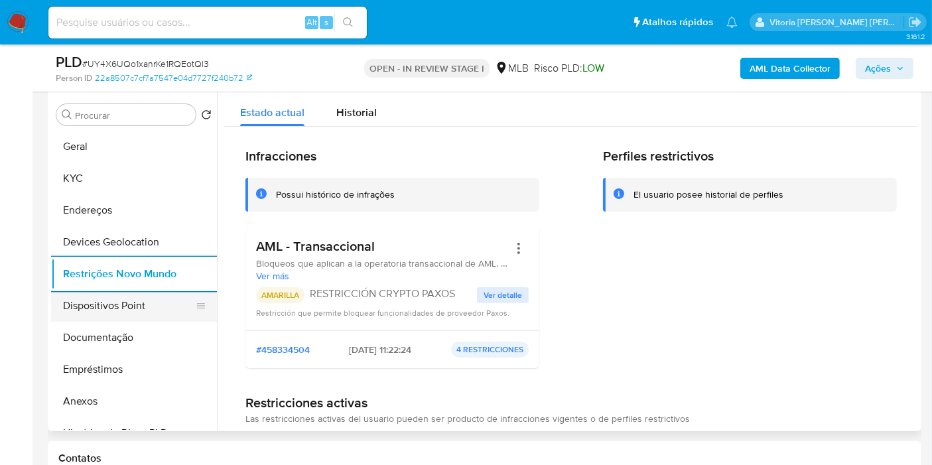
click at [123, 295] on button "Dispositivos Point" at bounding box center [128, 306] width 155 height 32
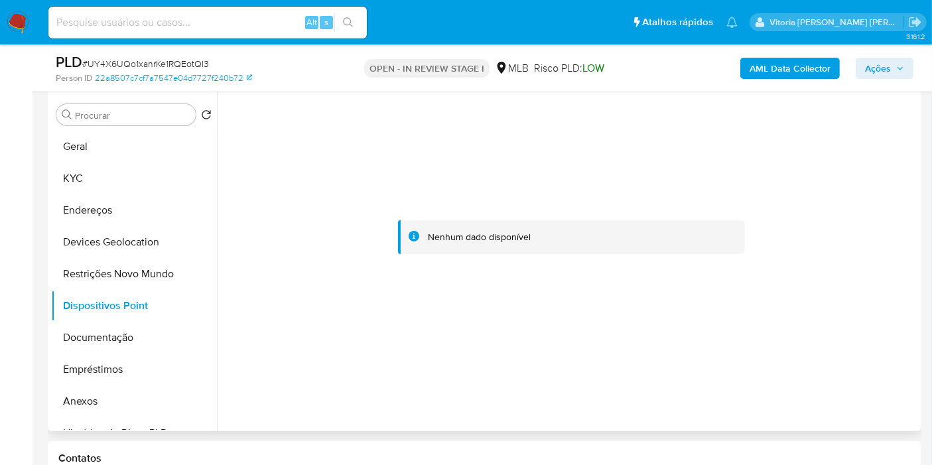
drag, startPoint x: 886, startPoint y: 74, endPoint x: 877, endPoint y: 76, distance: 8.9
click at [885, 74] on span "Ações" at bounding box center [878, 68] width 26 height 21
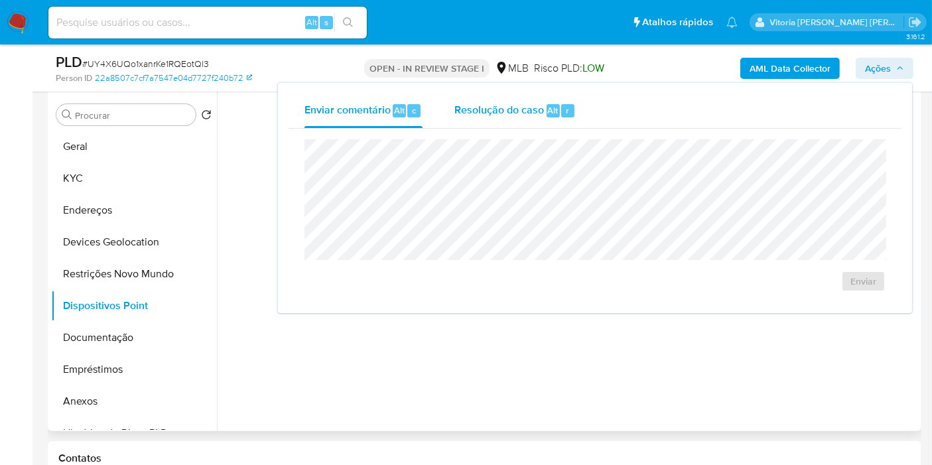
click at [489, 122] on div "Resolução do caso Alt r" at bounding box center [515, 111] width 121 height 35
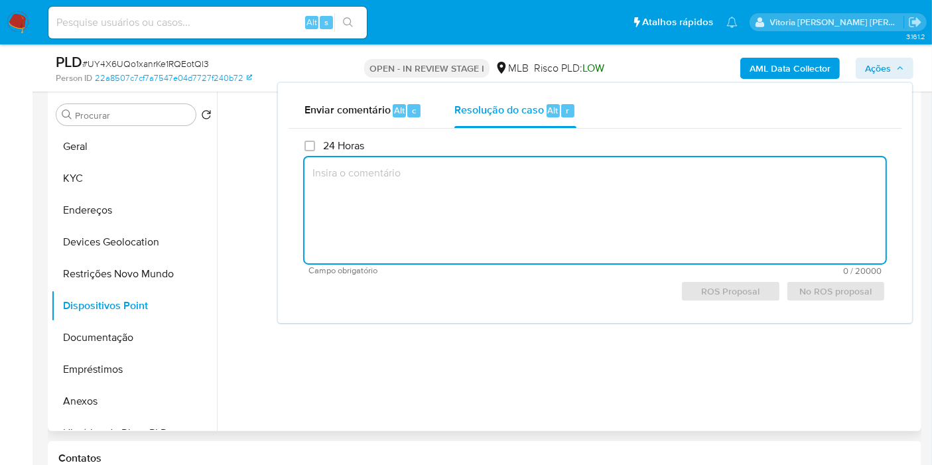
click at [496, 206] on textarea at bounding box center [595, 210] width 581 height 106
paste textarea "Fatos relevantes concluídos pelo analista: A conta recebe recursos por meio de …"
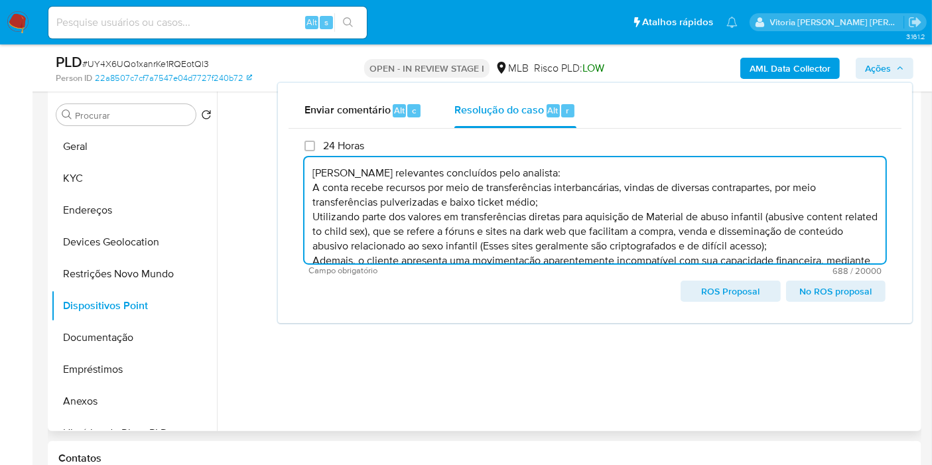
scroll to position [34, 0]
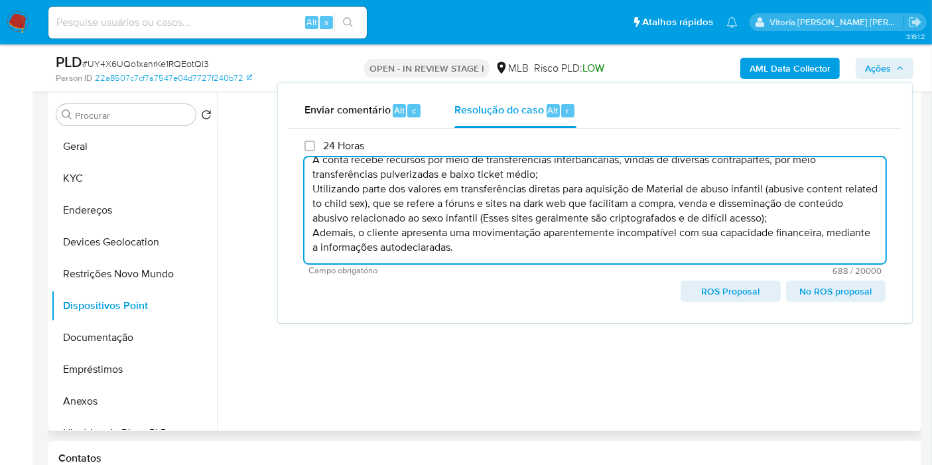
type textarea "Fatos relevantes concluídos pelo analista: A conta recebe recursos por meio de …"
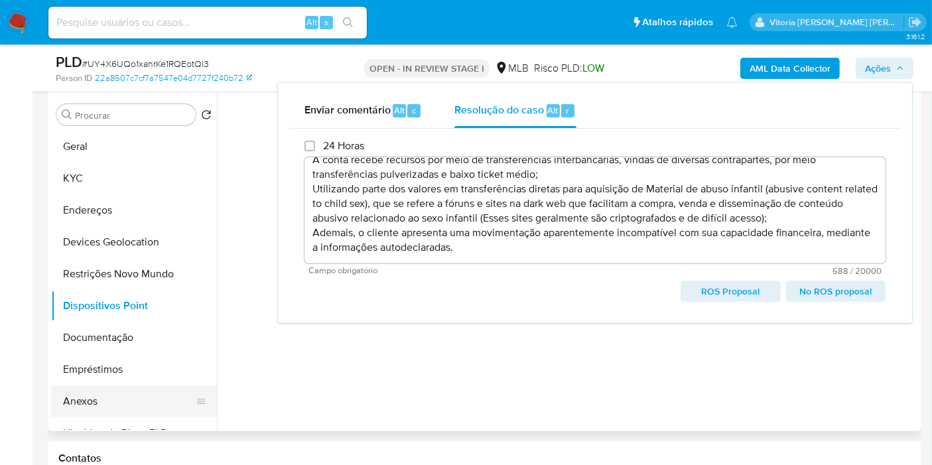
click at [119, 392] on button "Anexos" at bounding box center [128, 402] width 155 height 32
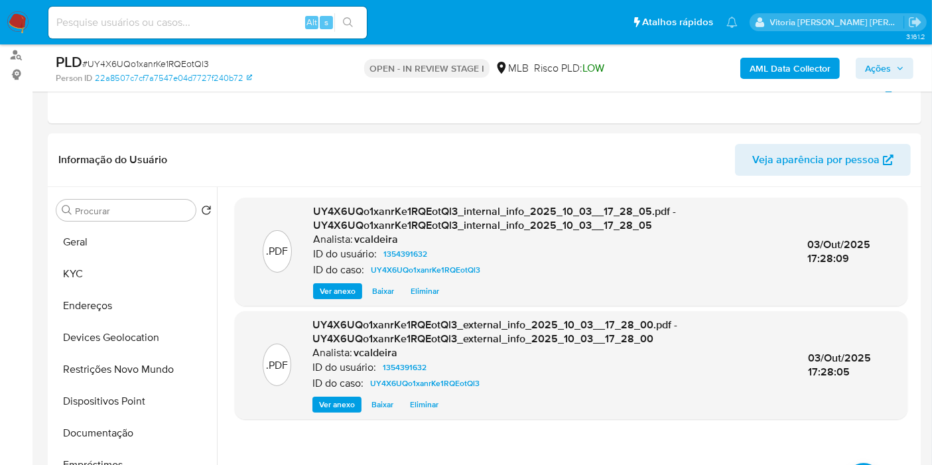
scroll to position [106, 0]
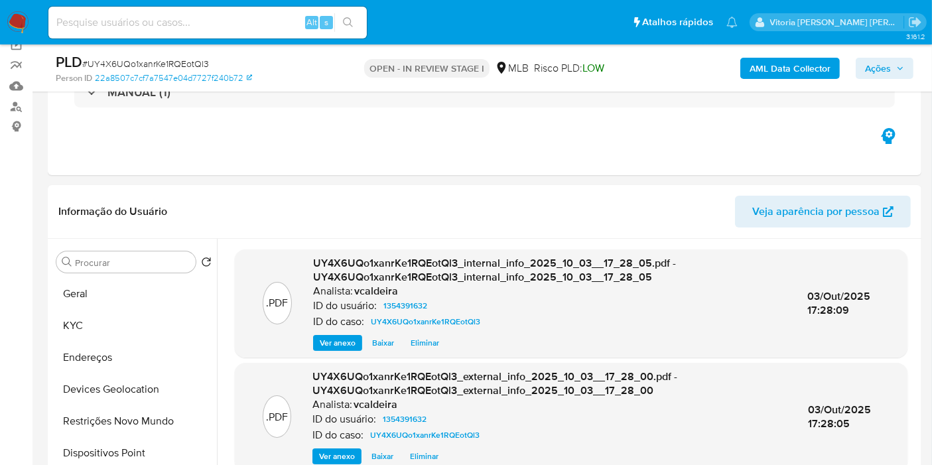
click at [896, 62] on span "Ações" at bounding box center [884, 68] width 39 height 19
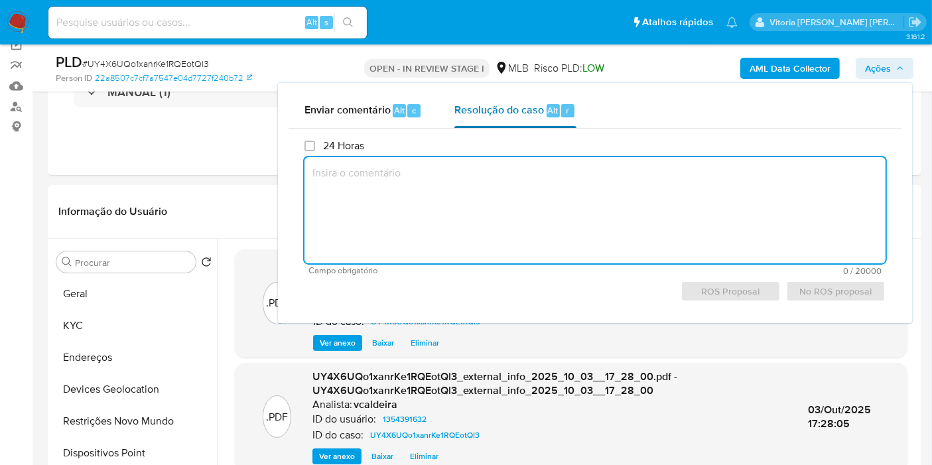
click at [521, 109] on span "Resolução do caso" at bounding box center [500, 109] width 90 height 15
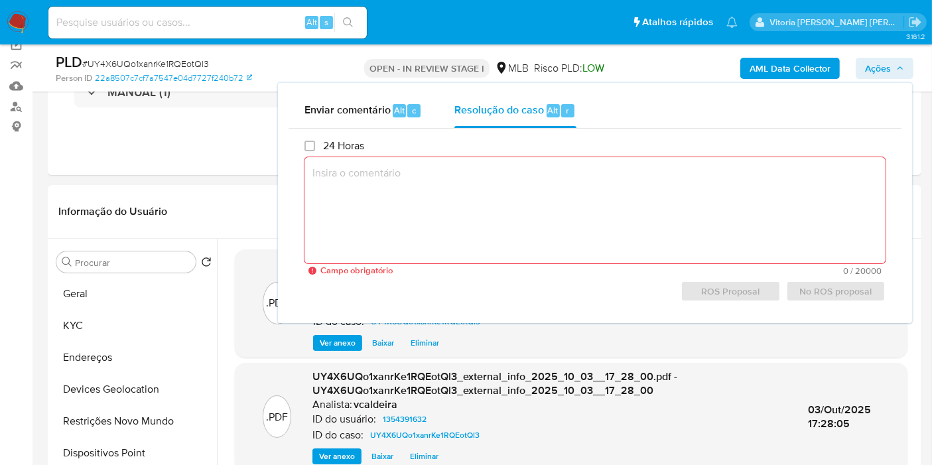
click at [477, 215] on textarea at bounding box center [595, 210] width 581 height 106
click at [477, 190] on textarea at bounding box center [595, 210] width 581 height 106
paste textarea "Fatos relevantes concluídos pelo analista: A conta recebe recursos por meio de …"
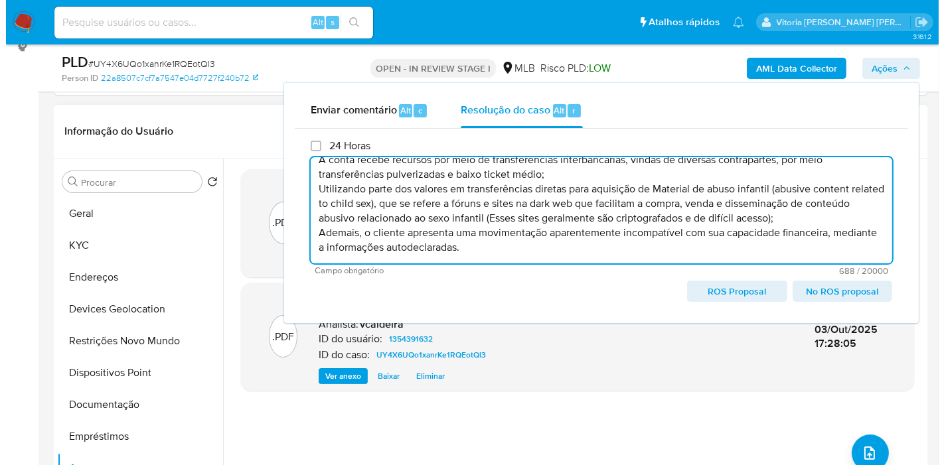
scroll to position [179, 0]
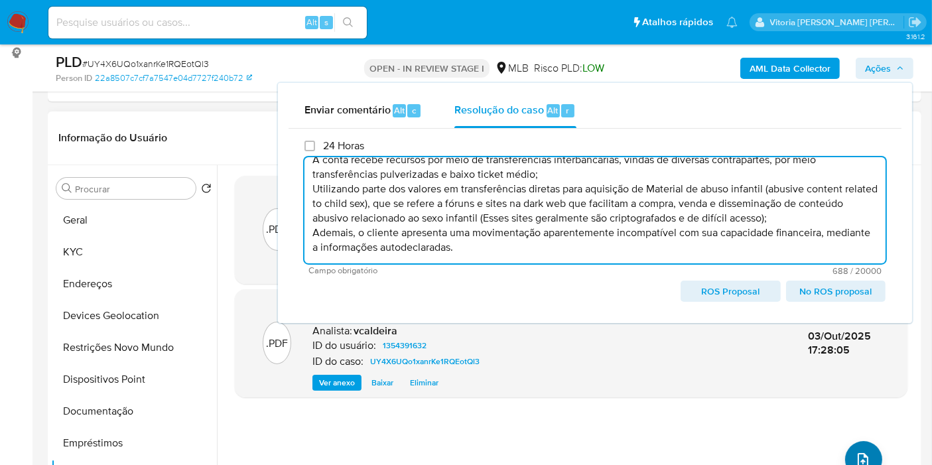
type textarea "Fatos relevantes concluídos pelo analista: A conta recebe recursos por meio de …"
click at [857, 446] on button "upload-file" at bounding box center [863, 459] width 37 height 37
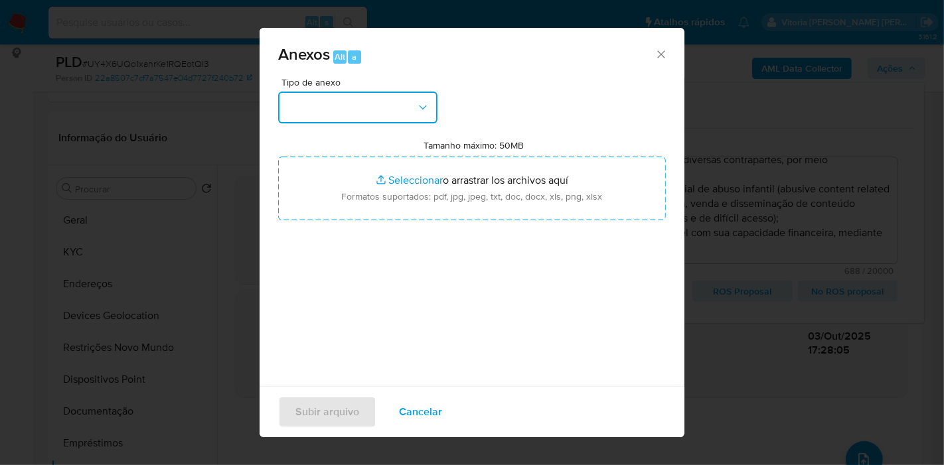
drag, startPoint x: 409, startPoint y: 109, endPoint x: 406, endPoint y: 123, distance: 15.0
click at [409, 107] on button "button" at bounding box center [357, 108] width 159 height 32
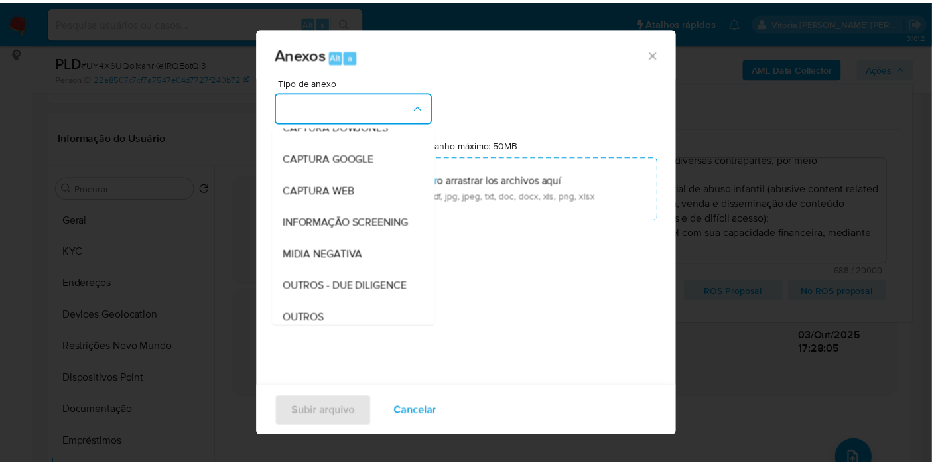
scroll to position [204, 0]
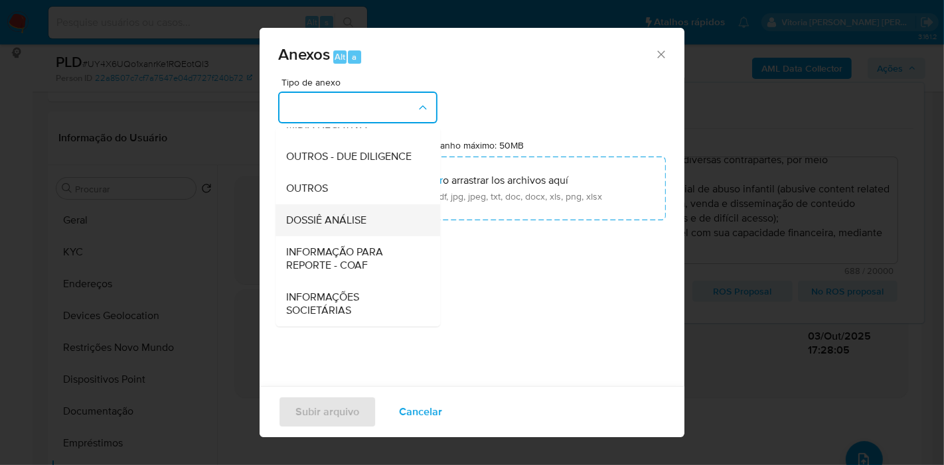
click at [341, 220] on span "DOSSIÊ ANÁLISE" at bounding box center [326, 220] width 80 height 13
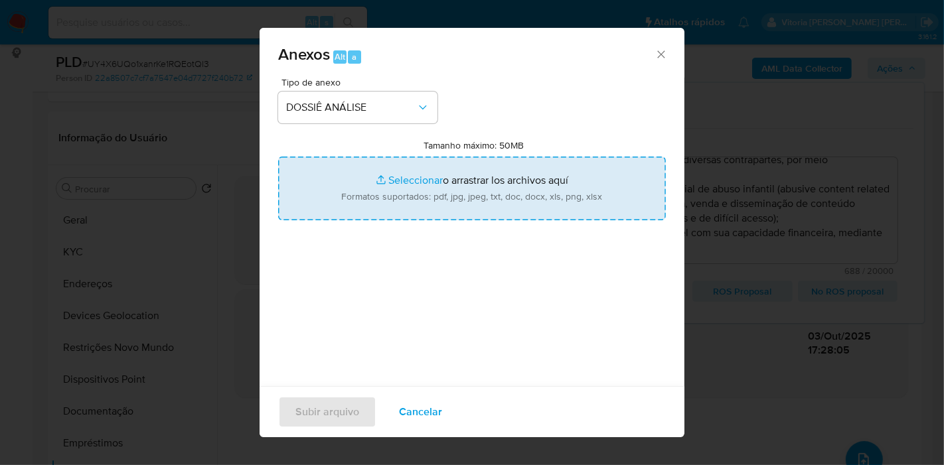
click at [486, 193] on input "Tamanho máximo: 50MB Seleccionar archivos" at bounding box center [472, 189] width 388 height 64
type input "C:\fakepath\SAR - (XXX) - CPF 24511401861 - ARNOLD ALVARO.pdf"
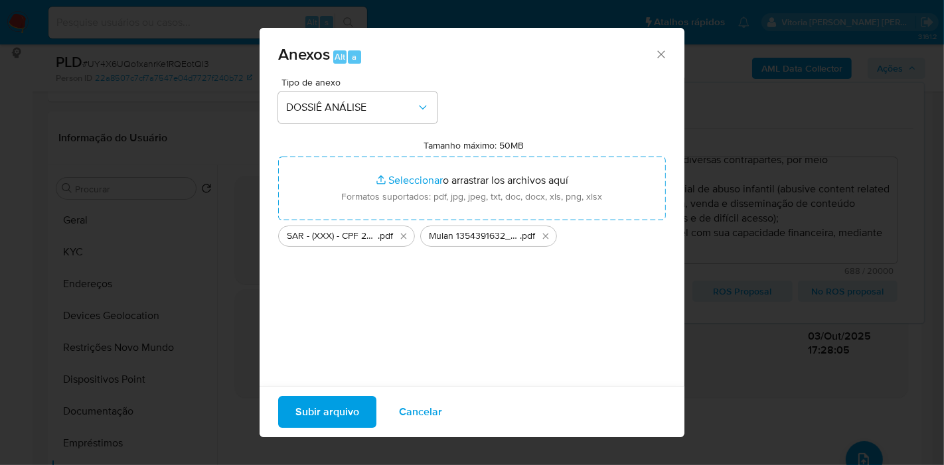
click at [328, 418] on span "Subir arquivo" at bounding box center [327, 411] width 64 height 29
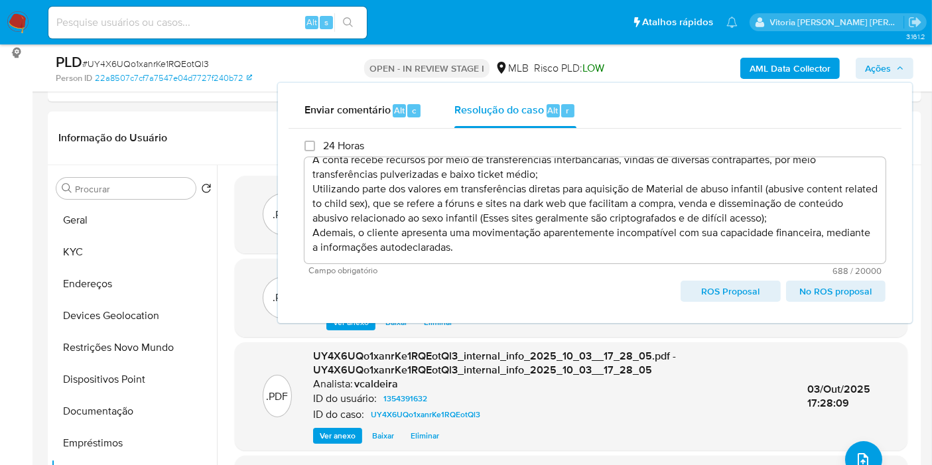
click at [870, 73] on span "Ações" at bounding box center [878, 68] width 26 height 21
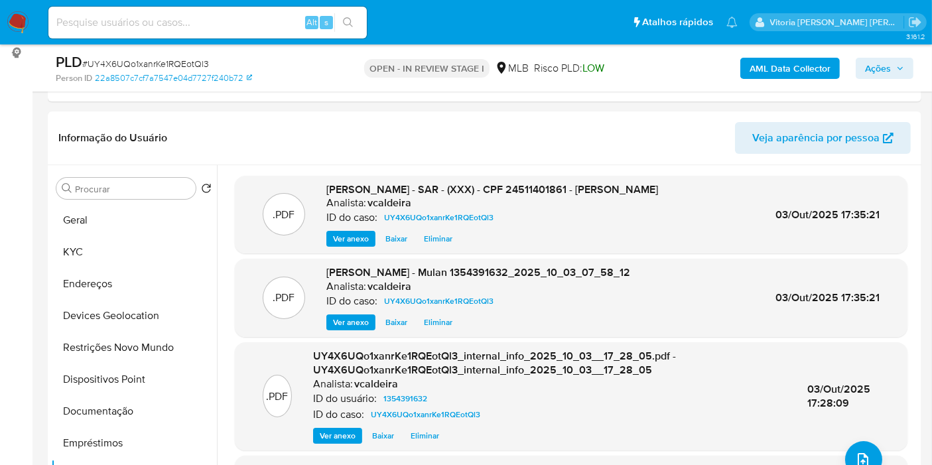
click at [881, 69] on span "Ações" at bounding box center [878, 68] width 26 height 21
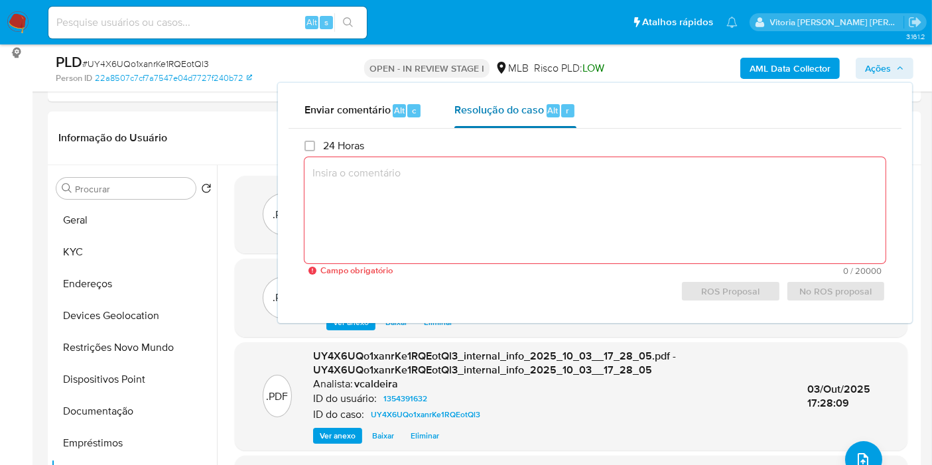
click at [508, 107] on span "Resolução do caso" at bounding box center [500, 109] width 90 height 15
click at [500, 195] on textarea at bounding box center [595, 210] width 581 height 106
paste textarea "Fatos relevantes concluídos pelo analista: A conta recebe recursos por meio de …"
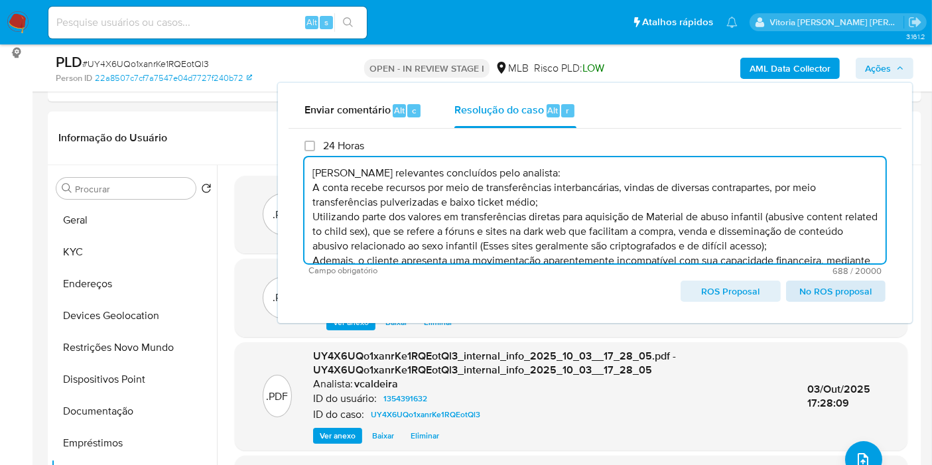
scroll to position [34, 0]
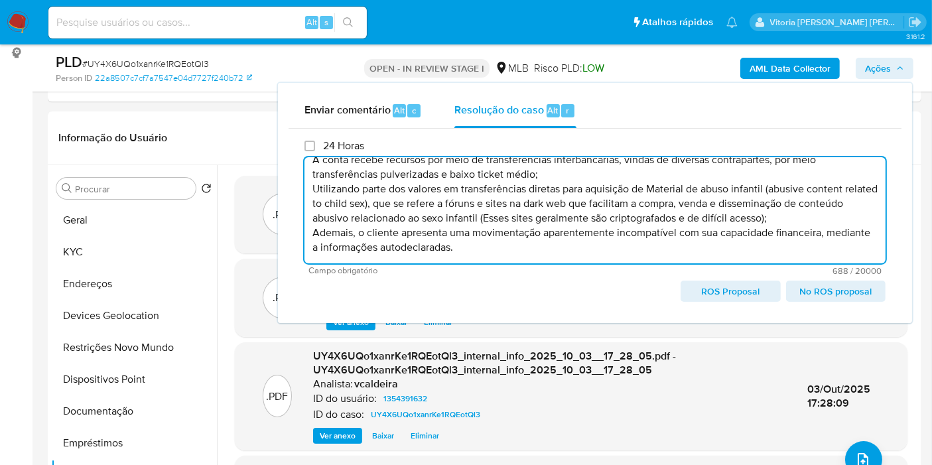
click at [715, 287] on span "ROS Proposal" at bounding box center [730, 291] width 81 height 19
type textarea "Fatos relevantes concluídos pelo analista: A conta recebe recursos por meio de …"
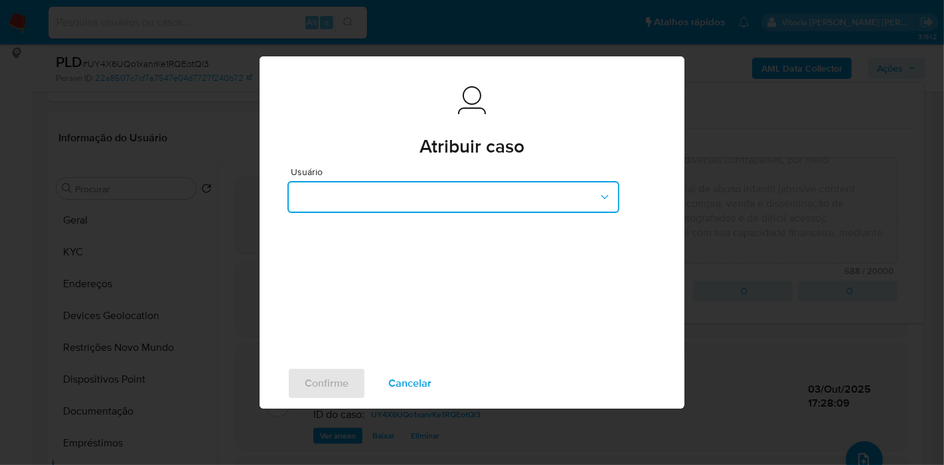
click at [393, 205] on button "button" at bounding box center [453, 197] width 332 height 32
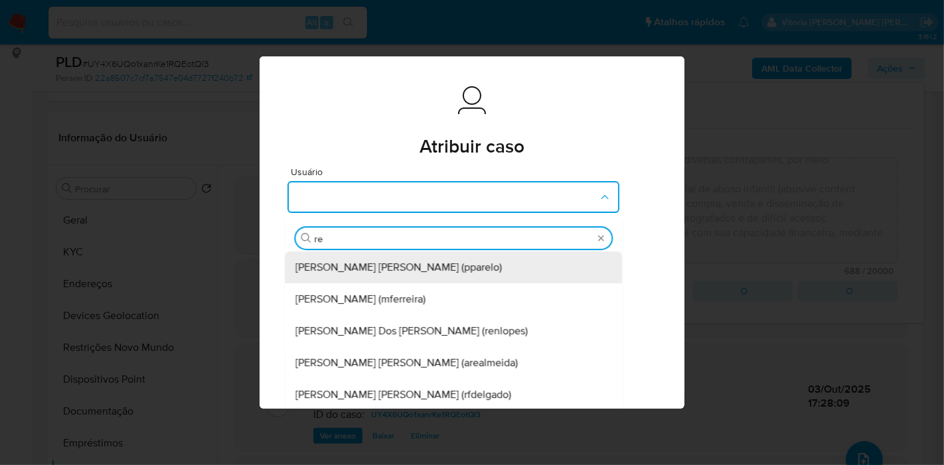
type input "ren"
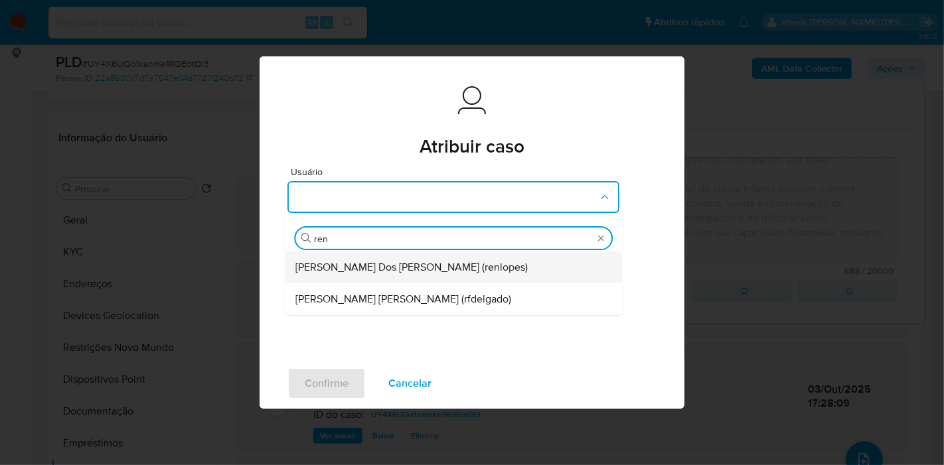
click at [348, 273] on span "Renato Lopes Dos Santos (renlopes)" at bounding box center [411, 267] width 232 height 13
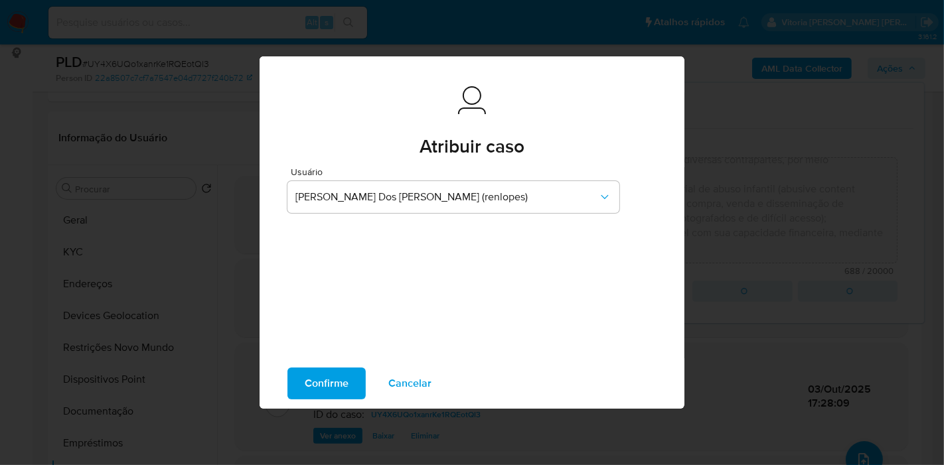
click at [310, 392] on span "Confirme" at bounding box center [327, 383] width 44 height 29
type textarea "Fatos relevantes concluídos pelo analista: A conta recebe recursos por meio de …"
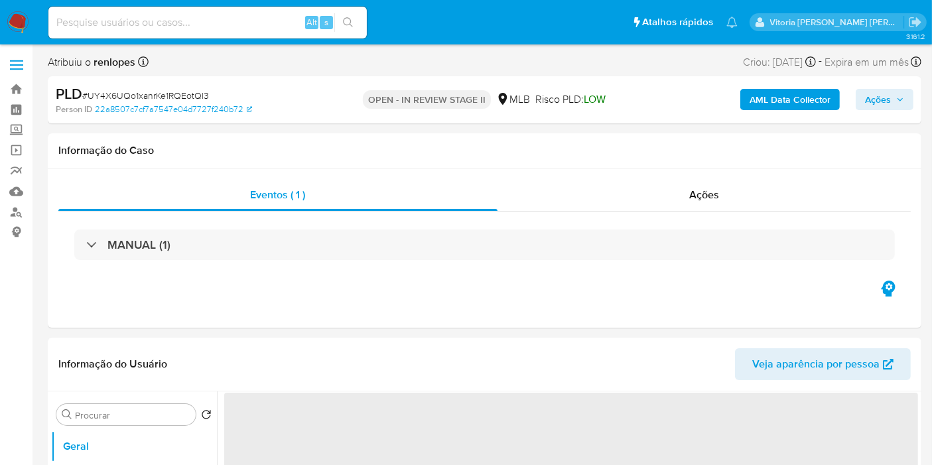
select select "10"
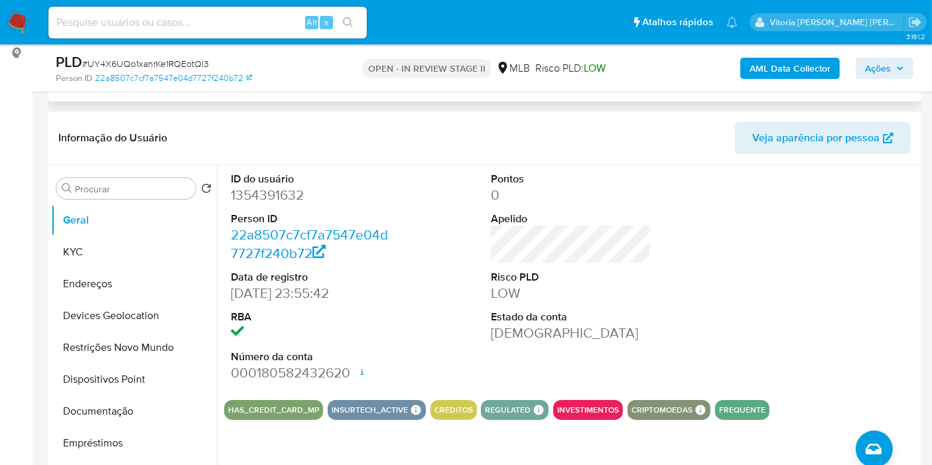
scroll to position [368, 0]
